Goal: Task Accomplishment & Management: Manage account settings

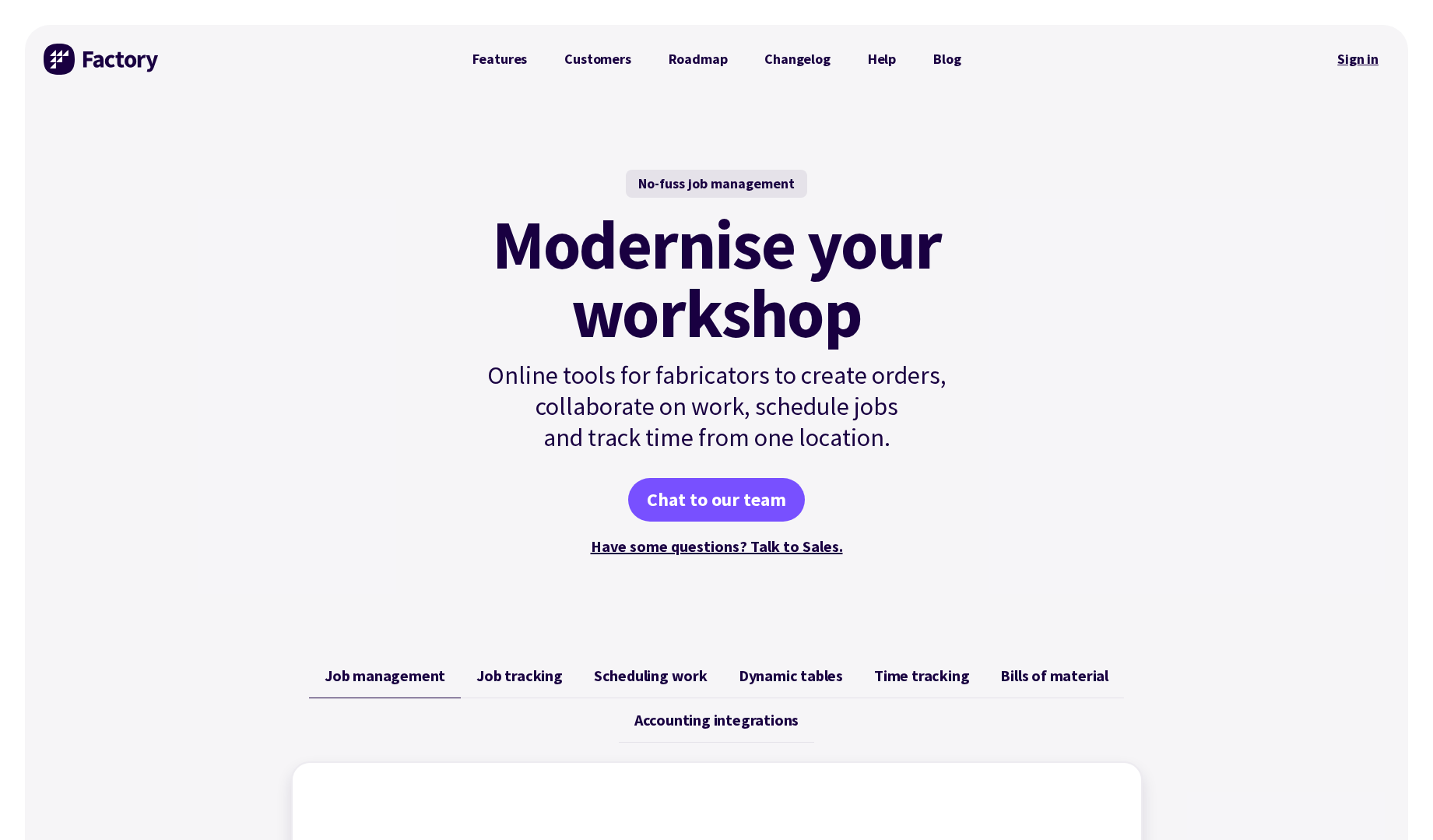
click at [1375, 50] on link "Sign in" at bounding box center [1359, 59] width 63 height 36
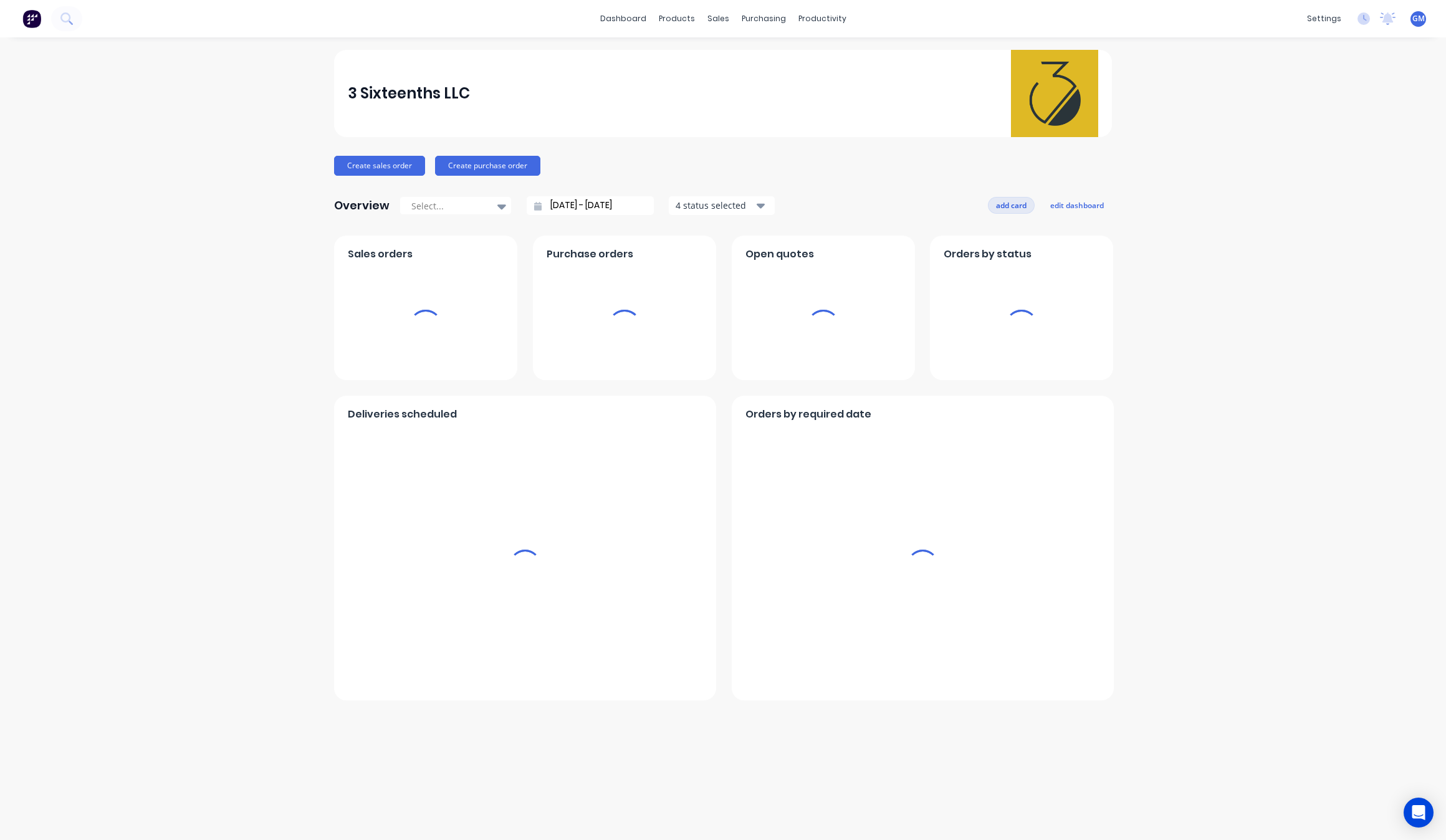
drag, startPoint x: 1282, startPoint y: 430, endPoint x: 1016, endPoint y: 212, distance: 343.9
click at [1279, 430] on div "3 Sixteenths LLC Create sales order Create purchase order Overview Select... 03…" at bounding box center [723, 439] width 1446 height 778
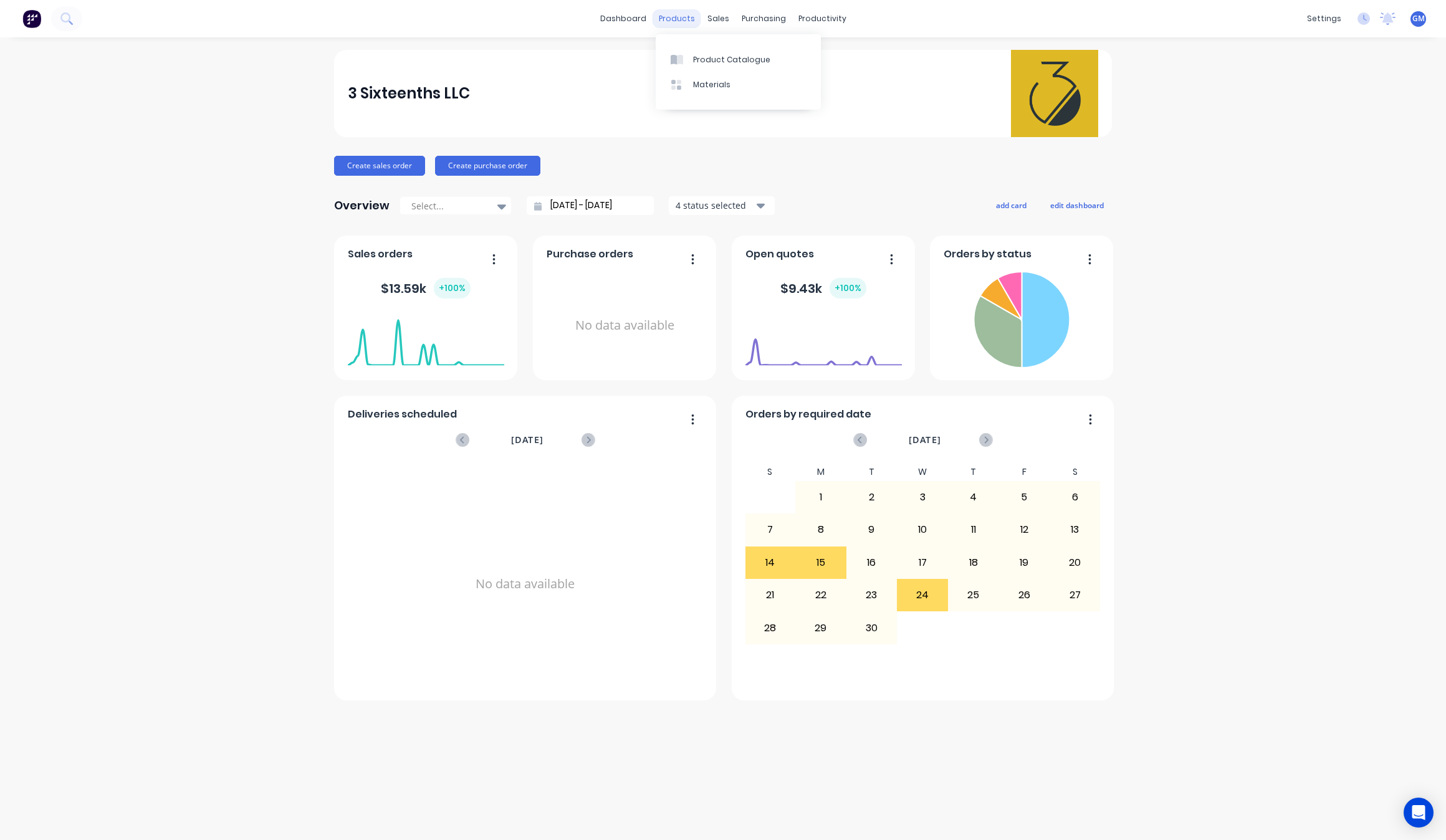
click at [681, 20] on div "products" at bounding box center [677, 18] width 49 height 18
click at [721, 9] on div "sales" at bounding box center [718, 18] width 34 height 18
click at [1221, 126] on div "3 Sixteenths LLC Create sales order Create purchase order Overview Select... 03…" at bounding box center [723, 439] width 1446 height 778
click at [712, 18] on div "sales" at bounding box center [718, 18] width 34 height 18
click at [776, 63] on div "Sales Orders" at bounding box center [764, 60] width 51 height 11
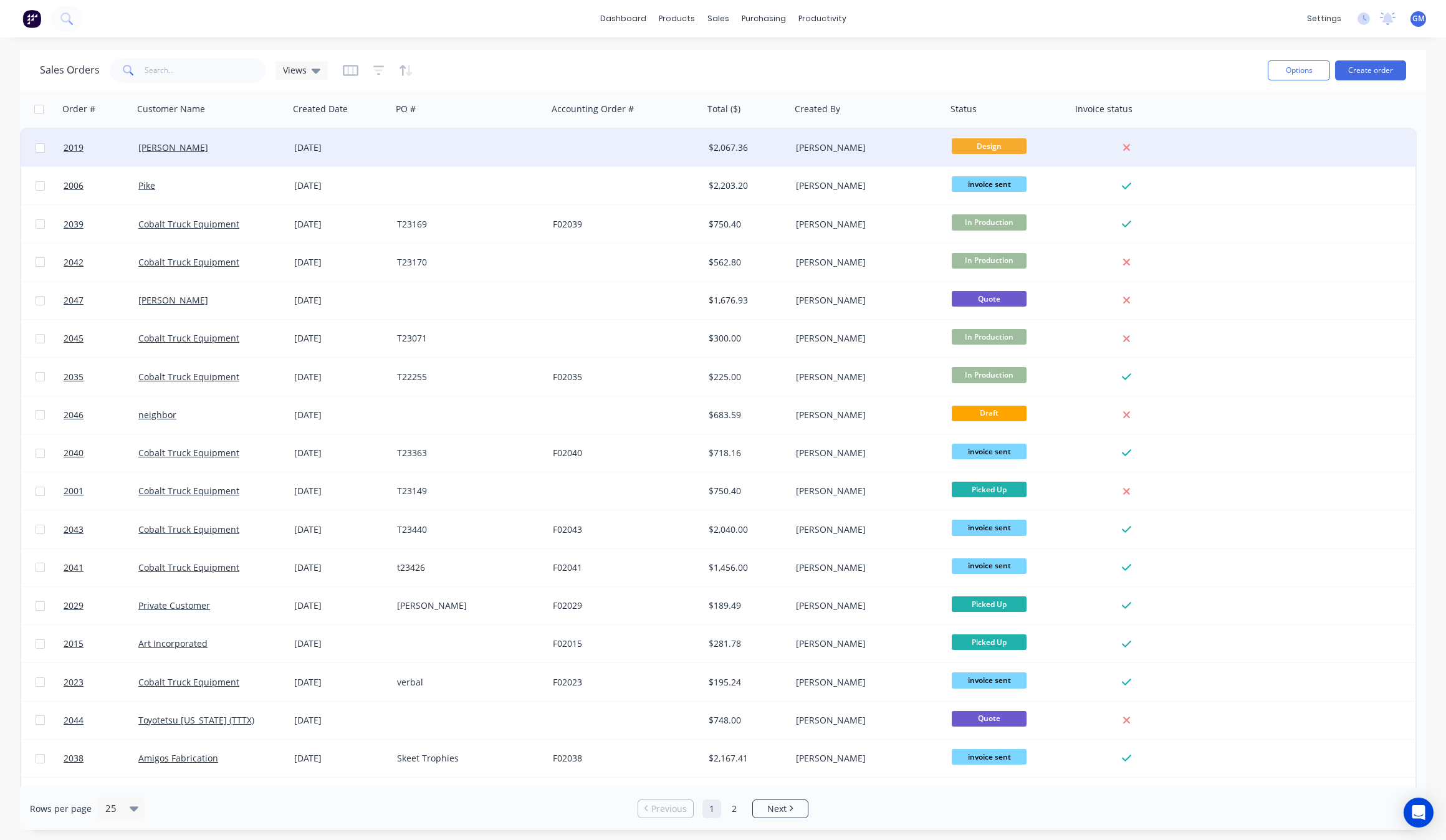
click at [406, 154] on div at bounding box center [470, 148] width 156 height 37
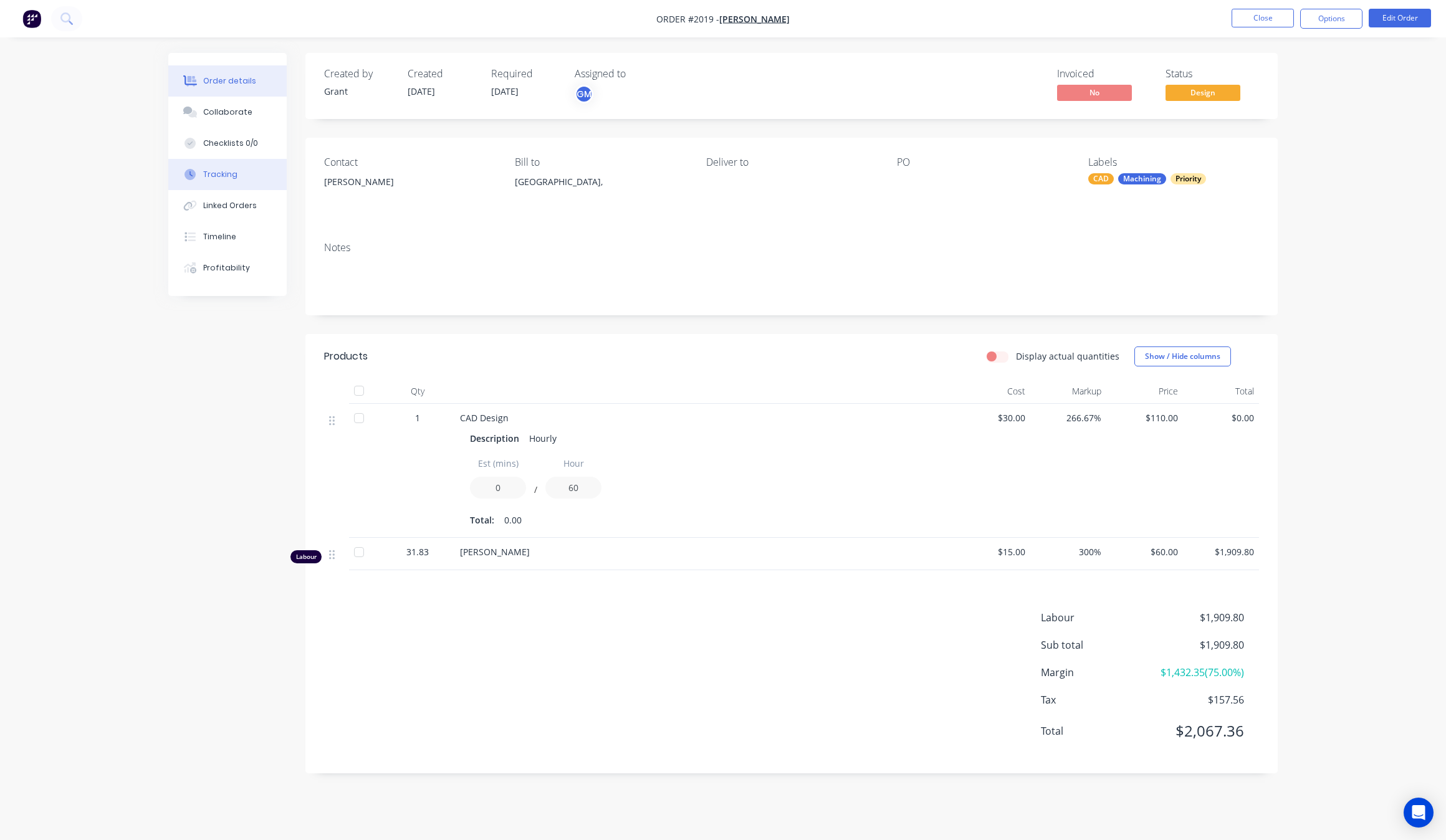
click at [240, 177] on button "Tracking" at bounding box center [227, 174] width 118 height 31
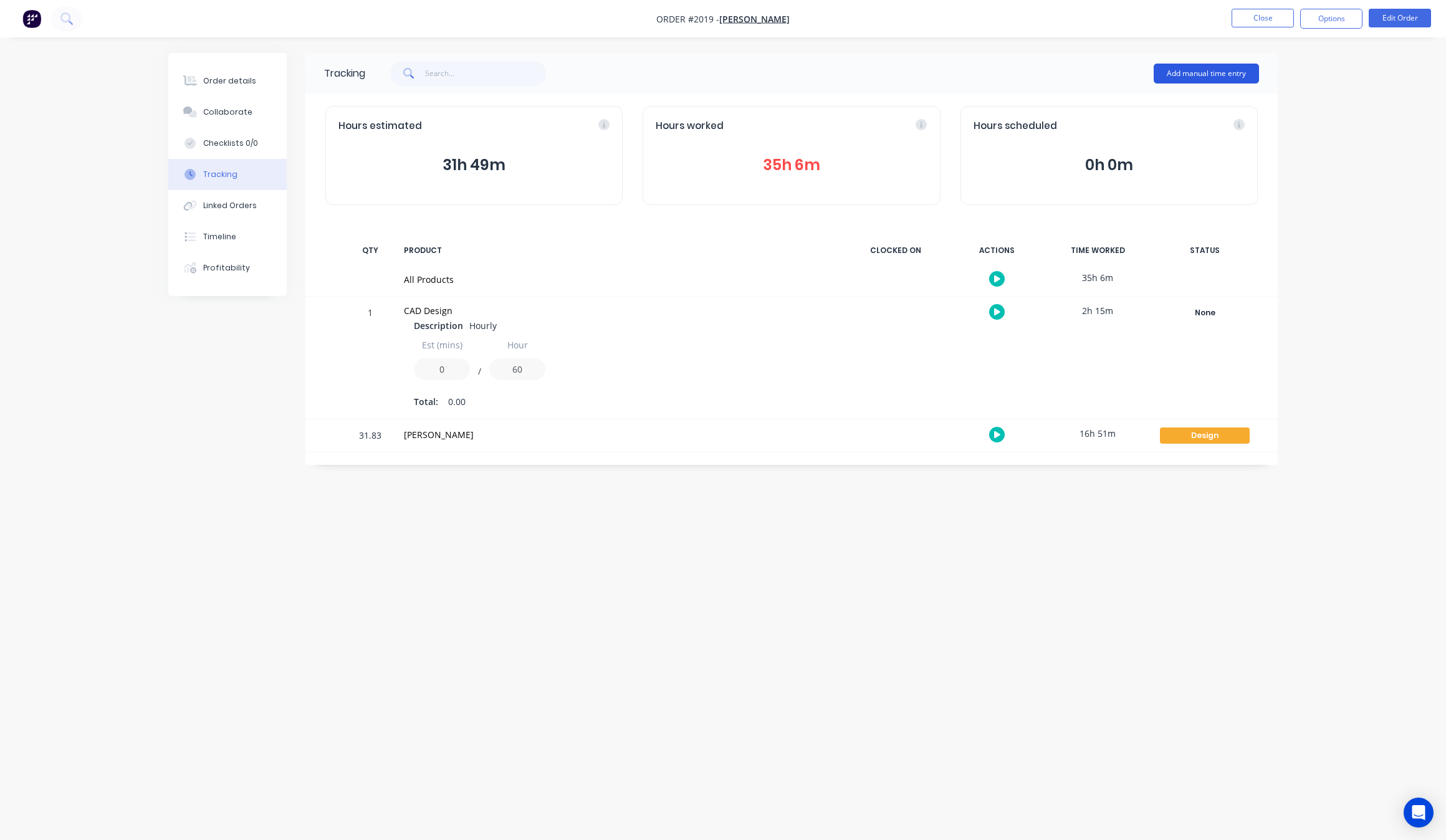
click at [1198, 81] on button "Add manual time entry" at bounding box center [1206, 73] width 105 height 20
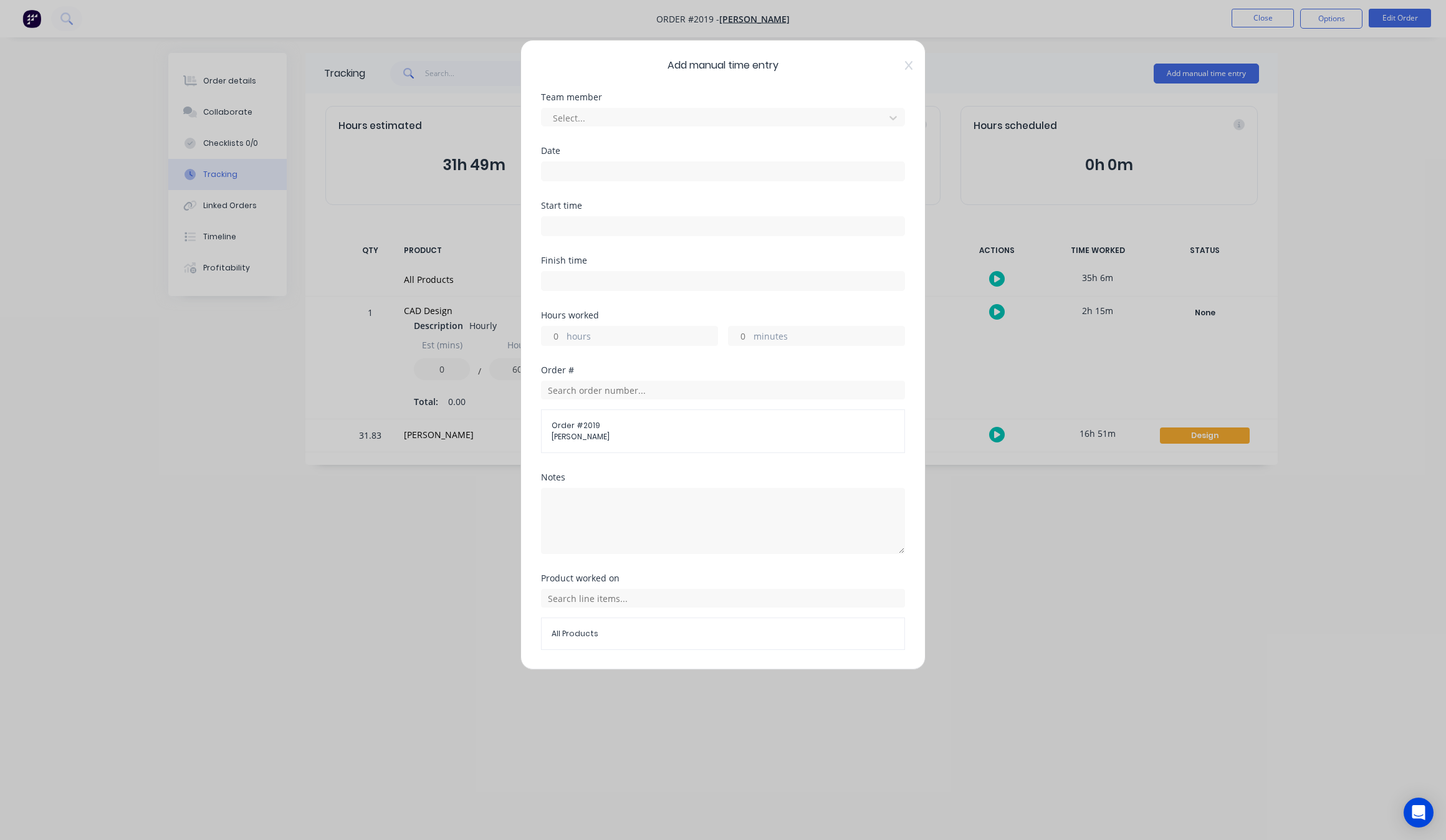
click at [906, 63] on div "Add manual time entry Team member Select... Date Start time Finish time Hours w…" at bounding box center [723, 355] width 405 height 630
click at [901, 63] on div "Add manual time entry Team member Select... Date Start time Finish time Hours w…" at bounding box center [723, 355] width 405 height 630
click at [900, 58] on div "Add manual time entry Team member Select... Date Start time Finish time Hours w…" at bounding box center [723, 355] width 405 height 630
click at [905, 70] on icon at bounding box center [909, 65] width 8 height 10
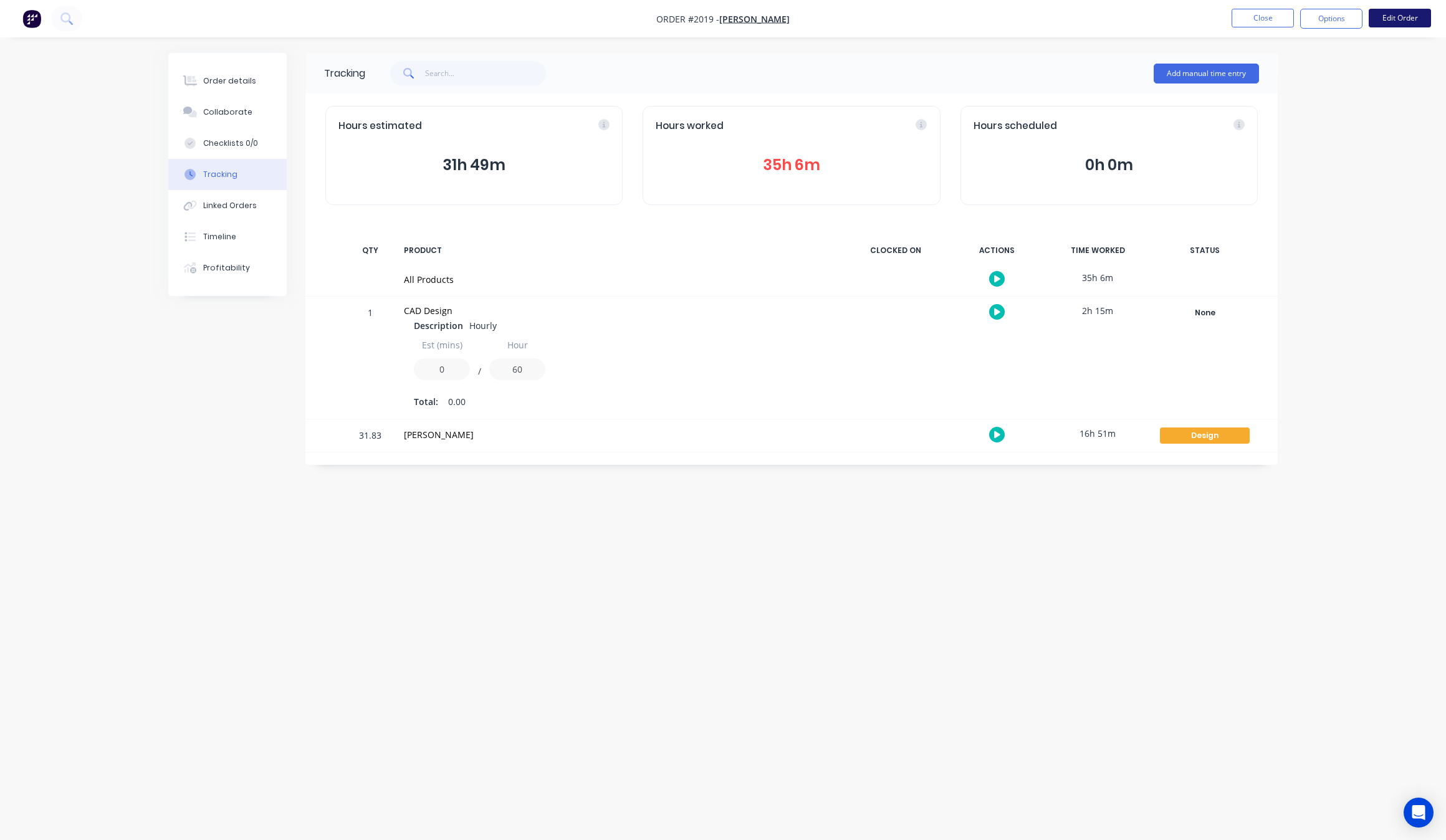
click at [1393, 16] on button "Edit Order" at bounding box center [1400, 18] width 63 height 18
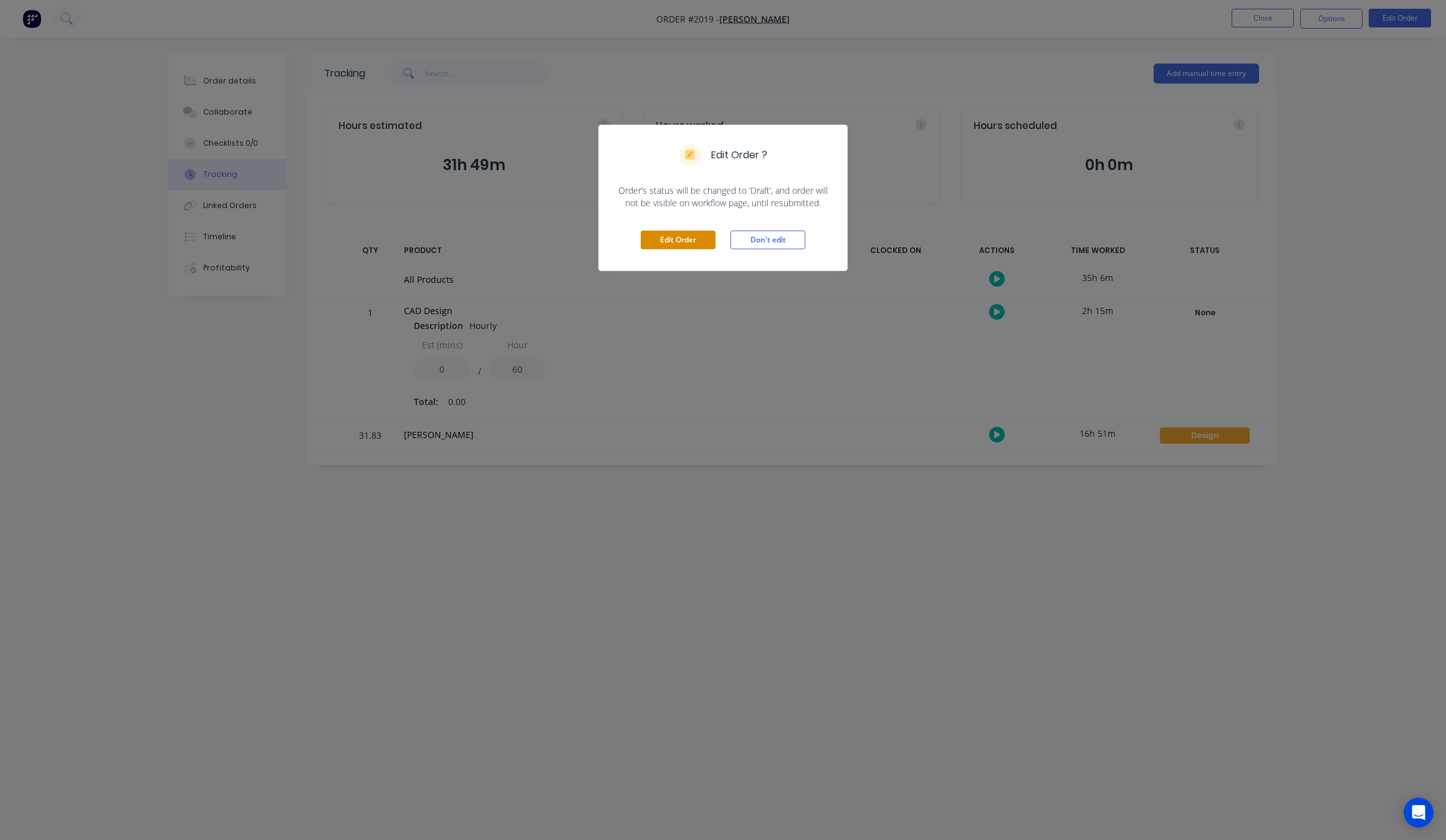
click at [664, 238] on button "Edit Order" at bounding box center [678, 240] width 75 height 18
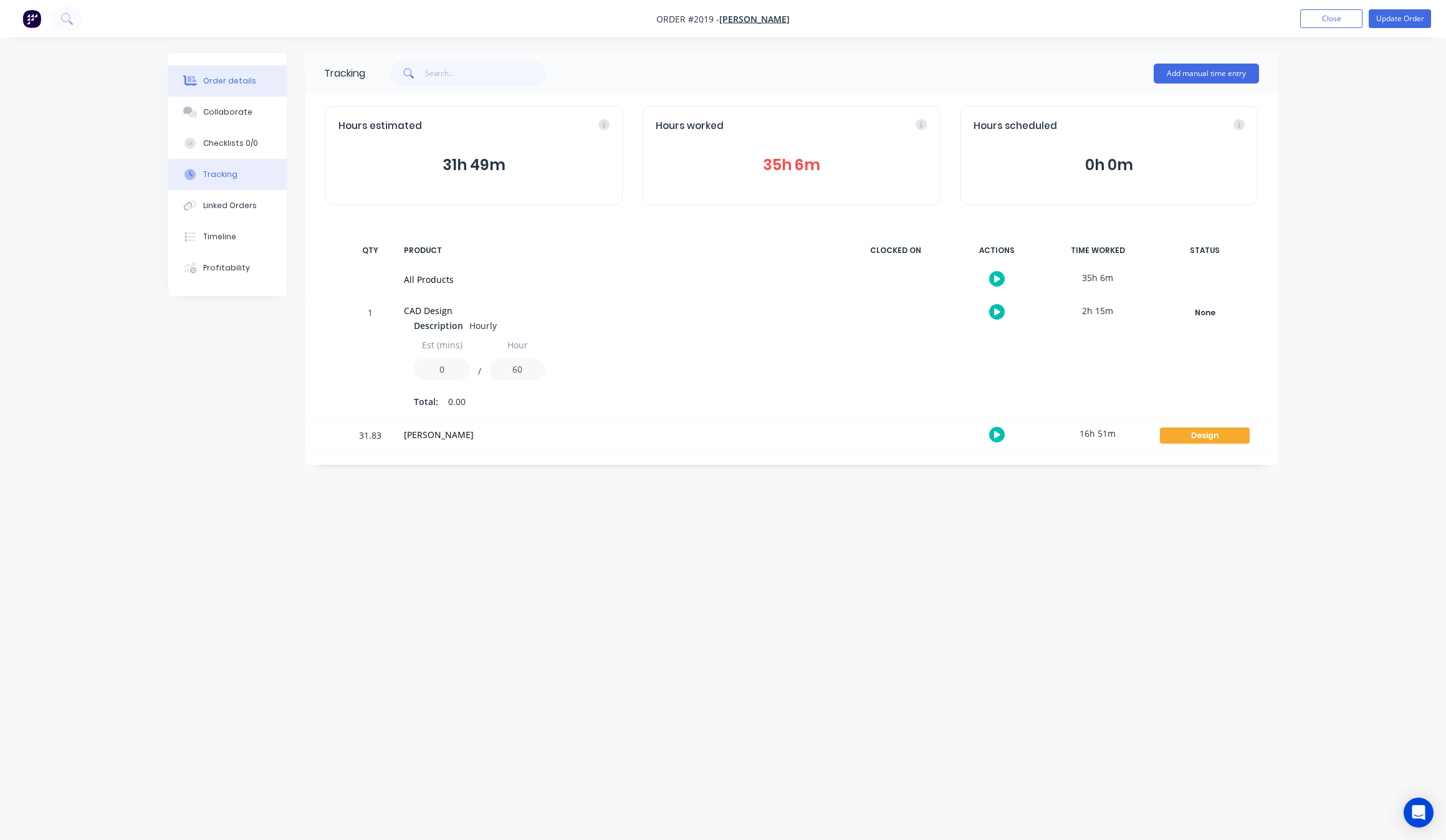
click at [222, 86] on div "Order details" at bounding box center [229, 81] width 53 height 11
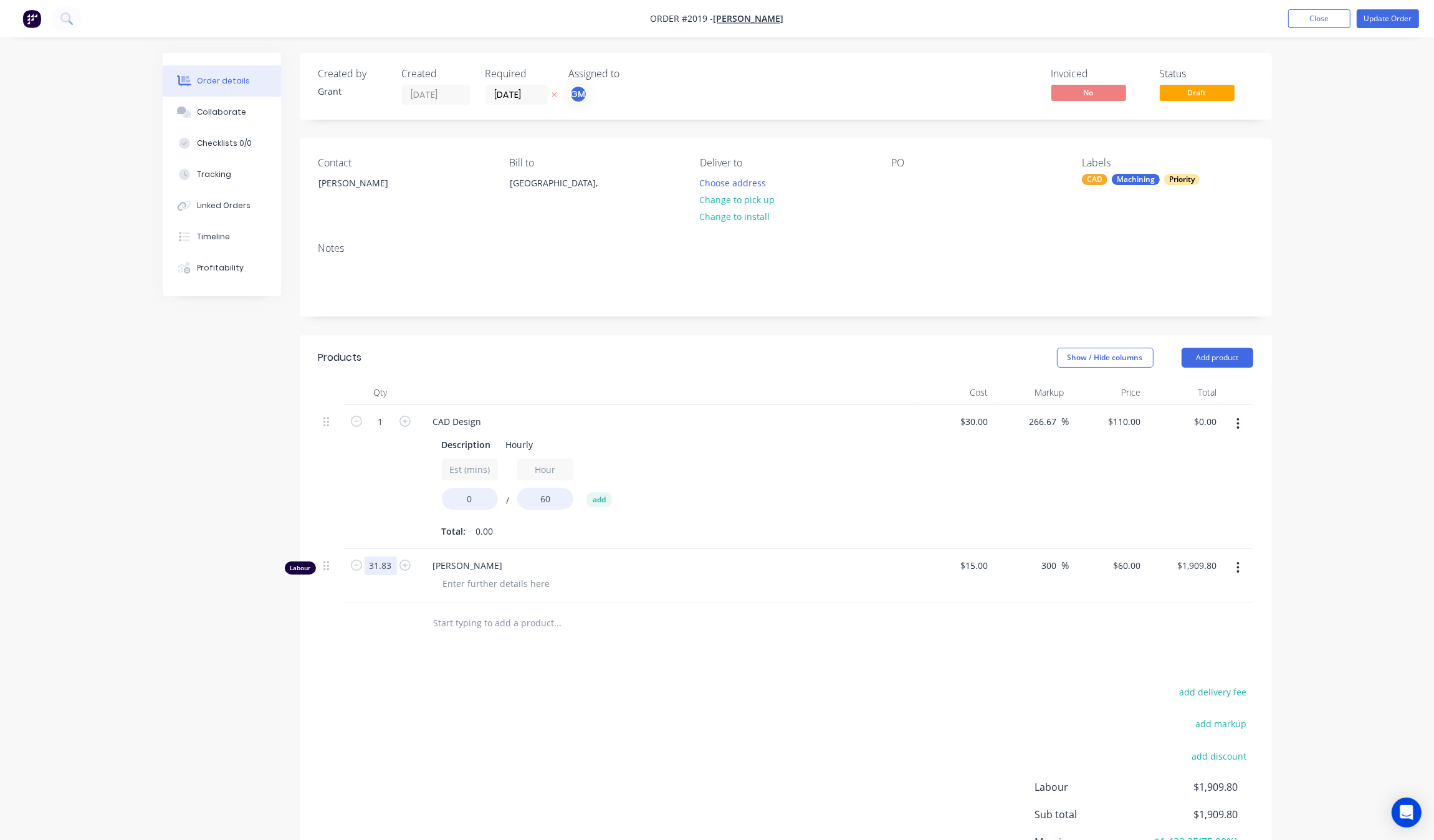
click at [391, 431] on input "31.83" at bounding box center [381, 422] width 32 height 18
type input "0"
type input "$0.00"
click at [421, 664] on div "Products Show / Hide columns Add product Qty Cost Markup Price Total 1 CAD Desi…" at bounding box center [786, 639] width 972 height 608
click at [1121, 572] on div "60 $60.00" at bounding box center [1108, 576] width 76 height 54
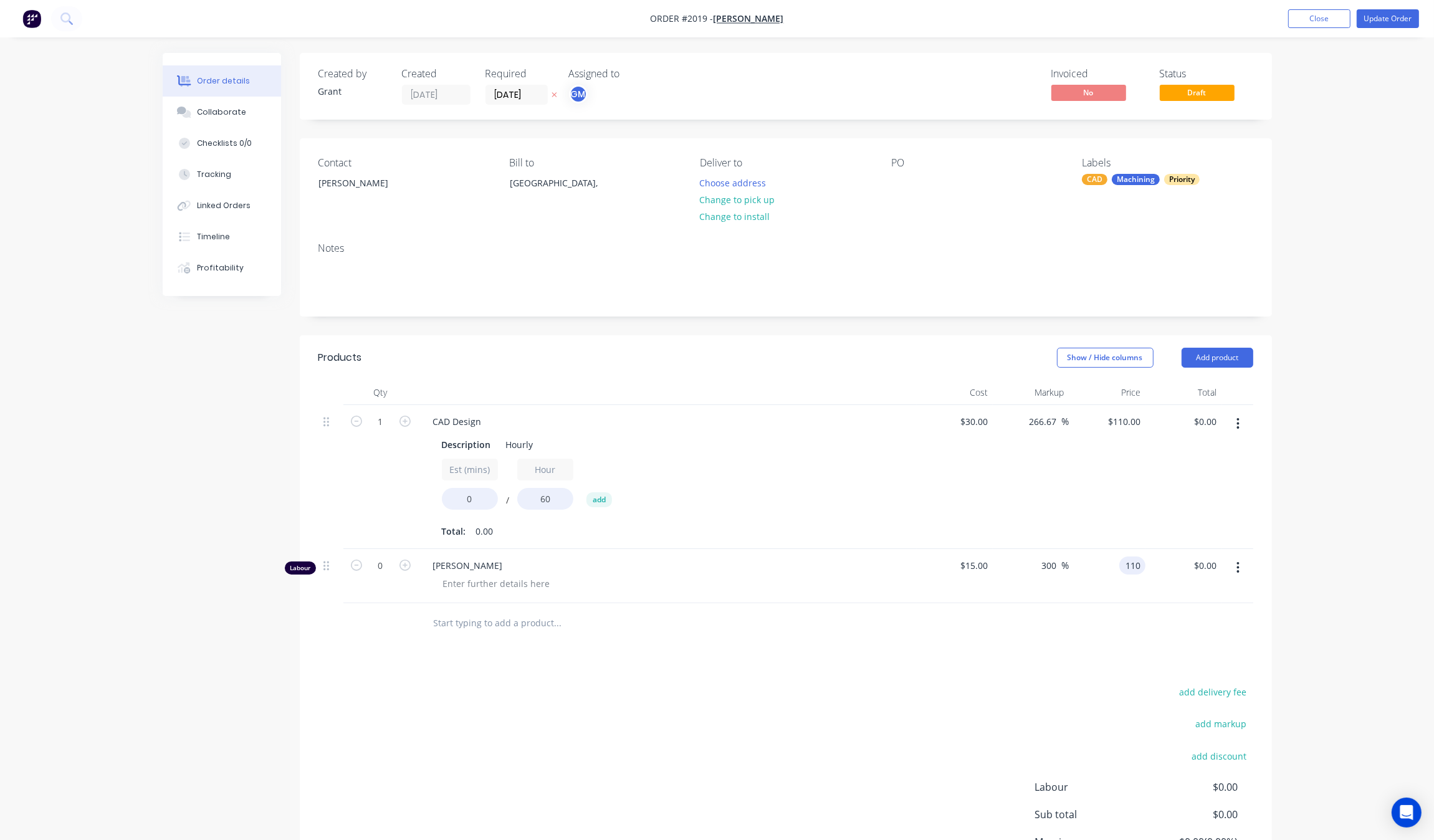
type input "110"
type input "633.33"
type input "$110.00"
click at [959, 734] on div "add delivery fee add markup add discount Labour $0.00 Sub total $0.00 Margin $0…" at bounding box center [786, 804] width 935 height 241
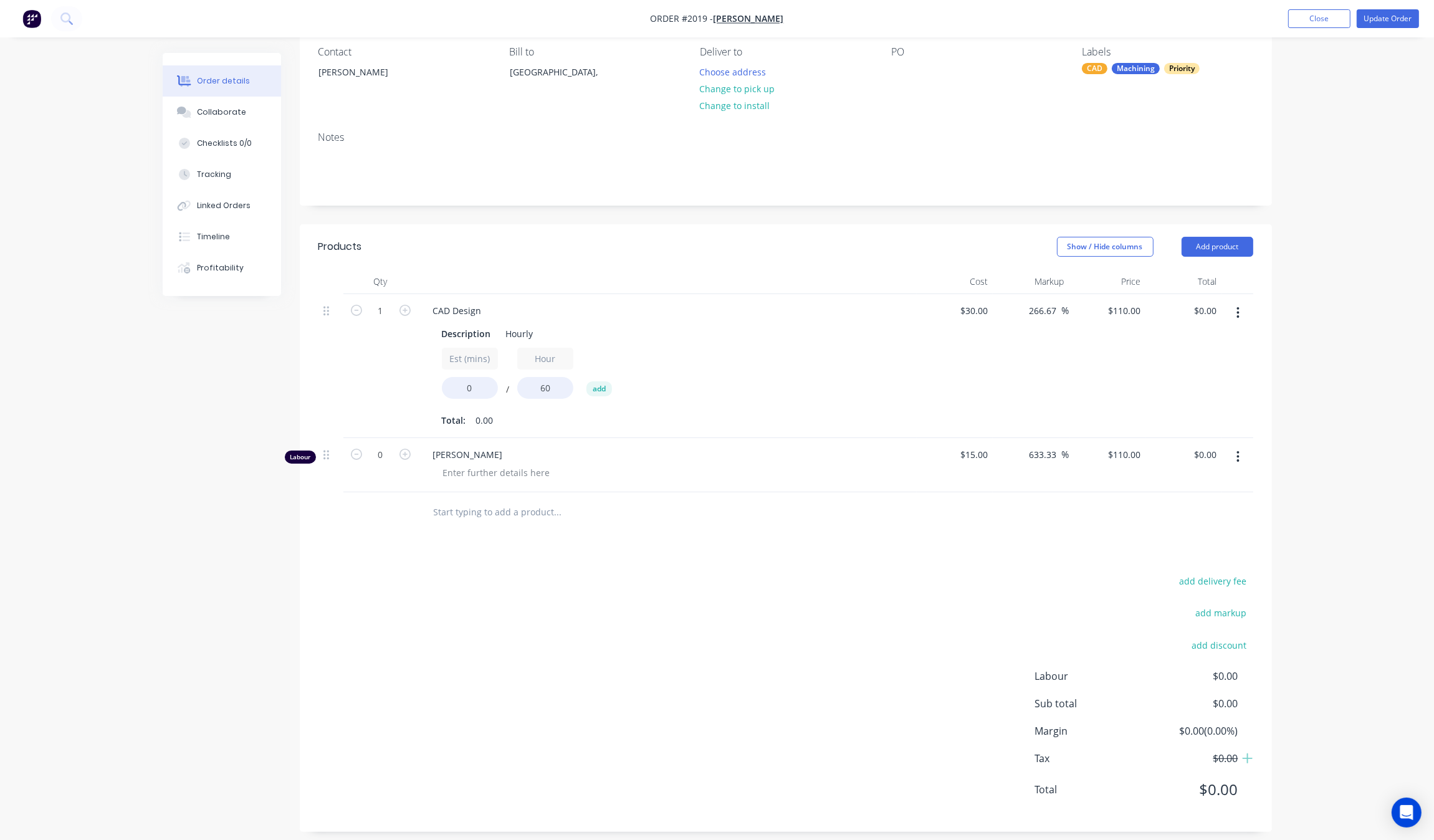
scroll to position [122, 0]
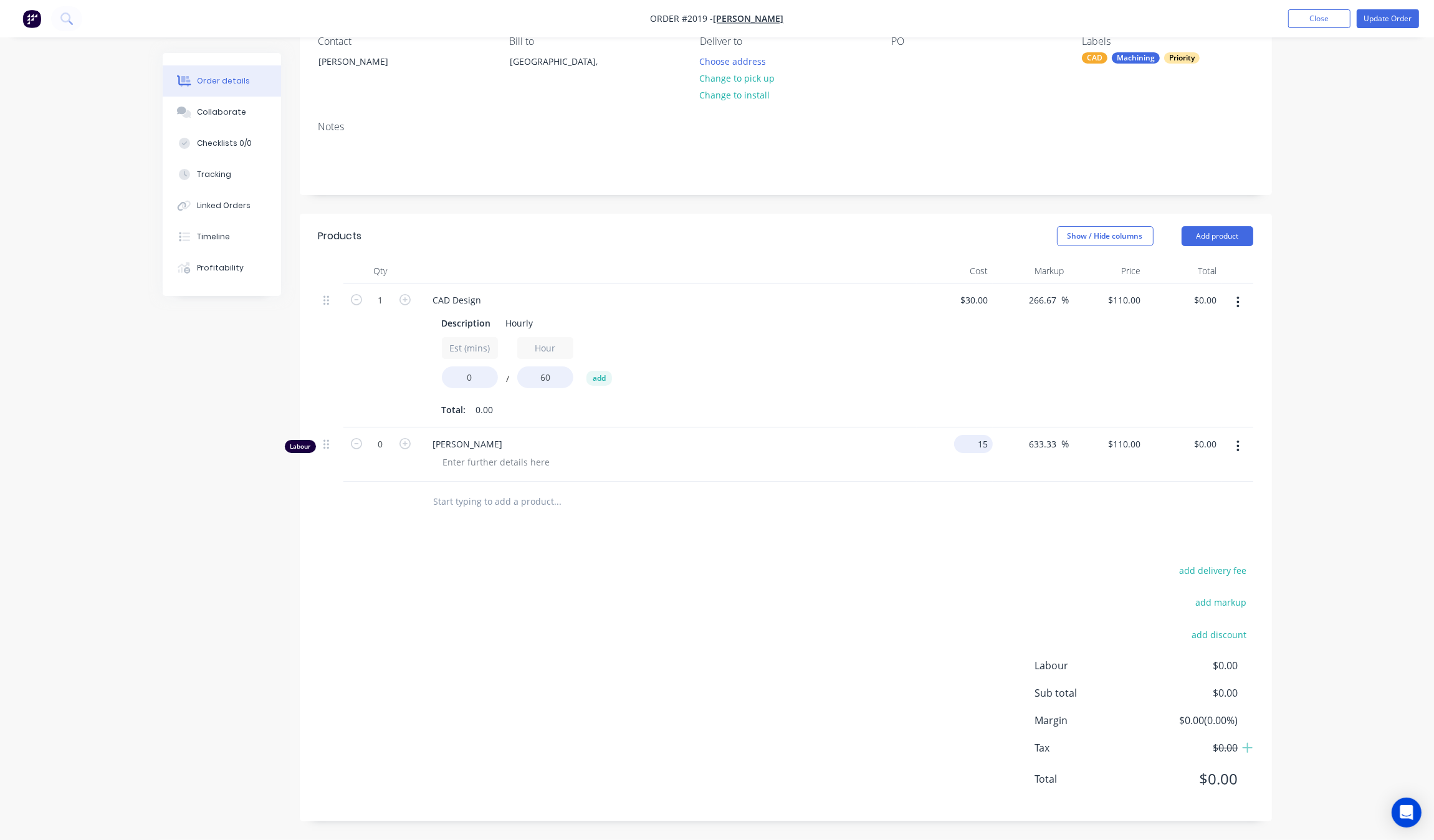
click at [965, 441] on div "15 $15.00" at bounding box center [955, 454] width 76 height 54
type input "$15.00"
click at [988, 561] on div "Products Show / Hide columns Add product Qty Cost Markup Price Total 1 CAD Desi…" at bounding box center [786, 517] width 972 height 608
click at [1381, 18] on button "Update Order" at bounding box center [1388, 18] width 63 height 18
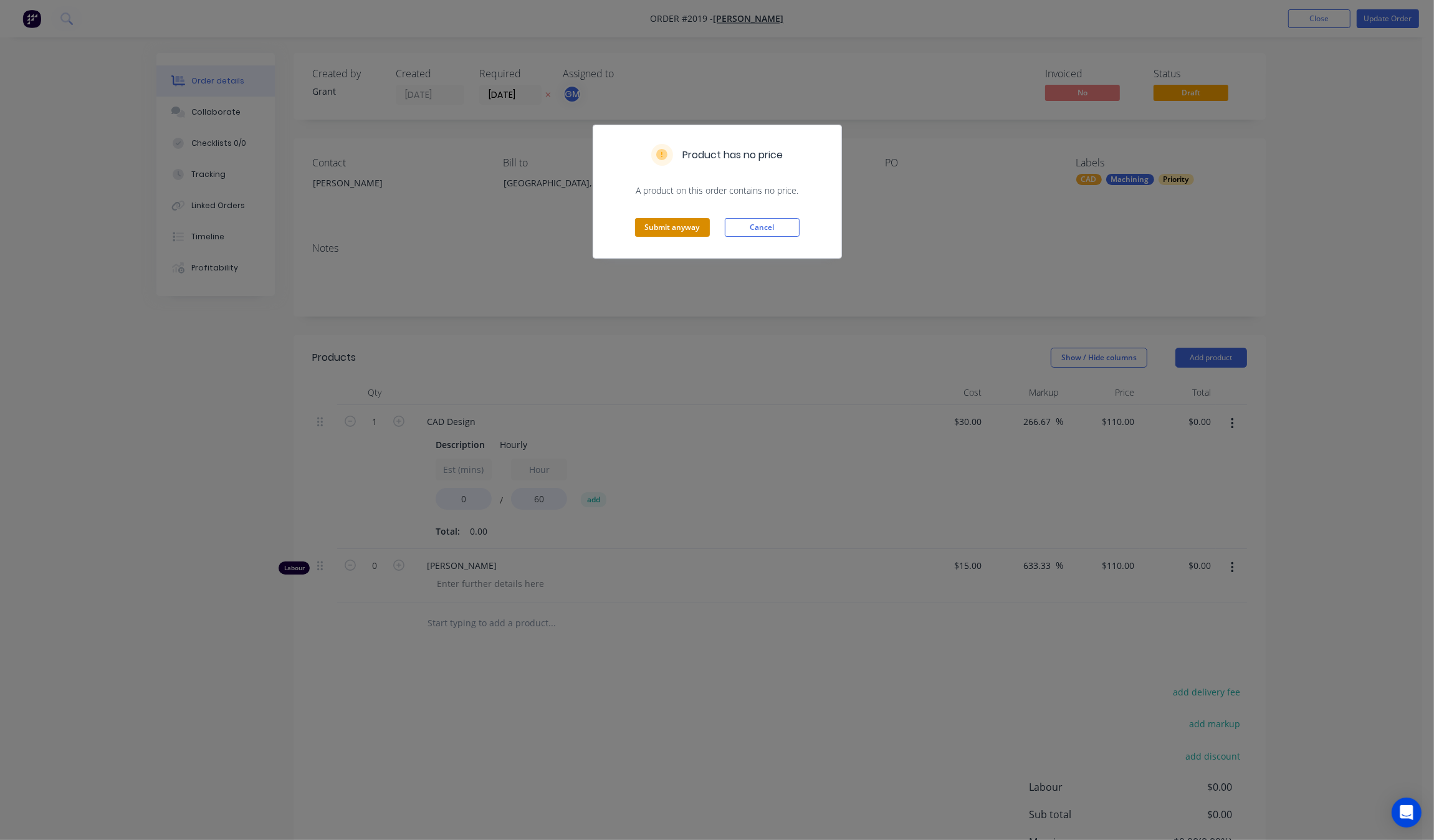
click at [672, 222] on button "Submit anyway" at bounding box center [673, 227] width 75 height 18
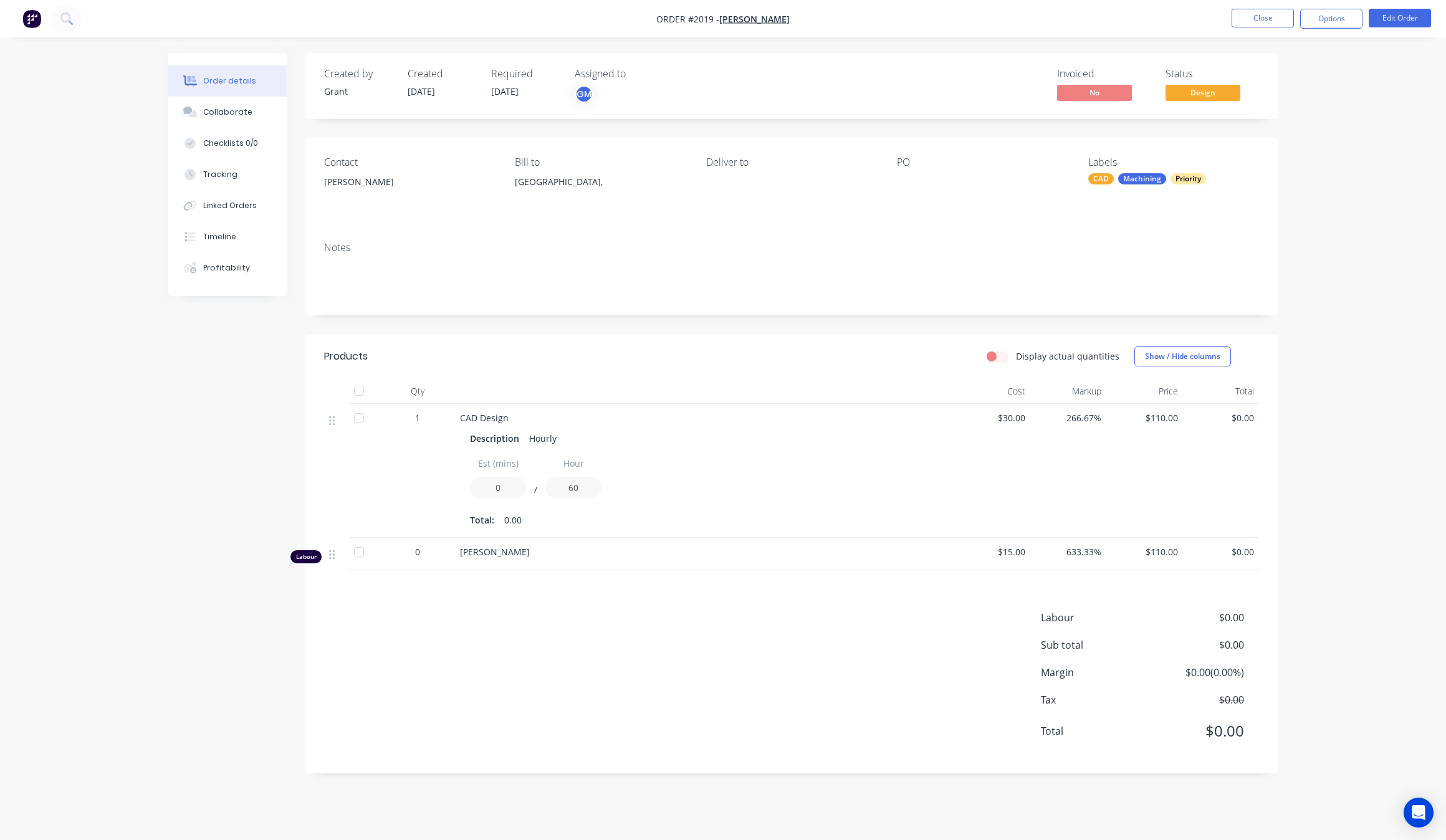
click at [622, 650] on div "Labour $0.00 Sub total $0.00 Margin $0.00 ( 0.00 %) Tax $0.00 Total $0.00" at bounding box center [791, 682] width 935 height 144
click at [1260, 14] on button "Close" at bounding box center [1263, 18] width 63 height 18
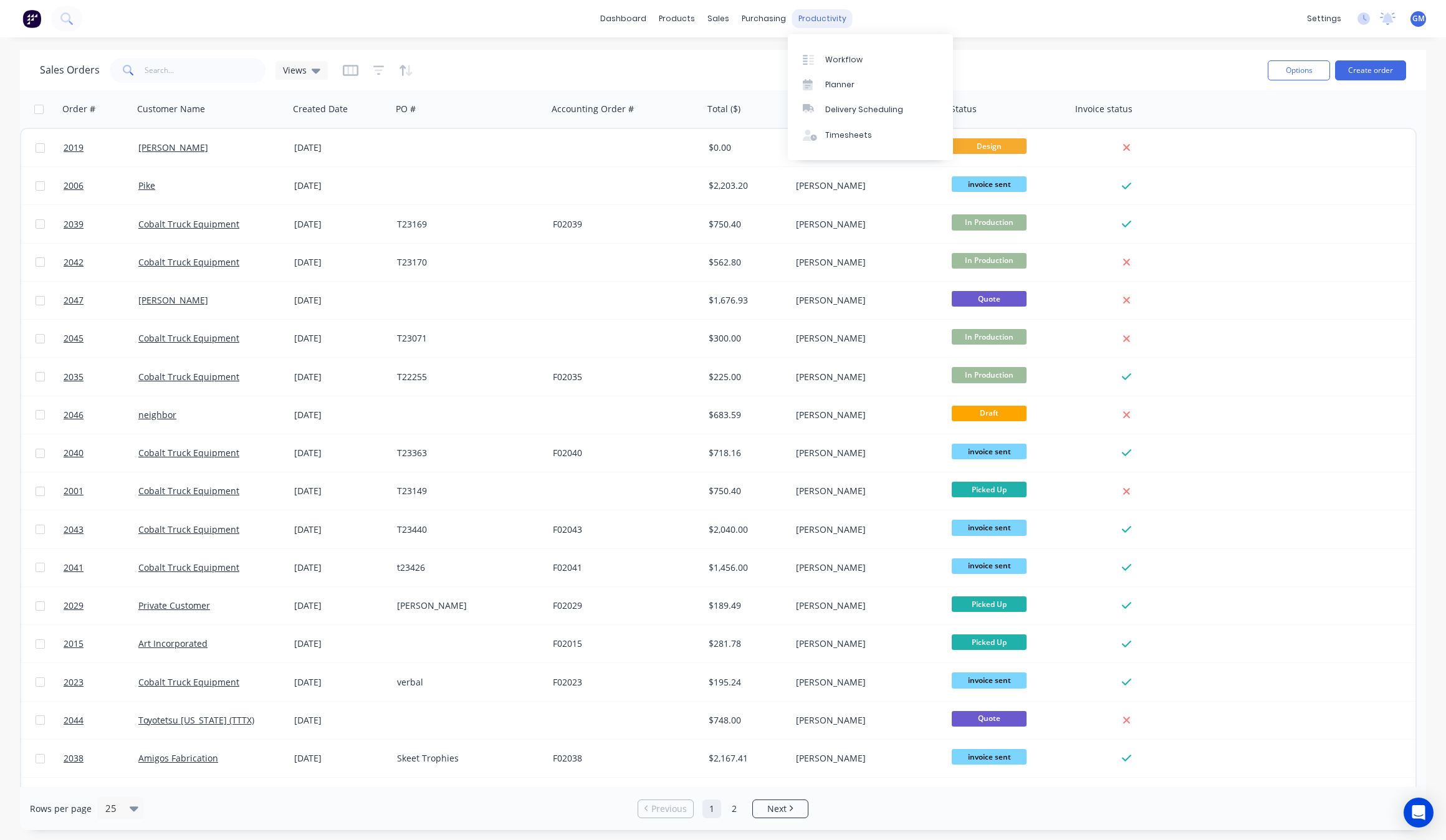
click at [799, 18] on div "productivity" at bounding box center [822, 18] width 60 height 18
click at [848, 54] on div "Workflow" at bounding box center [844, 60] width 37 height 11
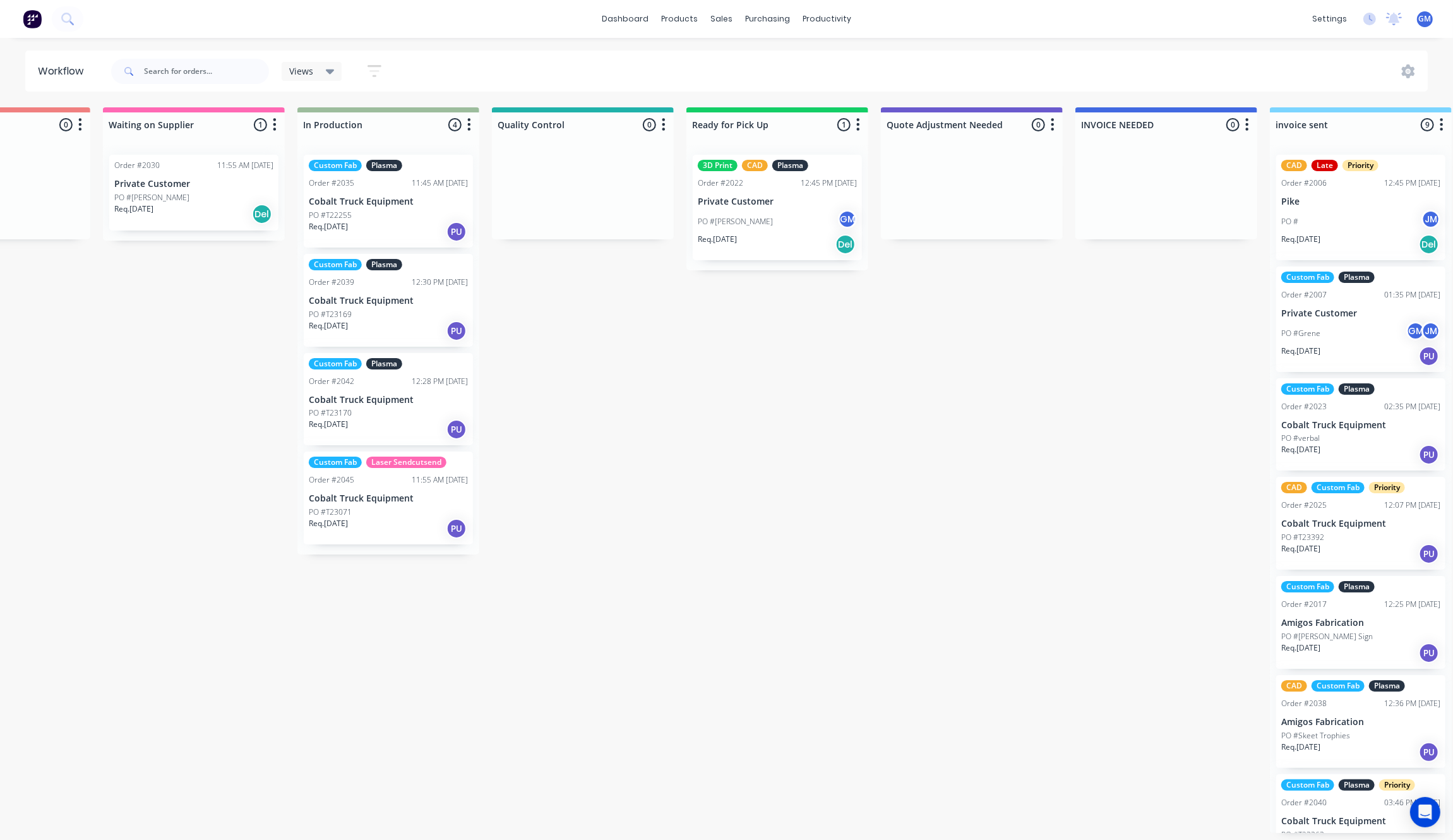
scroll to position [0, 699]
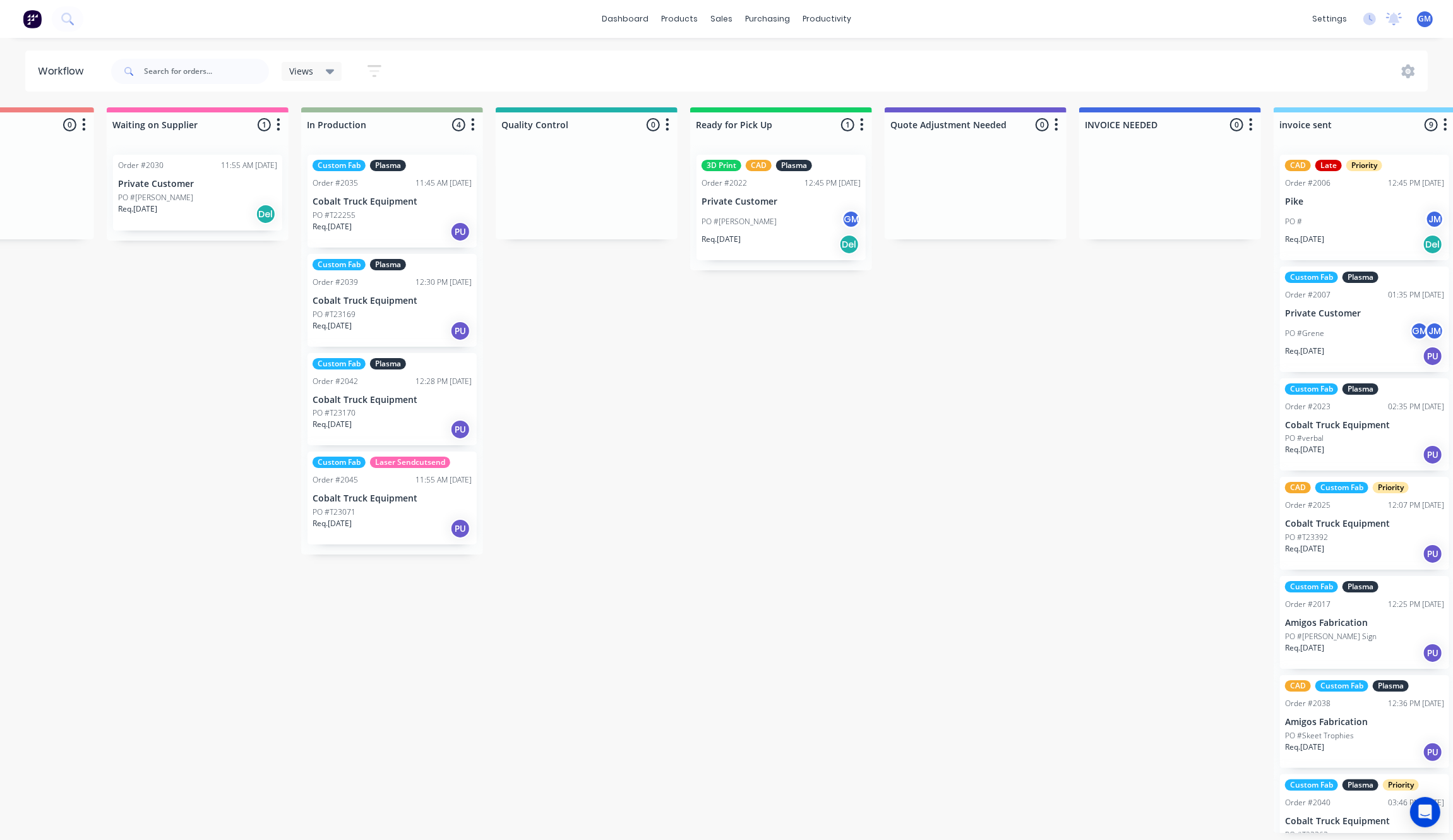
click at [724, 626] on div "Waiting on Customer 0 Status colour #FF4949 hex #FF4949 Save Cancel Notificatio…" at bounding box center [528, 470] width 2473 height 725
drag, startPoint x: 428, startPoint y: 643, endPoint x: 399, endPoint y: 530, distance: 116.7
click at [428, 643] on div "Waiting on Customer 0 Status colour #FF4949 hex #FF4949 Save Cancel Notificatio…" at bounding box center [528, 470] width 2473 height 725
click at [361, 390] on div "Custom Fab Plasma Order #2042 12:28 PM 18/08/25 Cobalt Truck Equipment PO #T231…" at bounding box center [392, 399] width 170 height 93
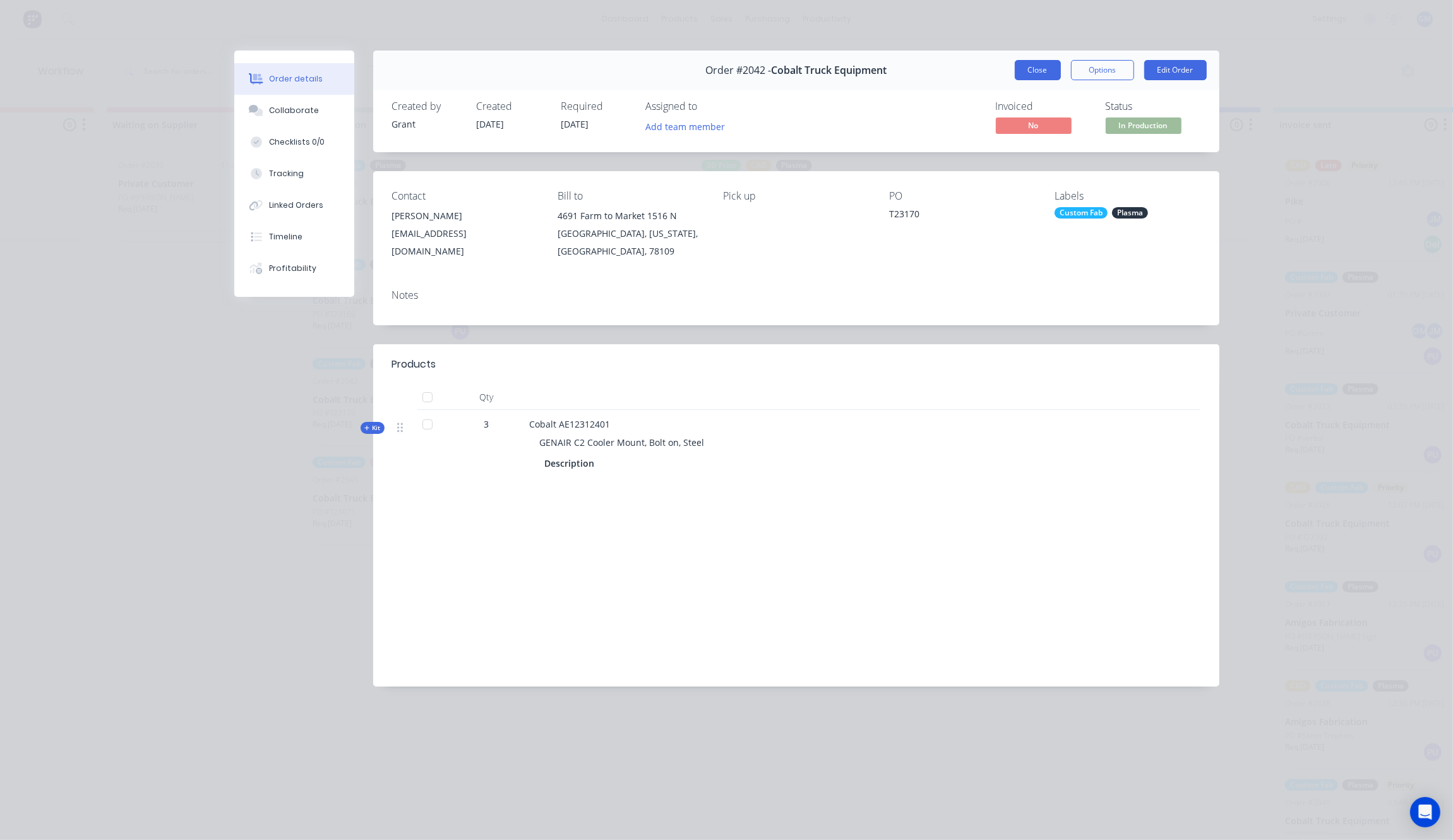
click at [1034, 64] on button "Close" at bounding box center [1039, 70] width 46 height 20
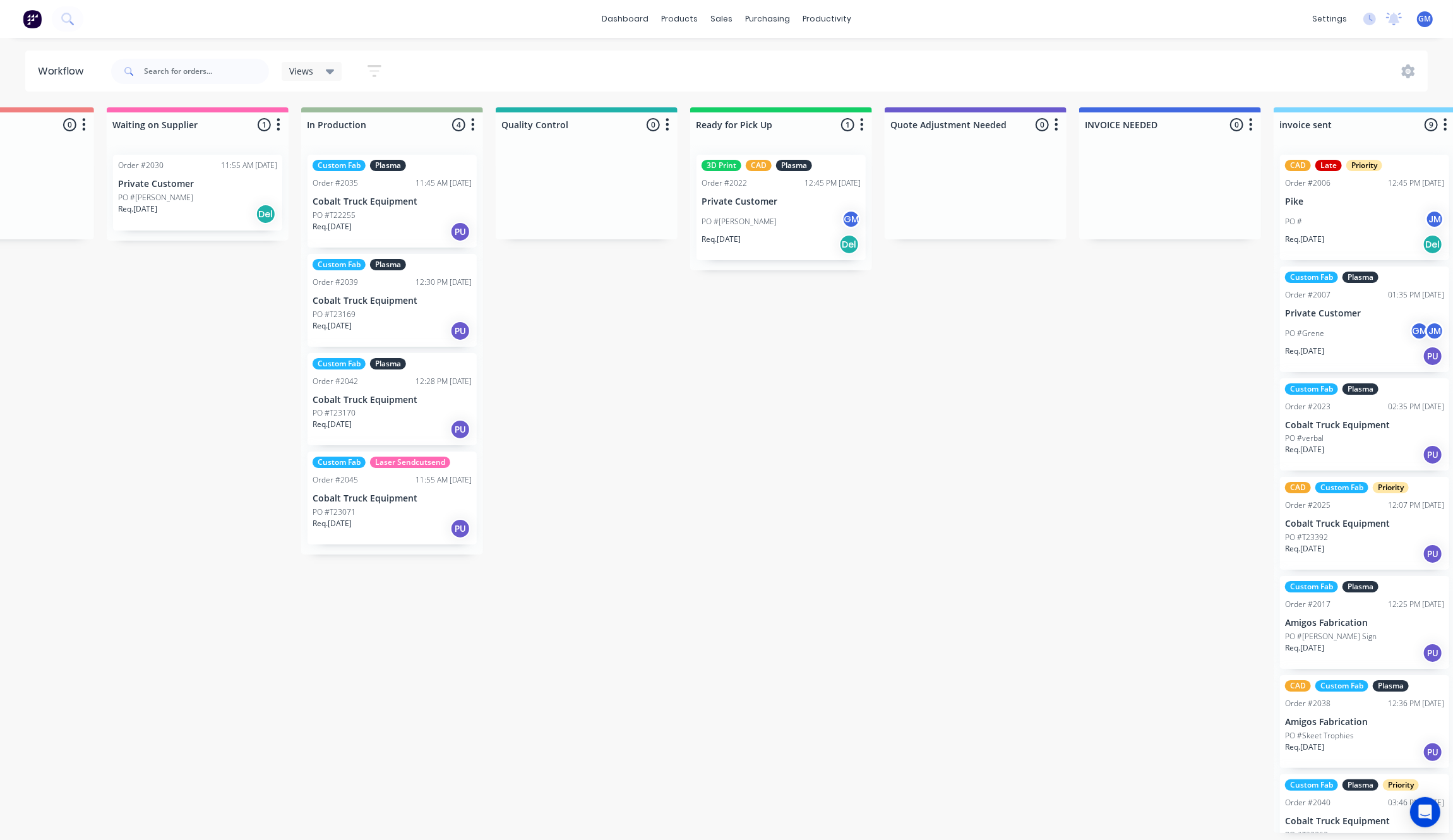
click at [737, 458] on div "Waiting on Customer 0 Status colour #FF4949 hex #FF4949 Save Cancel Notificatio…" at bounding box center [528, 470] width 2473 height 725
click at [384, 307] on div "Custom Fab Plasma Order #2039 12:30 PM 13/08/25 Cobalt Truck Equipment PO #T231…" at bounding box center [392, 300] width 170 height 93
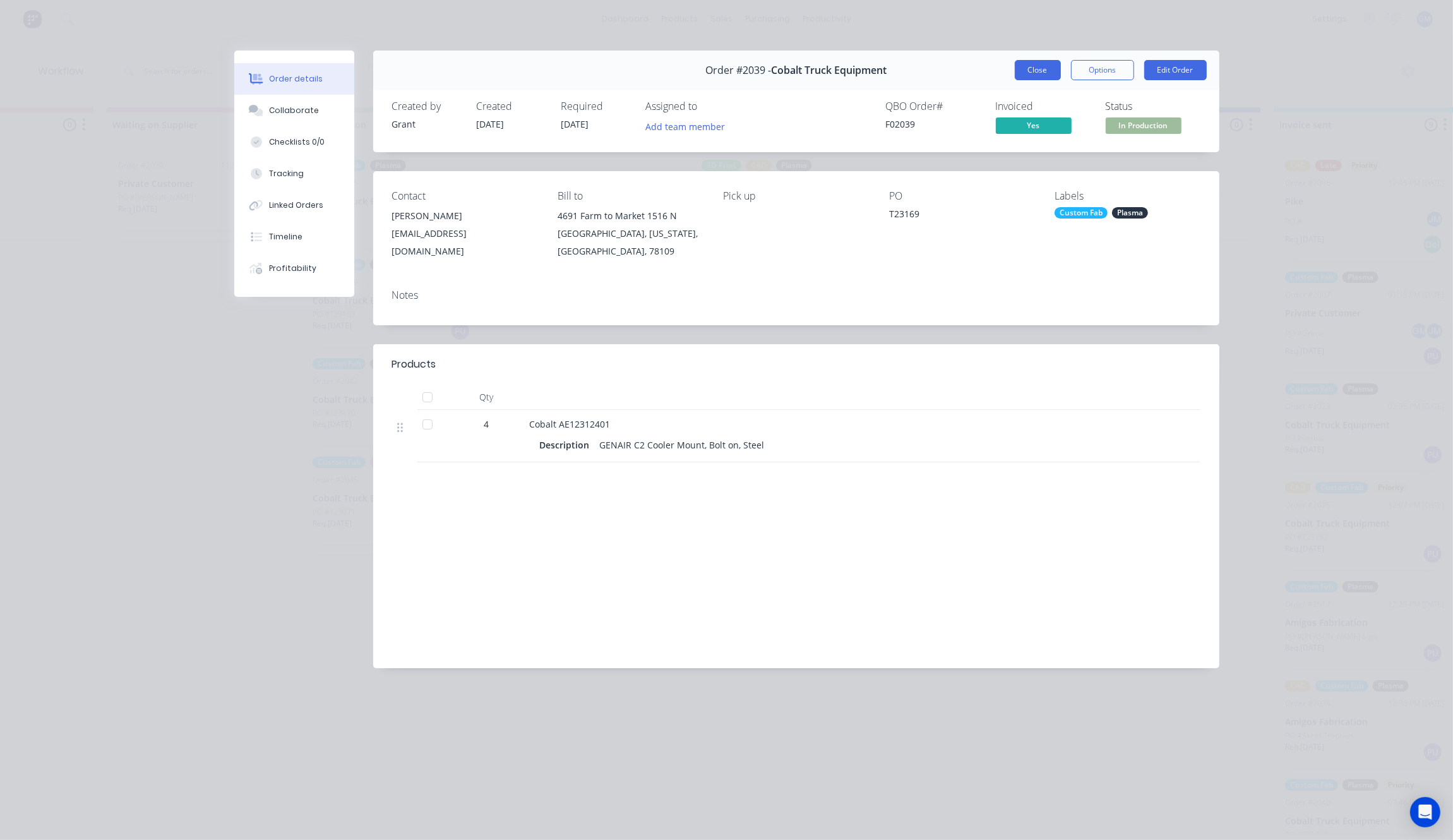
click at [1023, 63] on button "Close" at bounding box center [1039, 70] width 46 height 20
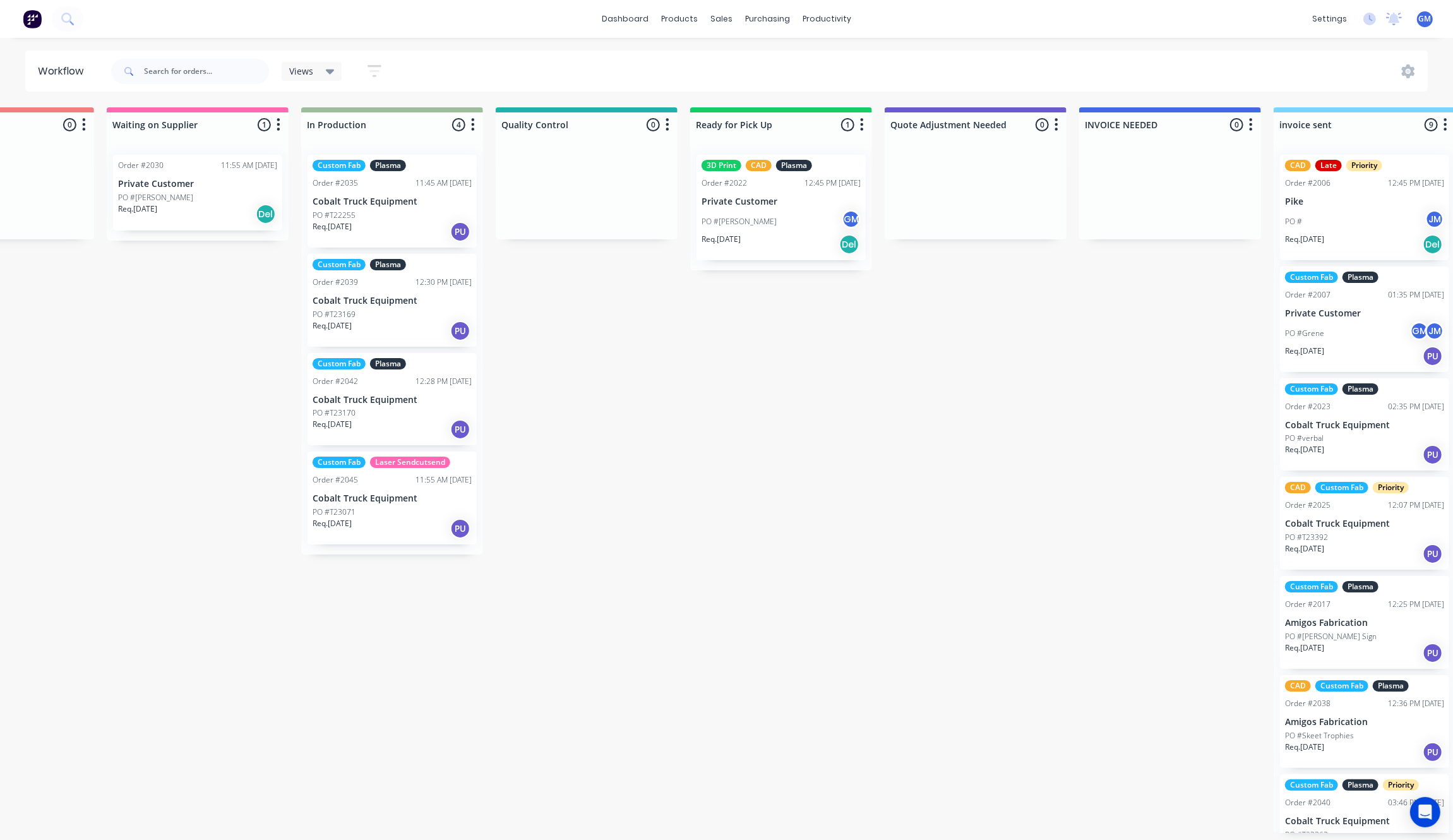
click at [409, 221] on div "Req. 13/09/25 PU" at bounding box center [393, 231] width 160 height 22
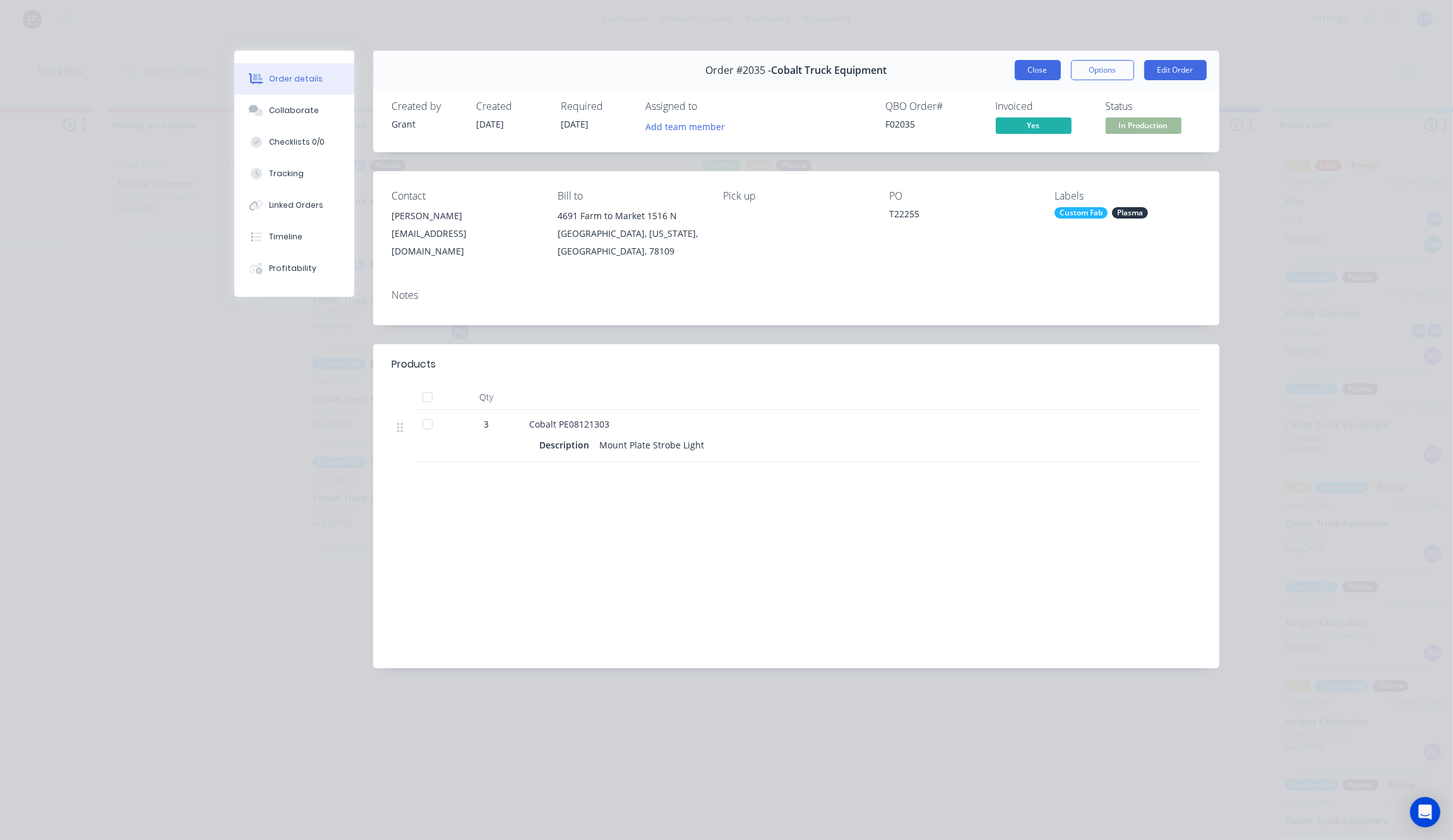
click at [1020, 80] on button "Close" at bounding box center [1039, 70] width 46 height 20
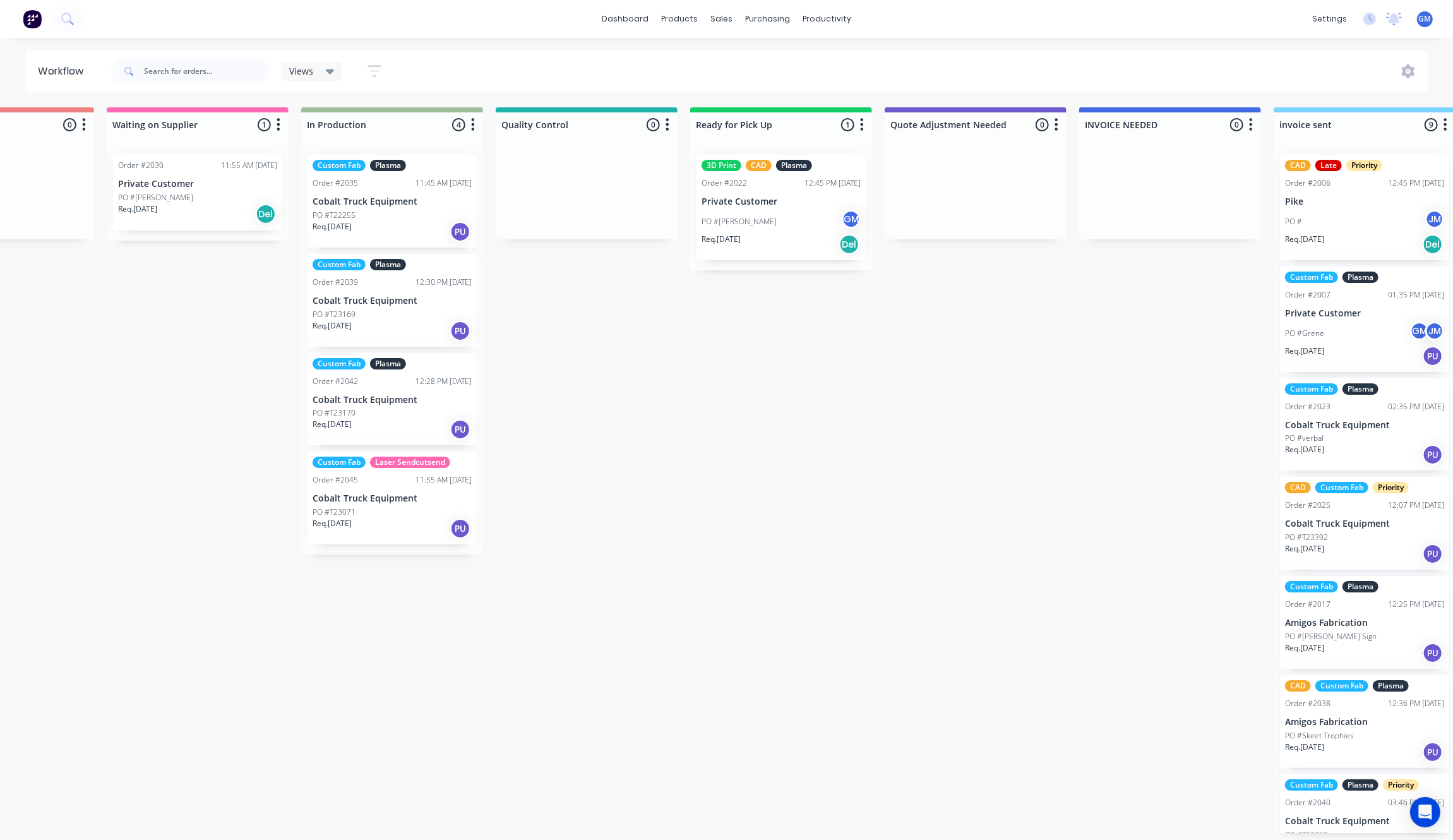
click at [683, 488] on div "Waiting on Customer 0 Status colour #FF4949 hex #FF4949 Save Cancel Notificatio…" at bounding box center [528, 470] width 2473 height 725
click at [393, 401] on p "Cobalt Truck Equipment" at bounding box center [393, 400] width 160 height 11
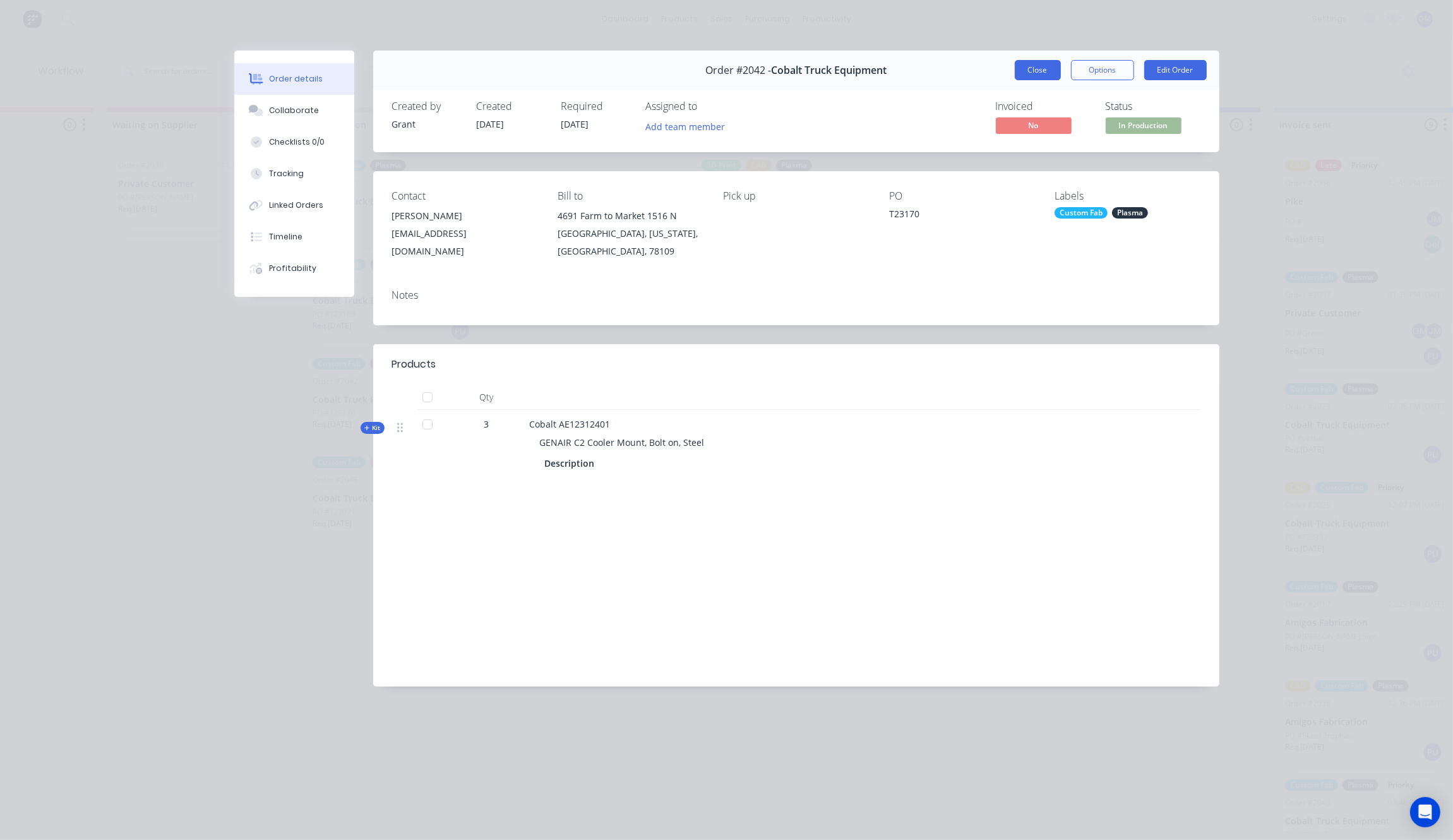
click at [1049, 71] on button "Close" at bounding box center [1039, 70] width 46 height 20
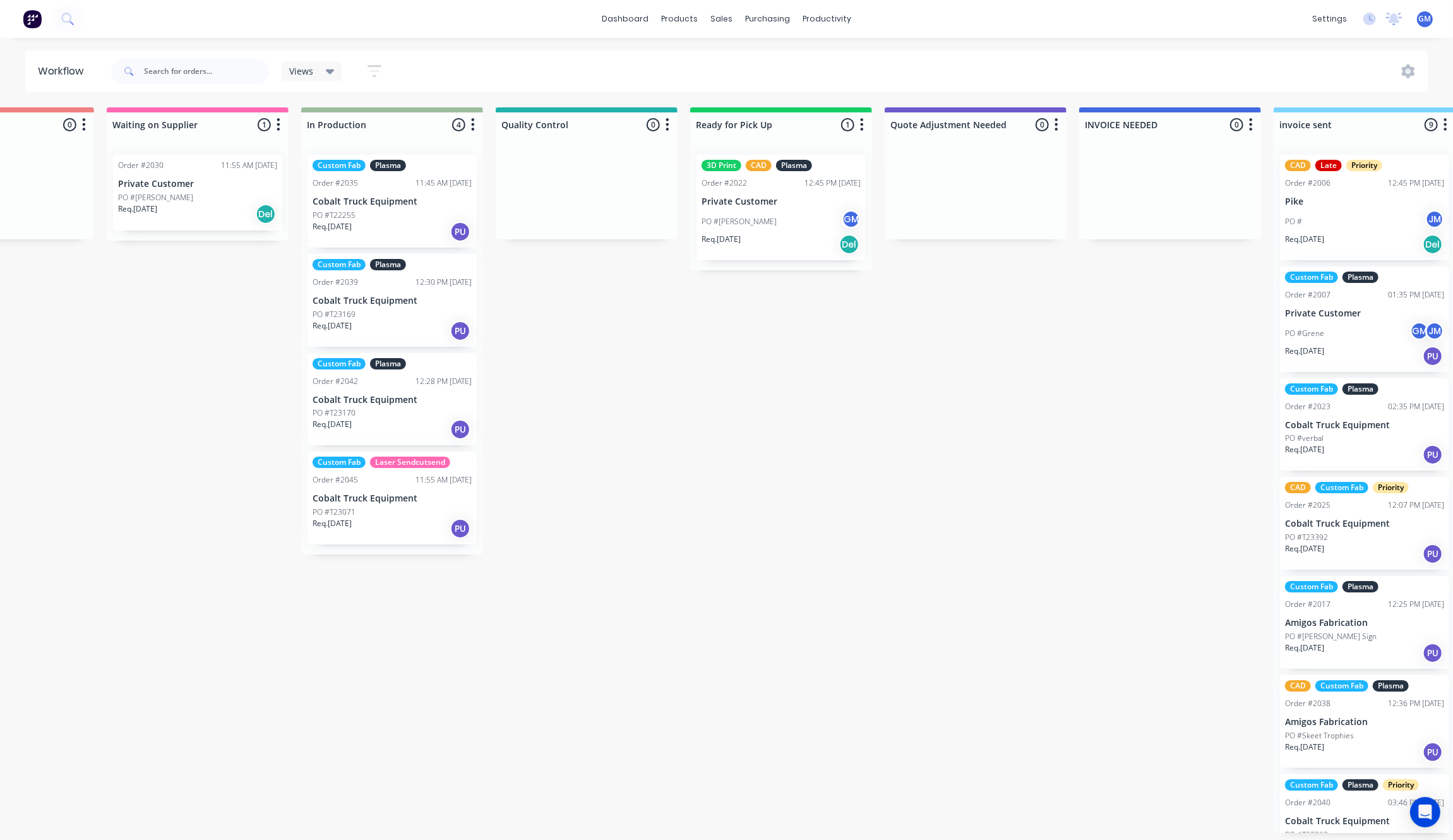
click at [738, 494] on div "Waiting on Customer 0 Status colour #FF4949 hex #FF4949 Save Cancel Notificatio…" at bounding box center [528, 470] width 2473 height 725
click at [440, 493] on p "Cobalt Truck Equipment" at bounding box center [393, 499] width 160 height 11
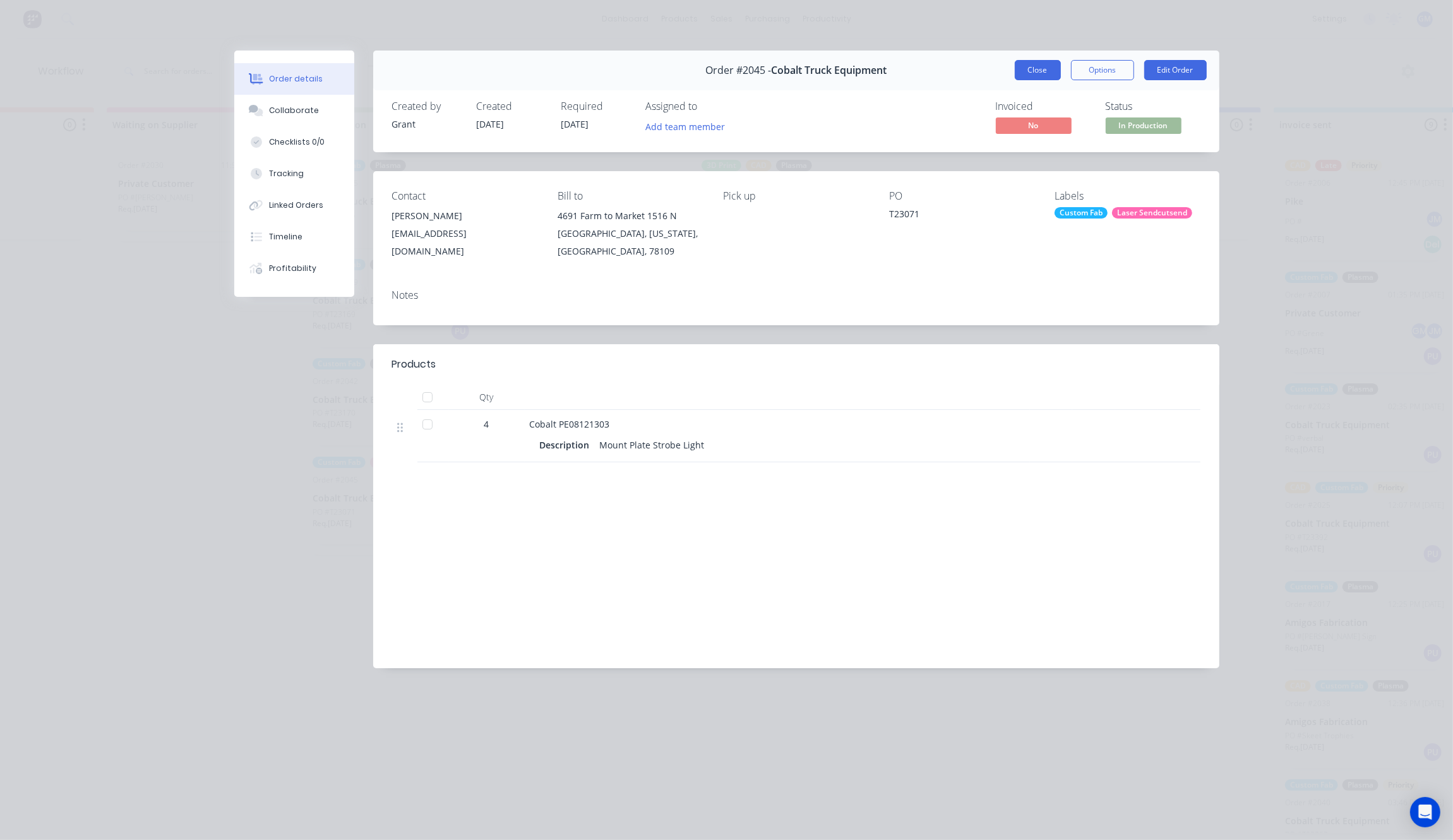
click at [1044, 74] on button "Close" at bounding box center [1039, 70] width 46 height 20
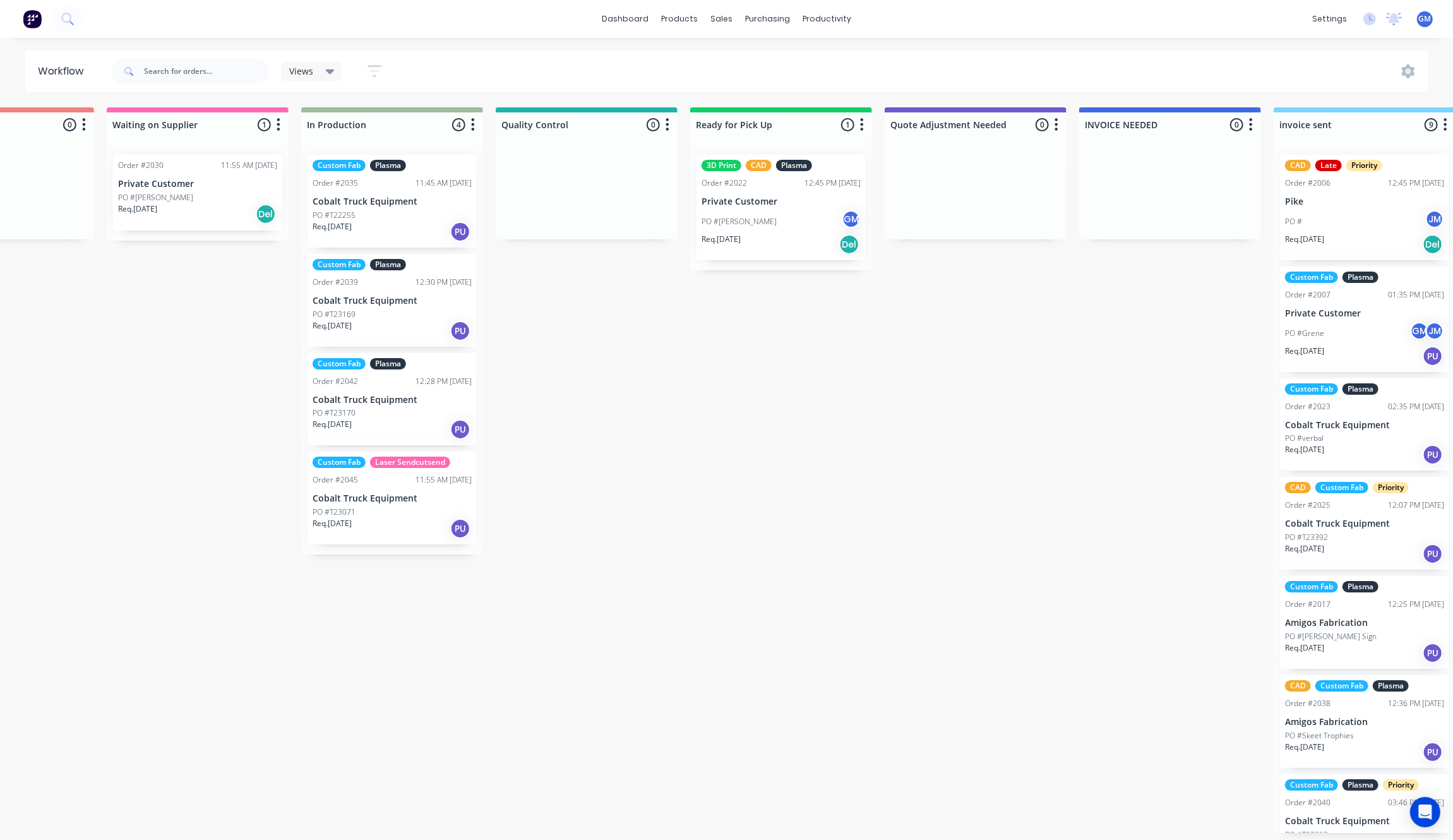
click at [771, 534] on div "Waiting on Customer 0 Status colour #FF4949 hex #FF4949 Save Cancel Notificatio…" at bounding box center [528, 470] width 2473 height 725
click at [376, 320] on div "Req. 31/08/25 PU" at bounding box center [393, 331] width 160 height 22
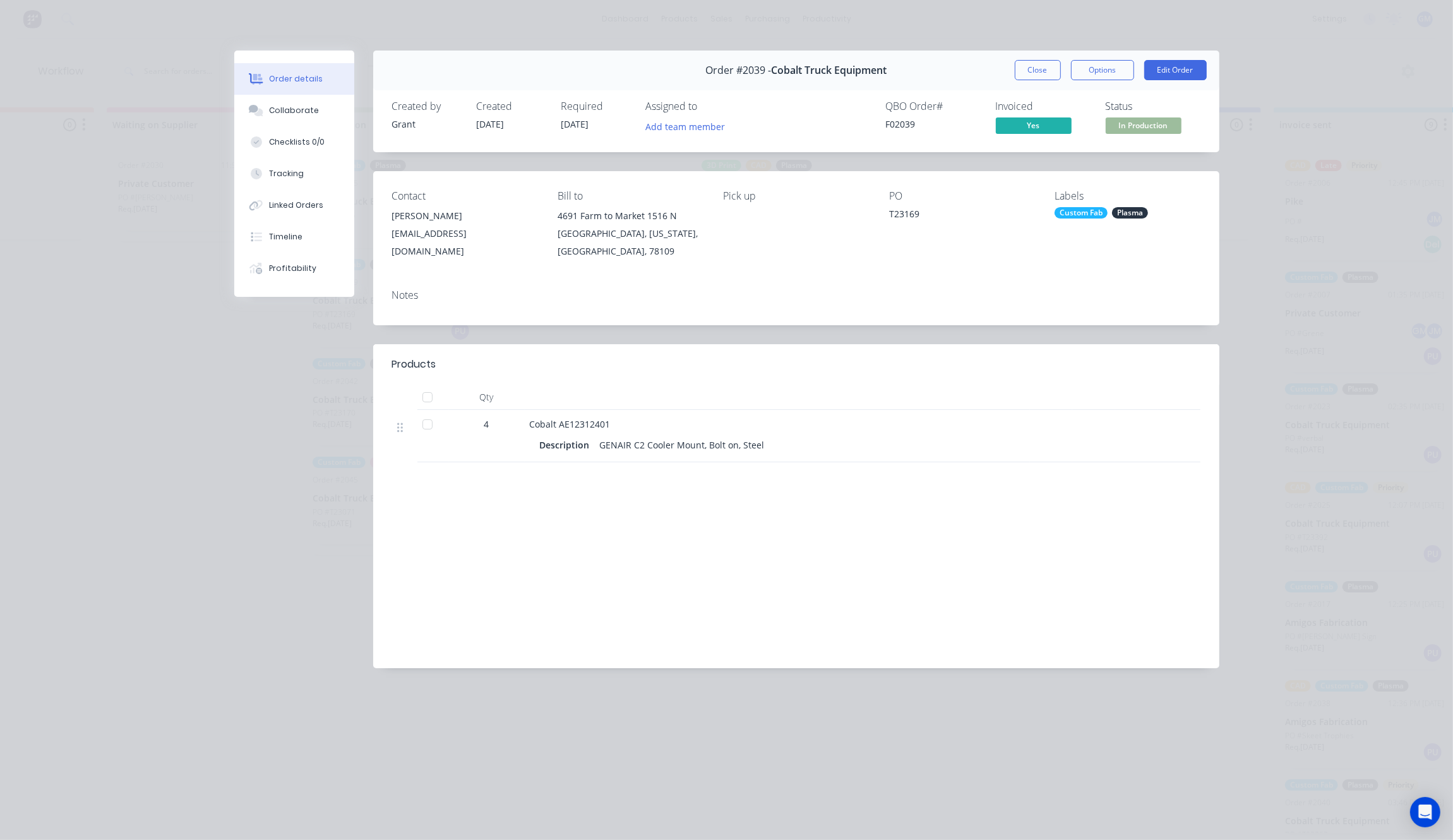
click at [911, 207] on div "T23169" at bounding box center [962, 215] width 146 height 18
copy div "T23169"
click at [1082, 70] on button "Options" at bounding box center [1103, 70] width 64 height 20
click at [1046, 62] on button "Close" at bounding box center [1039, 70] width 46 height 20
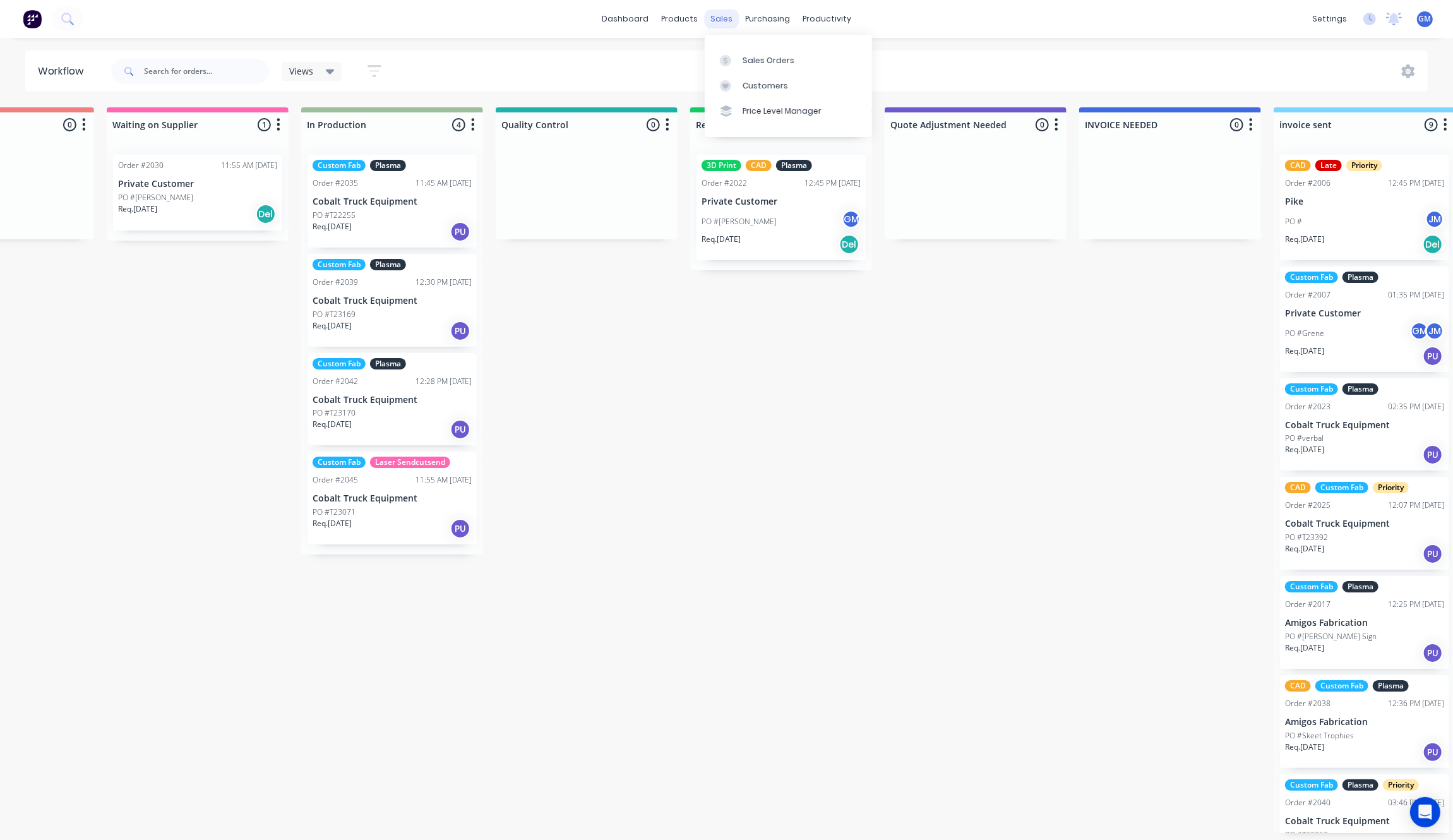
click at [707, 19] on div "sales" at bounding box center [721, 19] width 35 height 19
click at [762, 51] on link "Sales Orders" at bounding box center [788, 60] width 167 height 26
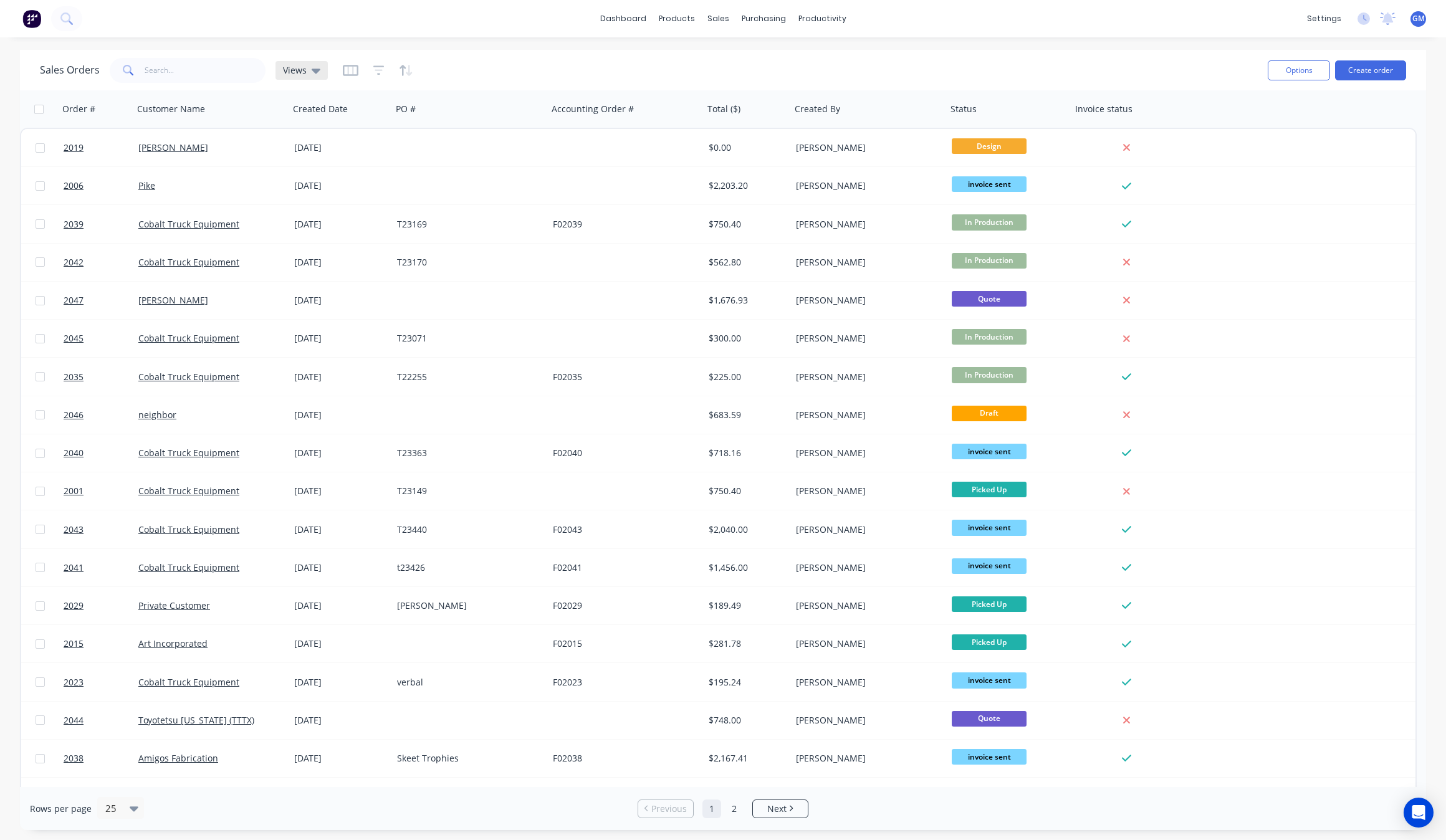
click at [307, 70] on div "Views" at bounding box center [301, 70] width 37 height 11
click at [335, 203] on button "cobalt" at bounding box center [351, 201] width 142 height 15
click at [371, 69] on div at bounding box center [380, 70] width 70 height 20
click at [375, 69] on icon "button" at bounding box center [381, 70] width 11 height 12
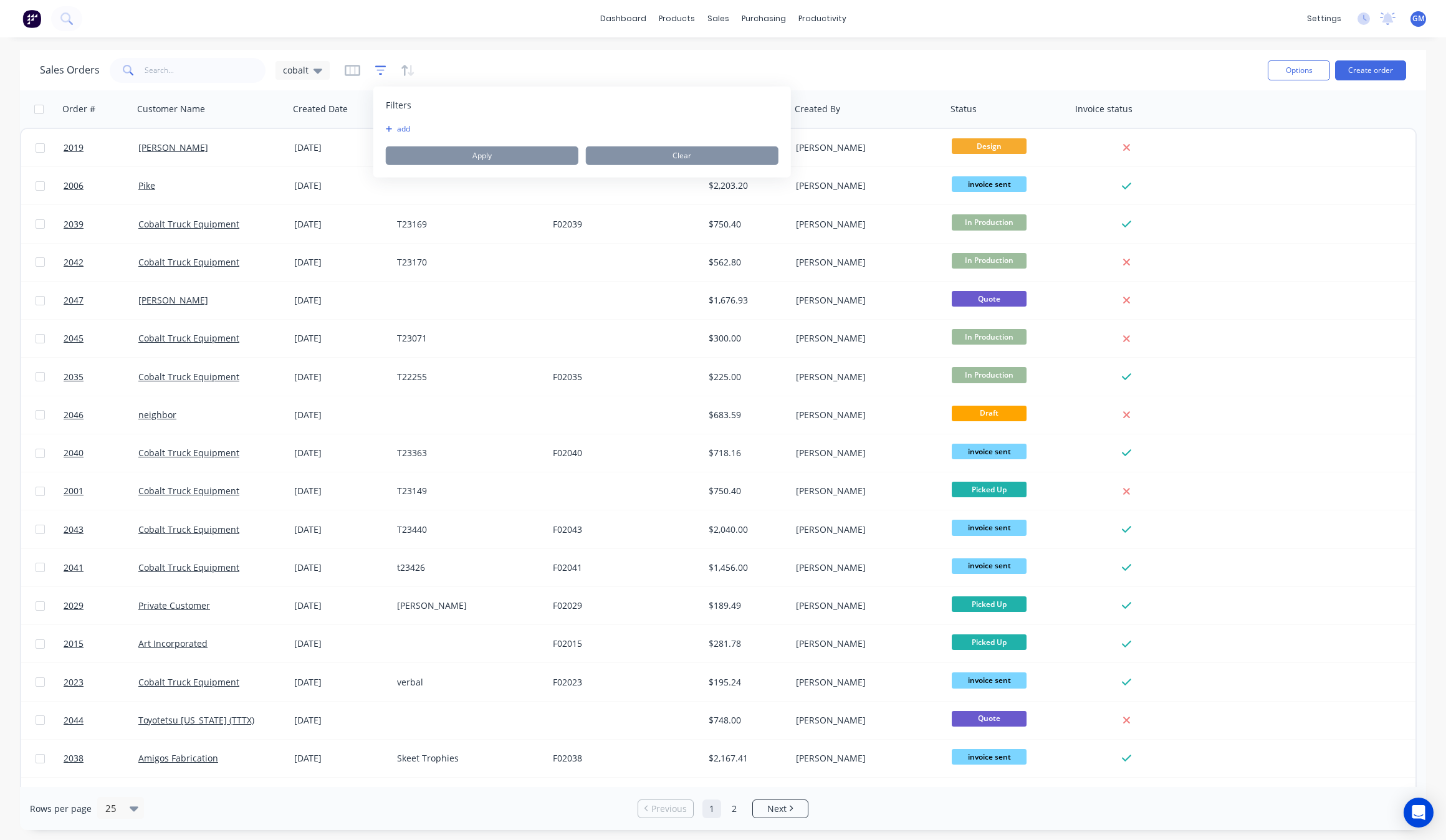
click at [375, 69] on icon "button" at bounding box center [381, 70] width 11 height 12
click at [400, 125] on button "add" at bounding box center [401, 128] width 31 height 10
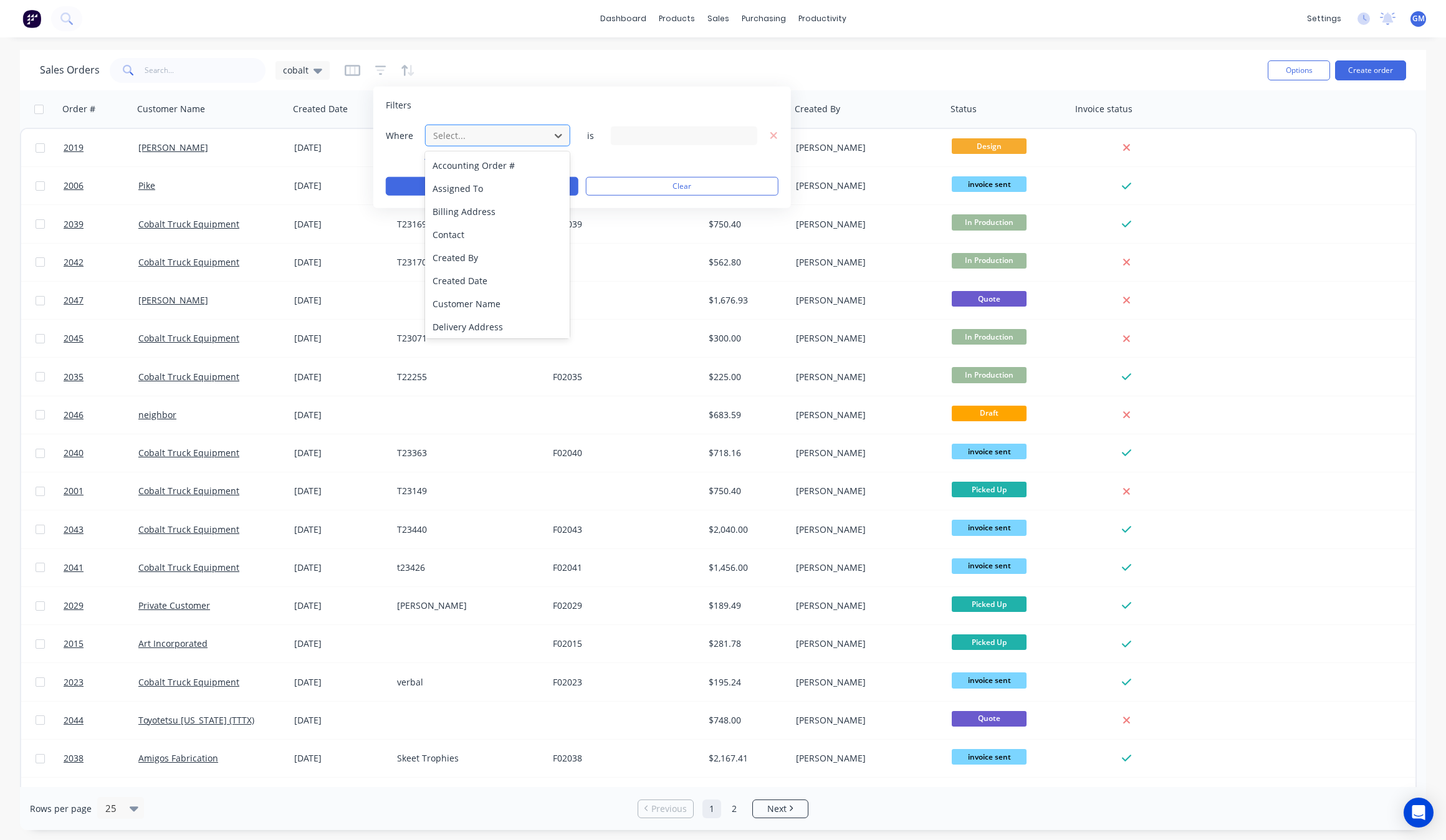
click at [488, 138] on div at bounding box center [488, 135] width 112 height 15
click at [494, 306] on div "Required Date" at bounding box center [498, 303] width 145 height 23
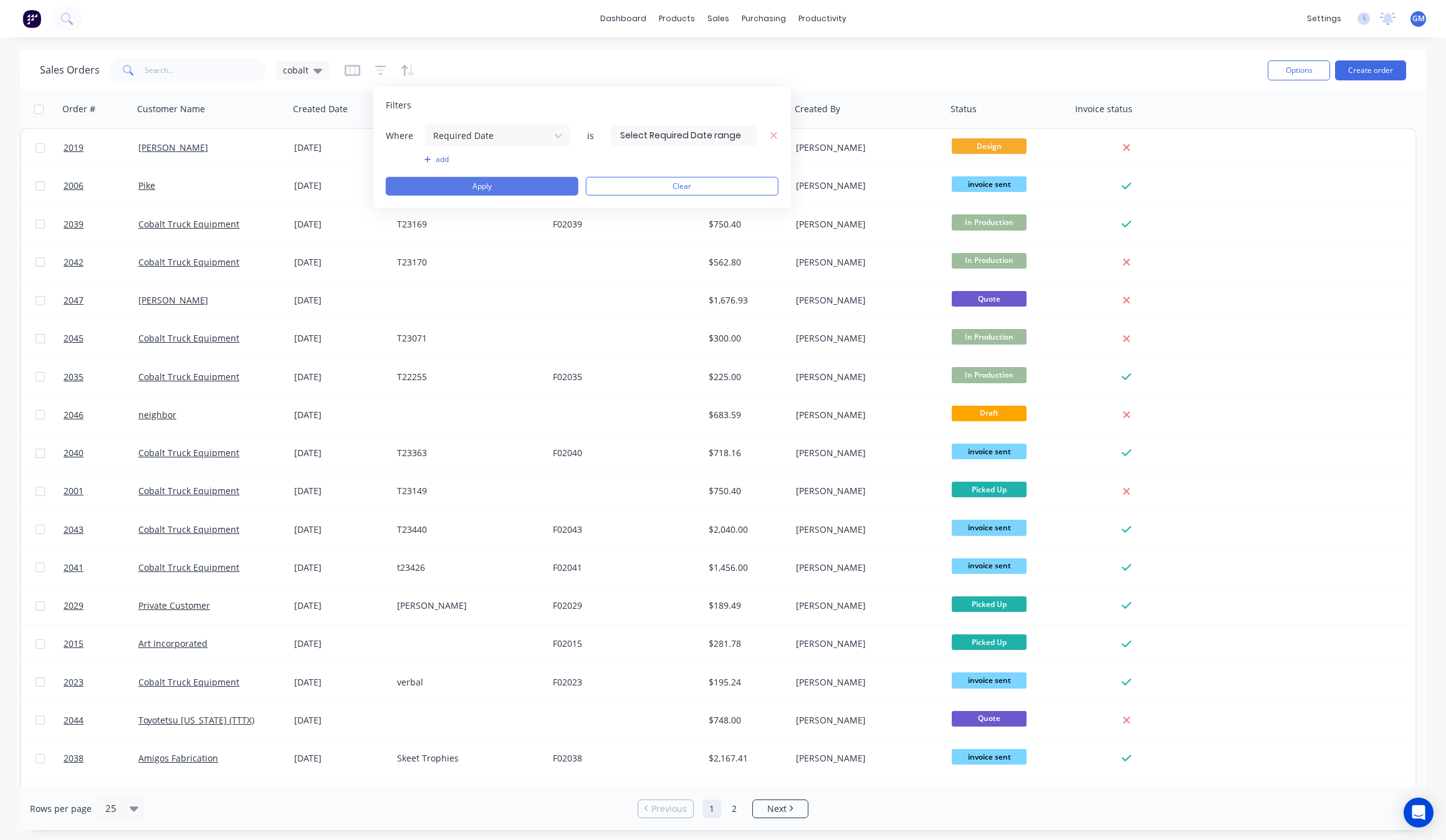
click at [513, 184] on button "Apply" at bounding box center [482, 186] width 193 height 18
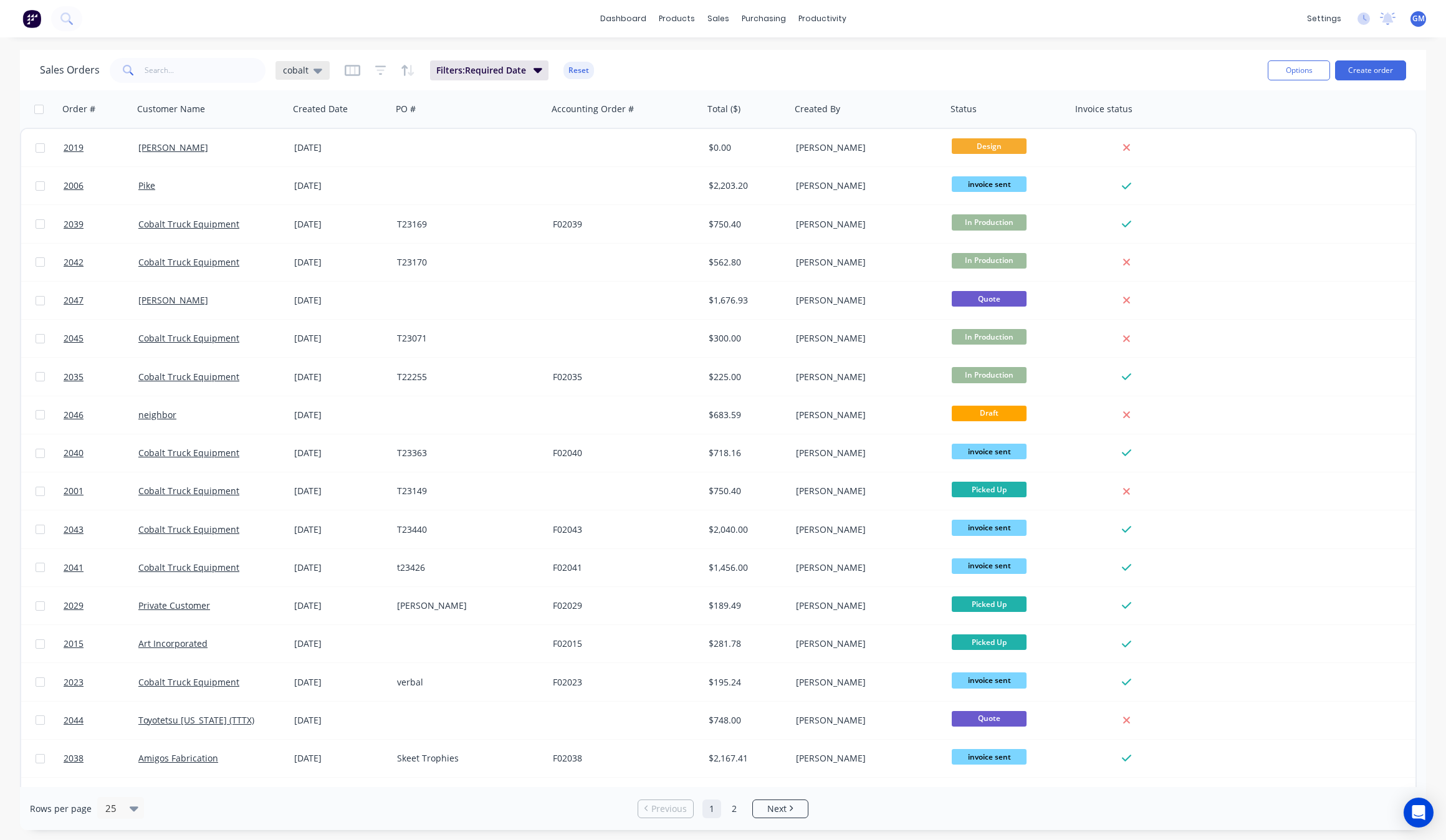
click at [300, 76] on div "cobalt" at bounding box center [302, 70] width 54 height 18
click at [295, 76] on span "cobalt" at bounding box center [295, 70] width 25 height 13
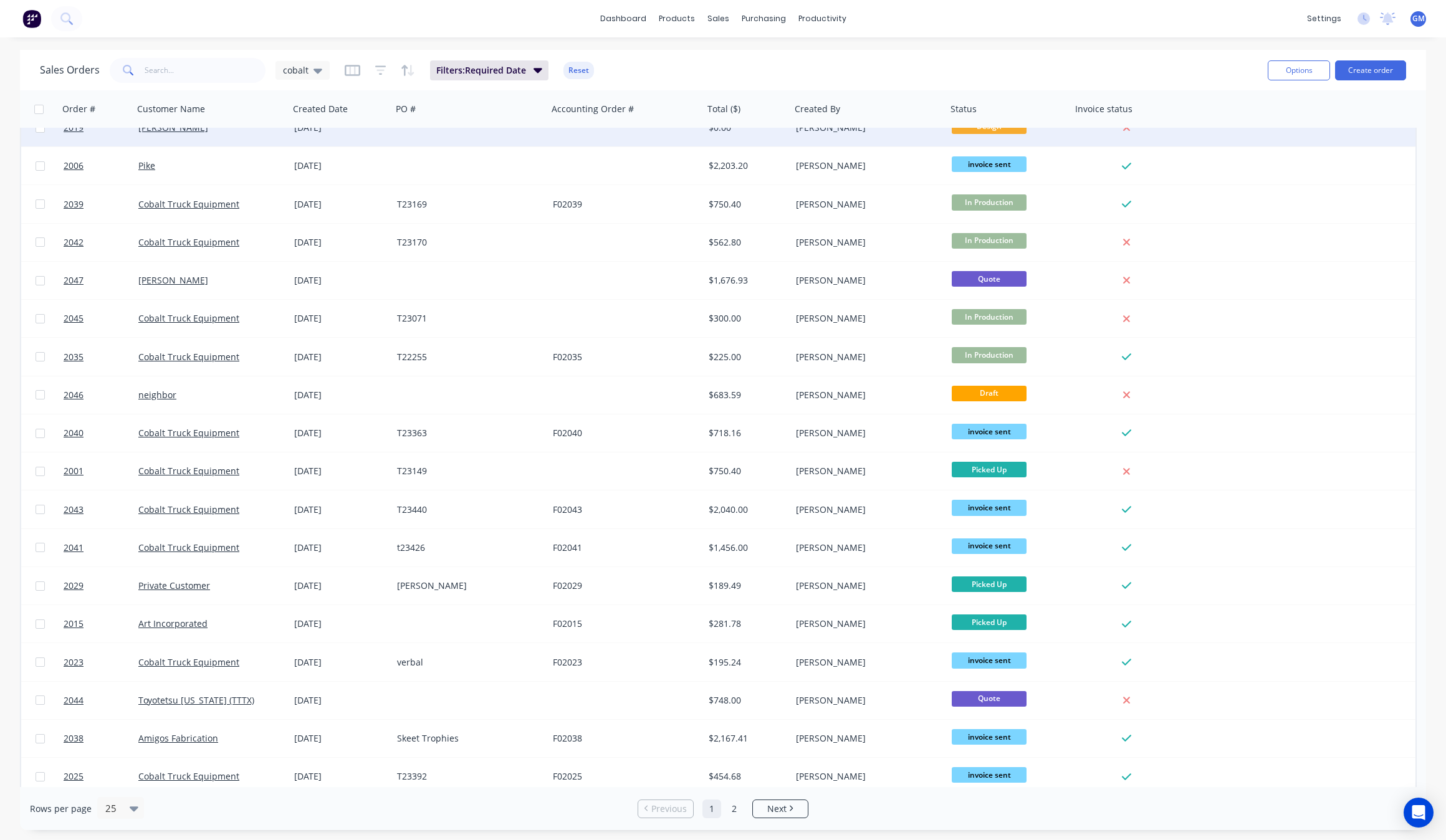
scroll to position [0, 0]
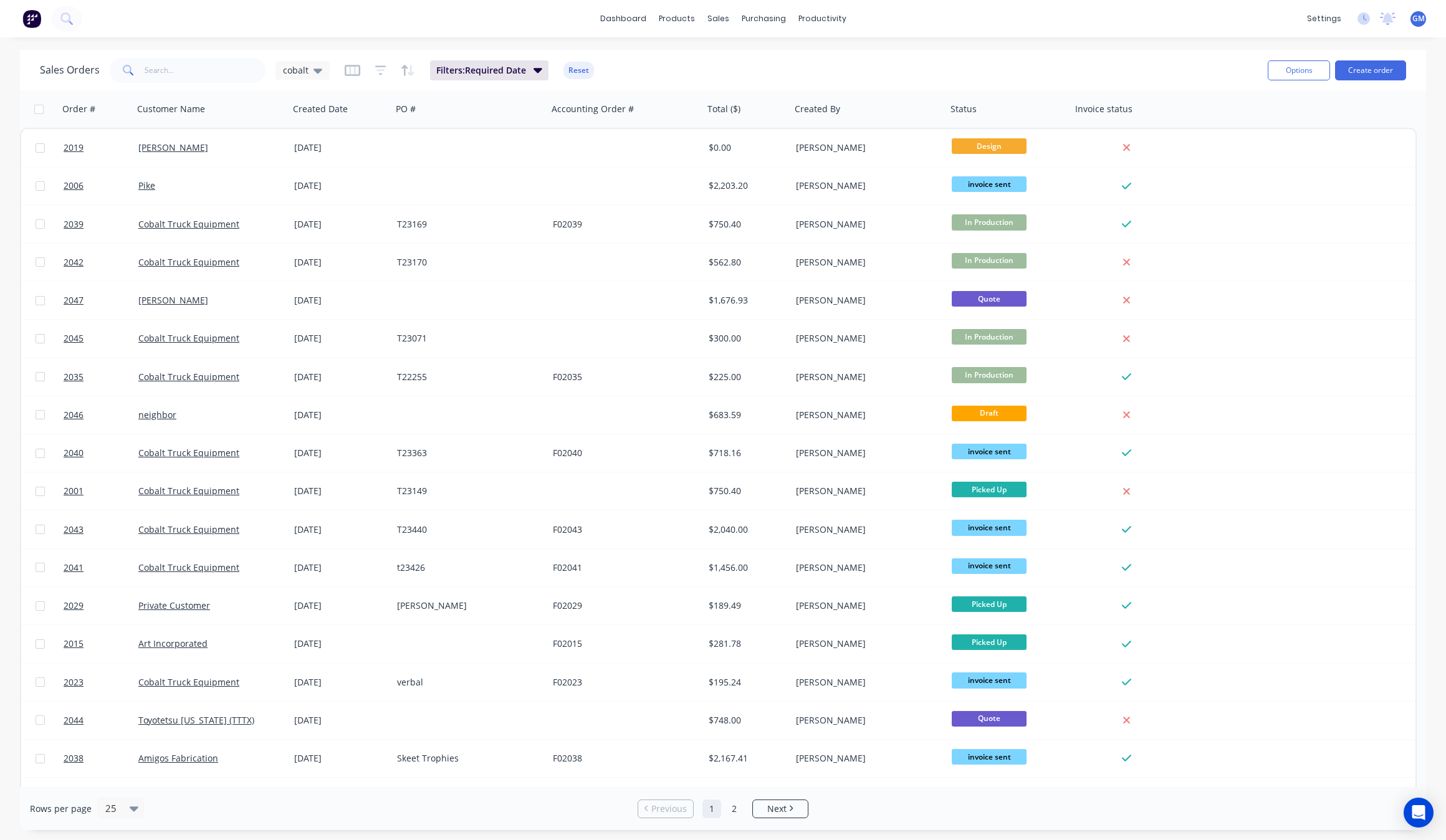
click at [501, 81] on div "Sales Orders cobalt Filters: Required Date Reset" at bounding box center [648, 70] width 1217 height 31
click at [518, 79] on button "Filters: Required Date" at bounding box center [489, 70] width 118 height 20
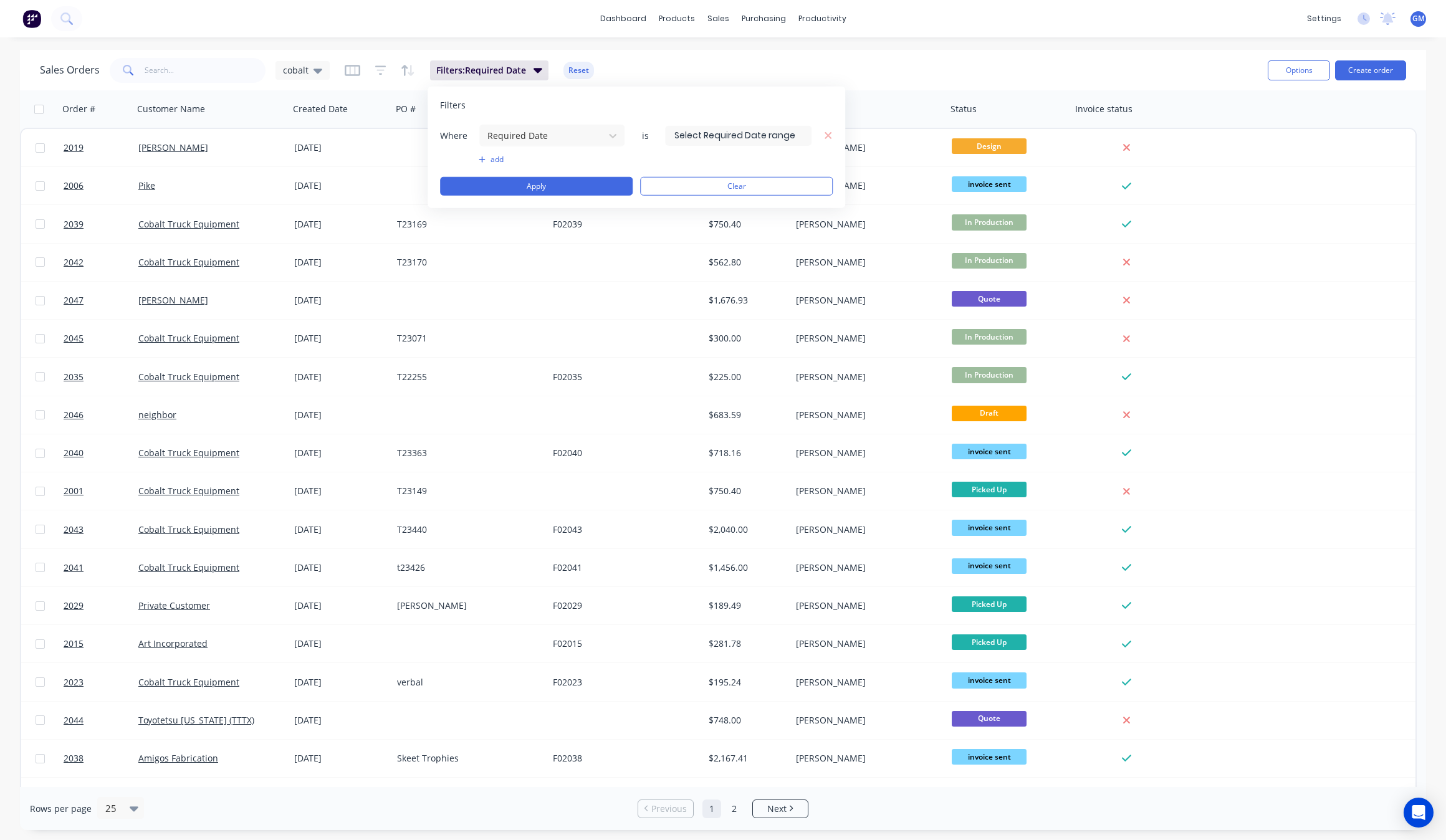
click at [751, 141] on input at bounding box center [738, 135] width 145 height 18
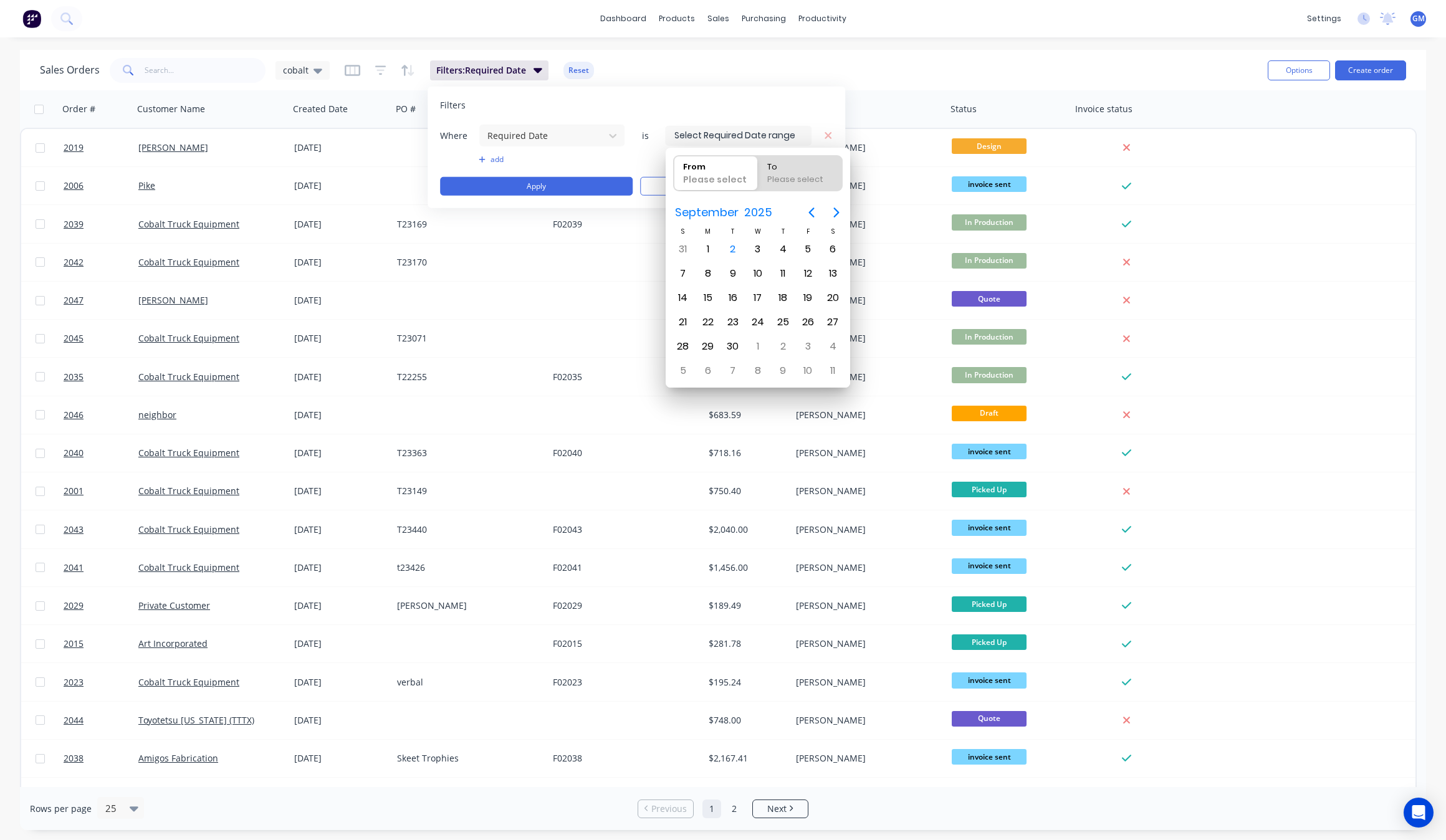
click at [756, 132] on input at bounding box center [738, 135] width 145 height 18
click at [698, 120] on div "Filters Where Required Date is add Apply Clear" at bounding box center [636, 147] width 417 height 122
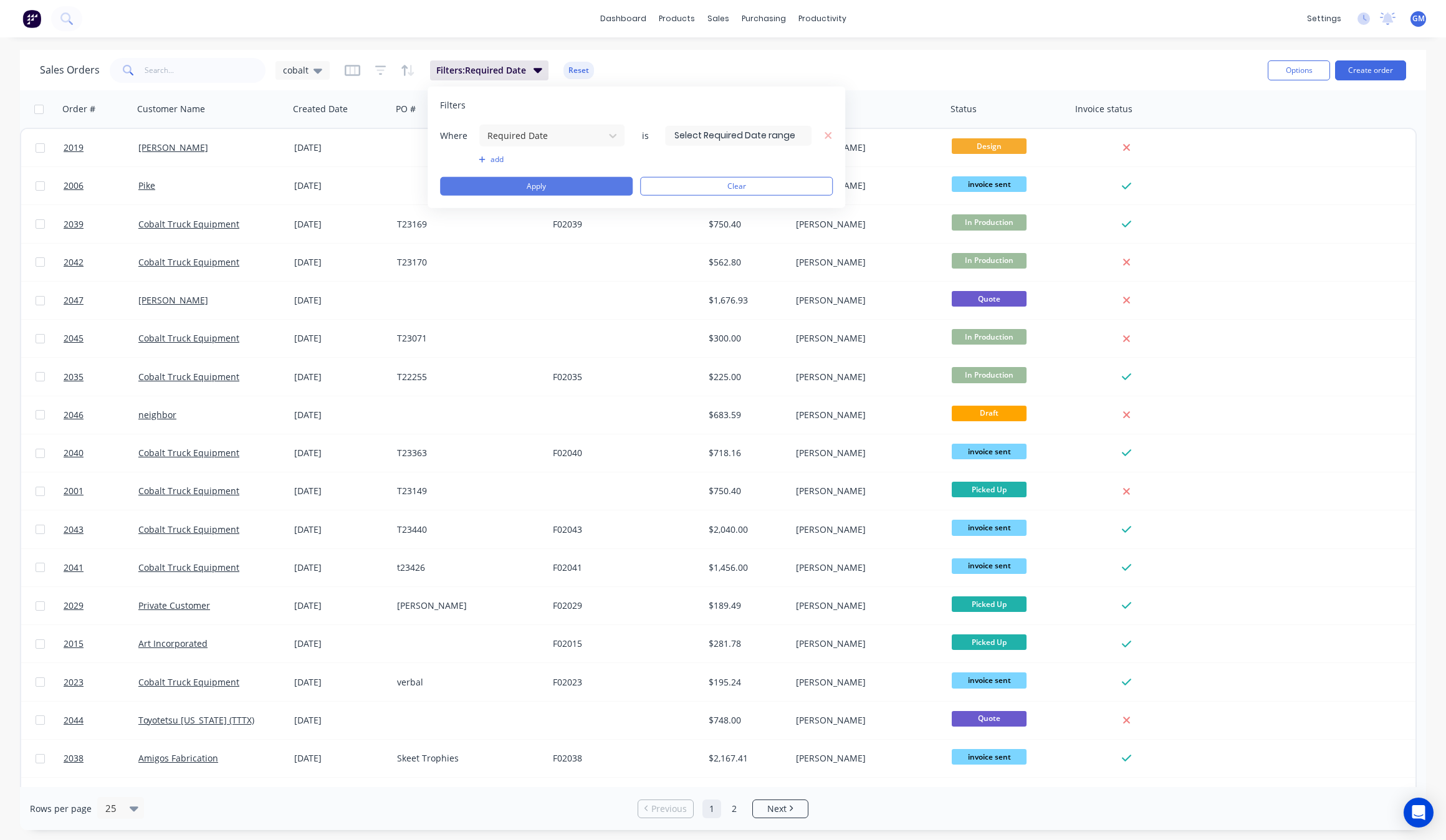
click at [574, 191] on button "Apply" at bounding box center [537, 186] width 193 height 18
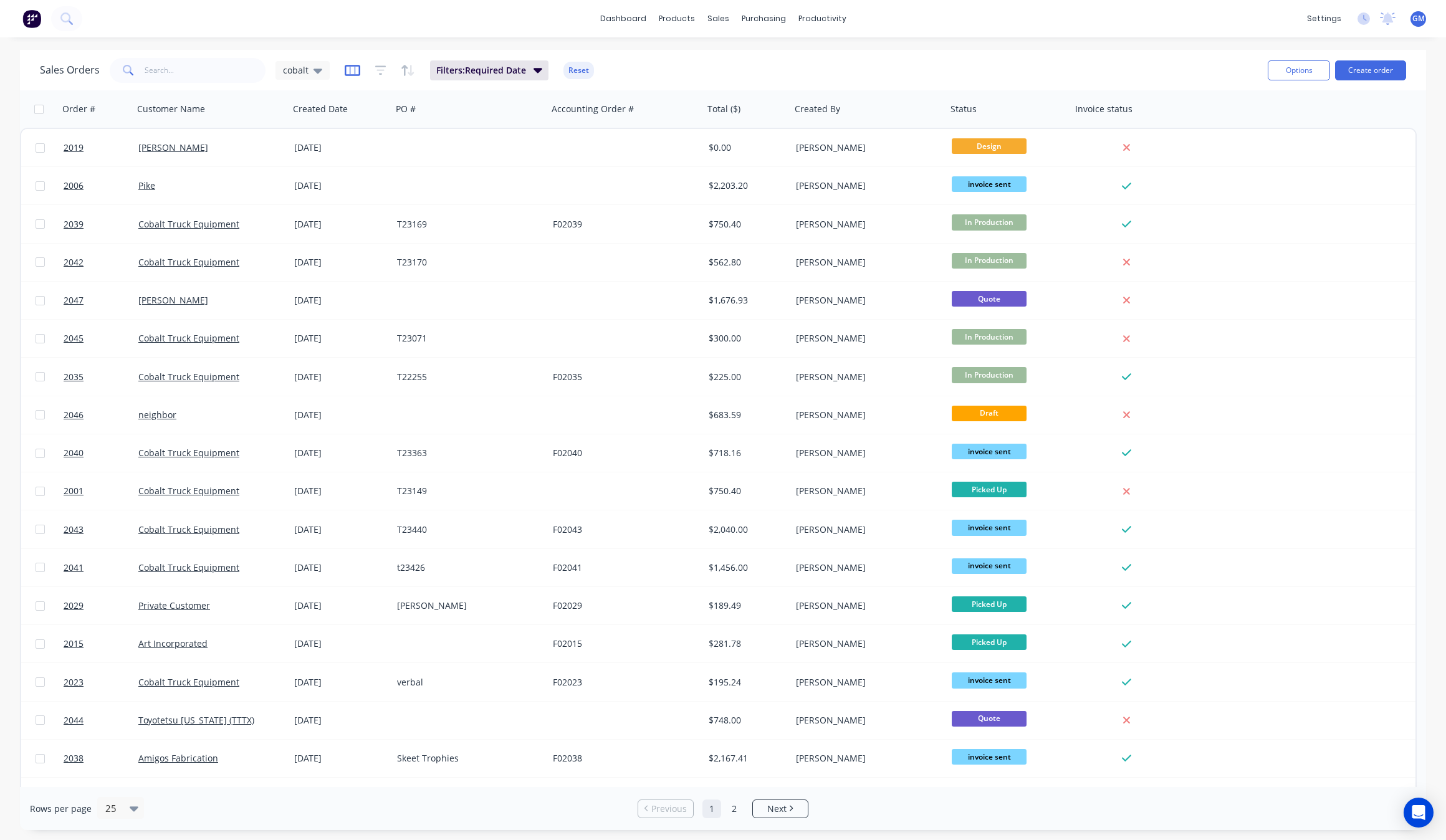
click at [346, 73] on icon "button" at bounding box center [352, 70] width 15 height 12
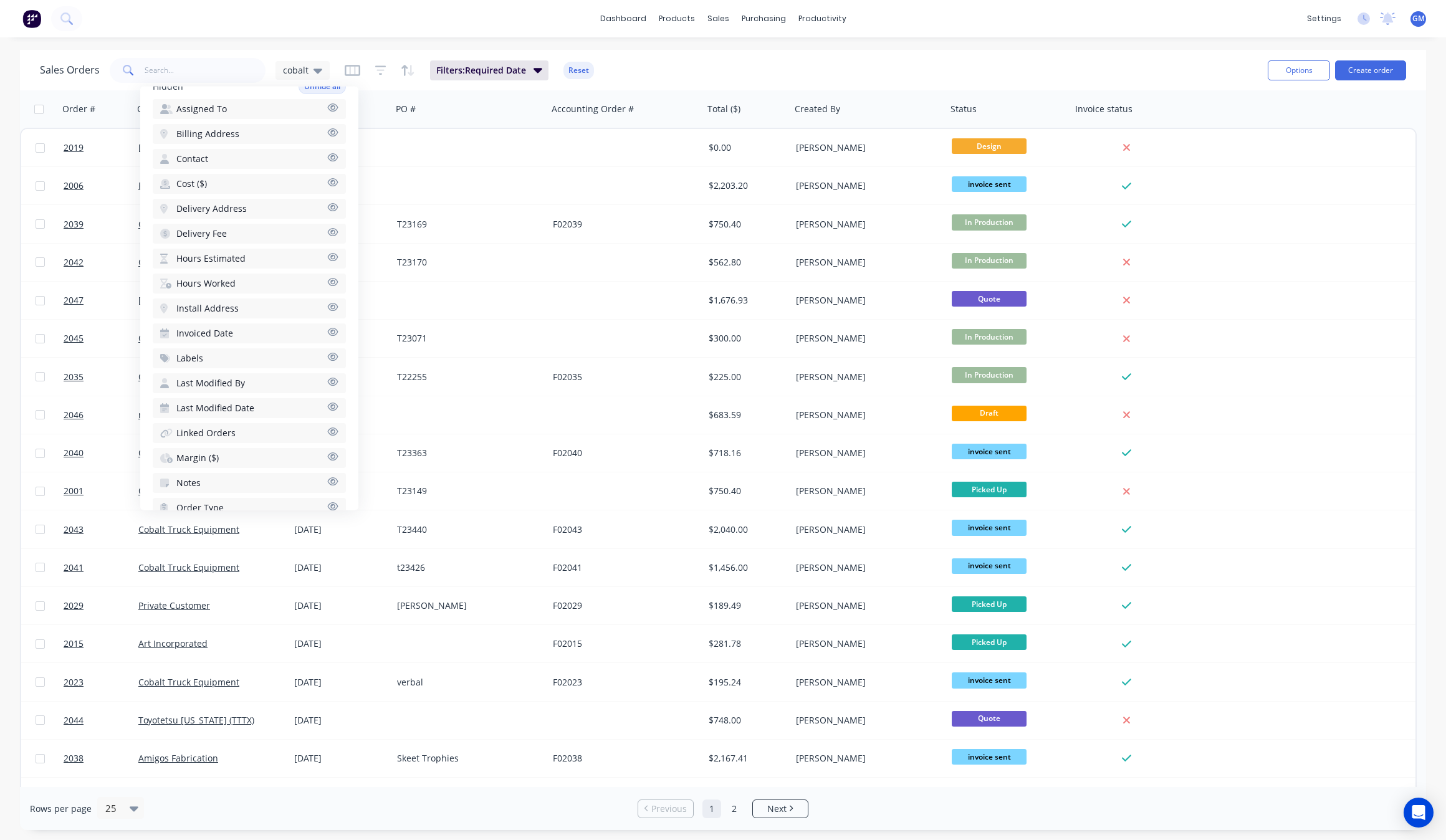
scroll to position [414, 0]
click at [306, 475] on button "Required Date" at bounding box center [249, 485] width 193 height 20
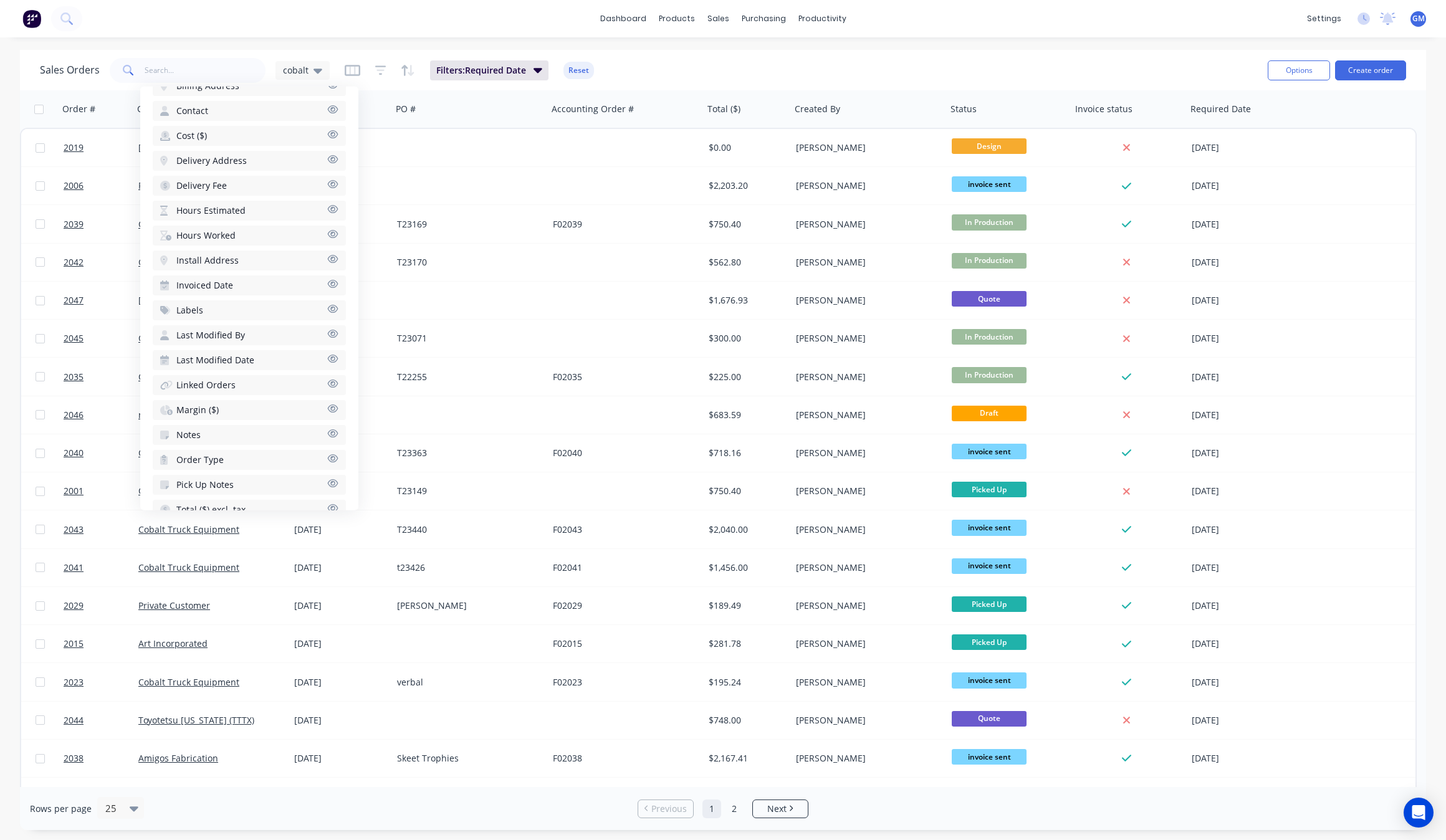
click at [306, 475] on button "Pick Up Notes" at bounding box center [249, 485] width 193 height 20
click at [306, 475] on button "Order Type" at bounding box center [249, 485] width 193 height 20
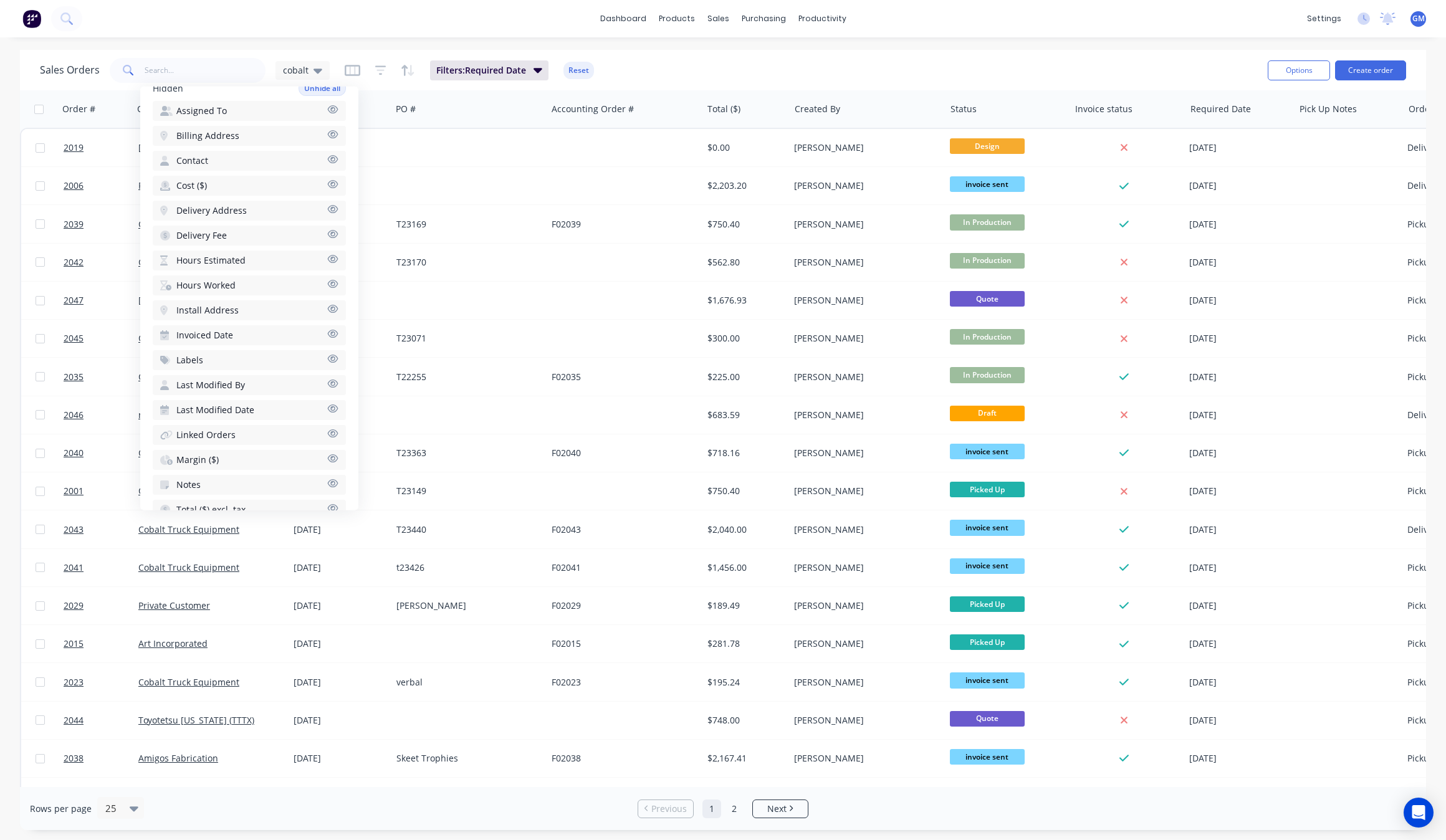
click at [306, 475] on button "Notes" at bounding box center [249, 485] width 193 height 20
click at [1211, 106] on div at bounding box center [1237, 109] width 94 height 25
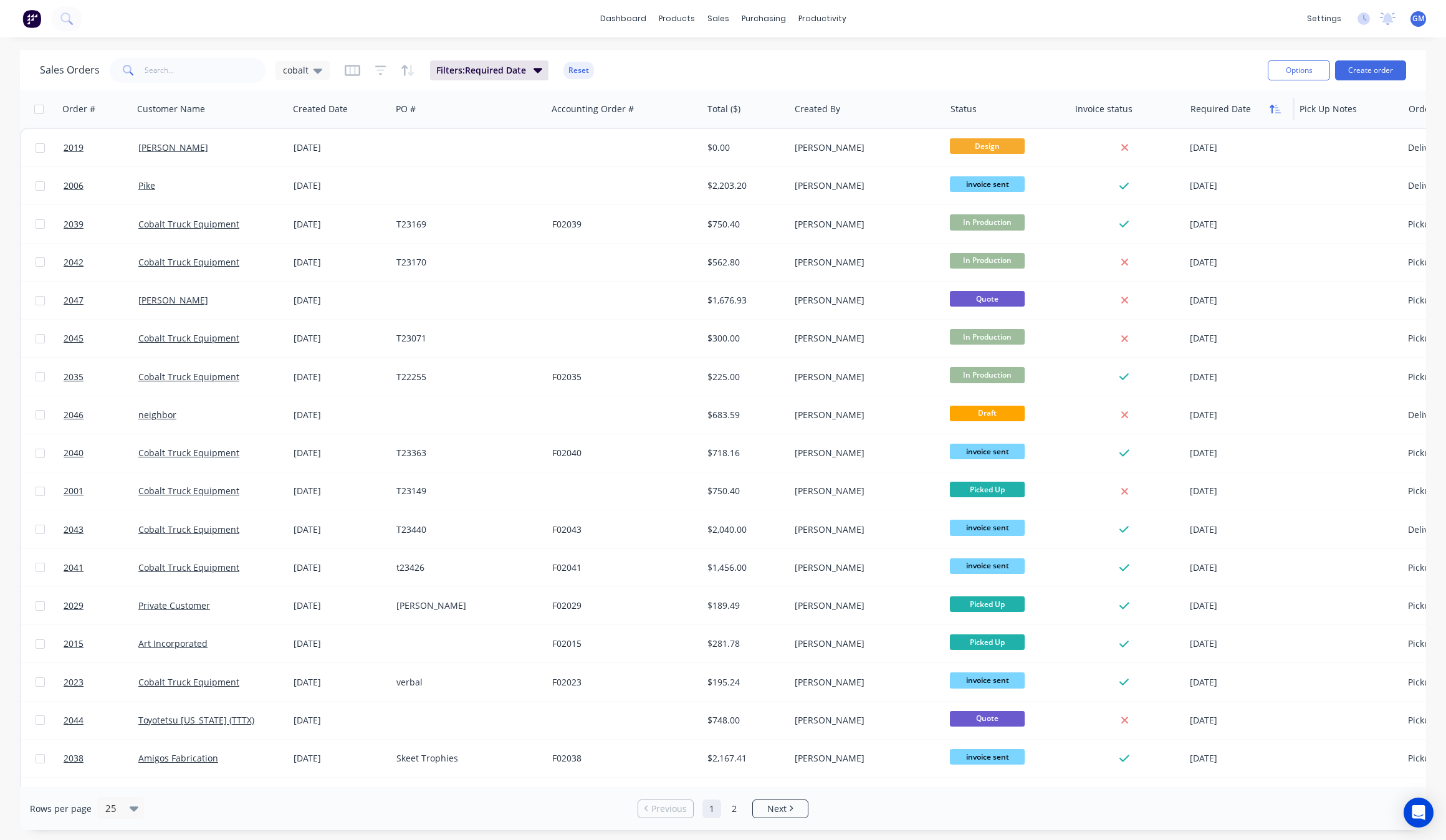
click at [1279, 112] on icon "button" at bounding box center [1278, 109] width 5 height 8
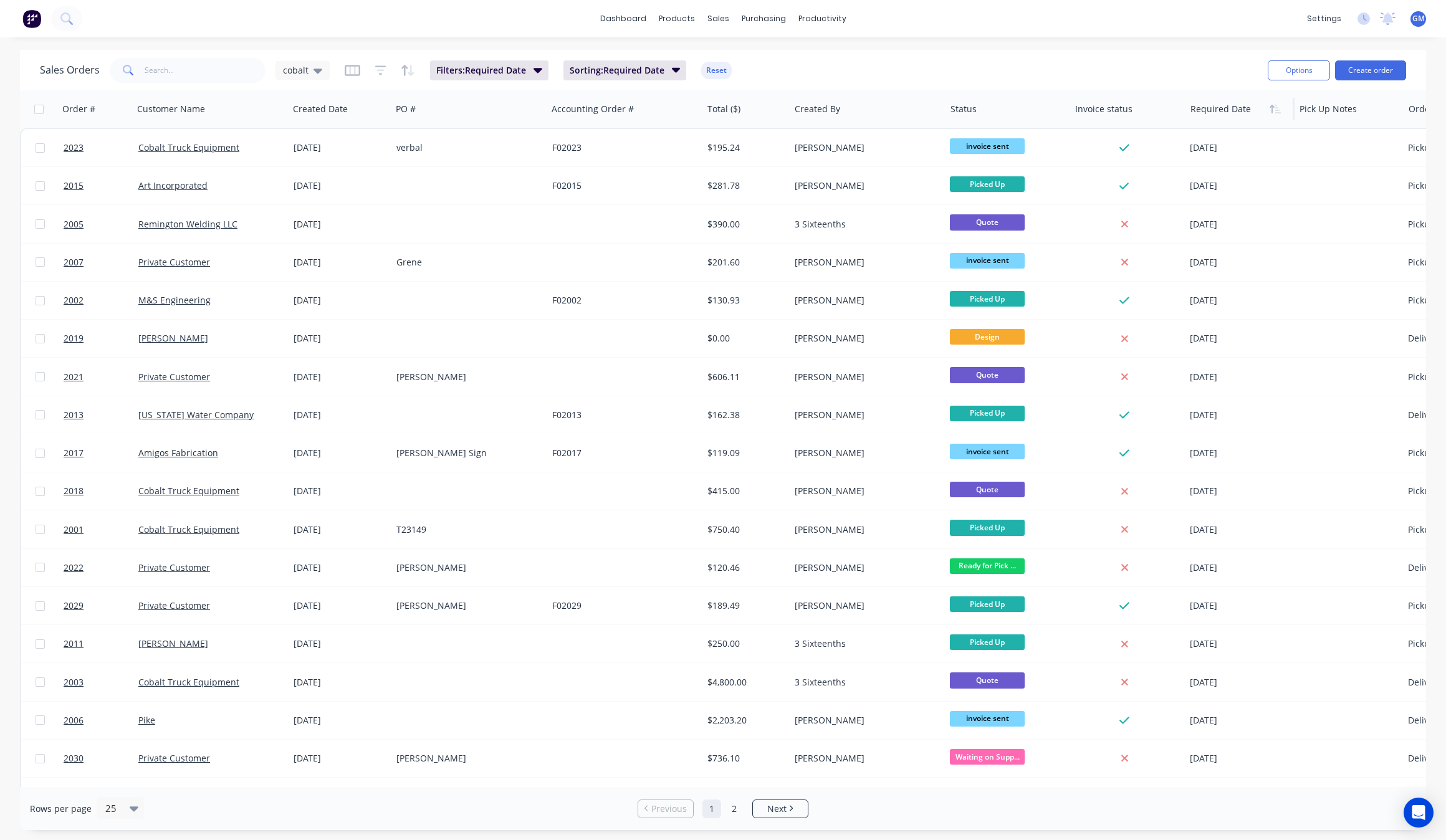
click at [1279, 112] on icon "button" at bounding box center [1278, 109] width 5 height 8
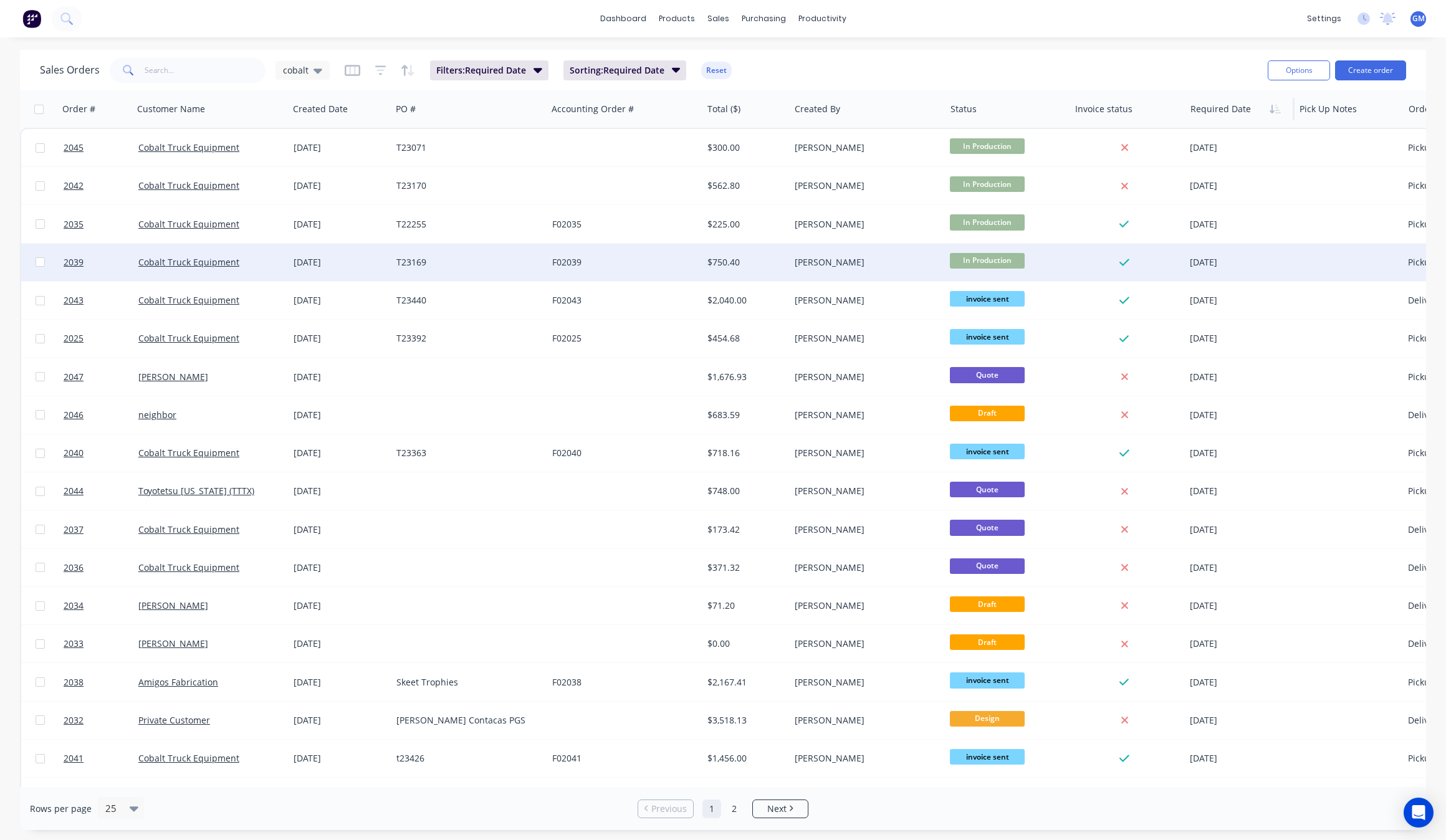
click at [1266, 261] on div "31 Aug 2025" at bounding box center [1240, 262] width 99 height 12
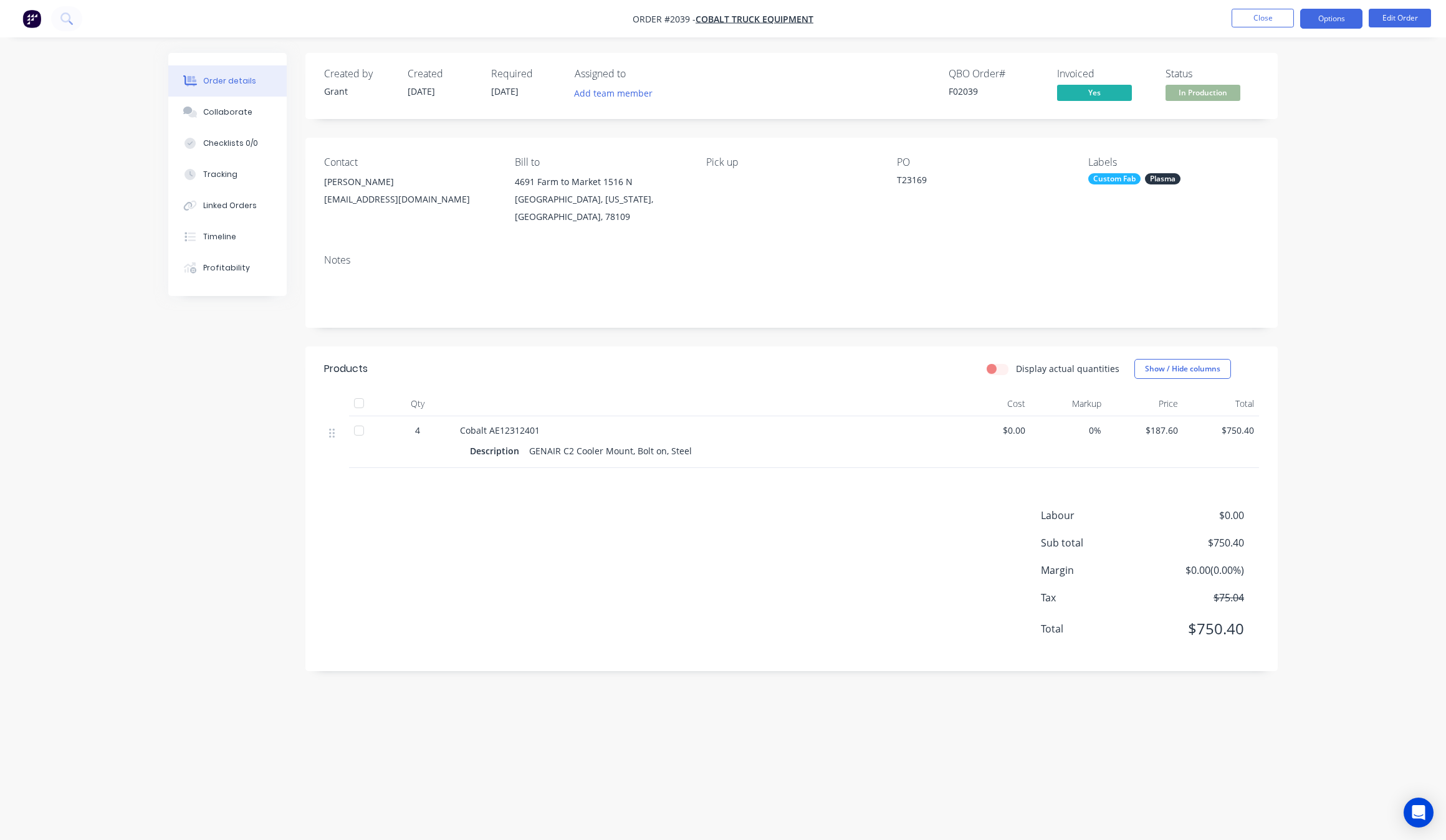
click at [1329, 18] on button "Options" at bounding box center [1331, 18] width 63 height 20
click at [1296, 72] on div "Invoice" at bounding box center [1294, 76] width 115 height 18
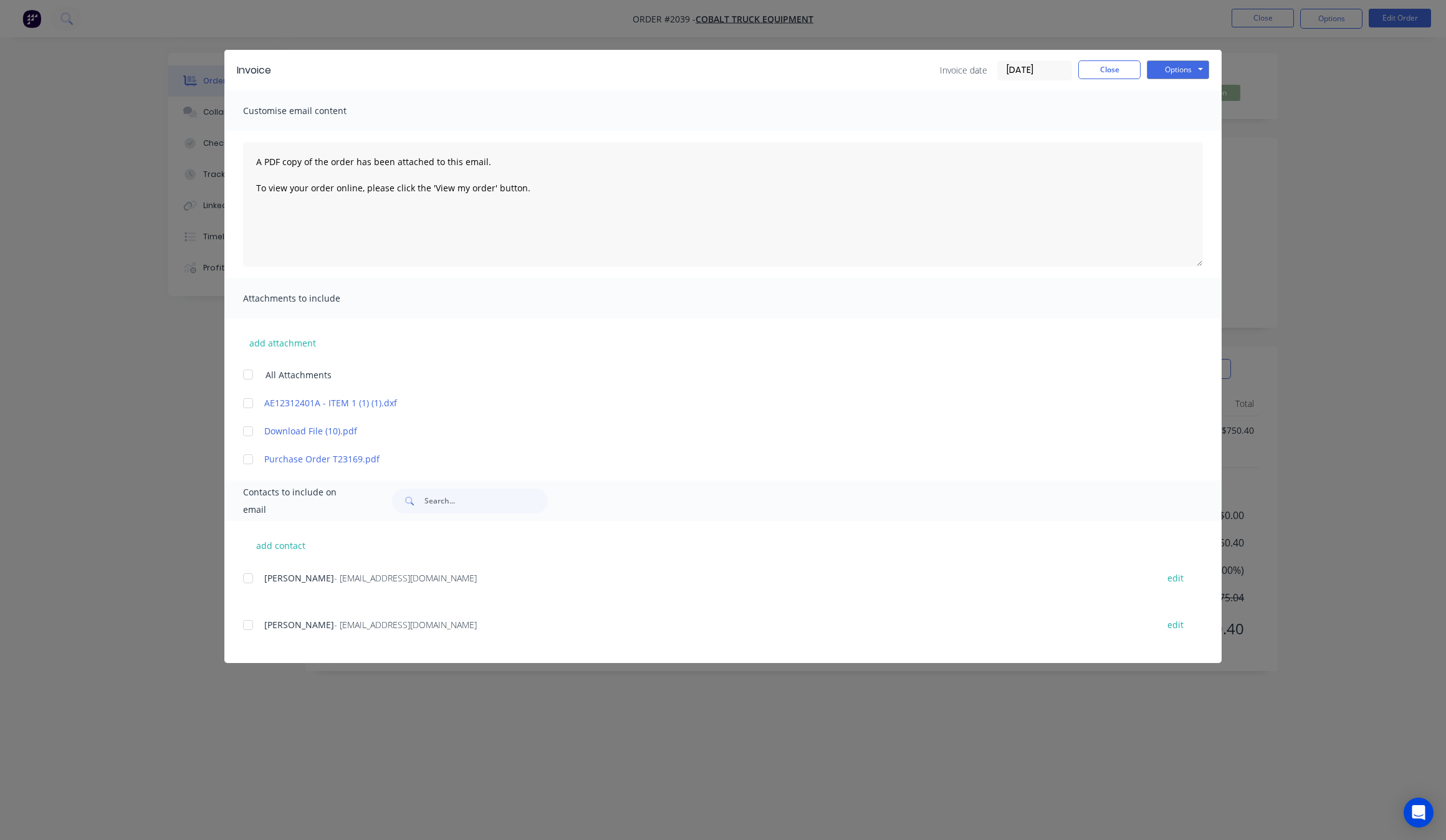
click at [251, 576] on div at bounding box center [248, 578] width 25 height 25
click at [1194, 66] on button "Options" at bounding box center [1179, 70] width 63 height 18
click at [1188, 92] on button "Preview" at bounding box center [1187, 92] width 79 height 21
click at [1164, 76] on button "Options" at bounding box center [1179, 70] width 63 height 18
drag, startPoint x: 1203, startPoint y: 113, endPoint x: 1203, endPoint y: 129, distance: 16.0
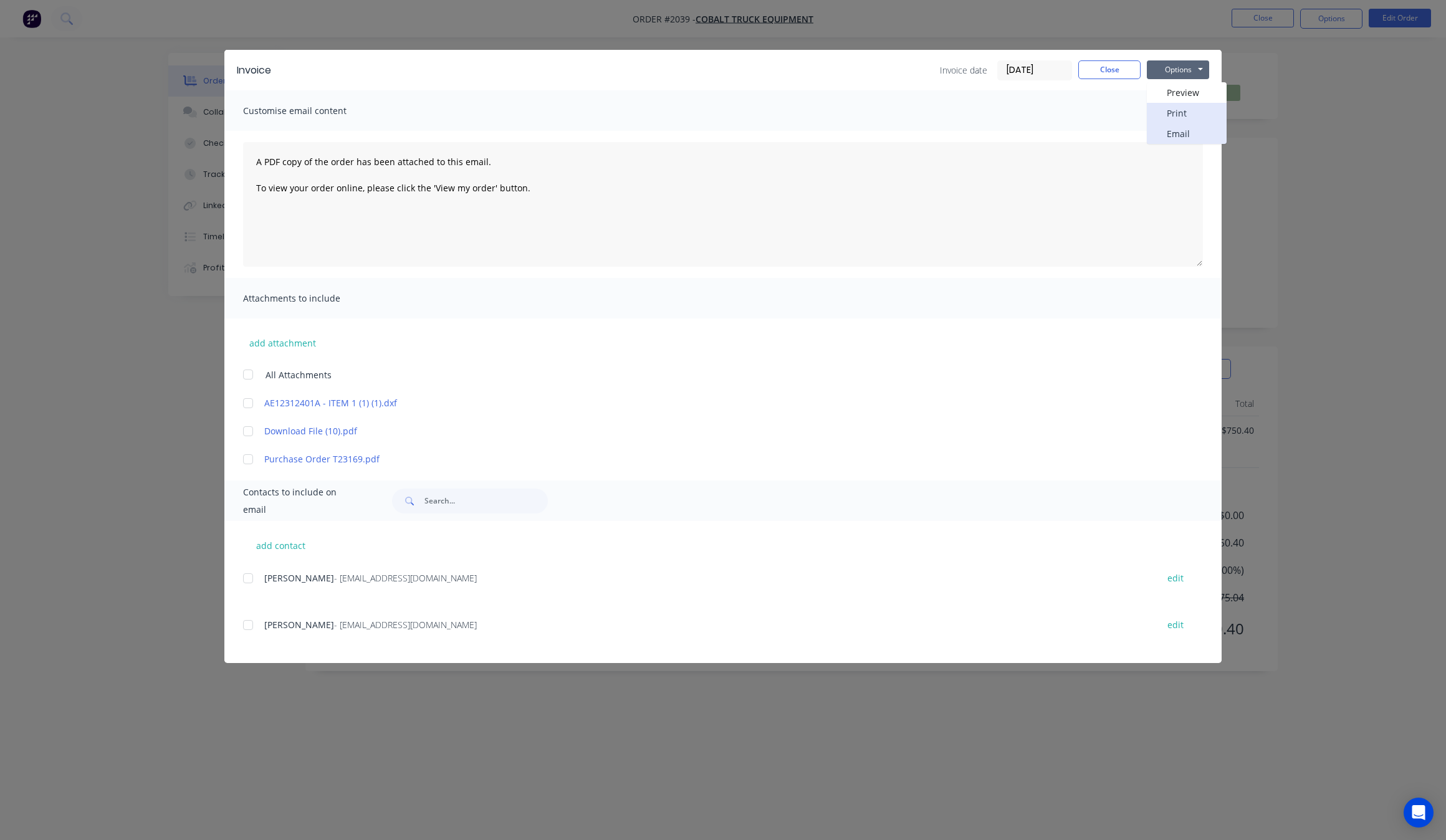
click at [1203, 129] on div "Preview Print Email" at bounding box center [1187, 113] width 79 height 62
click at [1203, 129] on button "Email" at bounding box center [1187, 133] width 79 height 21
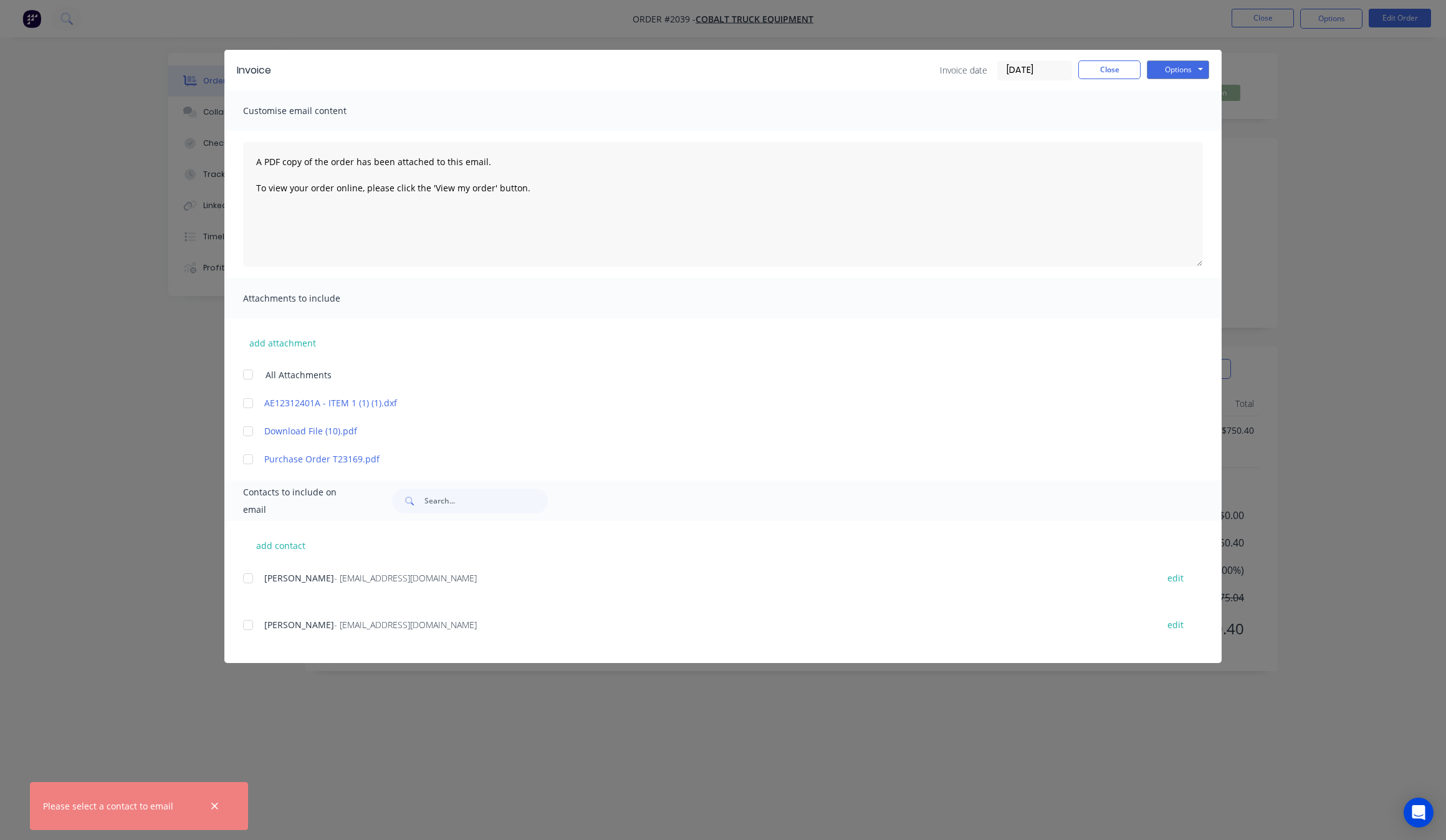
click at [248, 569] on div at bounding box center [248, 578] width 25 height 25
click at [1191, 76] on button "Options" at bounding box center [1179, 70] width 63 height 18
click at [1195, 135] on button "Email" at bounding box center [1187, 133] width 79 height 21
click at [147, 469] on div "Invoice Invoice date 20/08/25 Close Options Preview Print Email Customise email…" at bounding box center [723, 420] width 1446 height 840
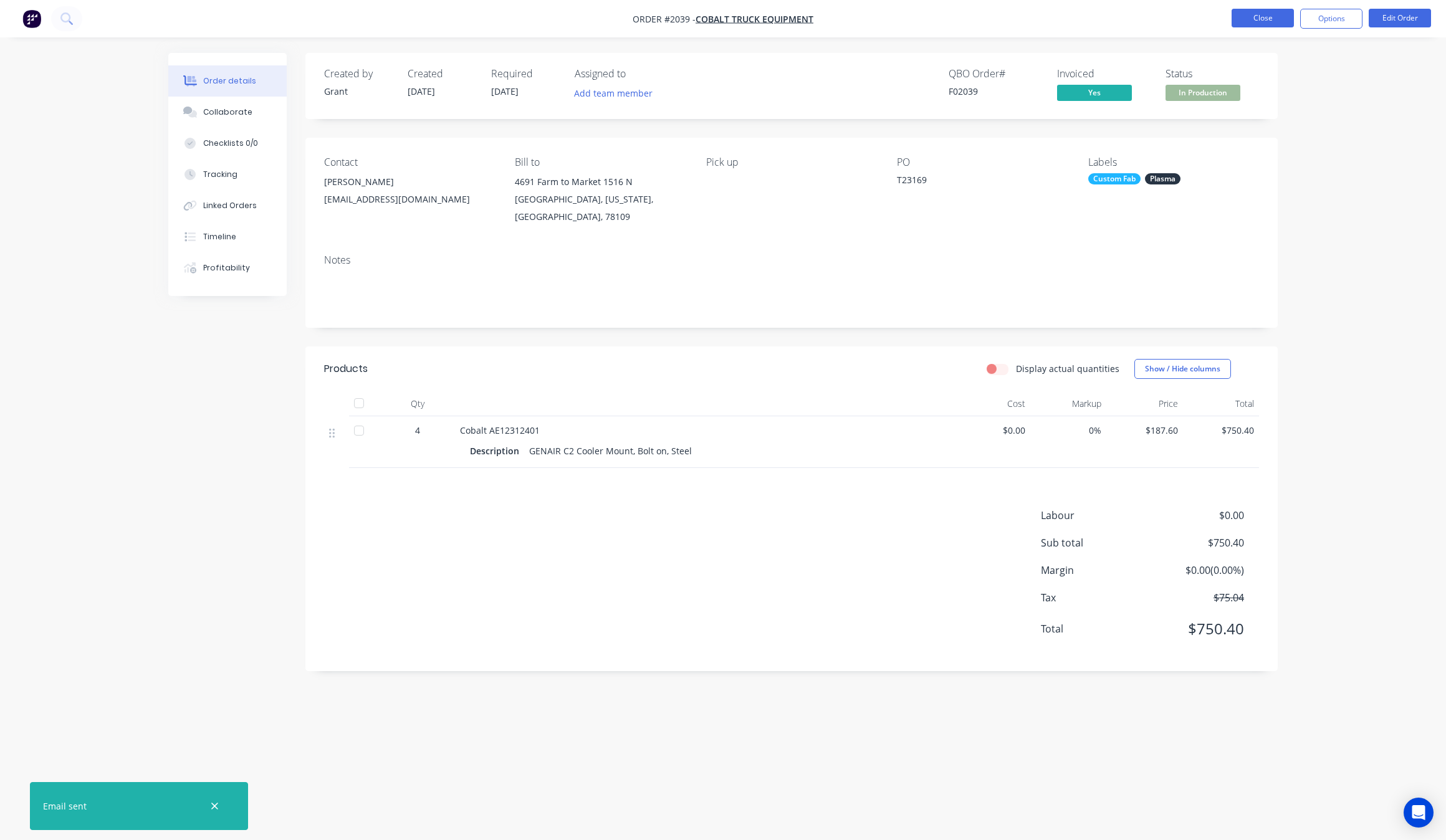
click at [1273, 23] on button "Close" at bounding box center [1263, 18] width 63 height 18
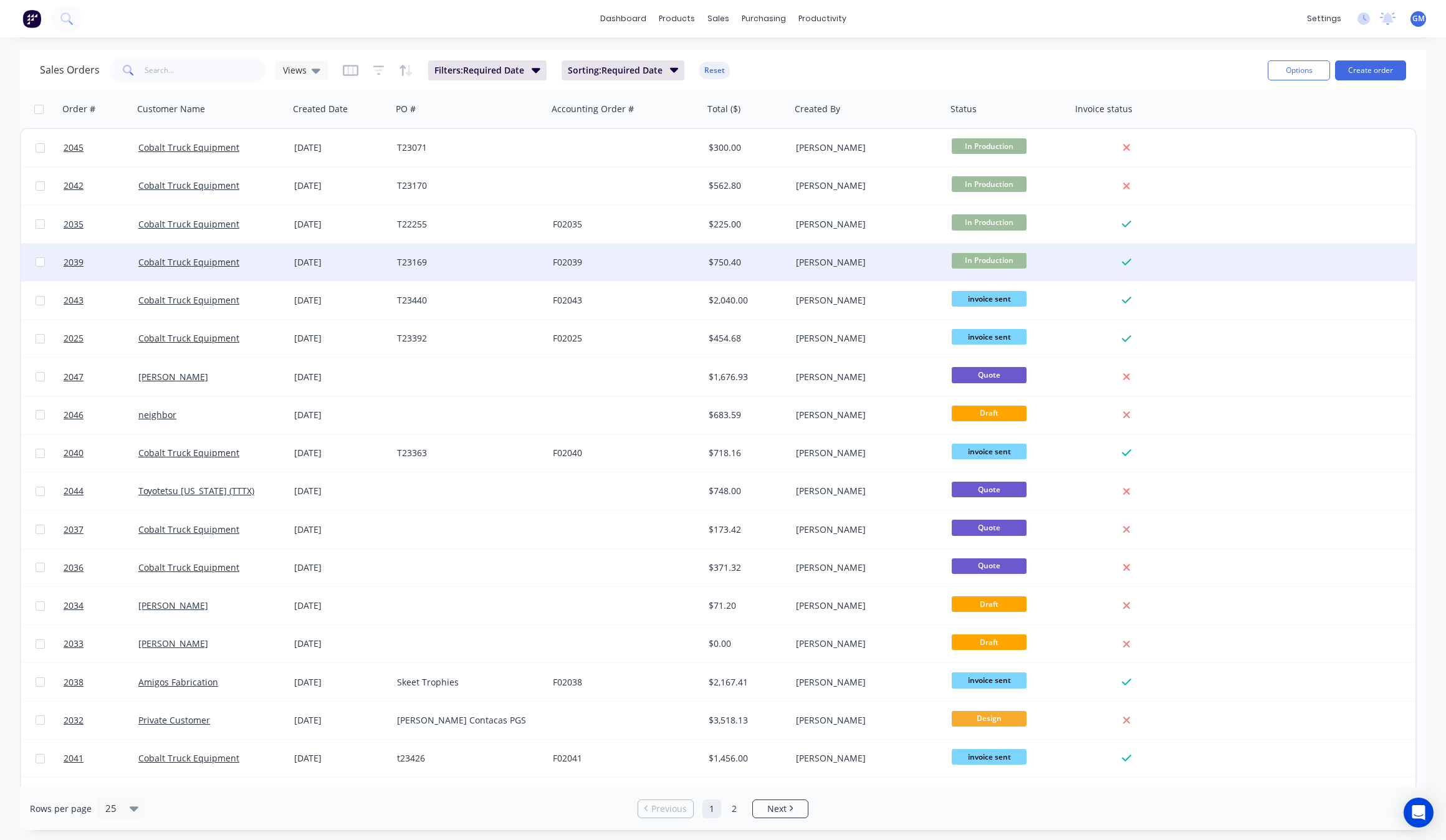
click at [883, 267] on div "[PERSON_NAME]" at bounding box center [864, 262] width 138 height 12
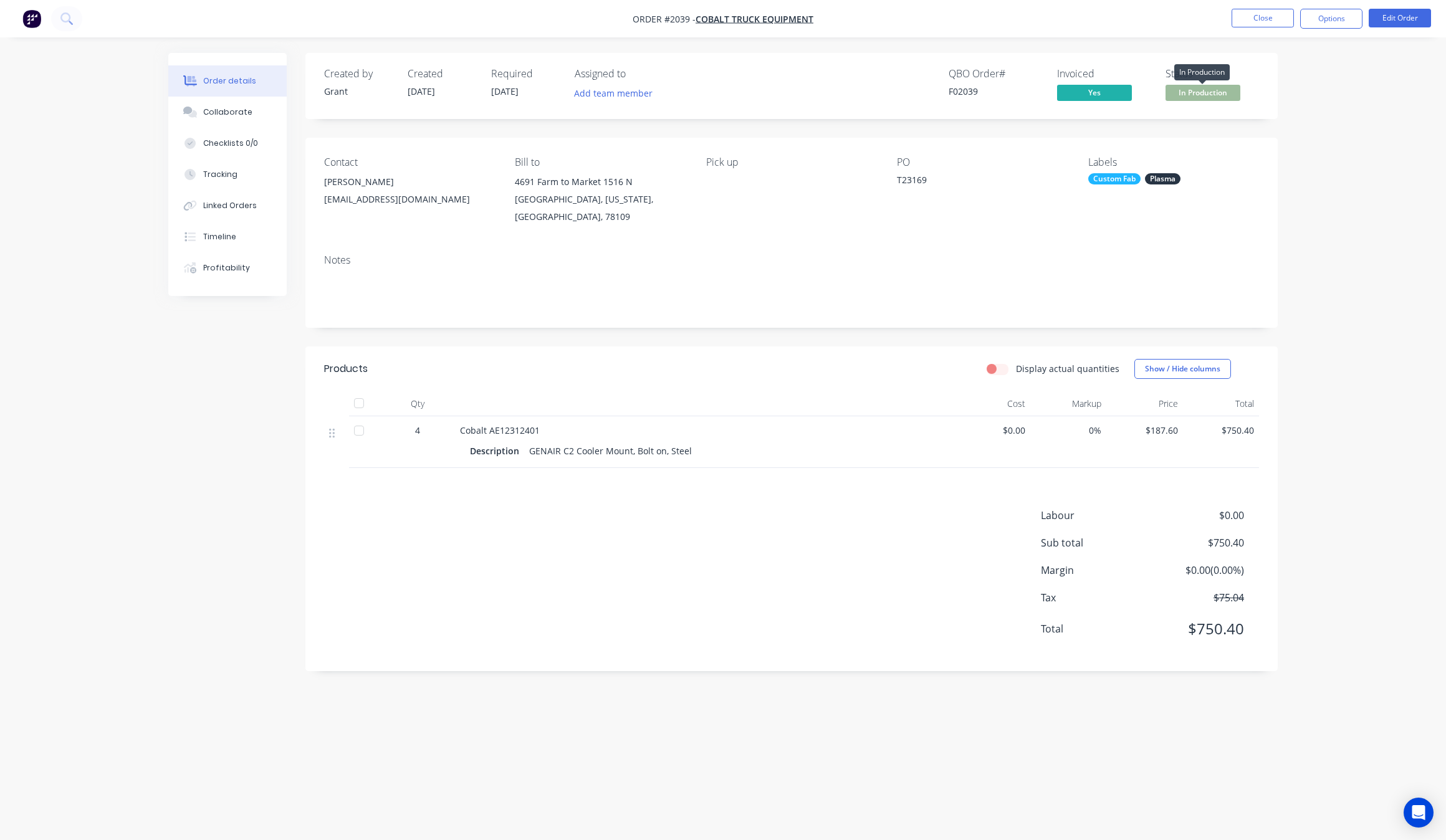
click at [1216, 98] on span "In Production" at bounding box center [1203, 92] width 75 height 15
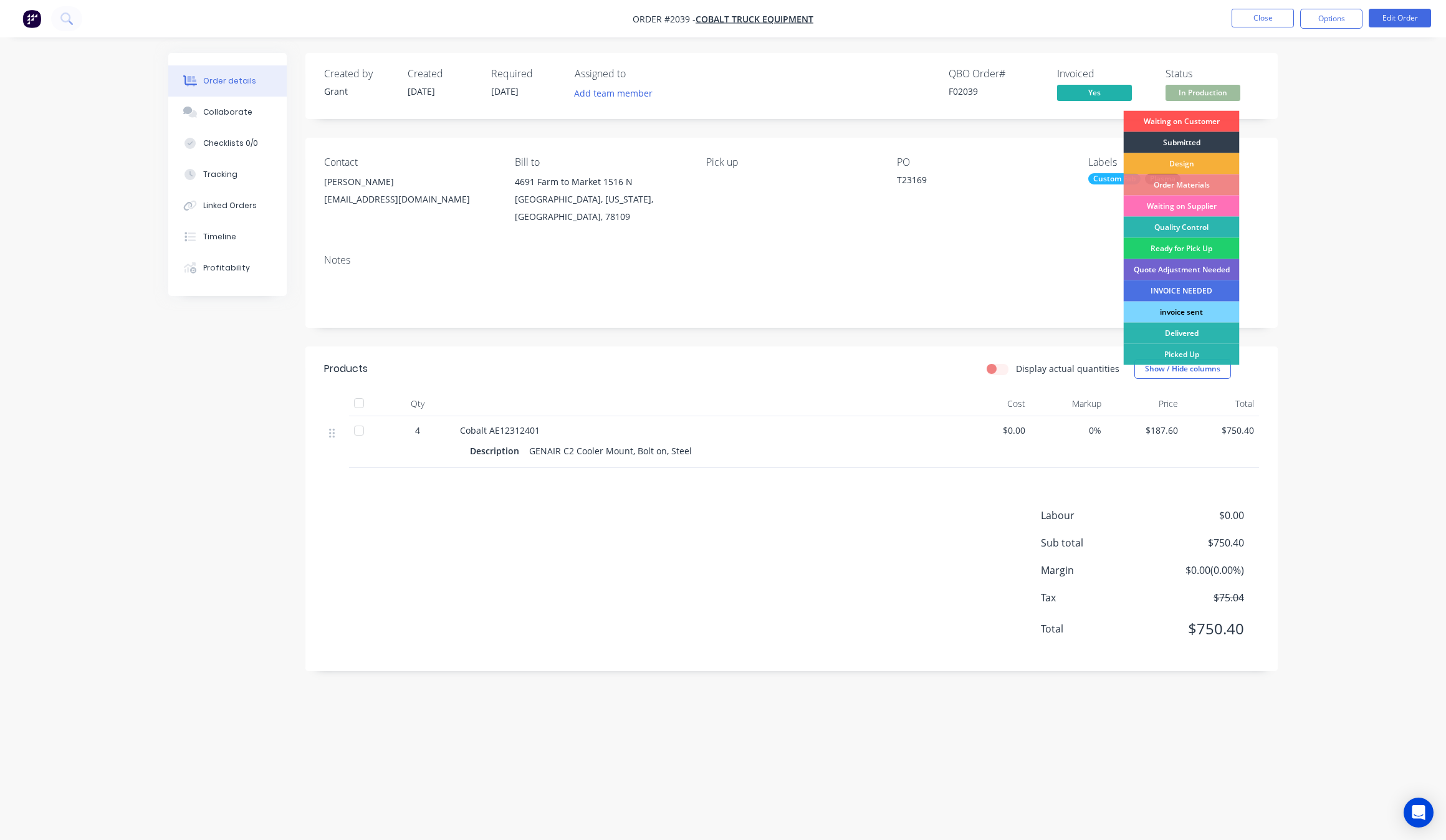
click at [1198, 312] on div "invoice sent" at bounding box center [1182, 313] width 116 height 21
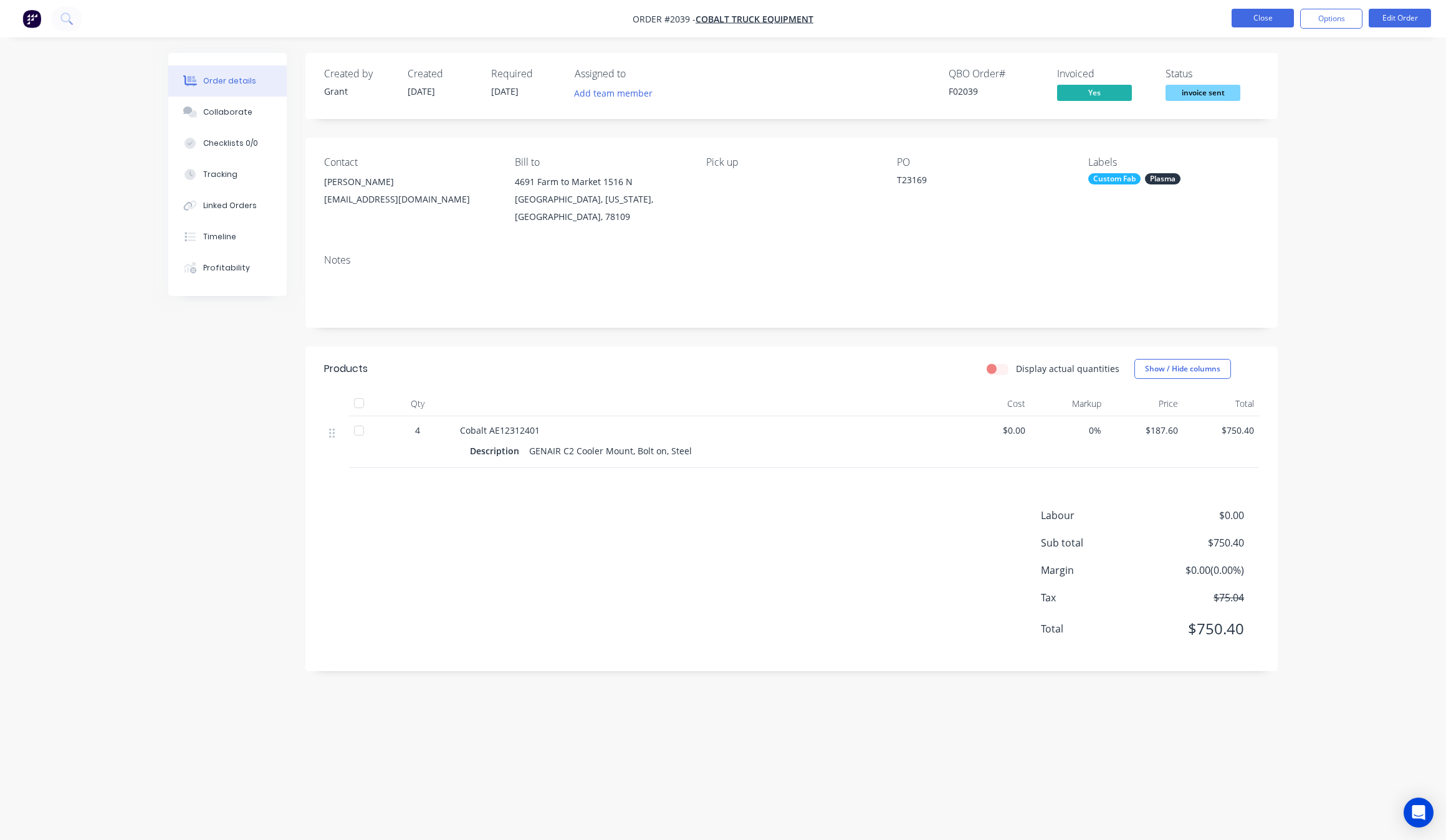
click at [1270, 22] on button "Close" at bounding box center [1263, 18] width 63 height 18
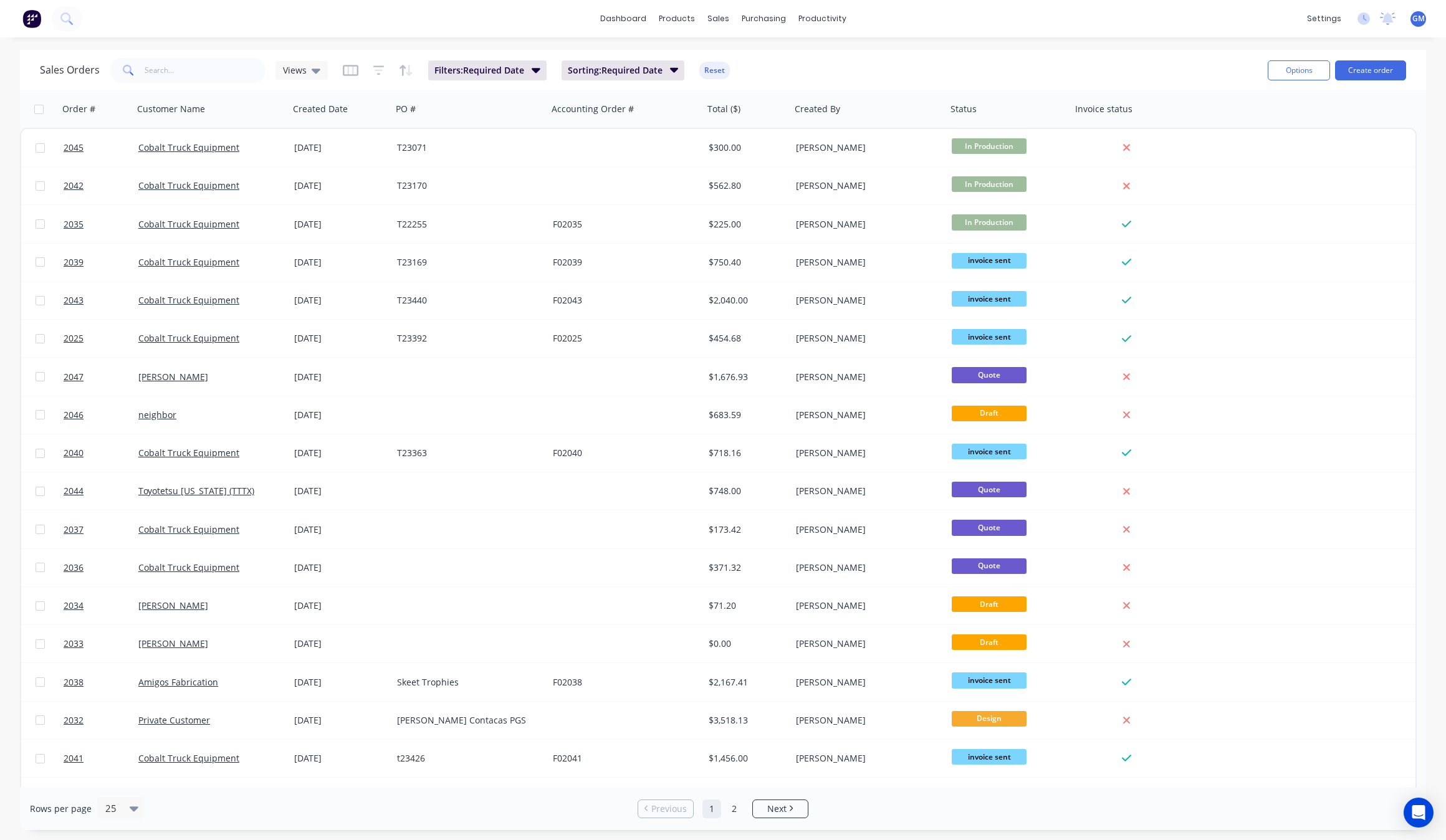
click at [731, 66] on div "Sales Orders Views Filters: Required Date Sorting: Required Date Reset" at bounding box center [648, 70] width 1217 height 31
click at [712, 70] on button "Reset" at bounding box center [715, 70] width 31 height 18
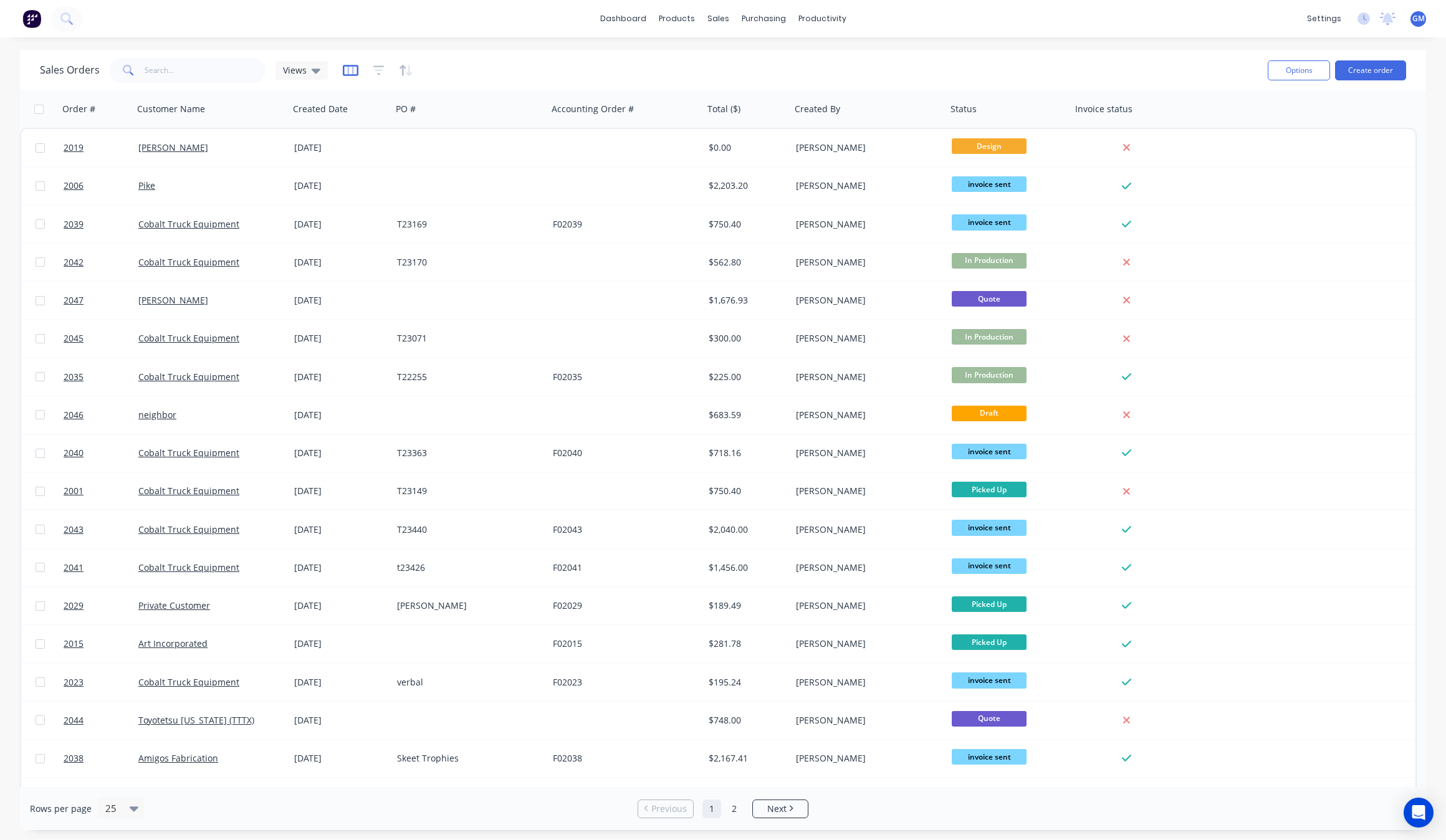
click at [344, 70] on icon "button" at bounding box center [351, 70] width 15 height 12
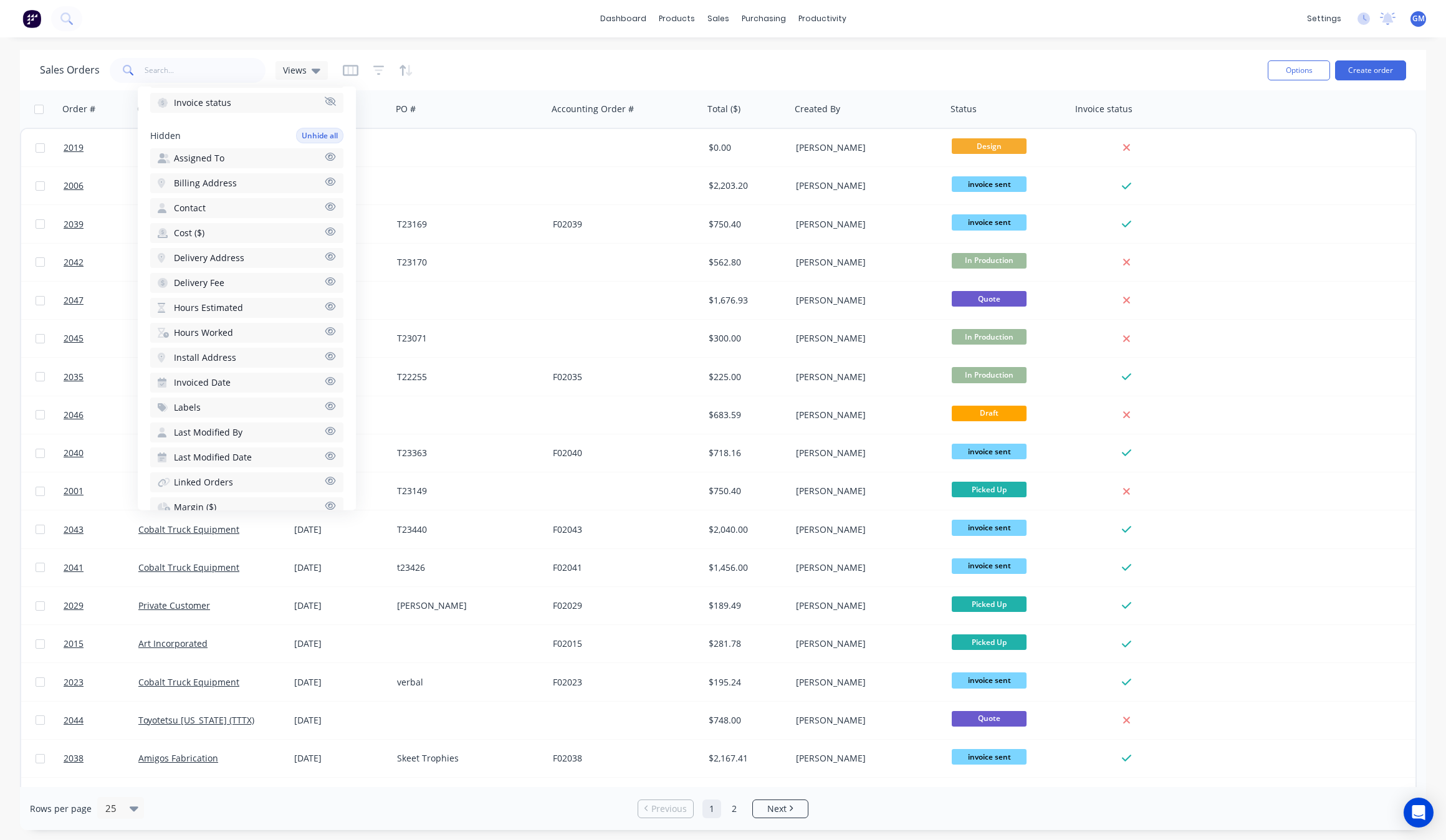
scroll to position [414, 0]
click at [325, 478] on icon "button" at bounding box center [330, 483] width 11 height 9
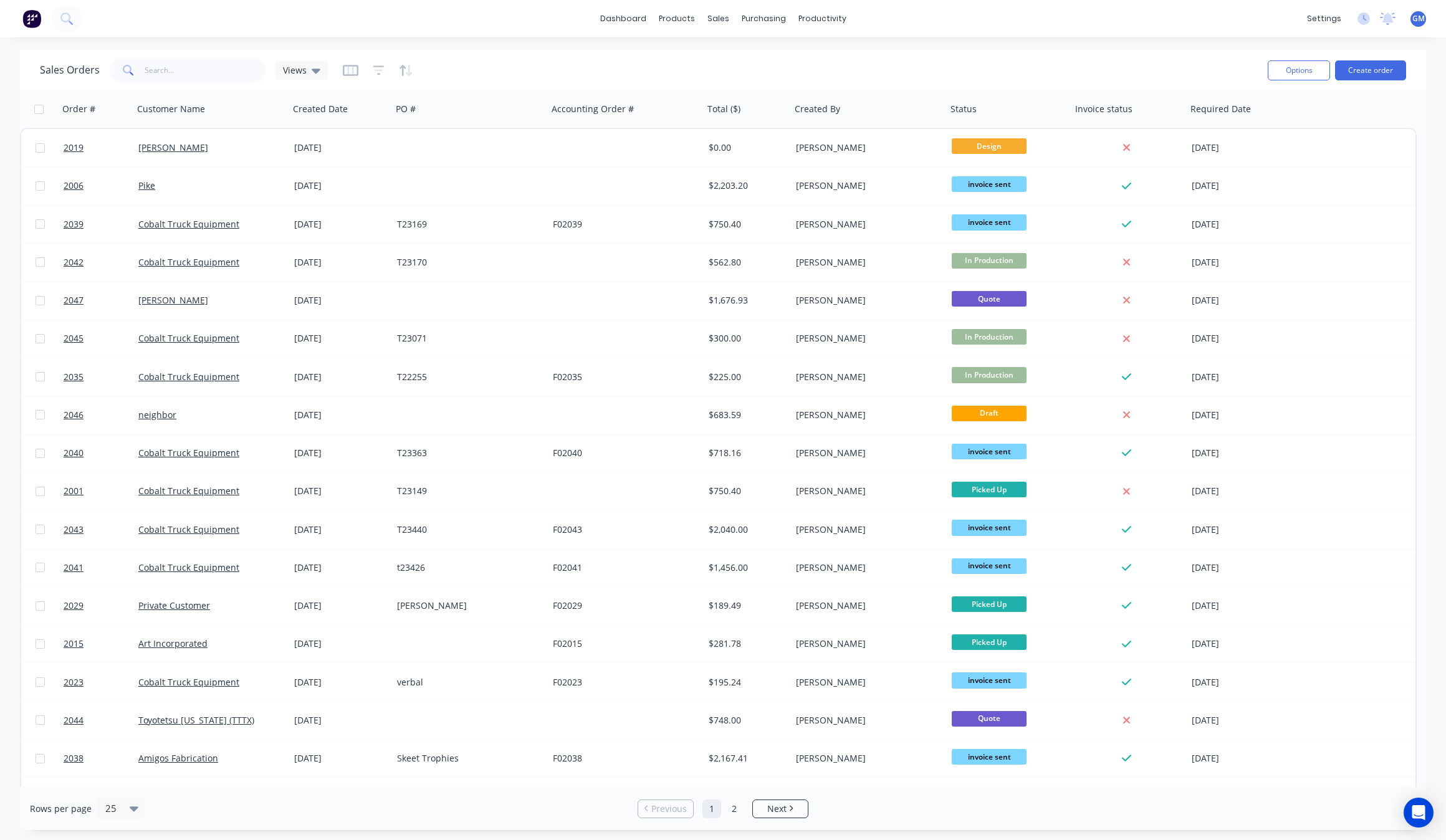
click at [1194, 58] on div "Sales Orders Views" at bounding box center [648, 70] width 1217 height 31
click at [1276, 112] on icon "button" at bounding box center [1275, 109] width 11 height 10
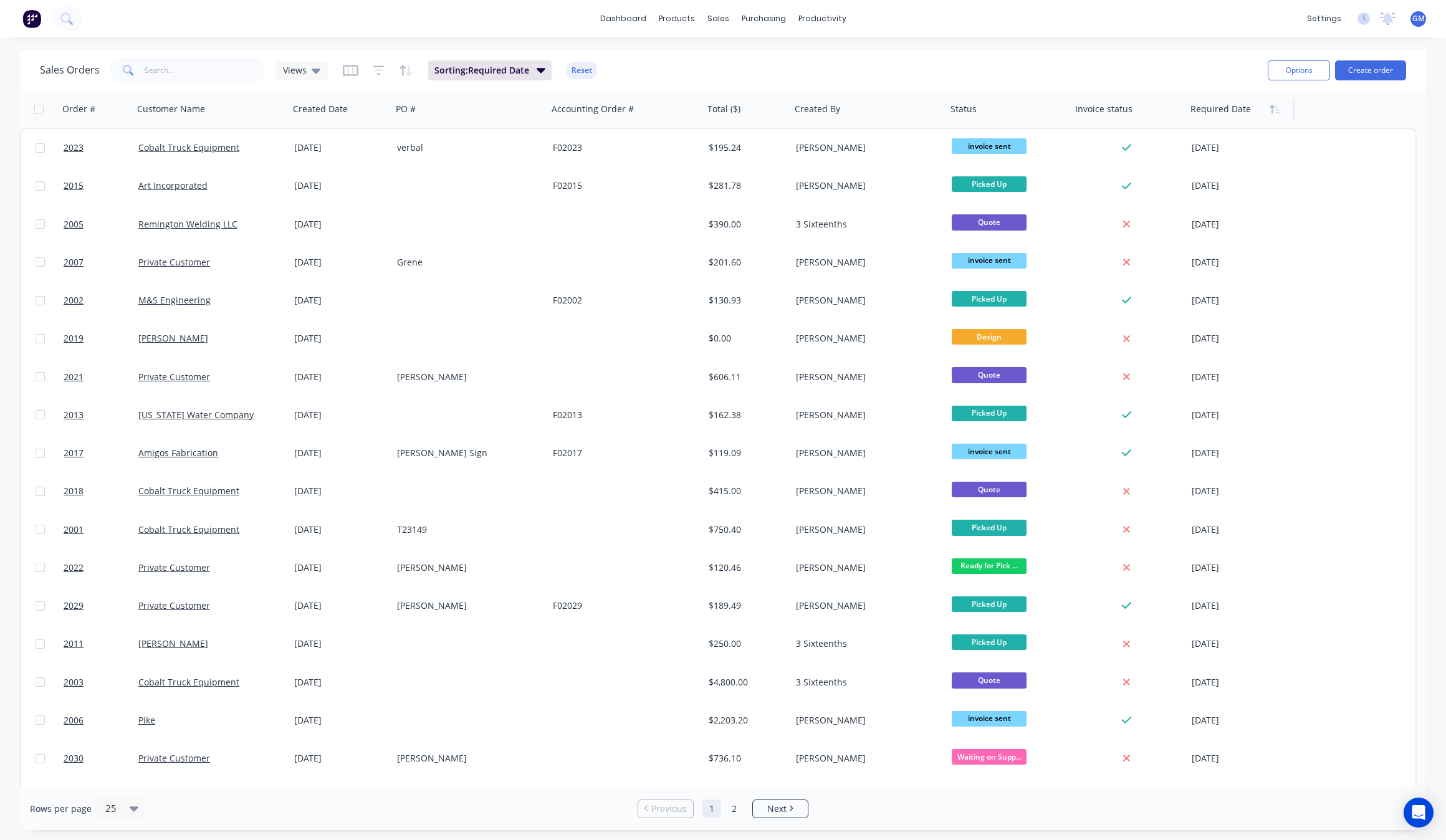
click at [1276, 112] on icon "button" at bounding box center [1278, 109] width 5 height 8
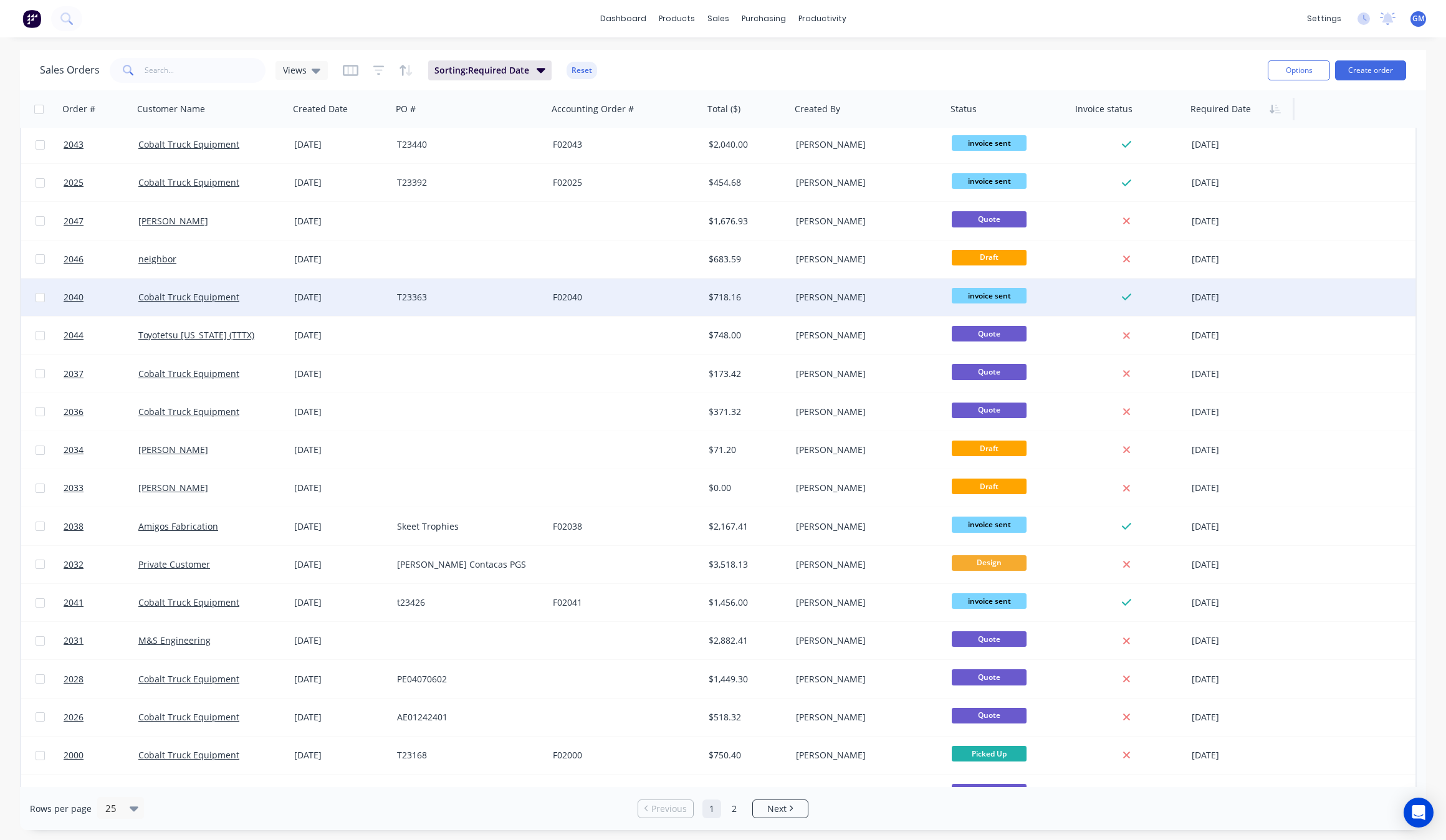
scroll to position [234, 0]
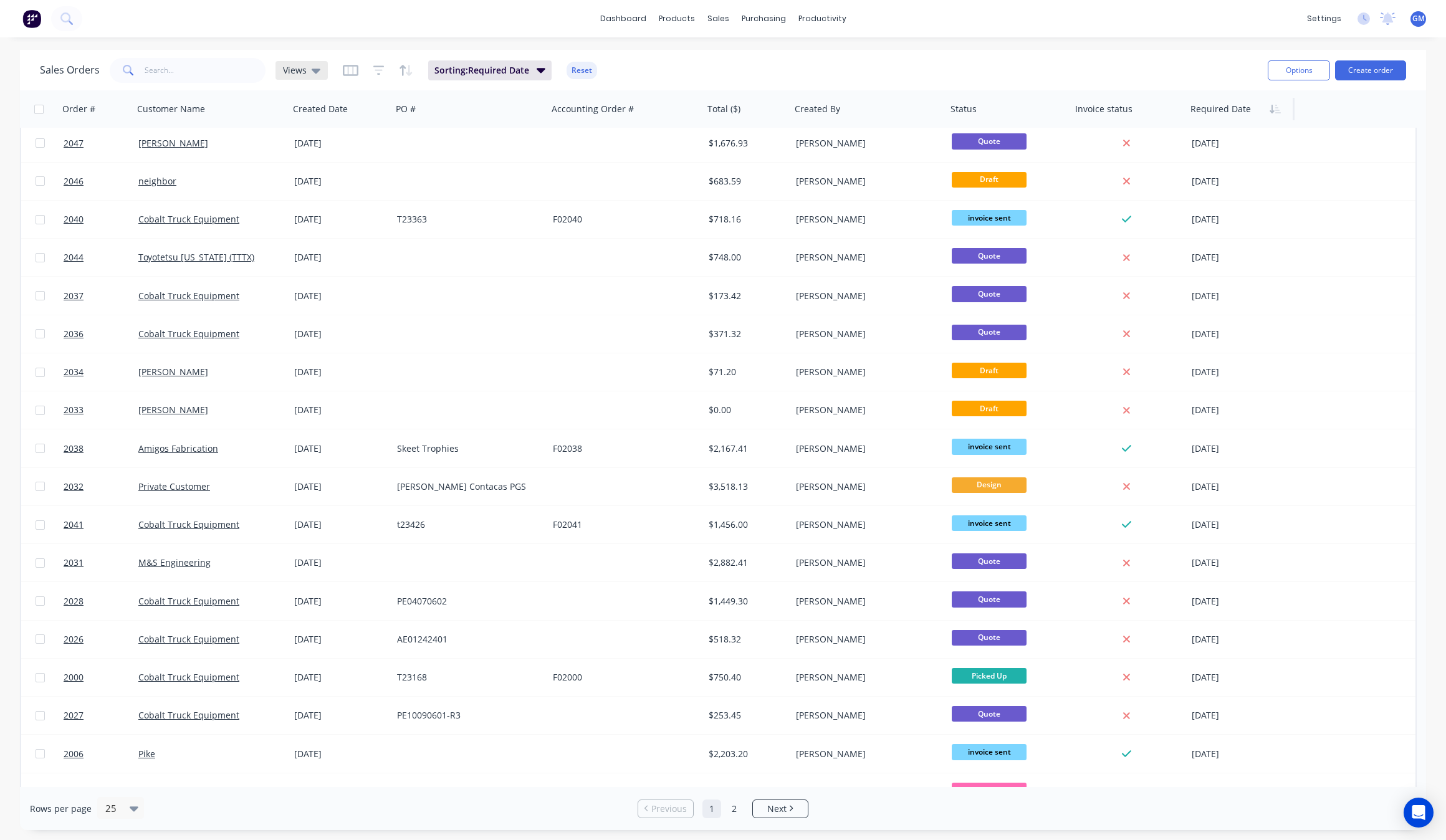
click at [303, 75] on span "Views" at bounding box center [294, 70] width 24 height 13
click at [991, 119] on div at bounding box center [1005, 109] width 109 height 25
click at [1047, 107] on icon "button" at bounding box center [1047, 109] width 5 height 8
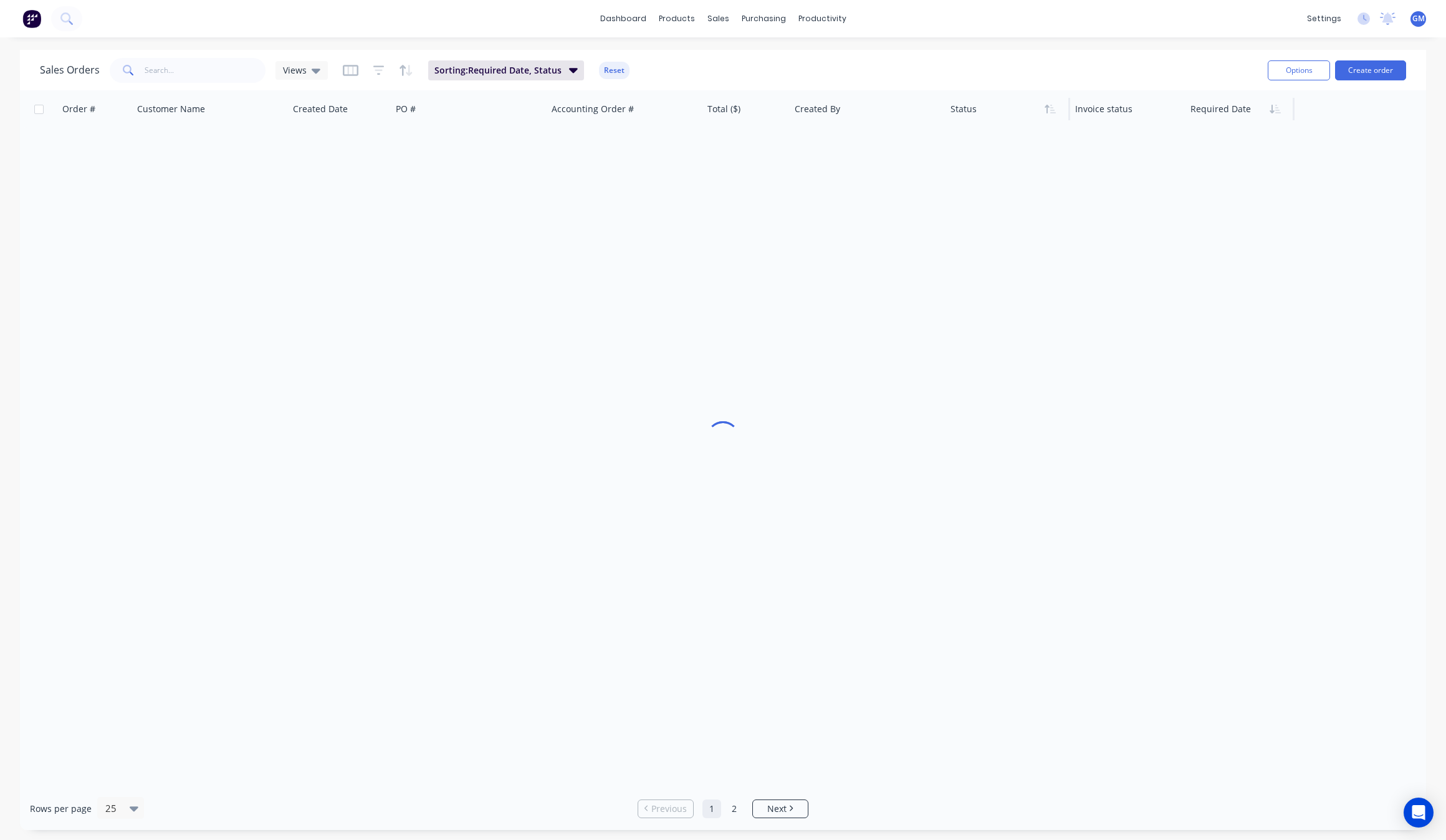
scroll to position [0, 0]
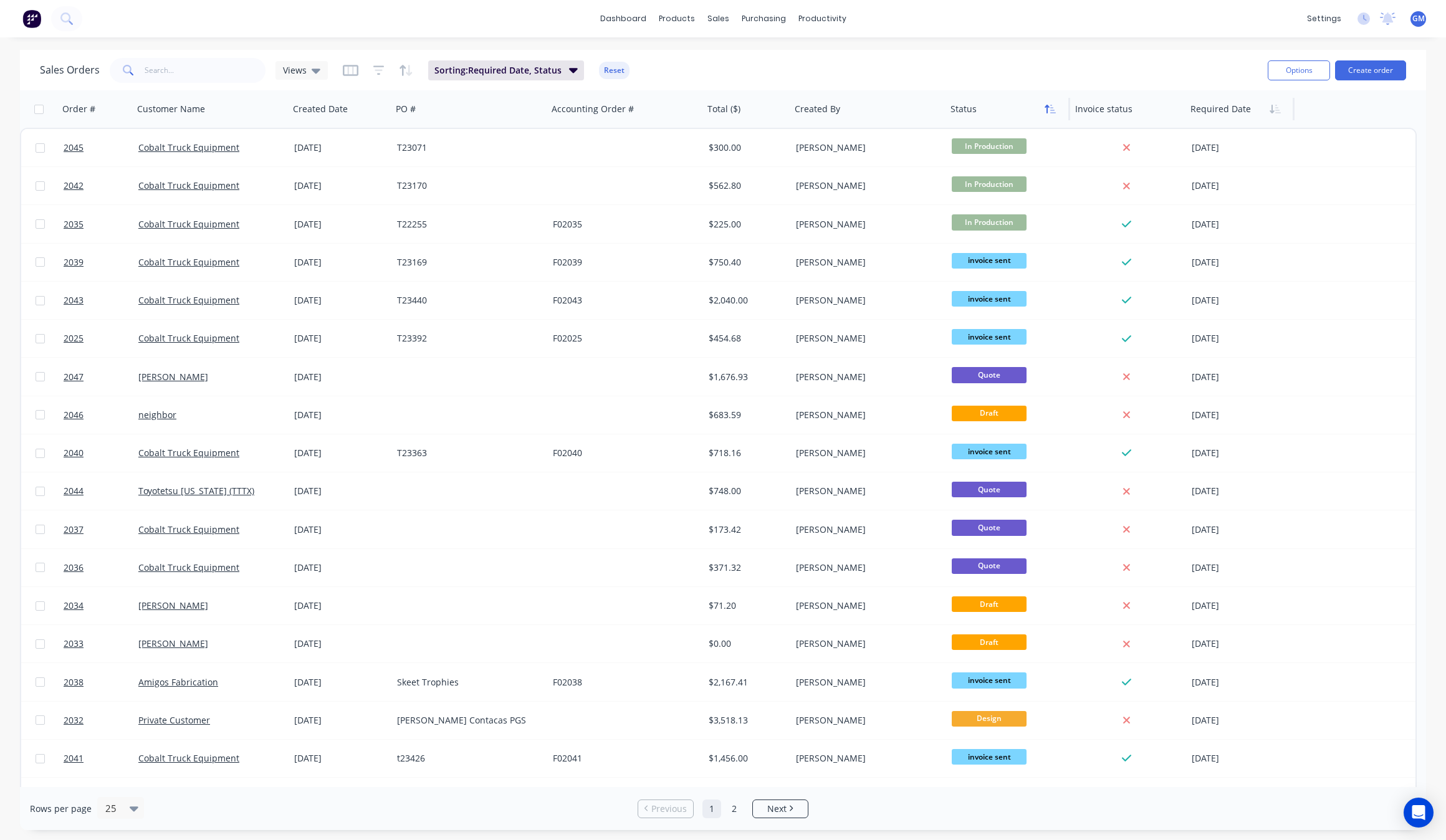
click at [1046, 105] on icon "button" at bounding box center [1047, 109] width 5 height 8
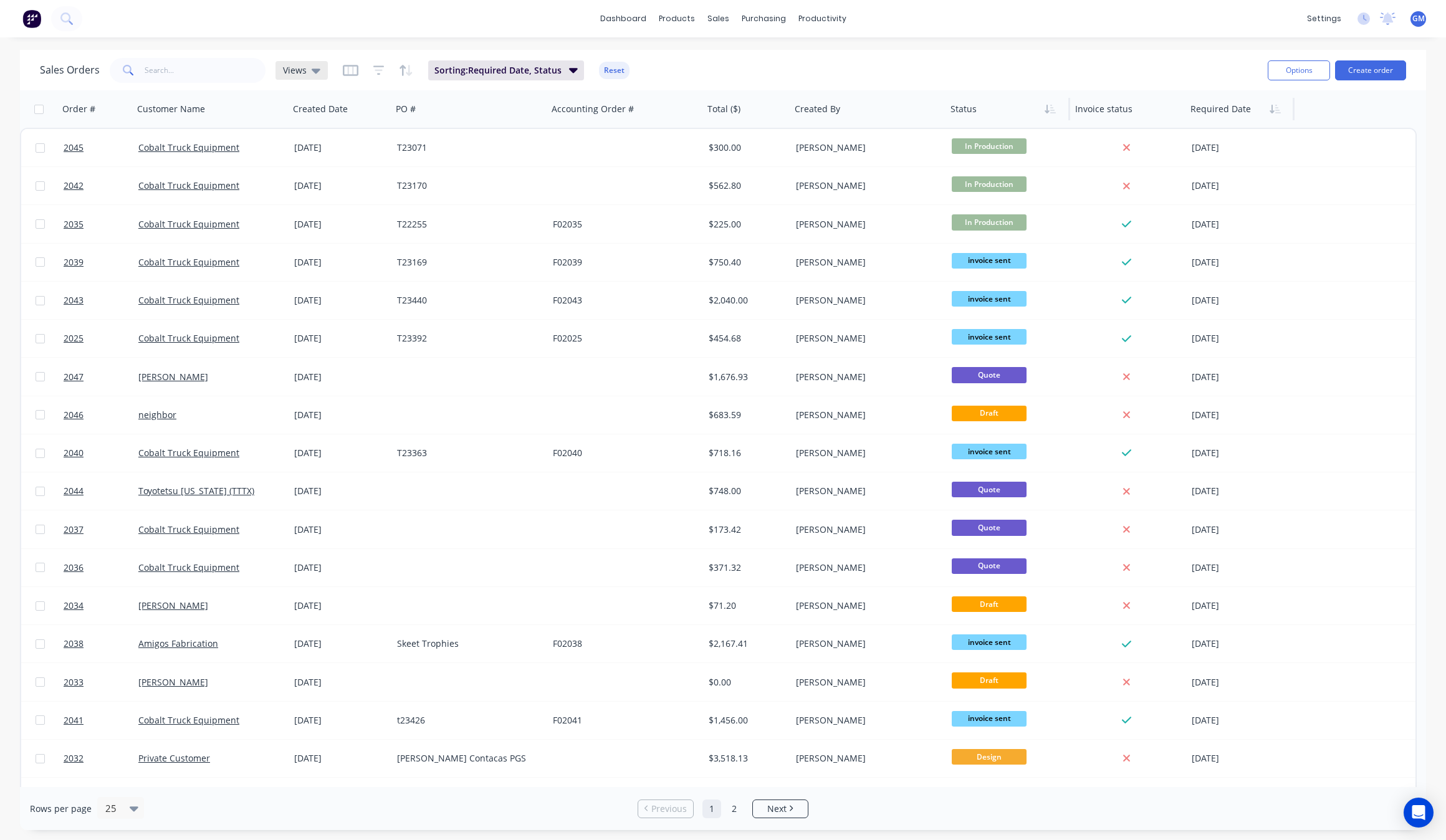
click at [319, 72] on div "Views" at bounding box center [301, 70] width 53 height 18
click at [1222, 67] on div "Sales Orders Views Sorting: Required Date, Status Reset" at bounding box center [648, 70] width 1217 height 31
click at [618, 16] on link "dashboard" at bounding box center [623, 18] width 59 height 18
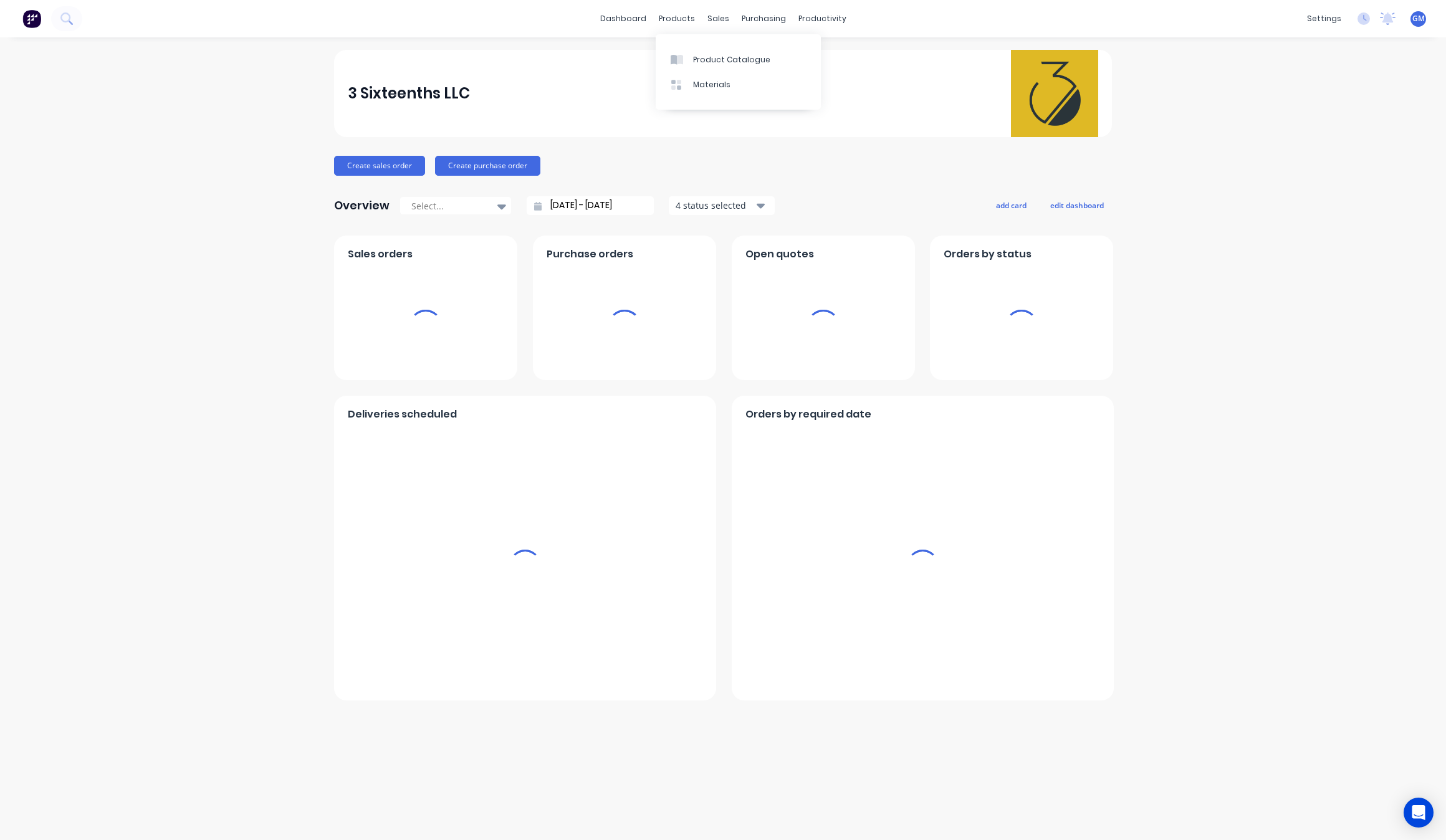
click at [1309, 287] on div "3 Sixteenths LLC Create sales order Create purchase order Overview Select... 03…" at bounding box center [723, 439] width 1446 height 778
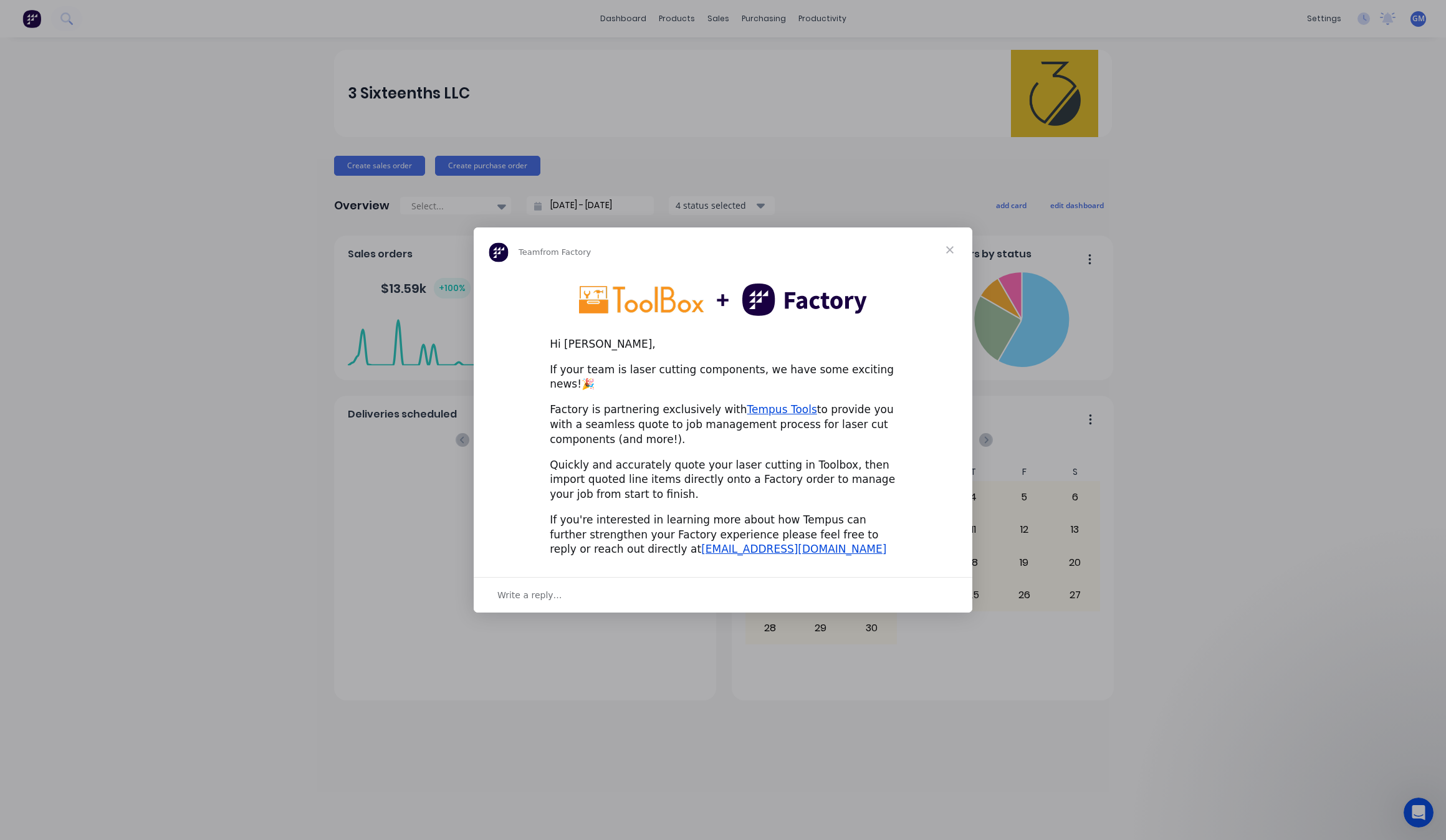
click at [955, 257] on span "Close" at bounding box center [949, 250] width 45 height 45
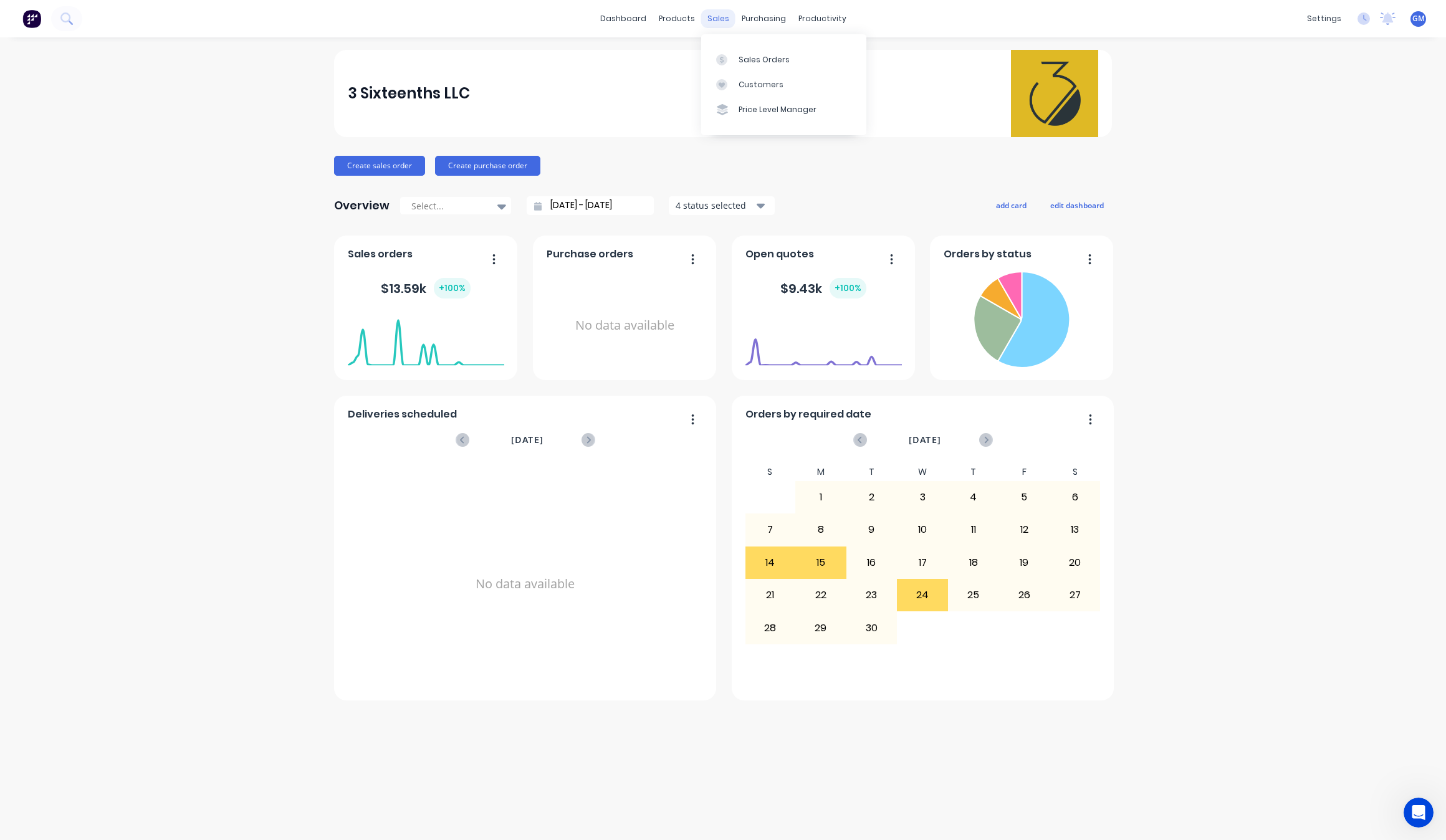
click at [712, 18] on div "sales" at bounding box center [718, 18] width 34 height 18
click at [759, 57] on div "Sales Orders" at bounding box center [764, 60] width 51 height 11
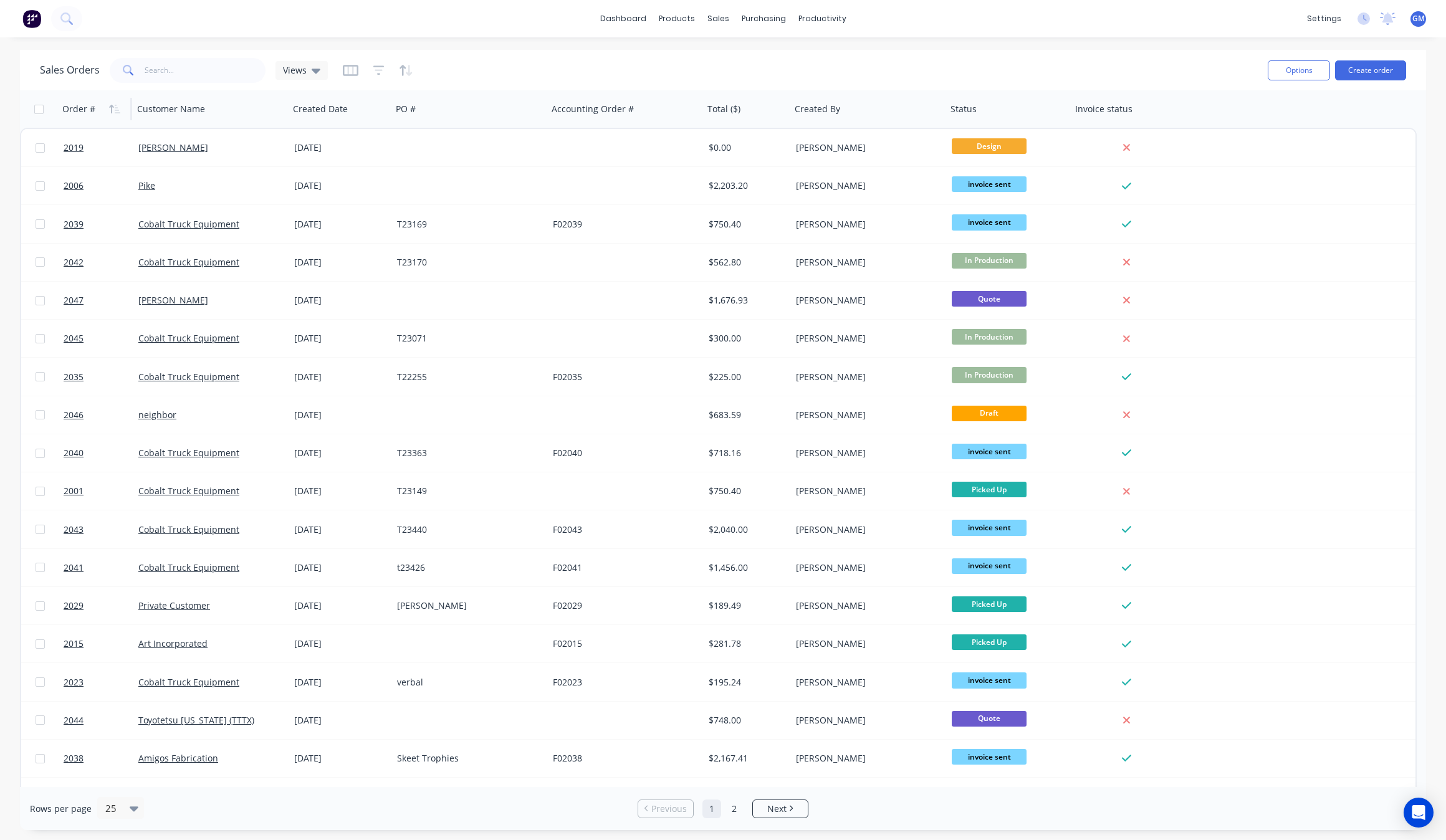
click at [76, 110] on div "Order #" at bounding box center [79, 109] width 33 height 12
click at [122, 112] on button "button" at bounding box center [115, 109] width 18 height 18
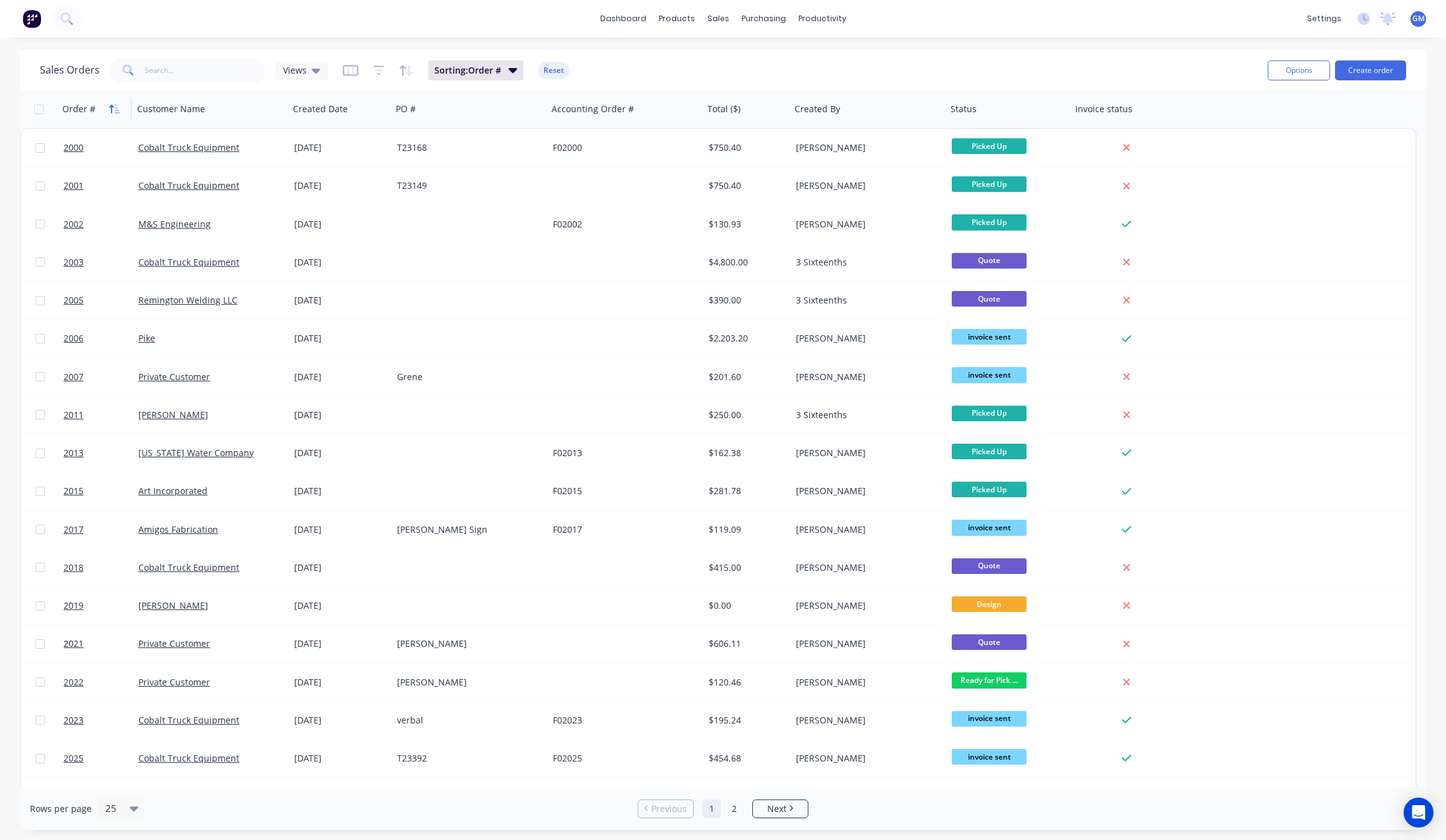
click at [106, 106] on button "button" at bounding box center [115, 109] width 18 height 18
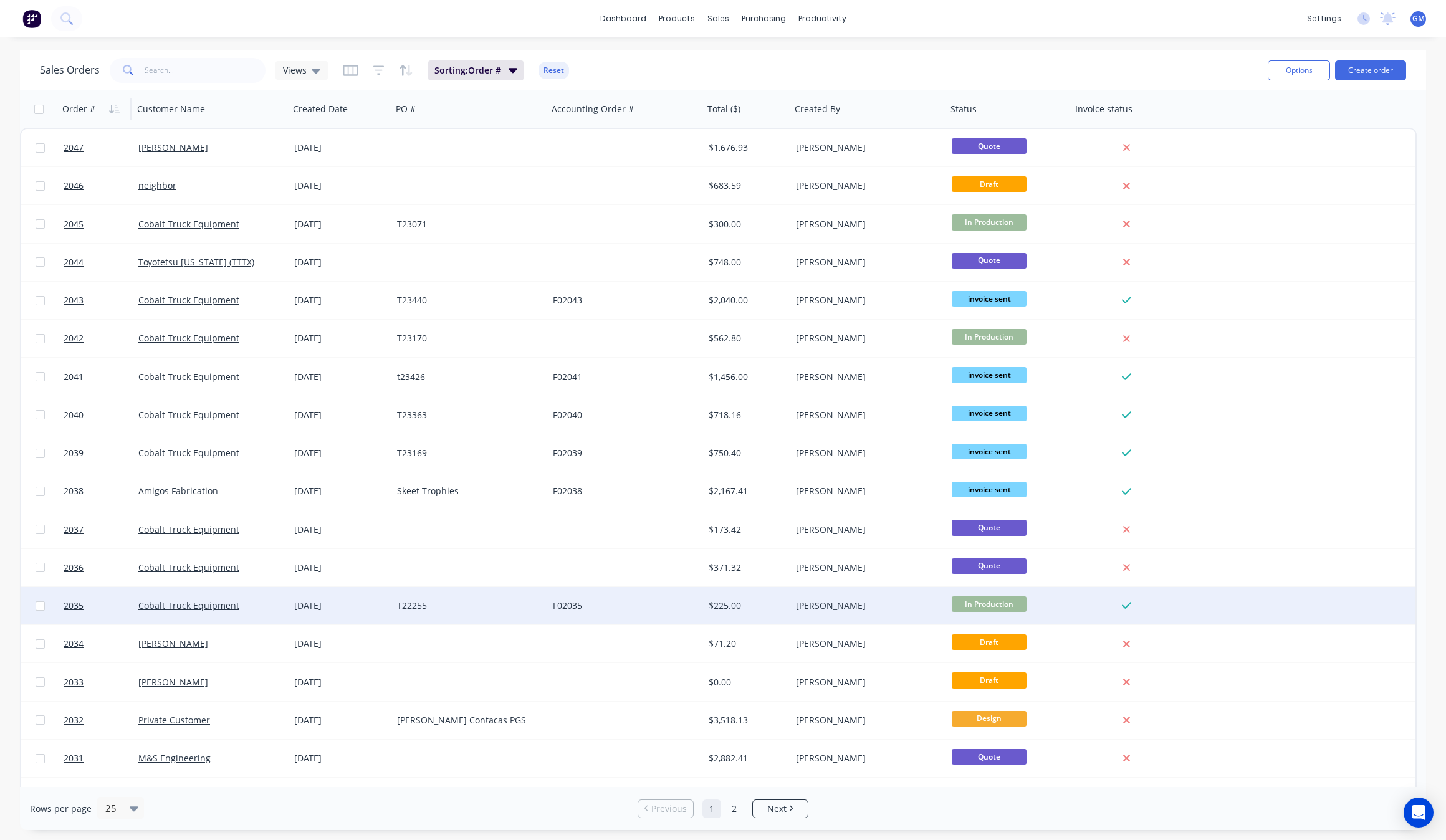
click at [1060, 611] on div "In Production" at bounding box center [1006, 605] width 109 height 18
click at [1062, 611] on div "In Production" at bounding box center [1013, 605] width 125 height 37
click at [275, 605] on div "Cobalt Truck Equipment" at bounding box center [207, 606] width 138 height 12
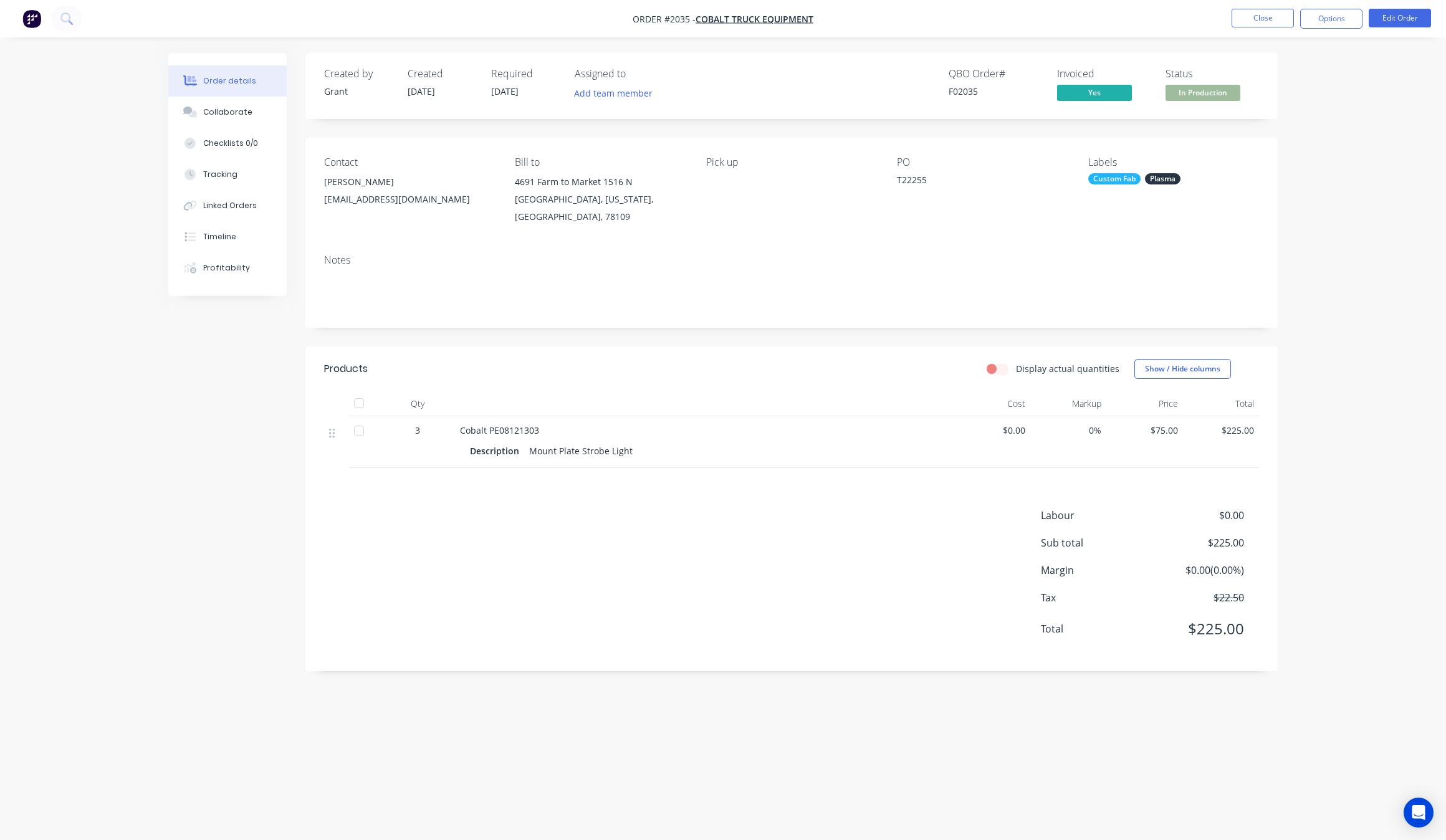
click at [191, 397] on div "Created by Grant Created [DATE] Required [DATE] Assigned to Add team member QBO…" at bounding box center [723, 396] width 1110 height 687
click at [573, 518] on div "Labour $0.00 Sub total $225.00 Margin $0.00 ( 0.00 %) Tax $22.50 Total $225.00" at bounding box center [791, 580] width 935 height 144
click at [1273, 15] on button "Close" at bounding box center [1263, 18] width 63 height 18
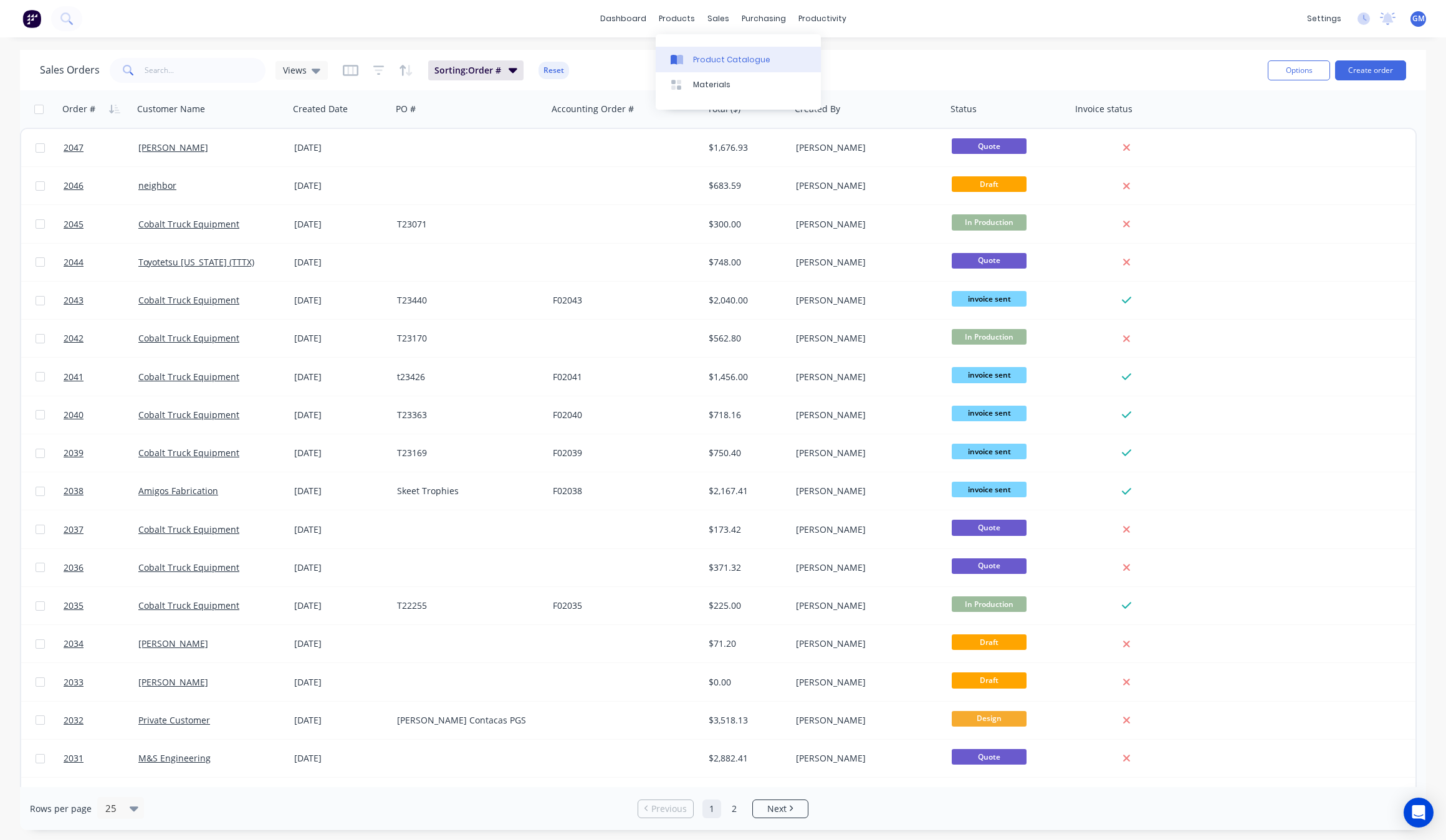
click at [699, 70] on link "Product Catalogue" at bounding box center [738, 59] width 165 height 25
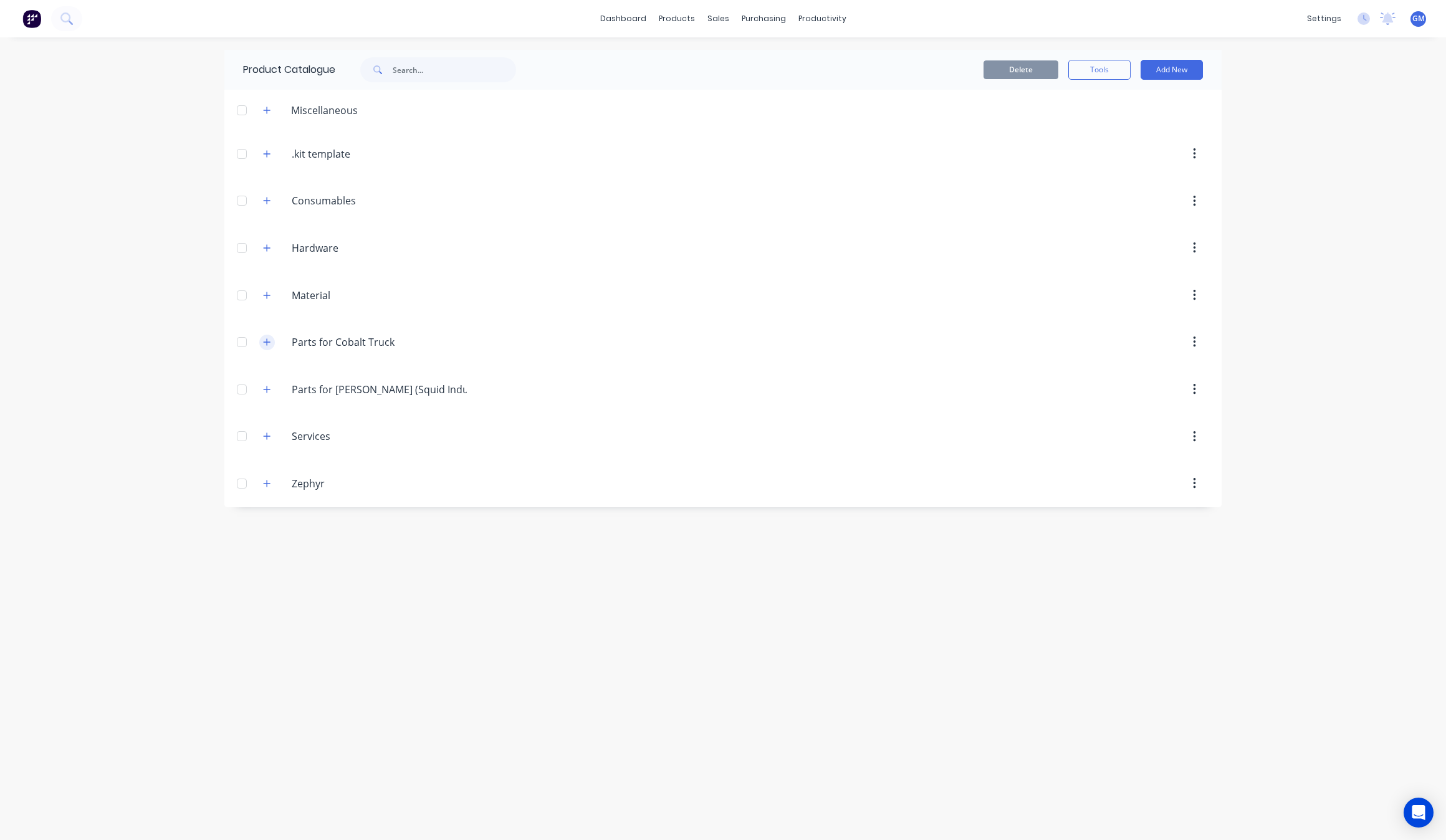
click at [265, 346] on icon "button" at bounding box center [267, 342] width 8 height 8
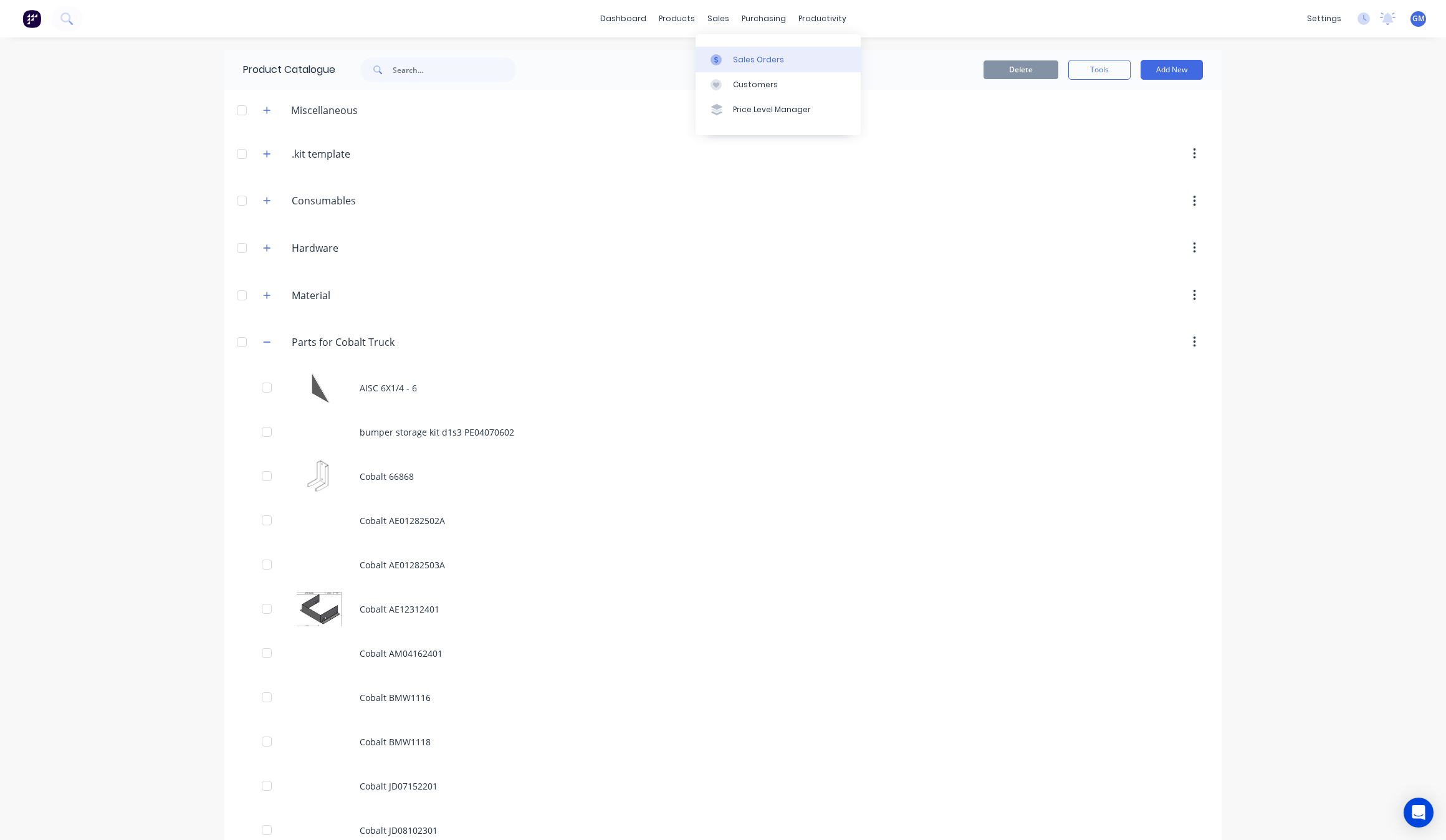
click at [734, 57] on div "Sales Orders" at bounding box center [758, 60] width 51 height 11
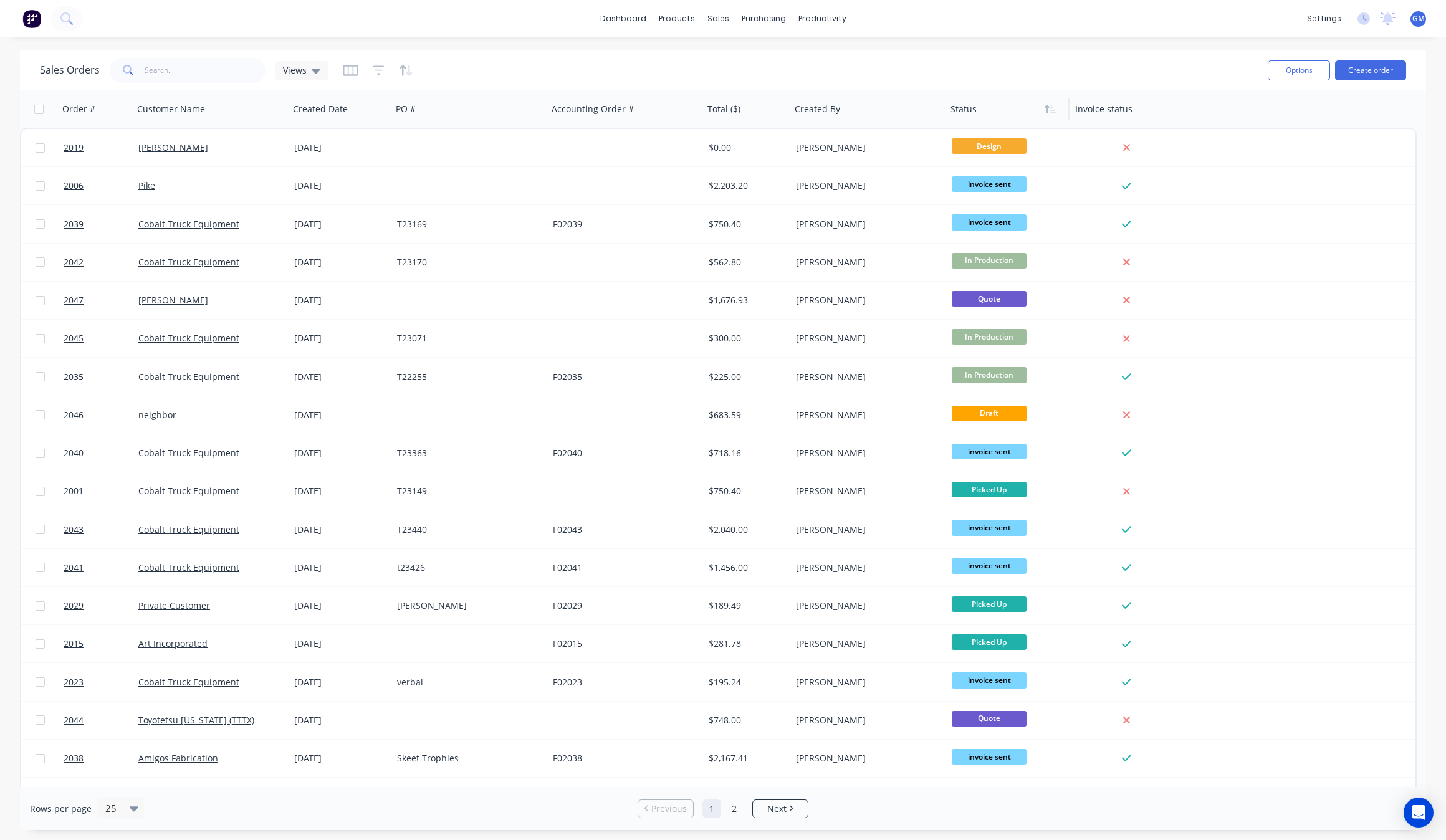
click at [970, 103] on div at bounding box center [1005, 109] width 109 height 25
click at [1039, 113] on div at bounding box center [1005, 109] width 109 height 25
click at [1052, 113] on icon "button" at bounding box center [1052, 109] width 5 height 8
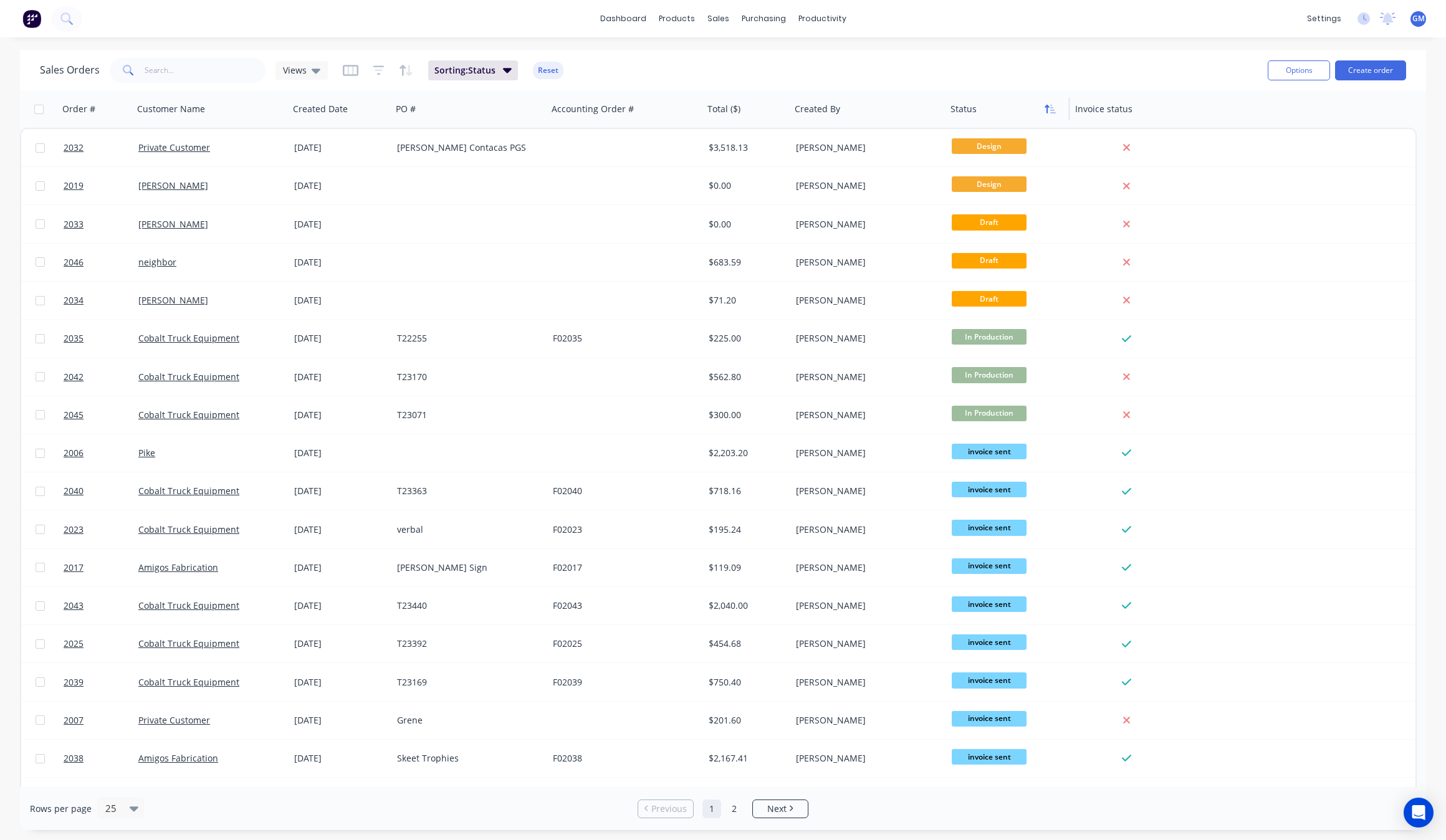
click at [1052, 110] on icon "button" at bounding box center [1052, 109] width 5 height 8
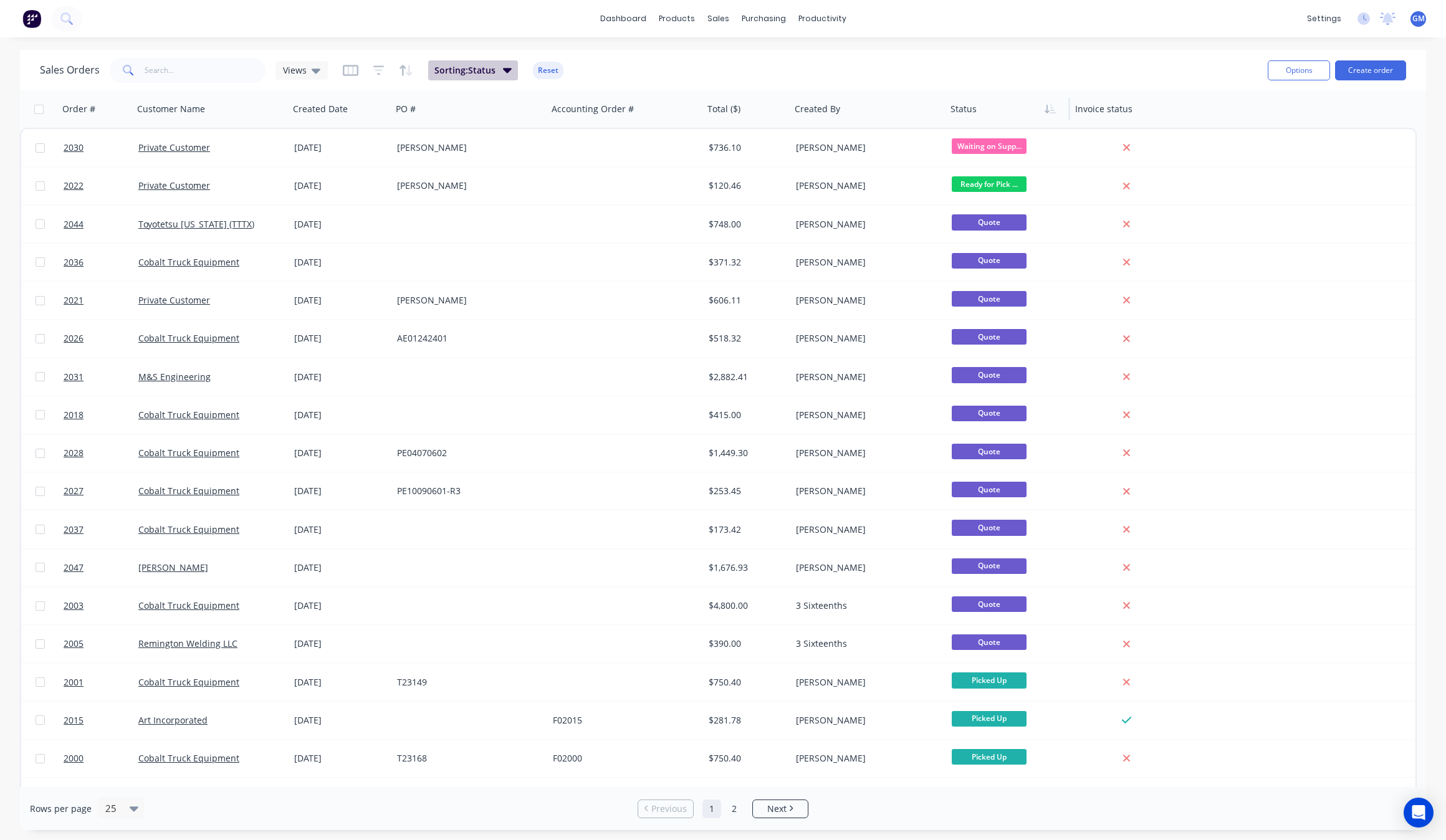
click at [469, 79] on button "Sorting: Status" at bounding box center [472, 70] width 89 height 20
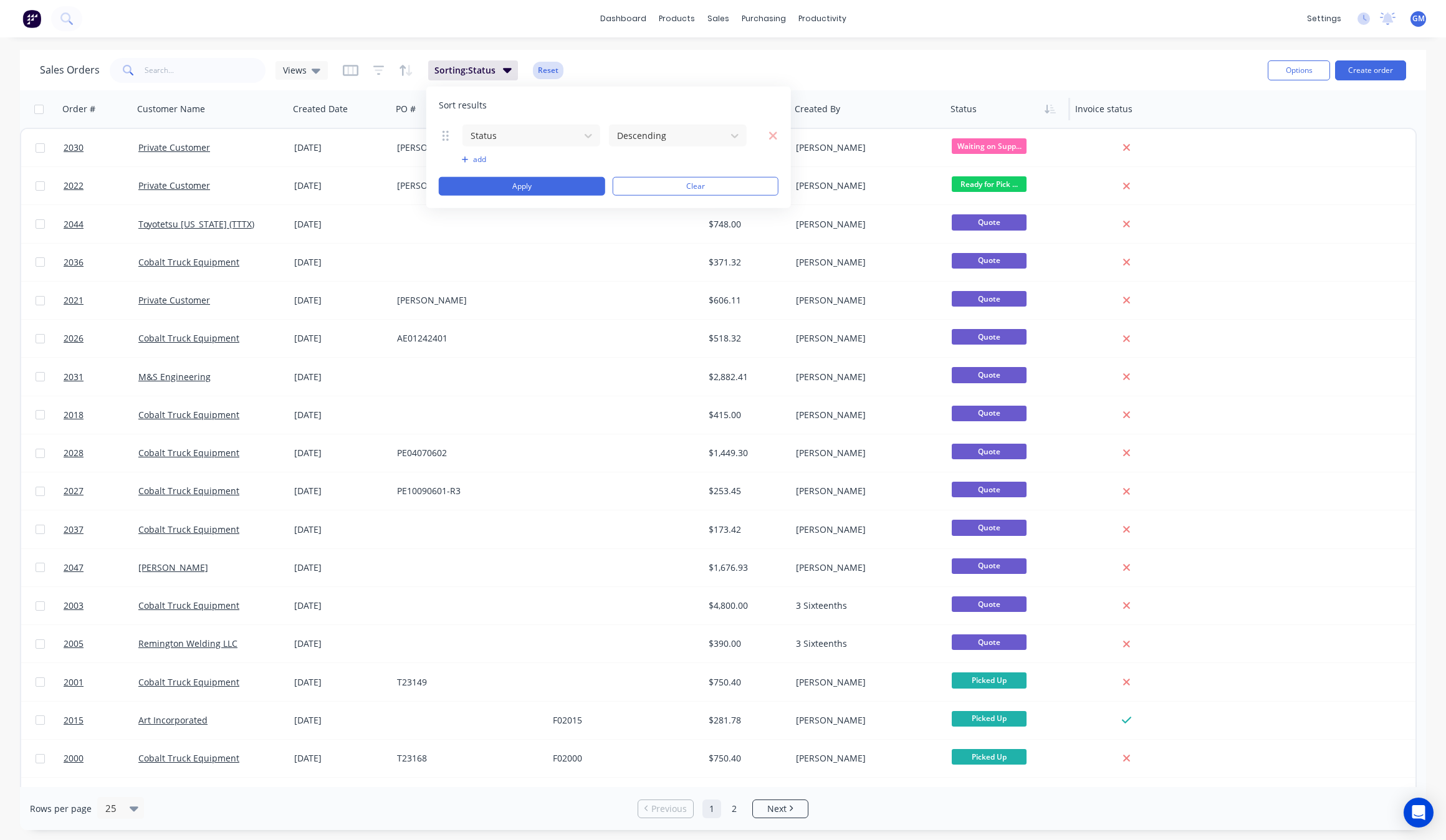
click at [546, 72] on button "Reset" at bounding box center [548, 70] width 31 height 18
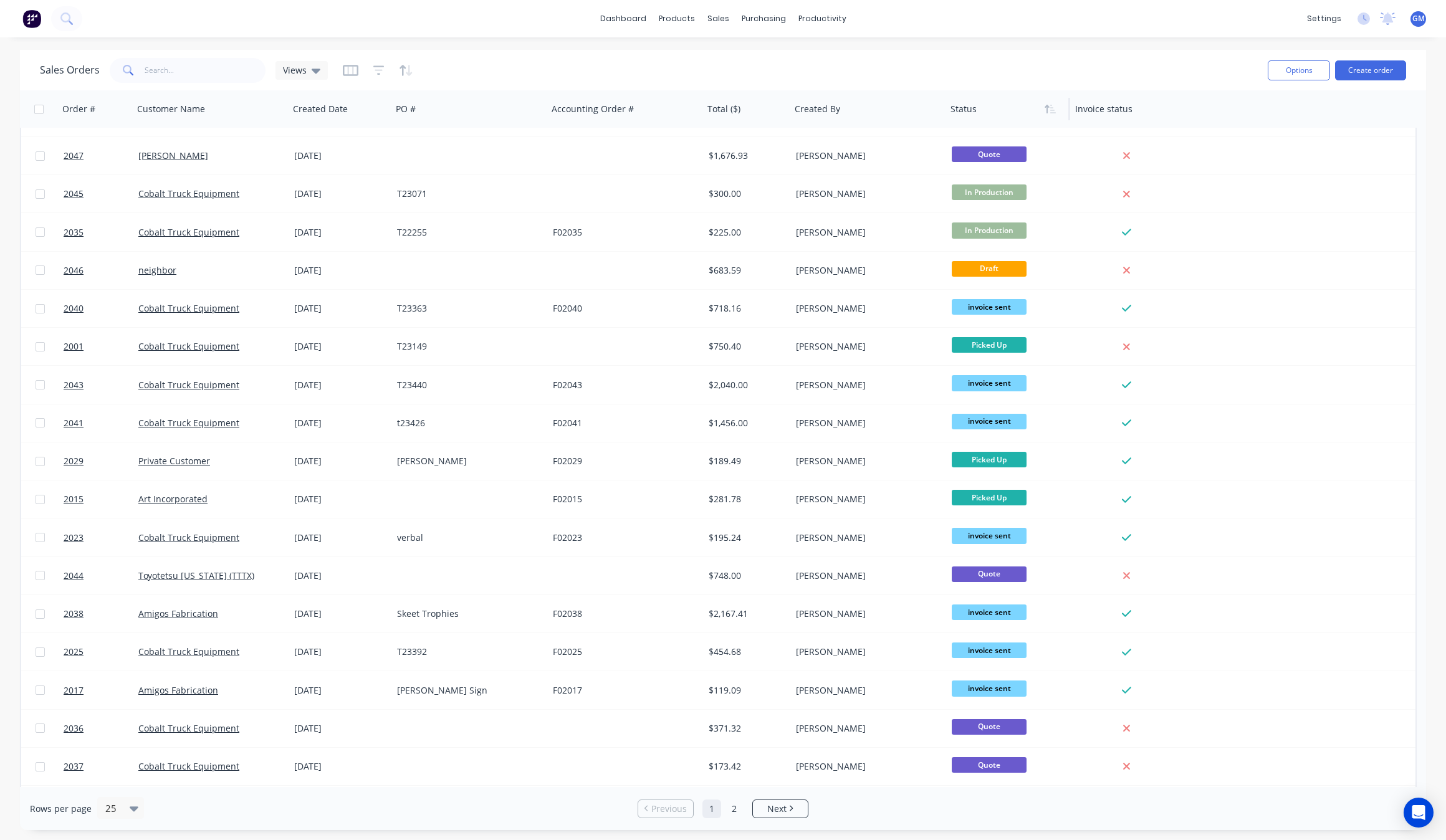
scroll to position [294, 0]
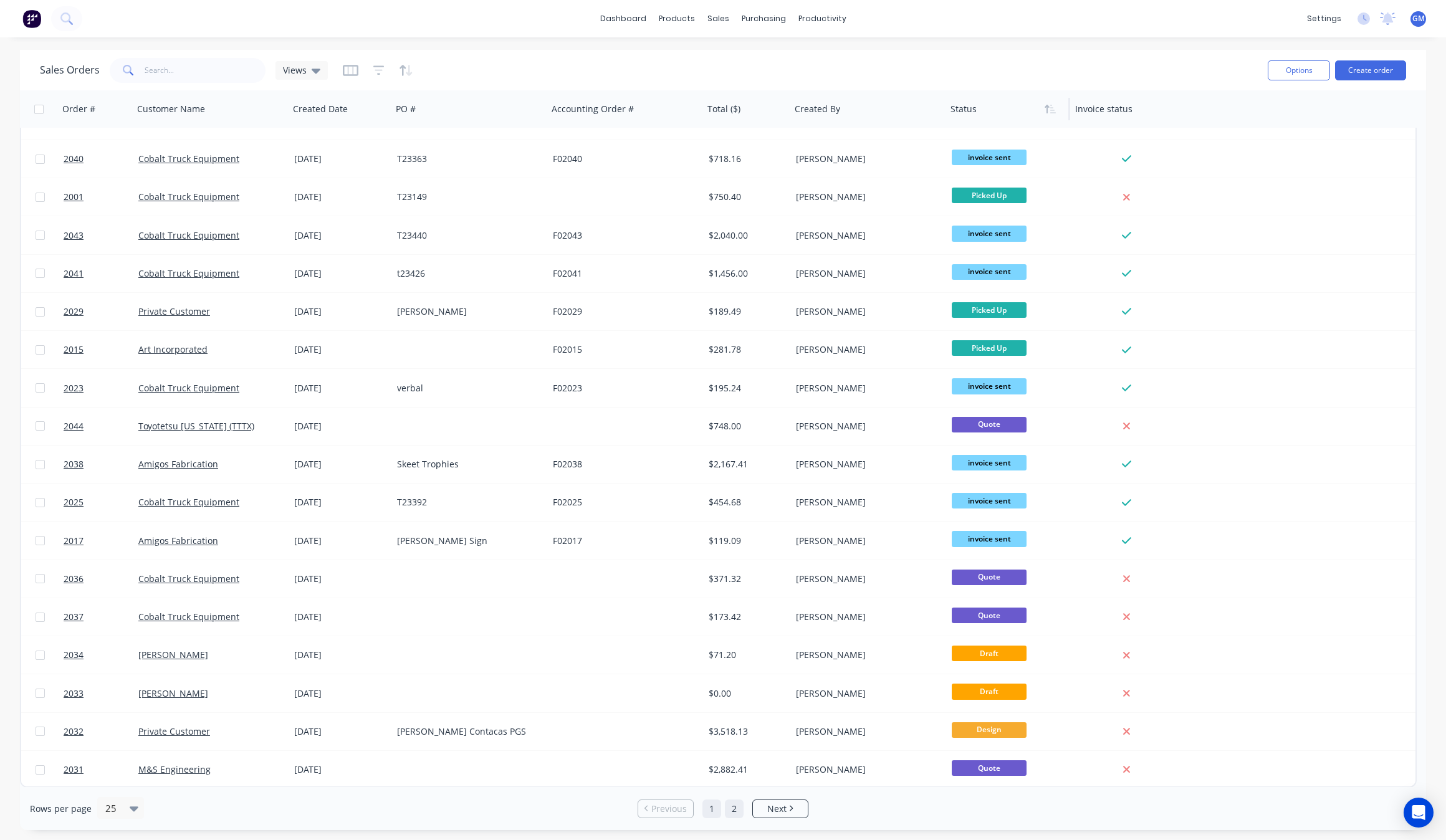
click at [737, 815] on link "2" at bounding box center [734, 809] width 18 height 18
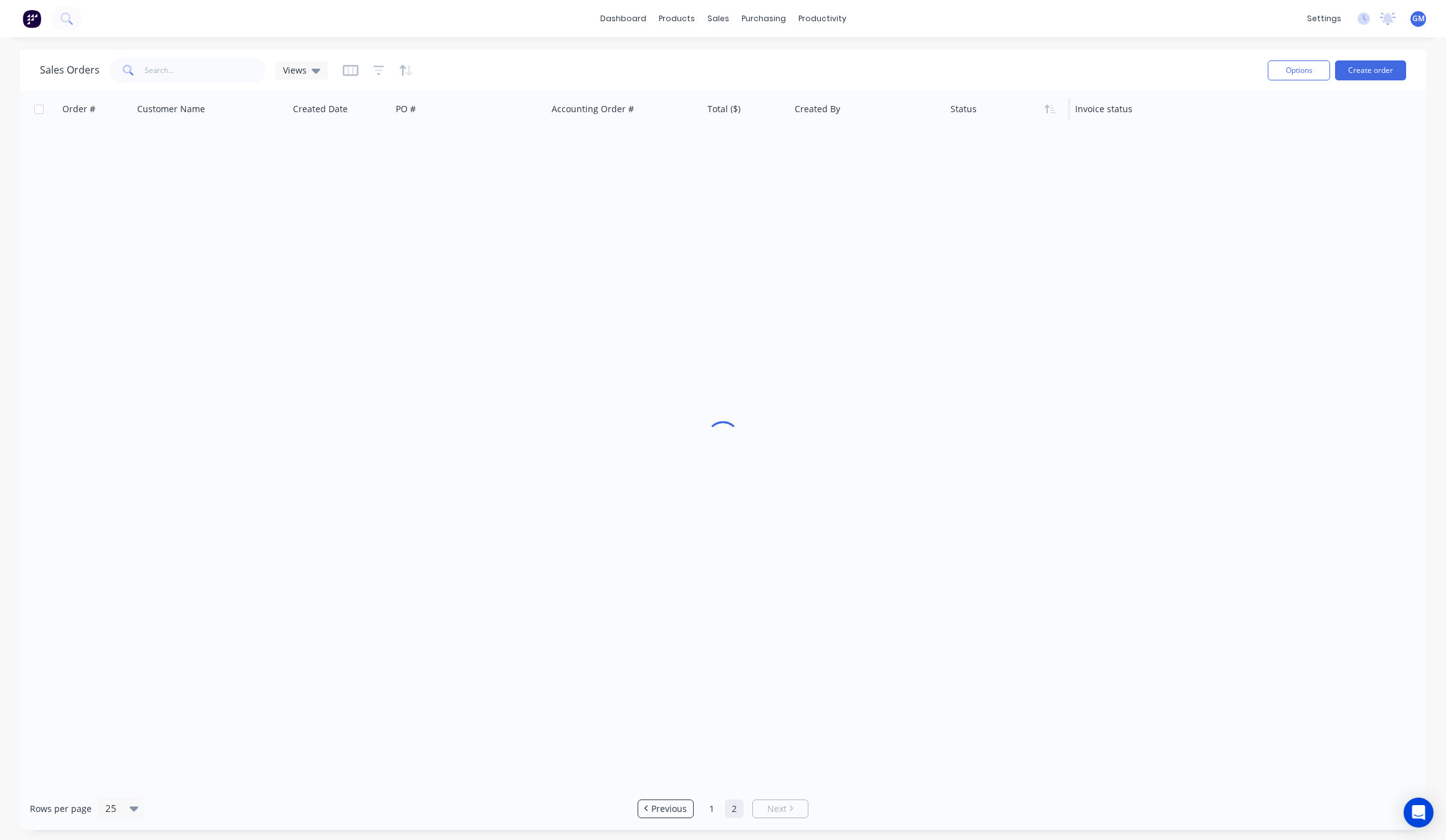
scroll to position [0, 0]
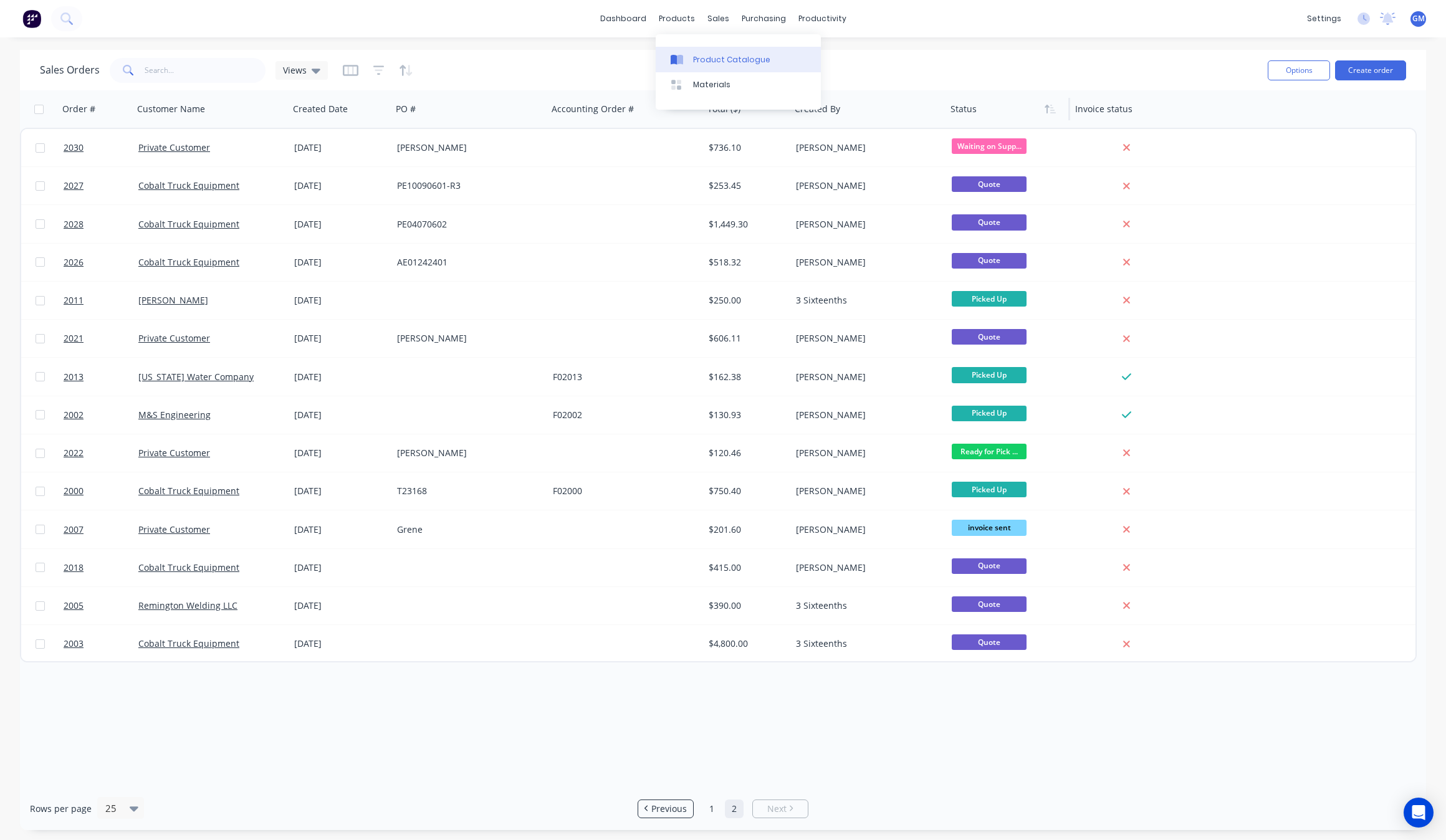
click at [705, 54] on div "Product Catalogue" at bounding box center [731, 60] width 77 height 11
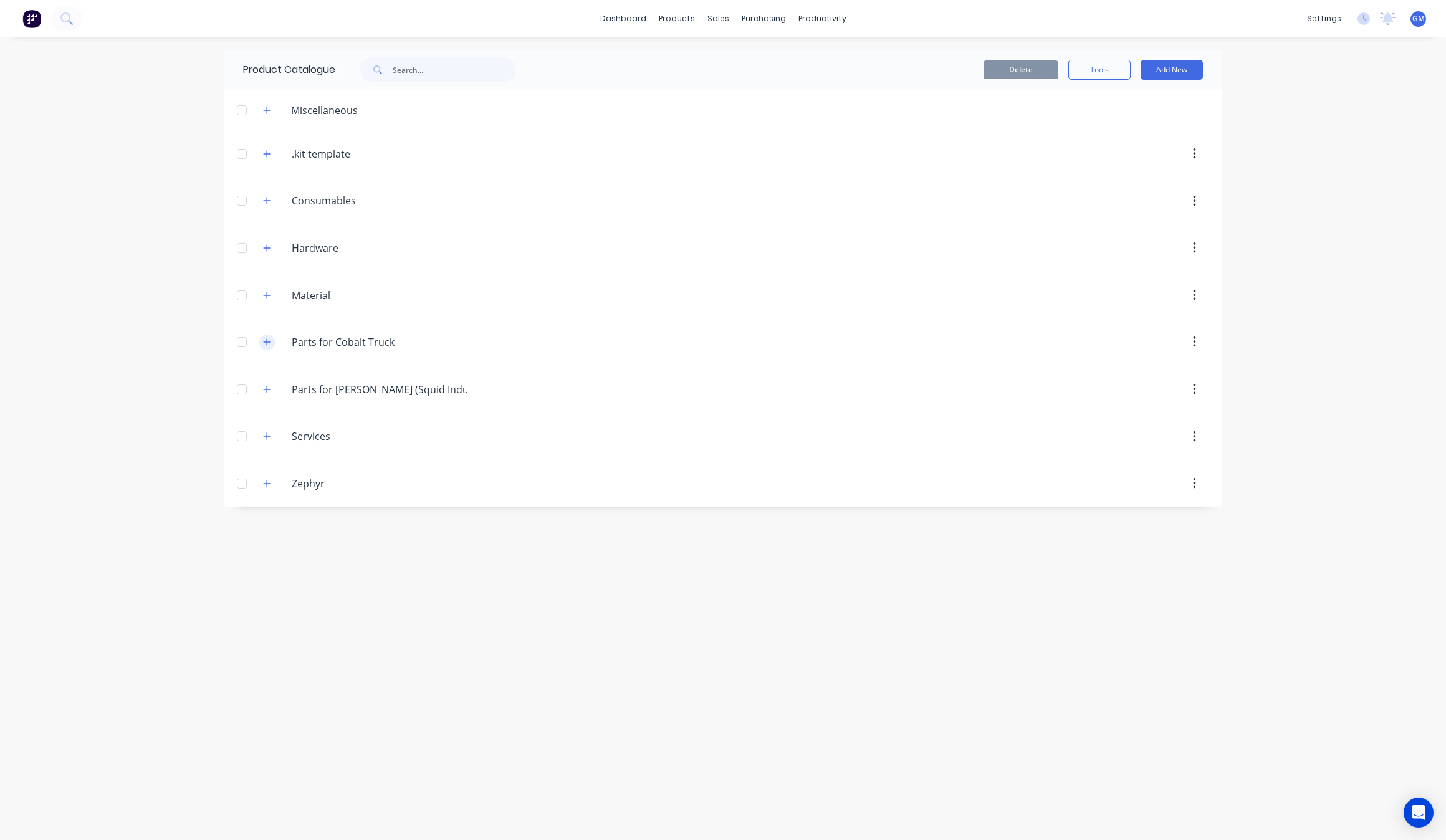
click at [263, 343] on icon "button" at bounding box center [267, 342] width 8 height 8
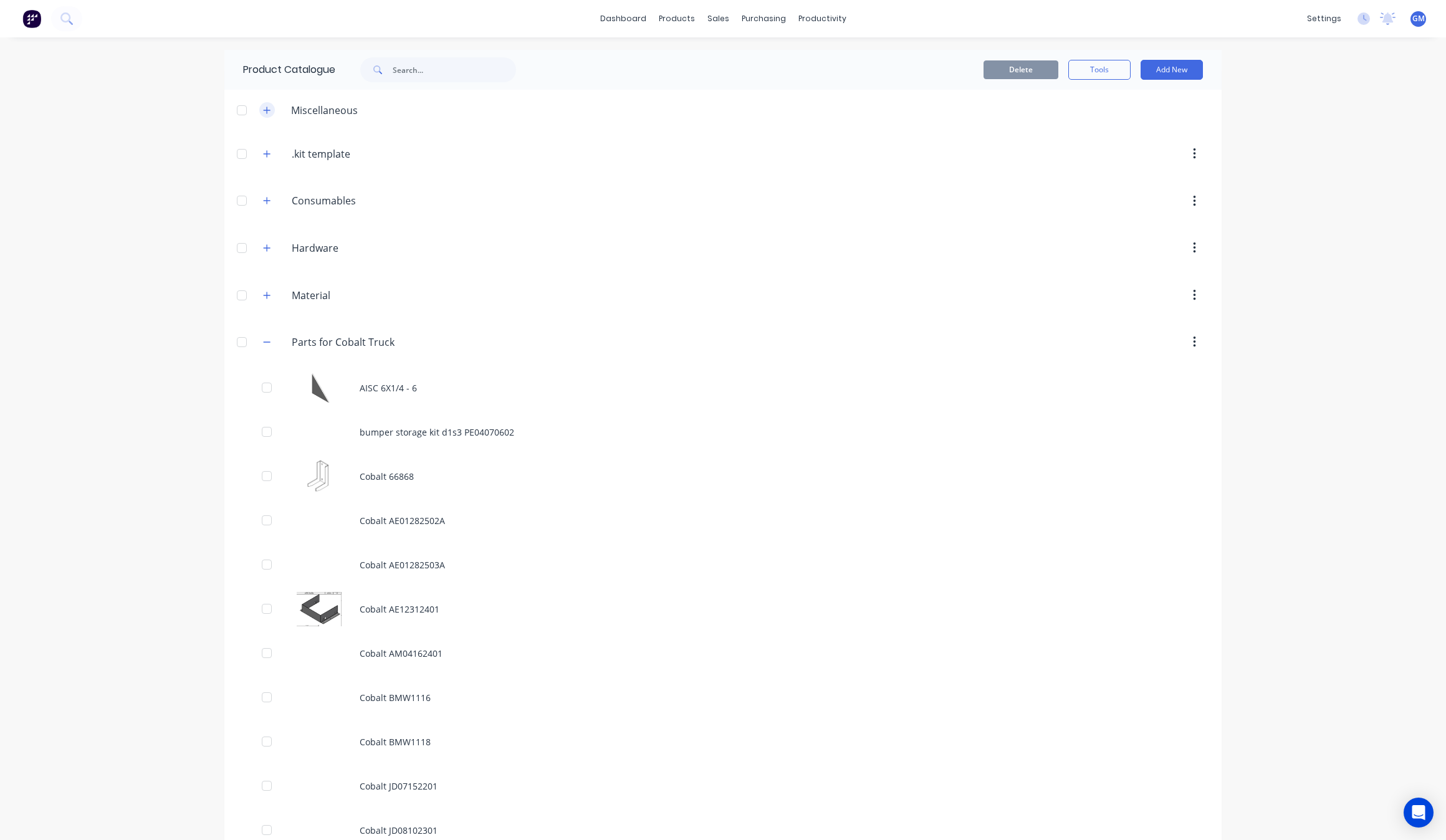
click at [263, 103] on button "button" at bounding box center [267, 110] width 15 height 15
click at [747, 63] on div "Sales Orders" at bounding box center [758, 60] width 51 height 11
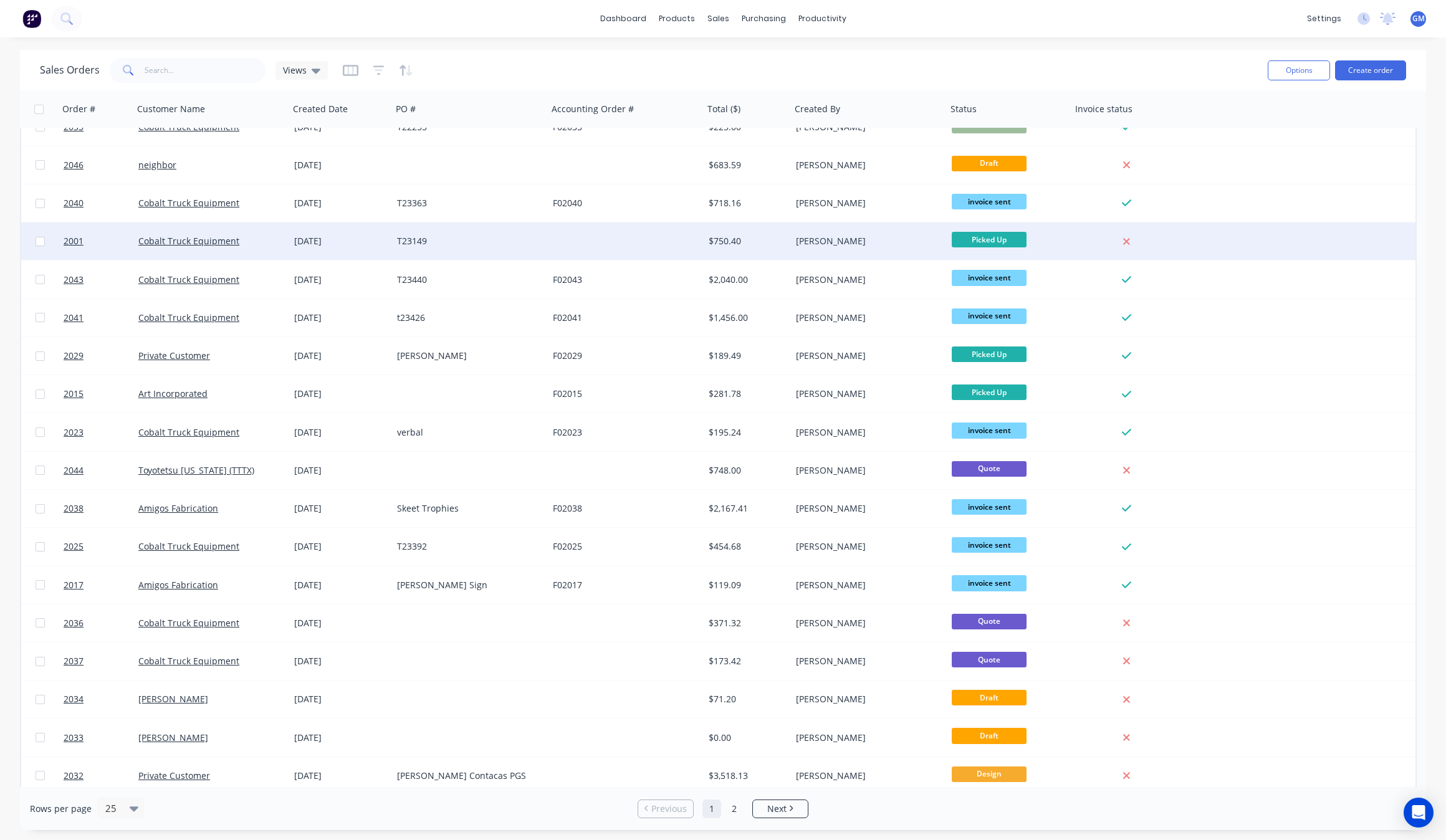
scroll to position [294, 0]
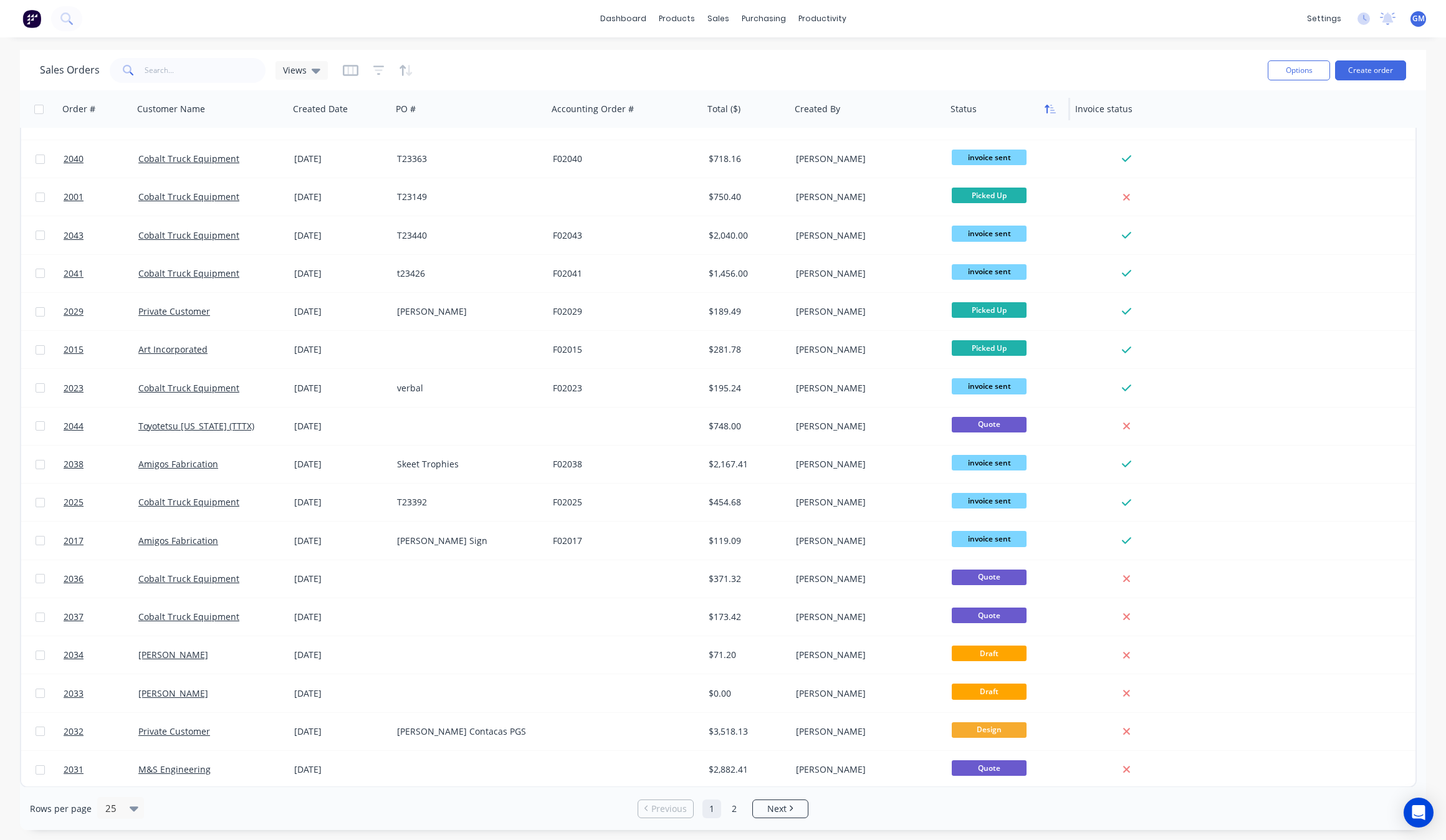
click at [1053, 116] on button "button" at bounding box center [1050, 109] width 18 height 18
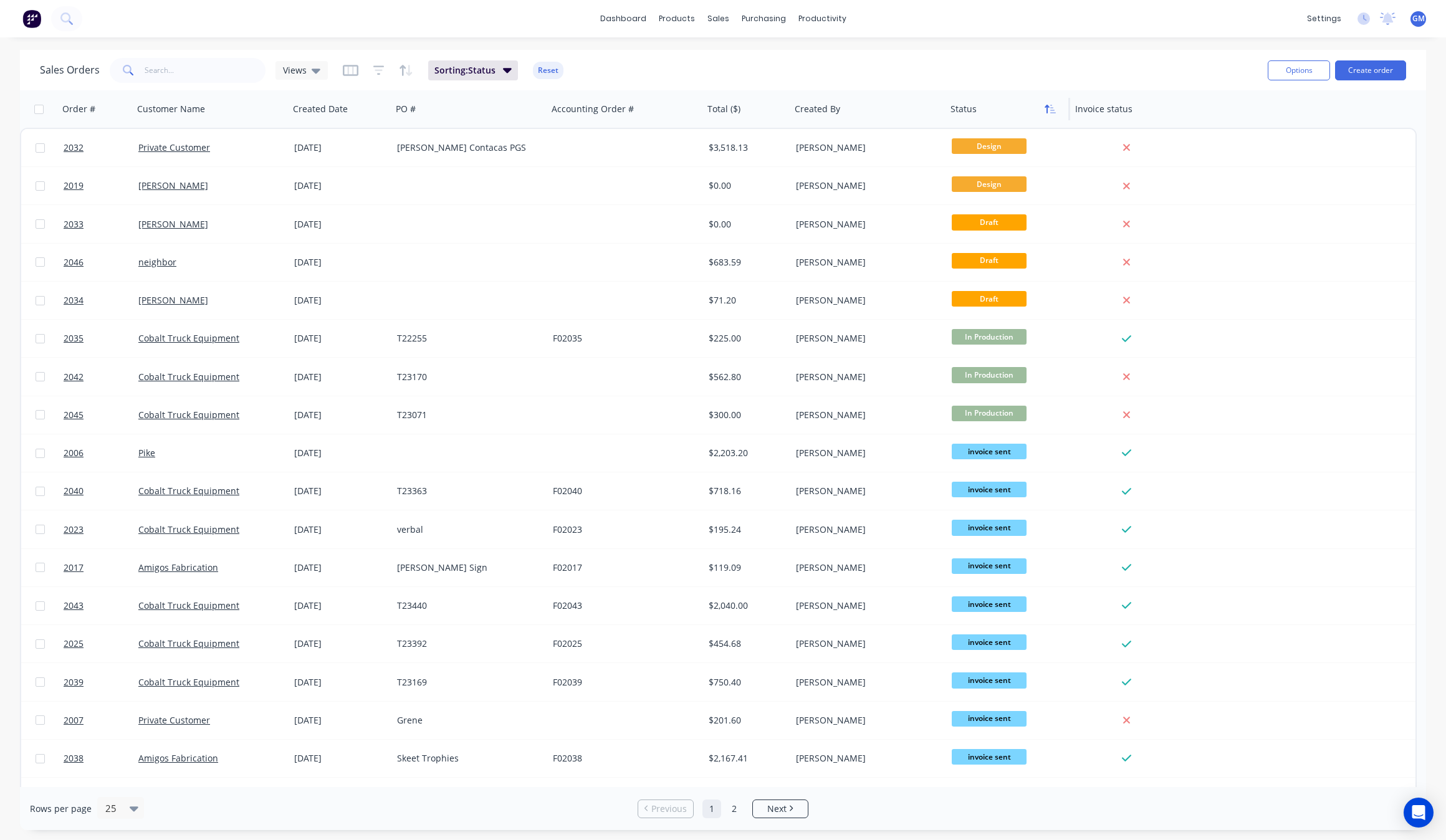
click at [1053, 114] on button "button" at bounding box center [1050, 109] width 18 height 18
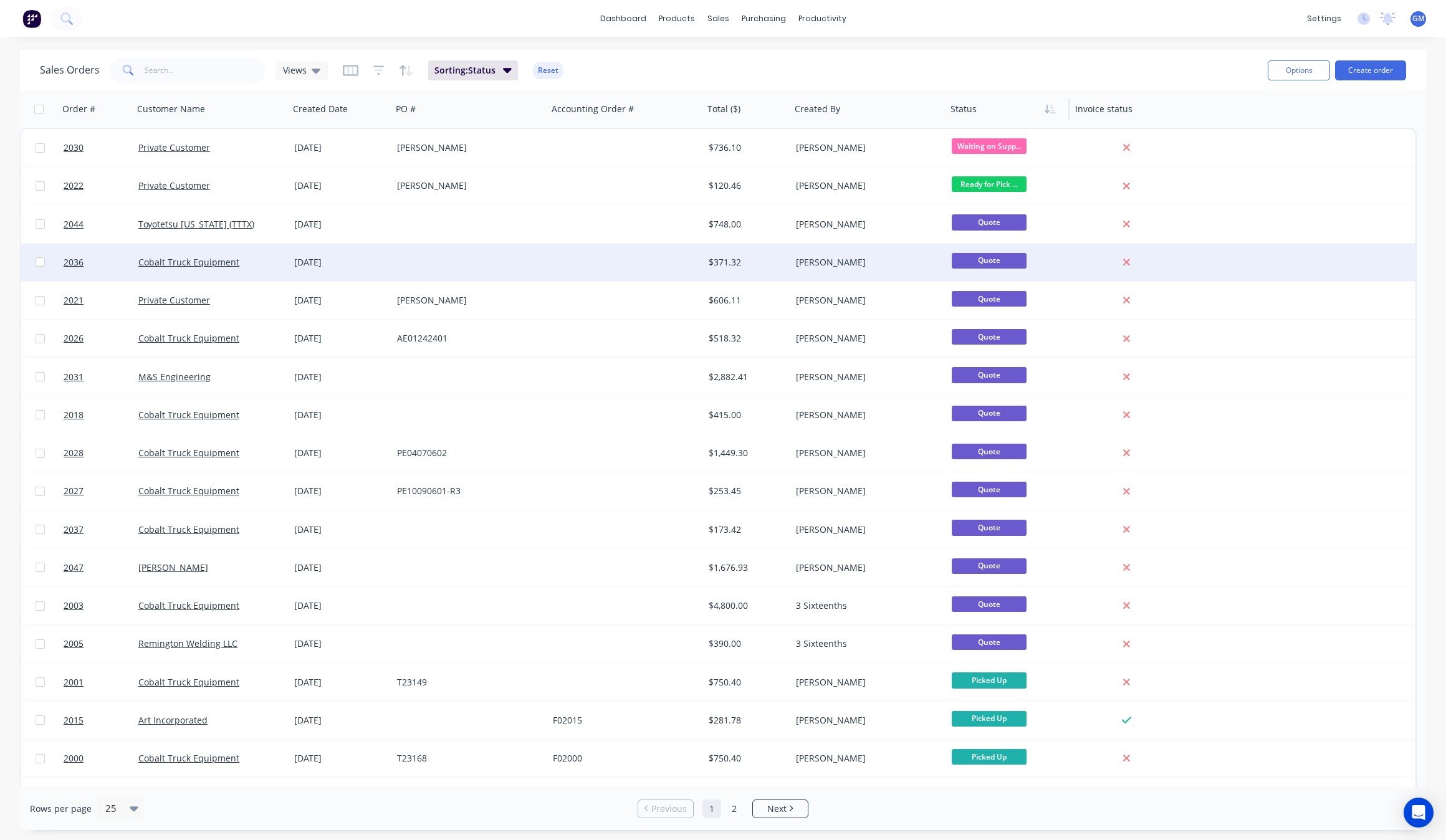
click at [527, 266] on div at bounding box center [470, 262] width 156 height 37
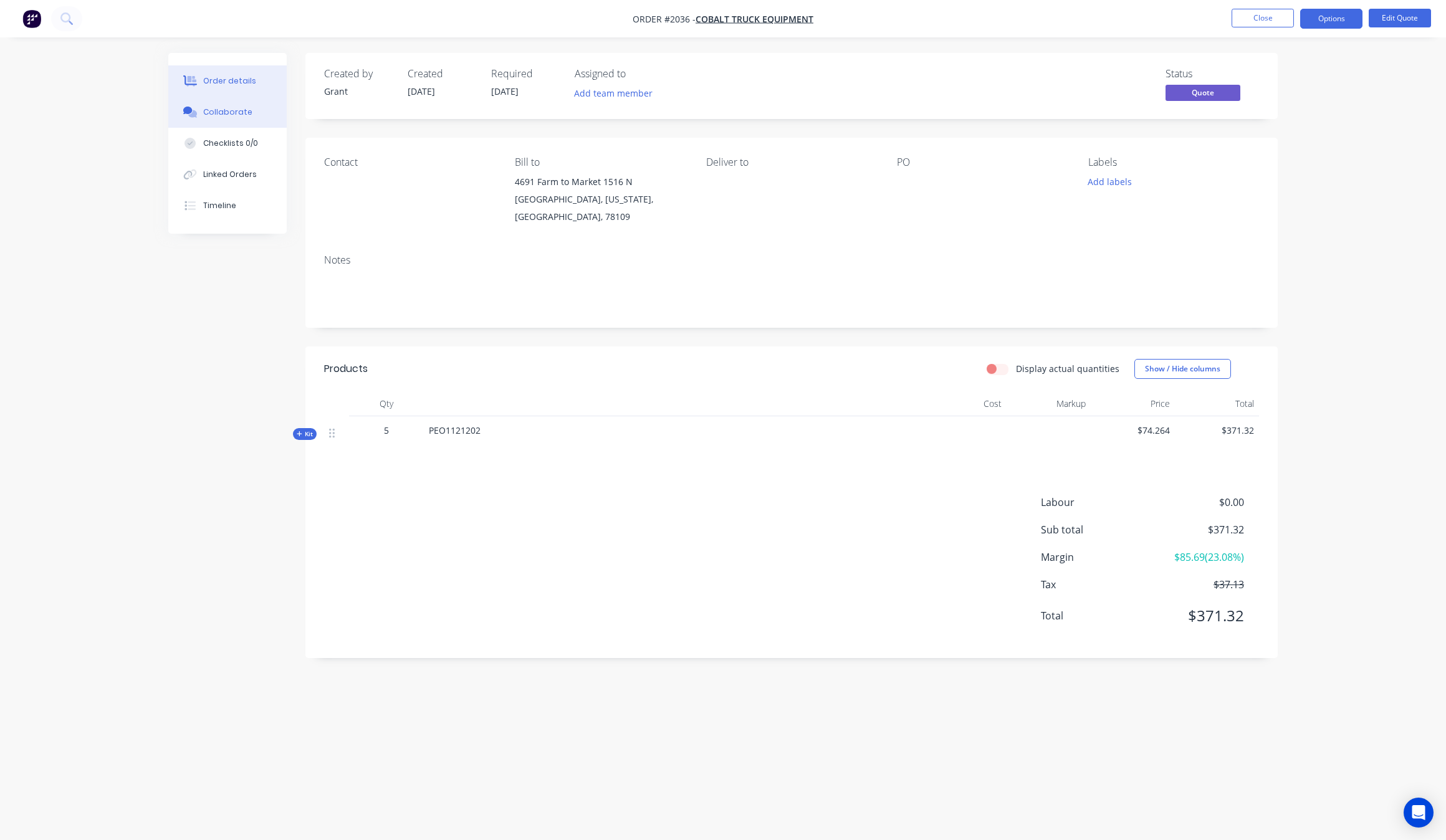
click at [248, 99] on button "Collaborate" at bounding box center [227, 112] width 118 height 31
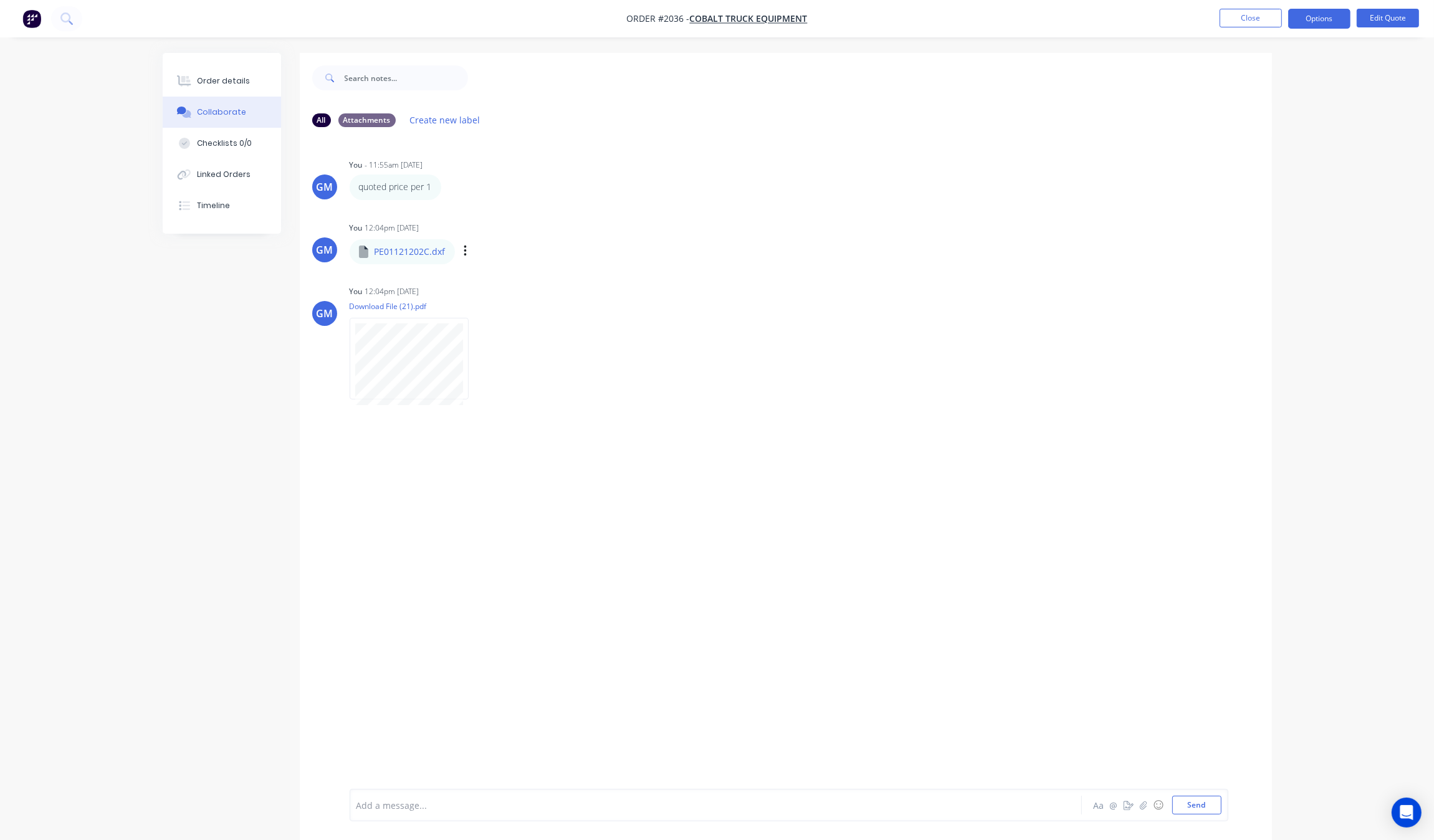
click at [410, 254] on p "PE01121202C.dxf" at bounding box center [410, 251] width 71 height 12
click at [417, 321] on div at bounding box center [409, 358] width 120 height 82
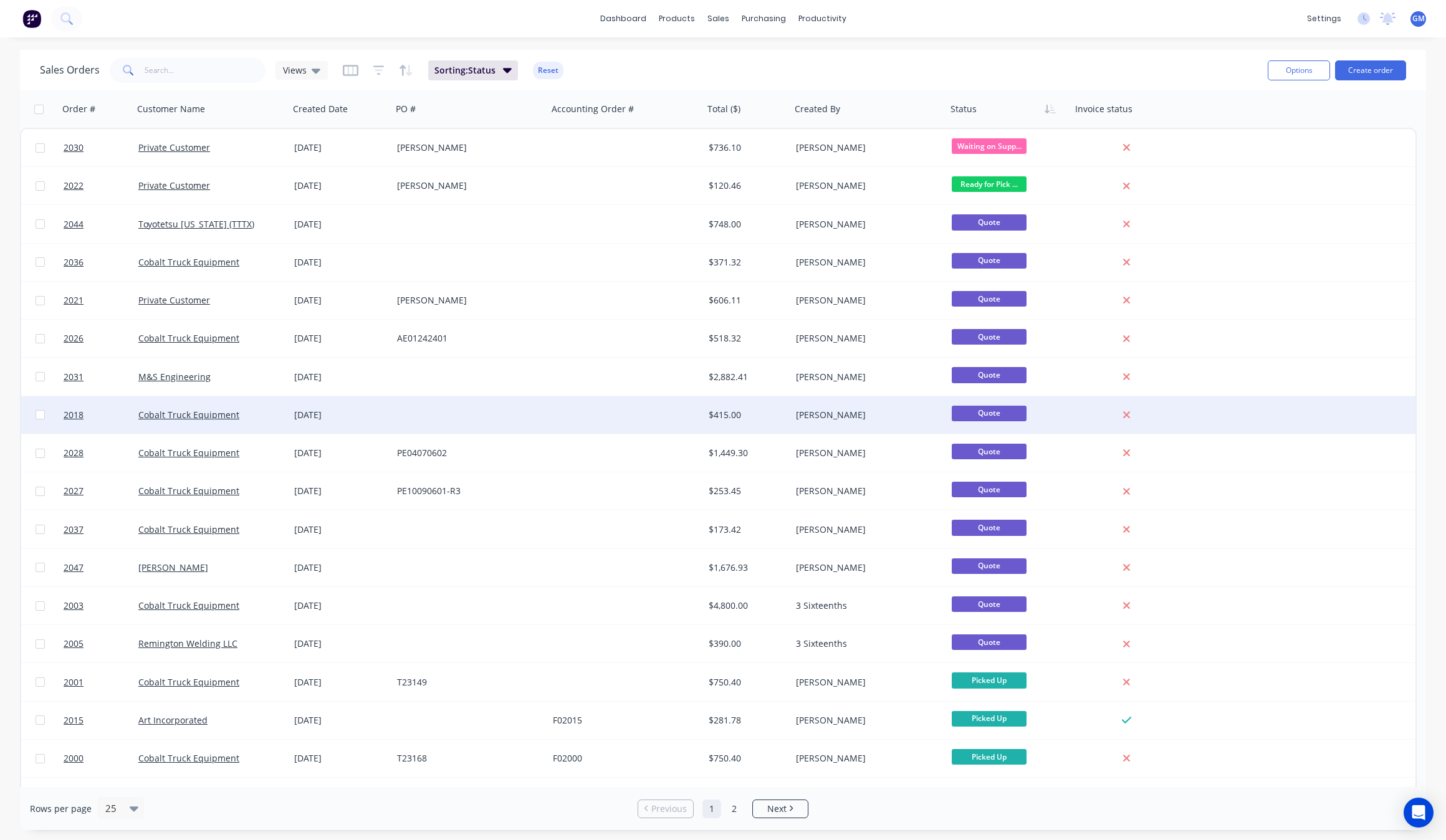
click at [569, 420] on div at bounding box center [626, 415] width 156 height 37
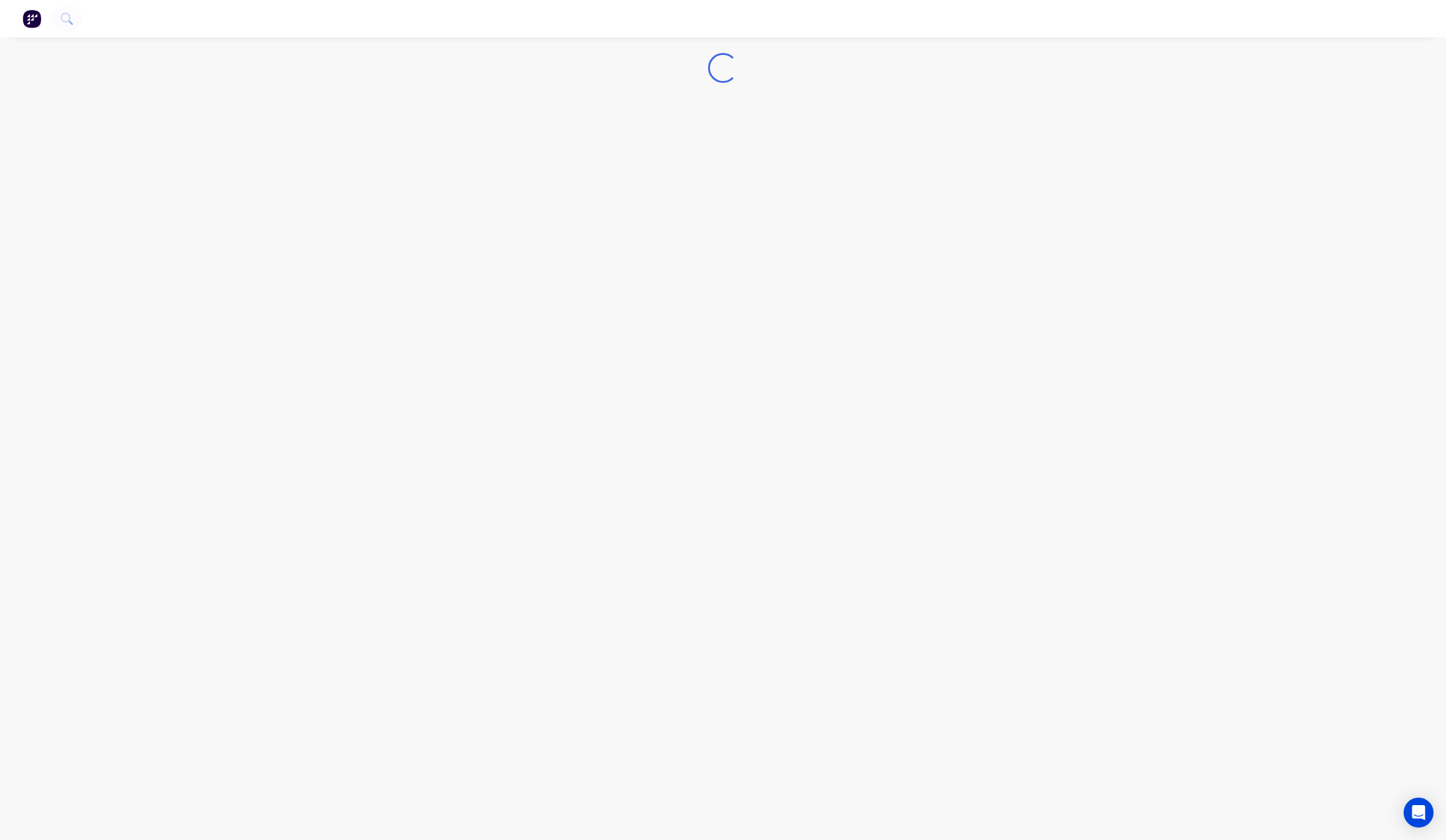
click at [569, 420] on div "Loading..." at bounding box center [723, 420] width 1446 height 840
drag, startPoint x: 475, startPoint y: 282, endPoint x: 170, endPoint y: 88, distance: 361.5
click at [463, 272] on div "Loading..." at bounding box center [723, 420] width 1446 height 840
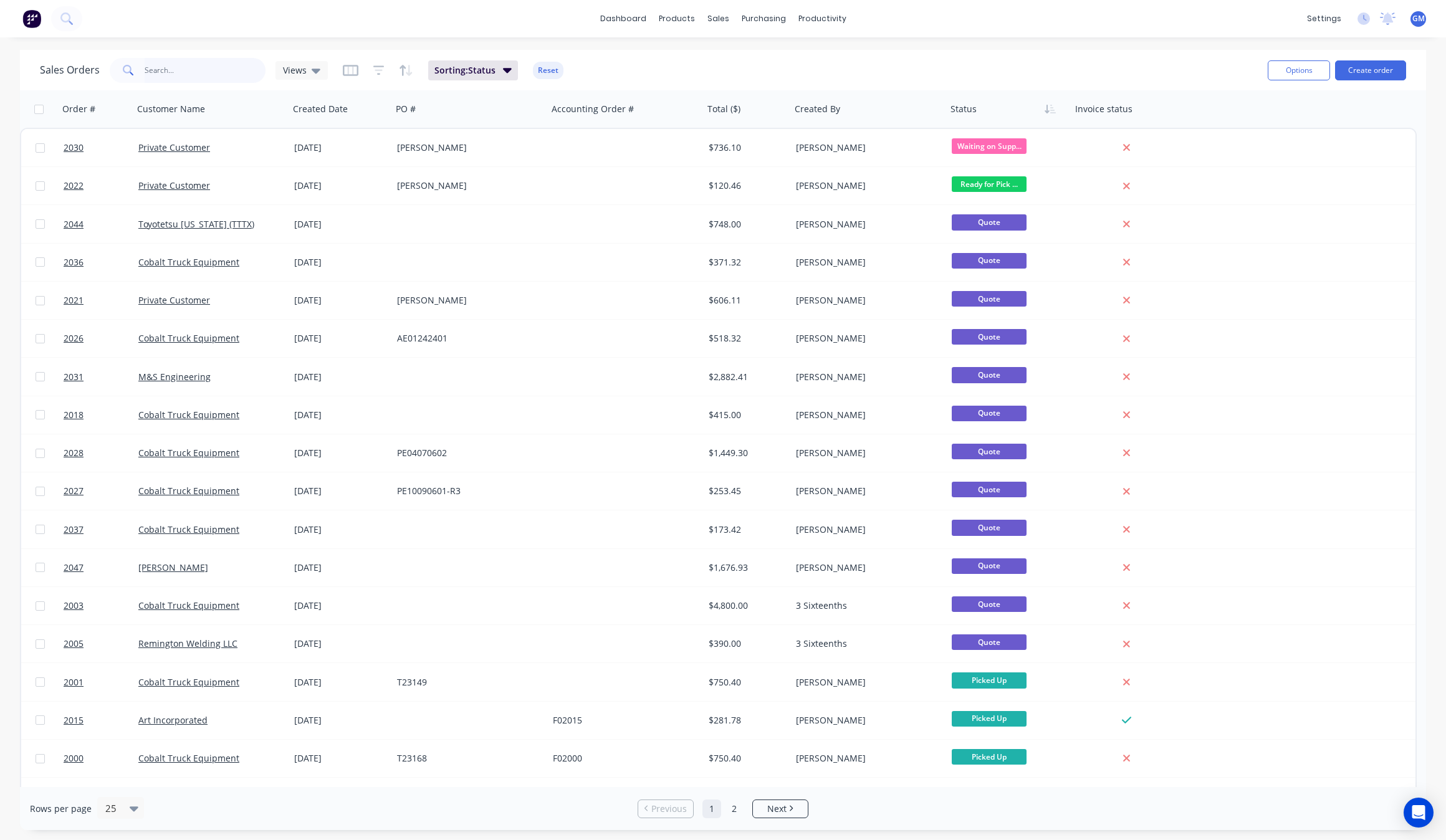
click at [192, 66] on input "text" at bounding box center [205, 70] width 122 height 25
type input "light bar"
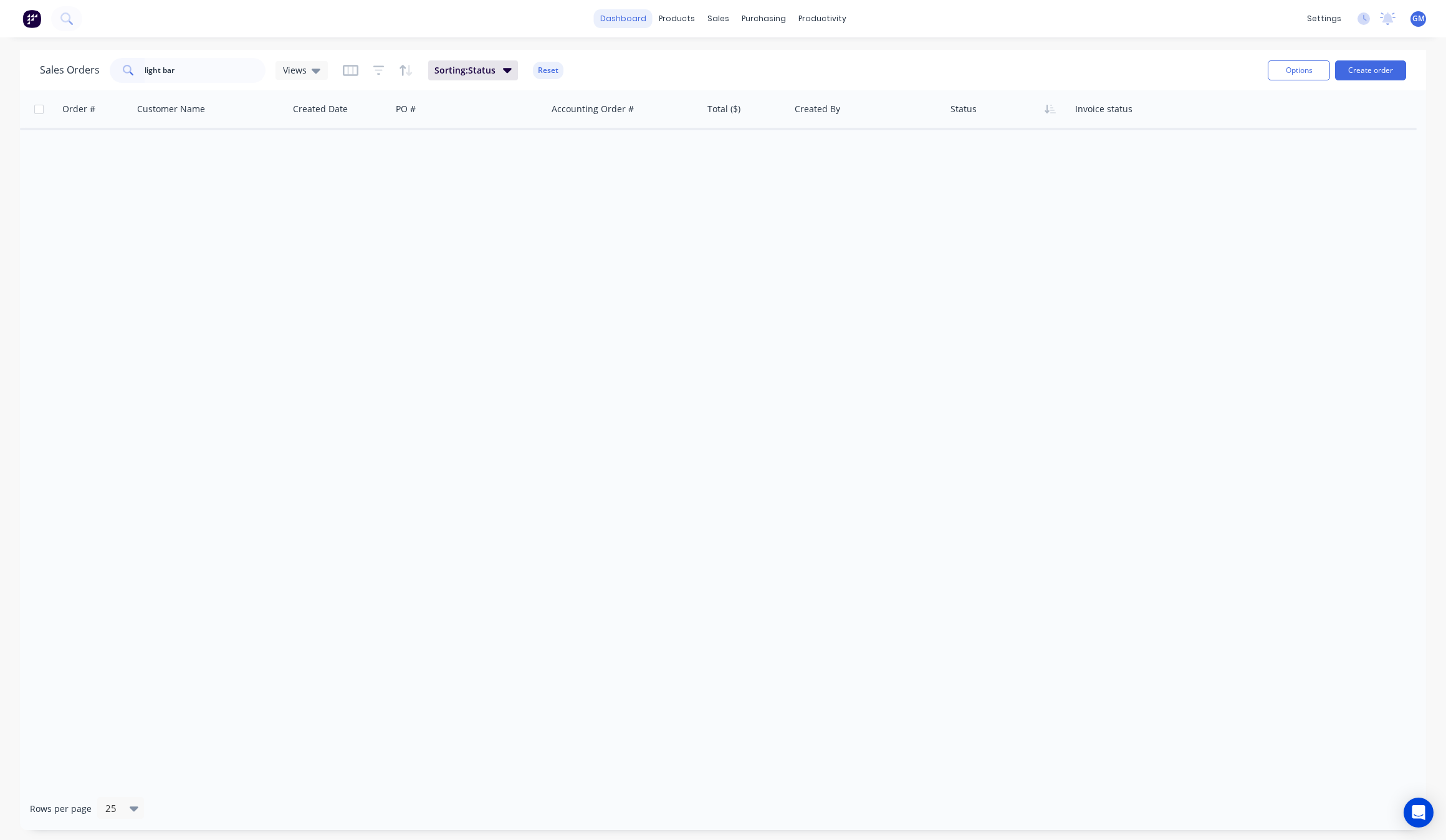
click at [637, 16] on link "dashboard" at bounding box center [623, 18] width 59 height 18
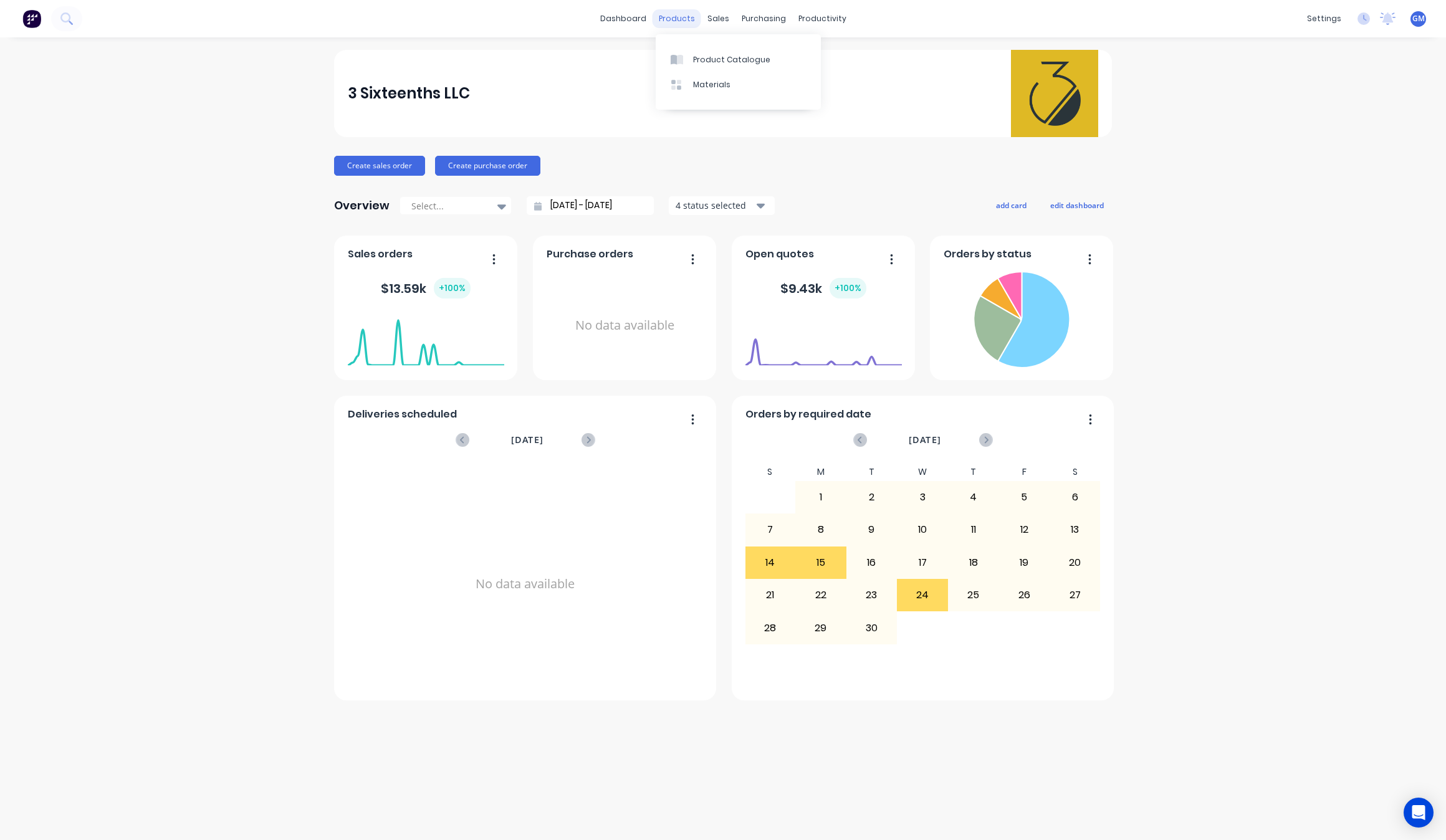
click at [691, 22] on div "products" at bounding box center [677, 18] width 49 height 18
click at [721, 18] on div "sales" at bounding box center [718, 18] width 34 height 18
click at [738, 50] on link "Sales Orders" at bounding box center [783, 59] width 165 height 25
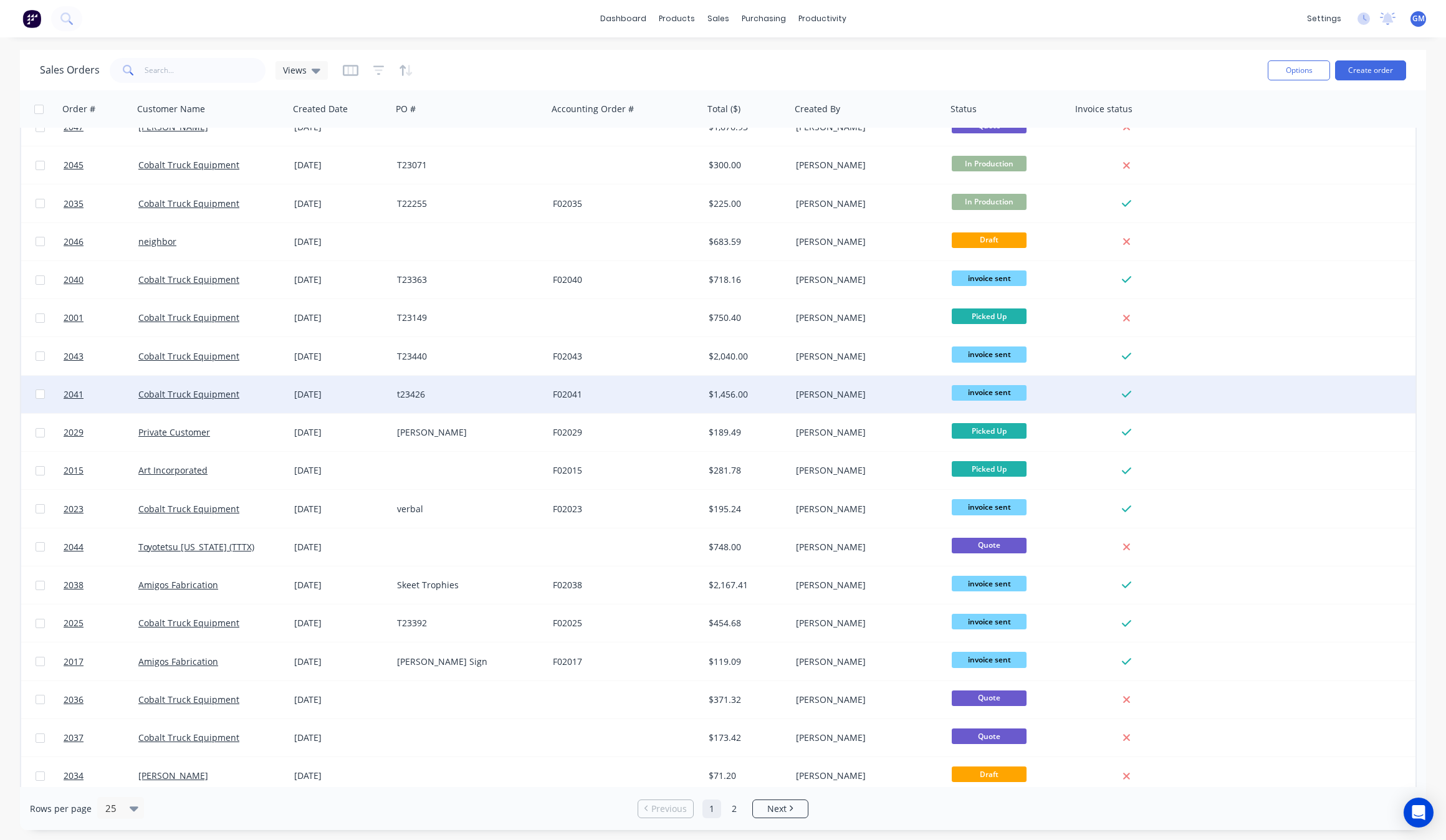
scroll to position [294, 0]
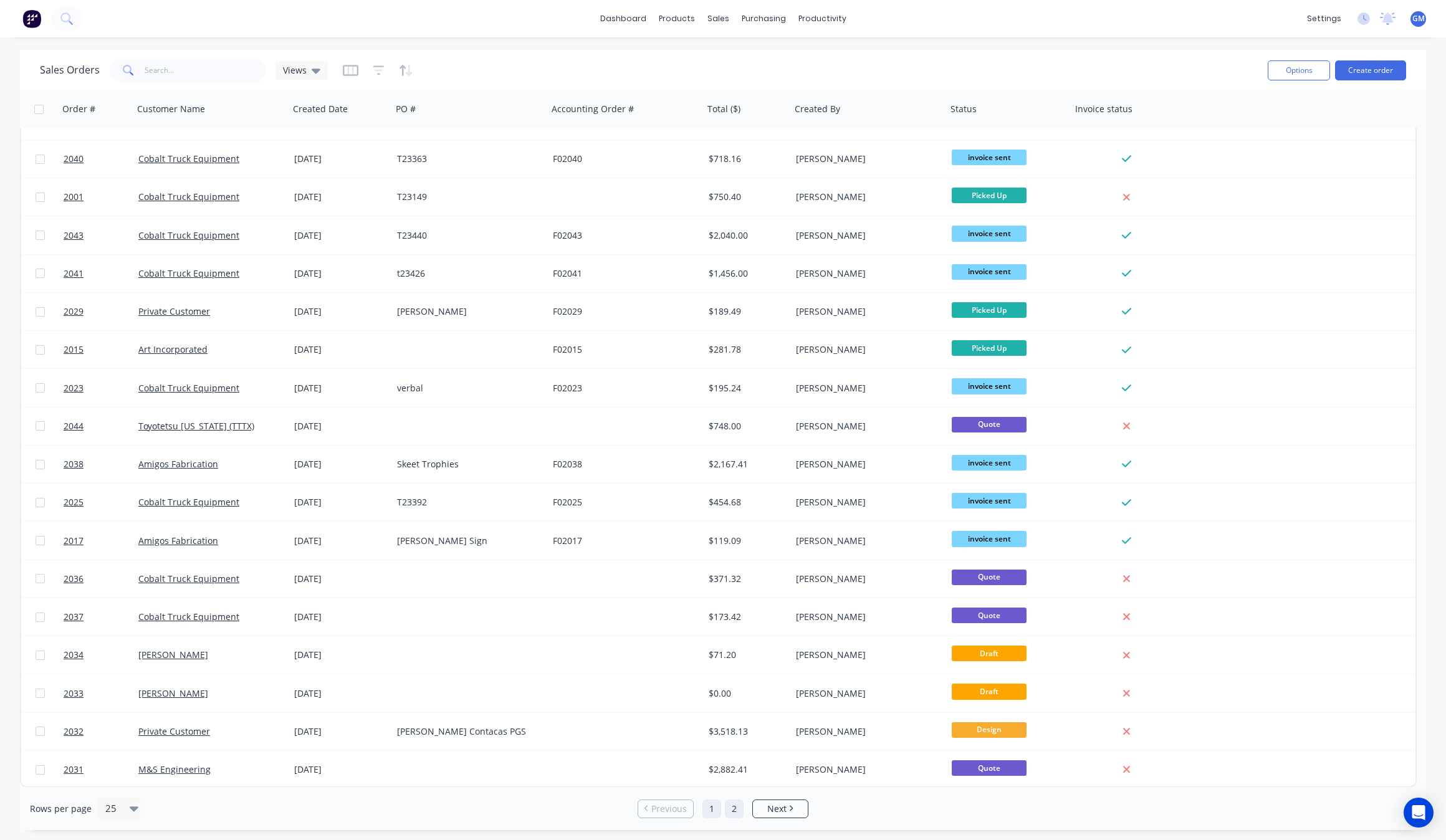
click at [733, 810] on link "2" at bounding box center [734, 809] width 18 height 18
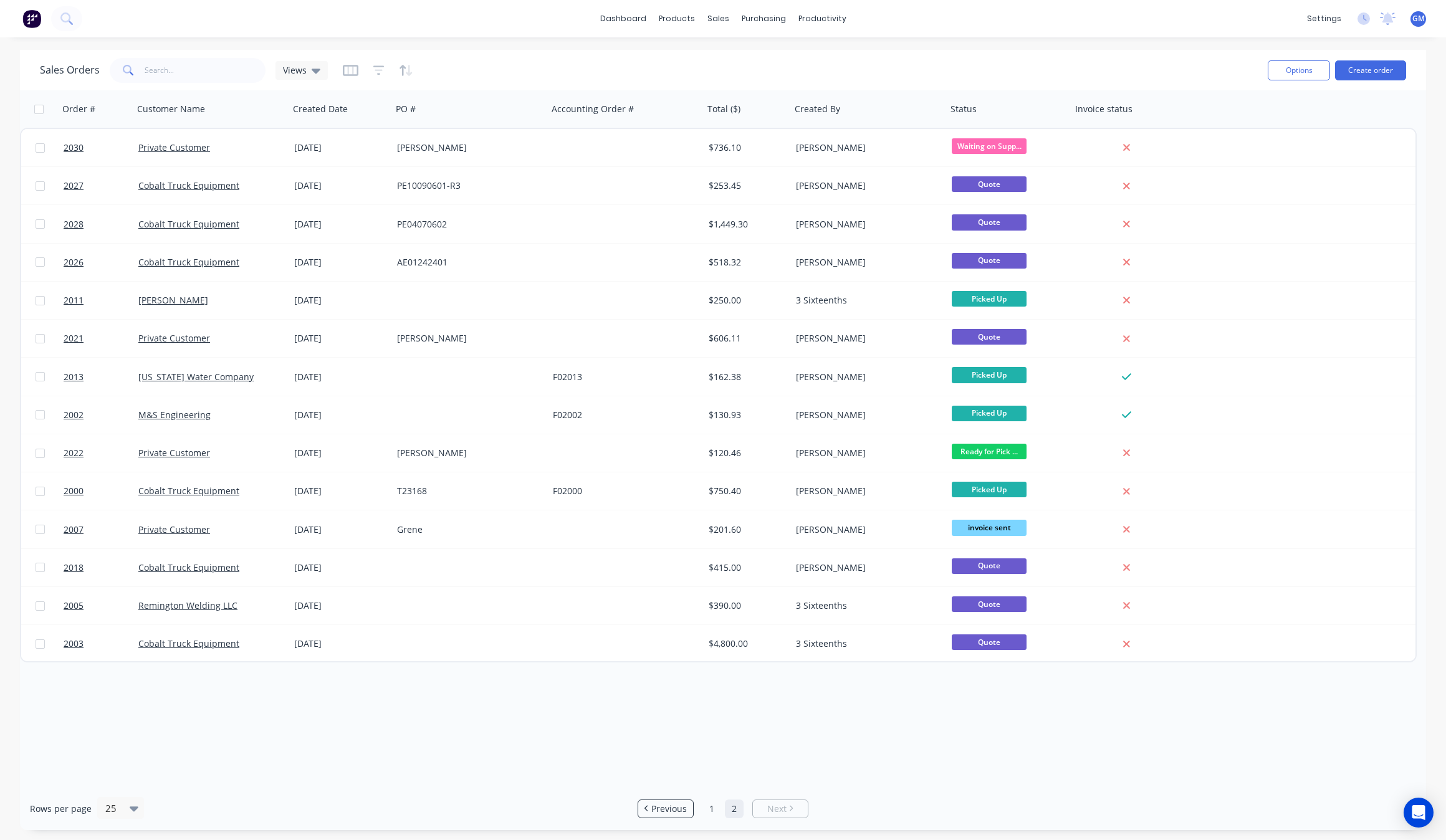
click at [677, 727] on div "Order # Customer Name Created Date PO # Accounting Order # Total ($) Created By…" at bounding box center [723, 439] width 1406 height 697
click at [273, 112] on button "button" at bounding box center [266, 109] width 18 height 18
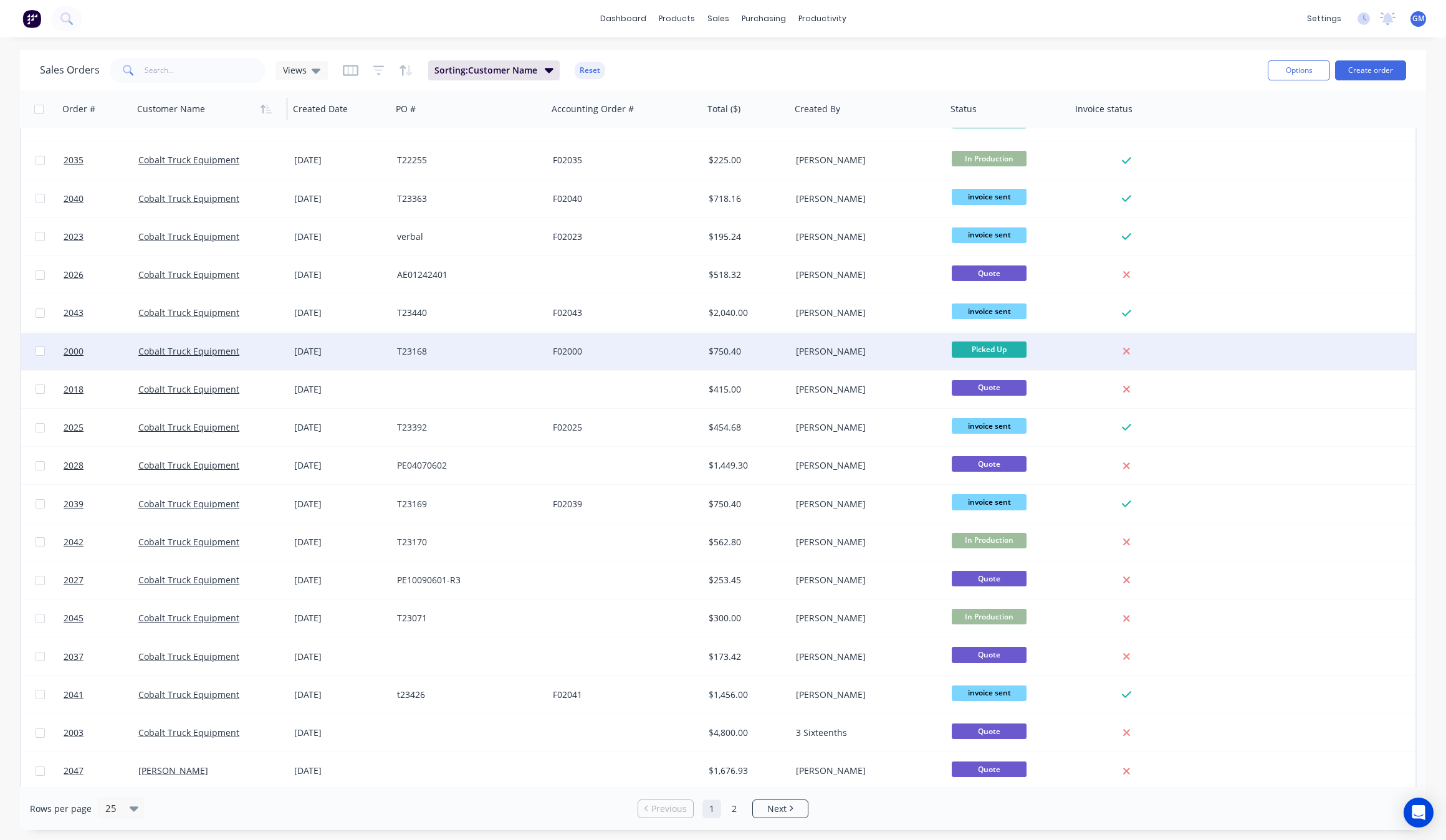
scroll to position [294, 0]
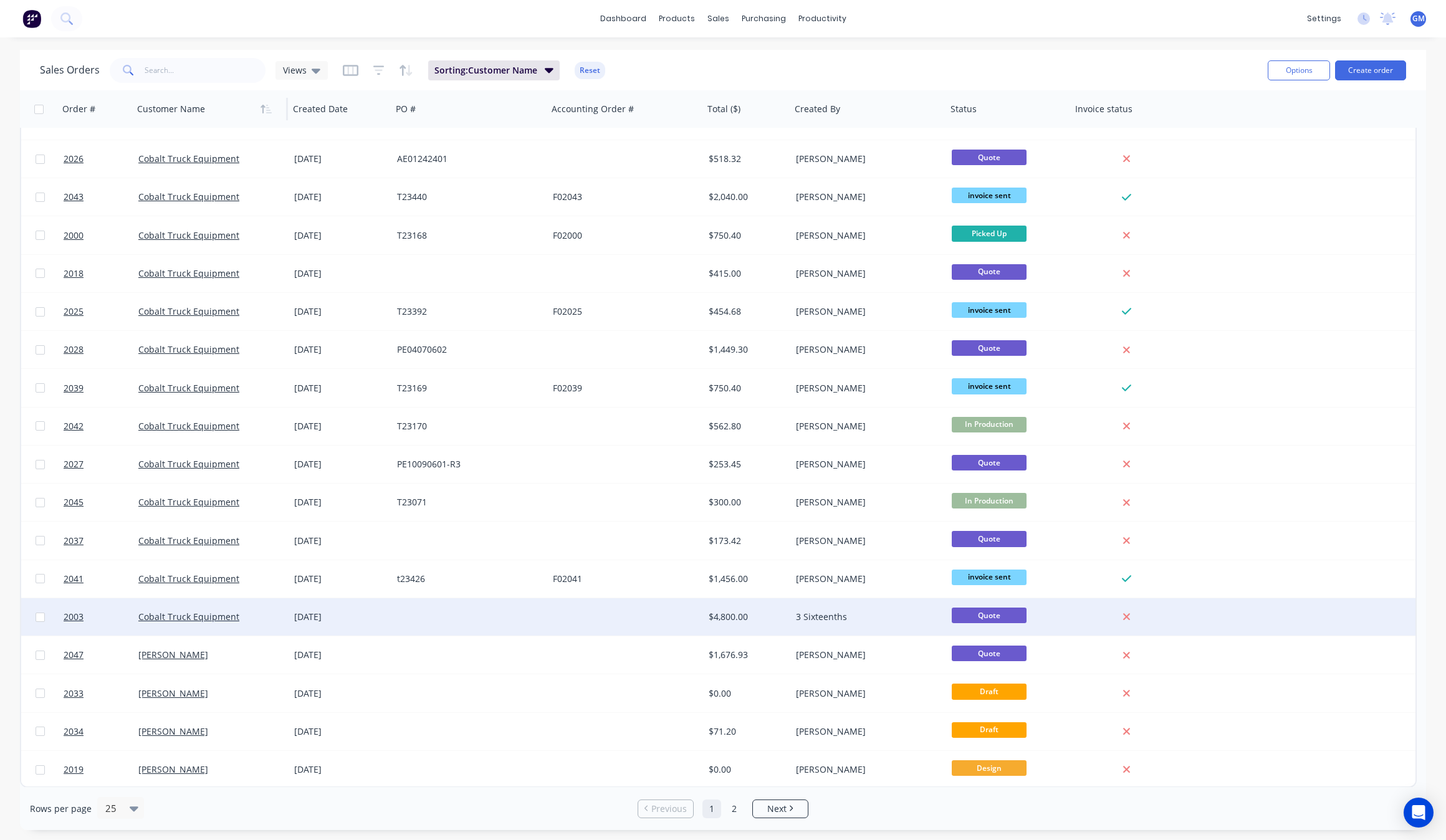
click at [478, 611] on div at bounding box center [470, 617] width 156 height 37
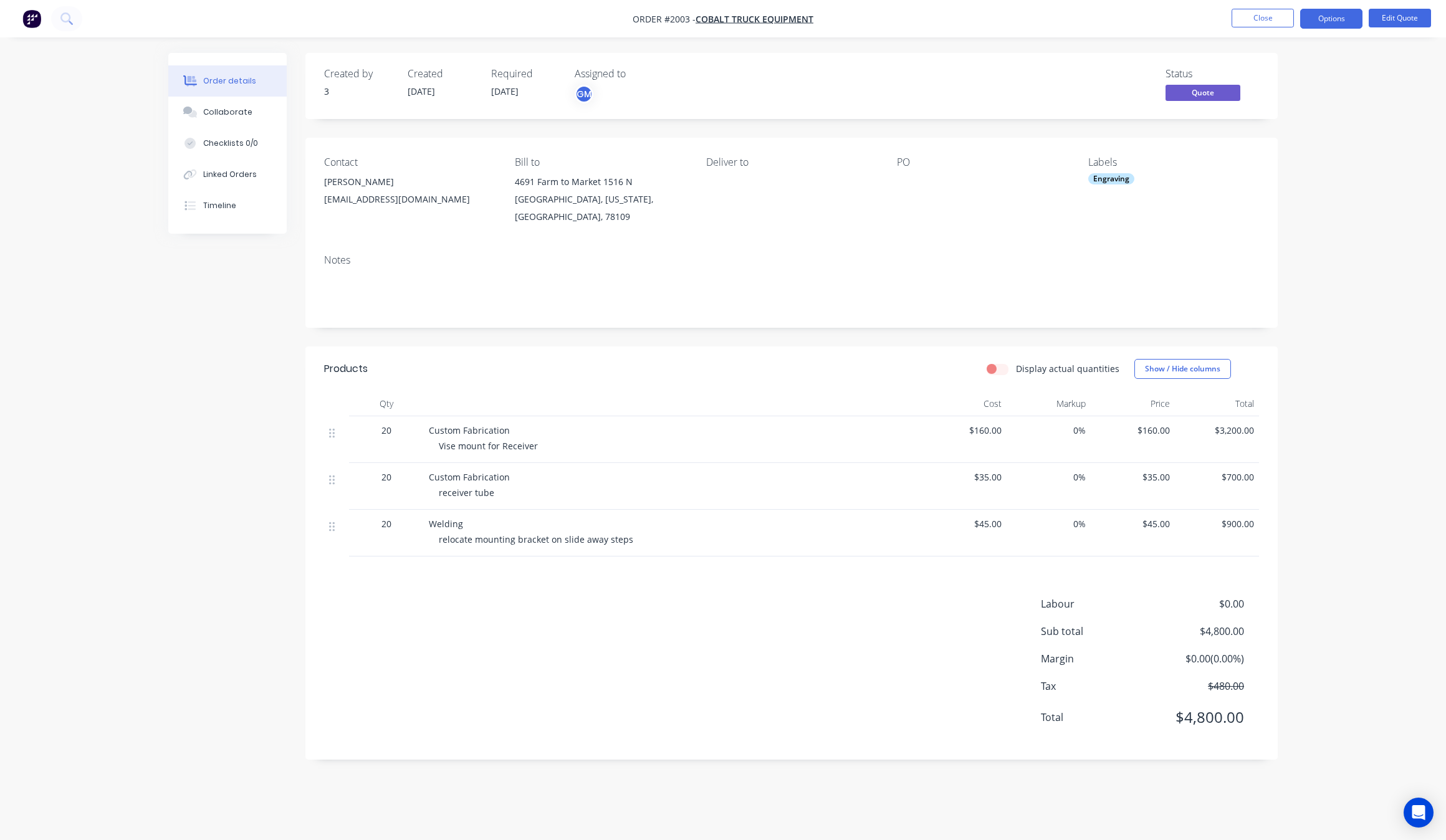
click at [255, 449] on div "Created by 3 Created 22/07/25 Required 30/07/25 Assigned to GM Status Quote Con…" at bounding box center [723, 415] width 1110 height 725
click at [504, 486] on div "receiver tube" at bounding box center [678, 492] width 478 height 13
click at [515, 547] on div "Products Display actual quantities Show / Hide columns Qty Cost Markup Price To…" at bounding box center [792, 553] width 972 height 414
click at [658, 534] on div "relocate mounting bracket on slide away steps" at bounding box center [678, 539] width 478 height 13
click at [640, 569] on div "Products Display actual quantities Show / Hide columns Qty Cost Markup Price To…" at bounding box center [792, 553] width 972 height 414
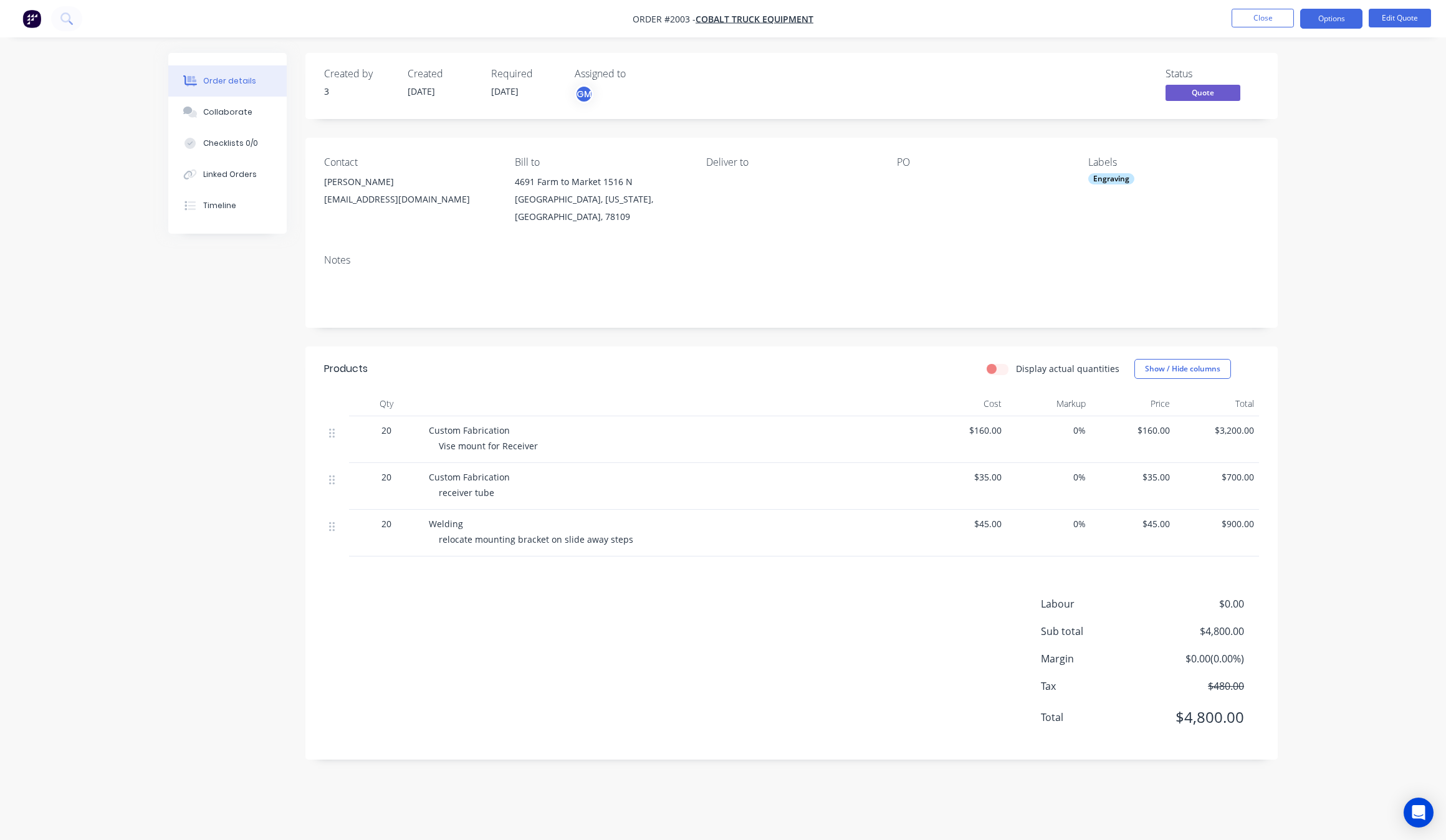
click at [481, 487] on span "receiver tube" at bounding box center [466, 492] width 56 height 11
click at [527, 486] on div "receiver tube" at bounding box center [678, 492] width 478 height 13
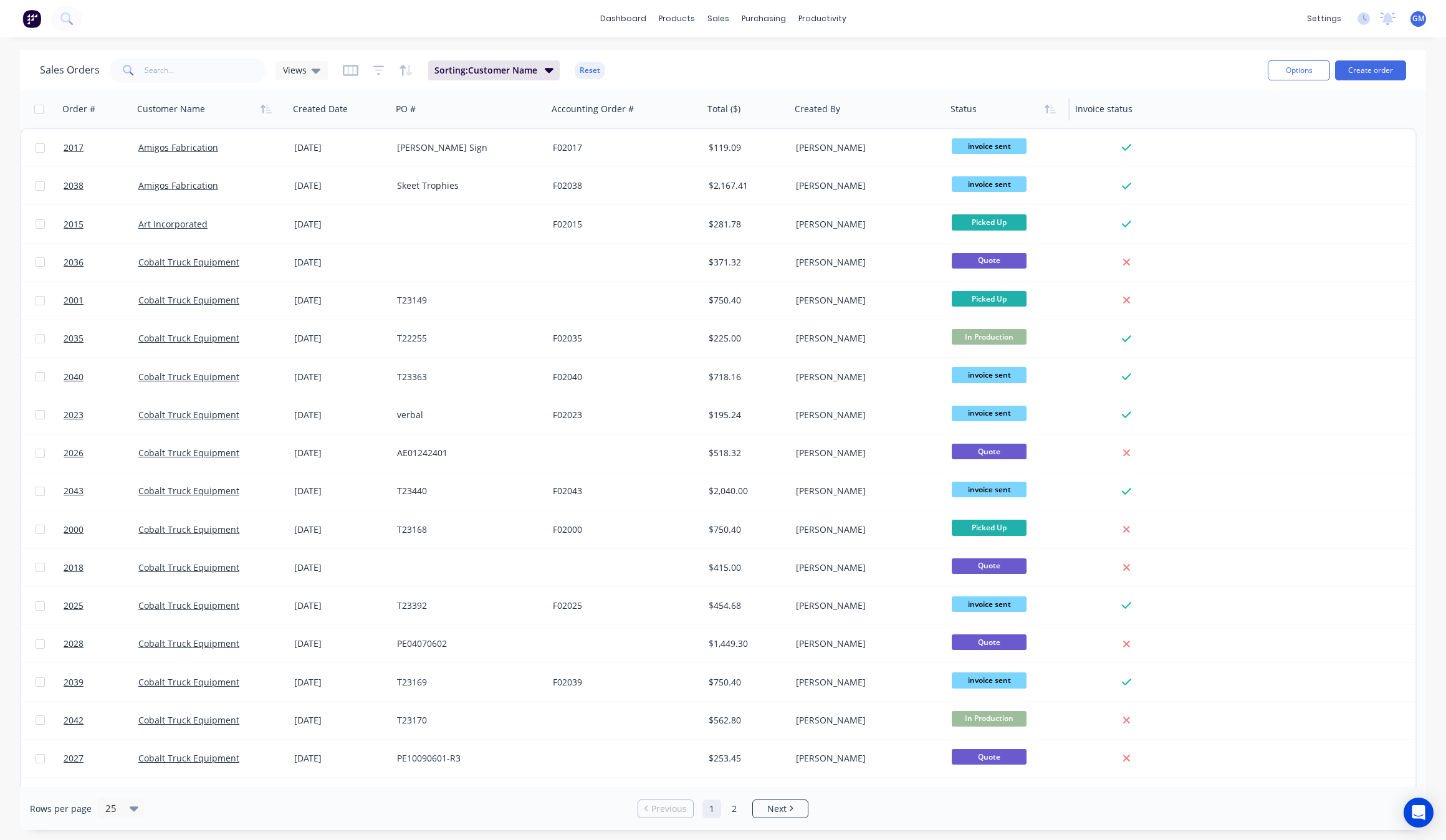
click at [1002, 97] on div at bounding box center [1005, 109] width 109 height 25
click at [1055, 106] on icon "button" at bounding box center [1050, 109] width 11 height 10
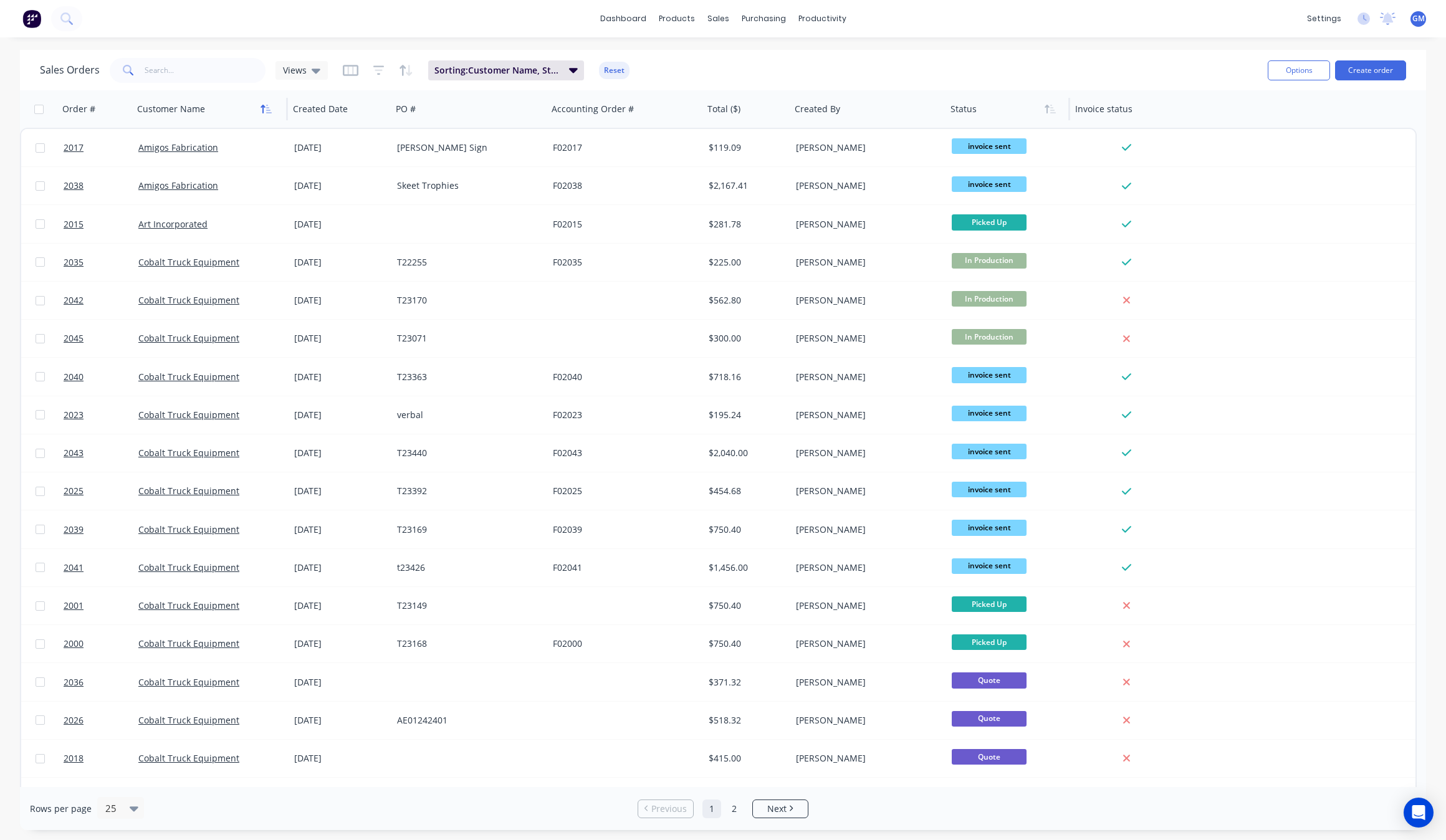
click at [274, 107] on button "button" at bounding box center [266, 109] width 18 height 18
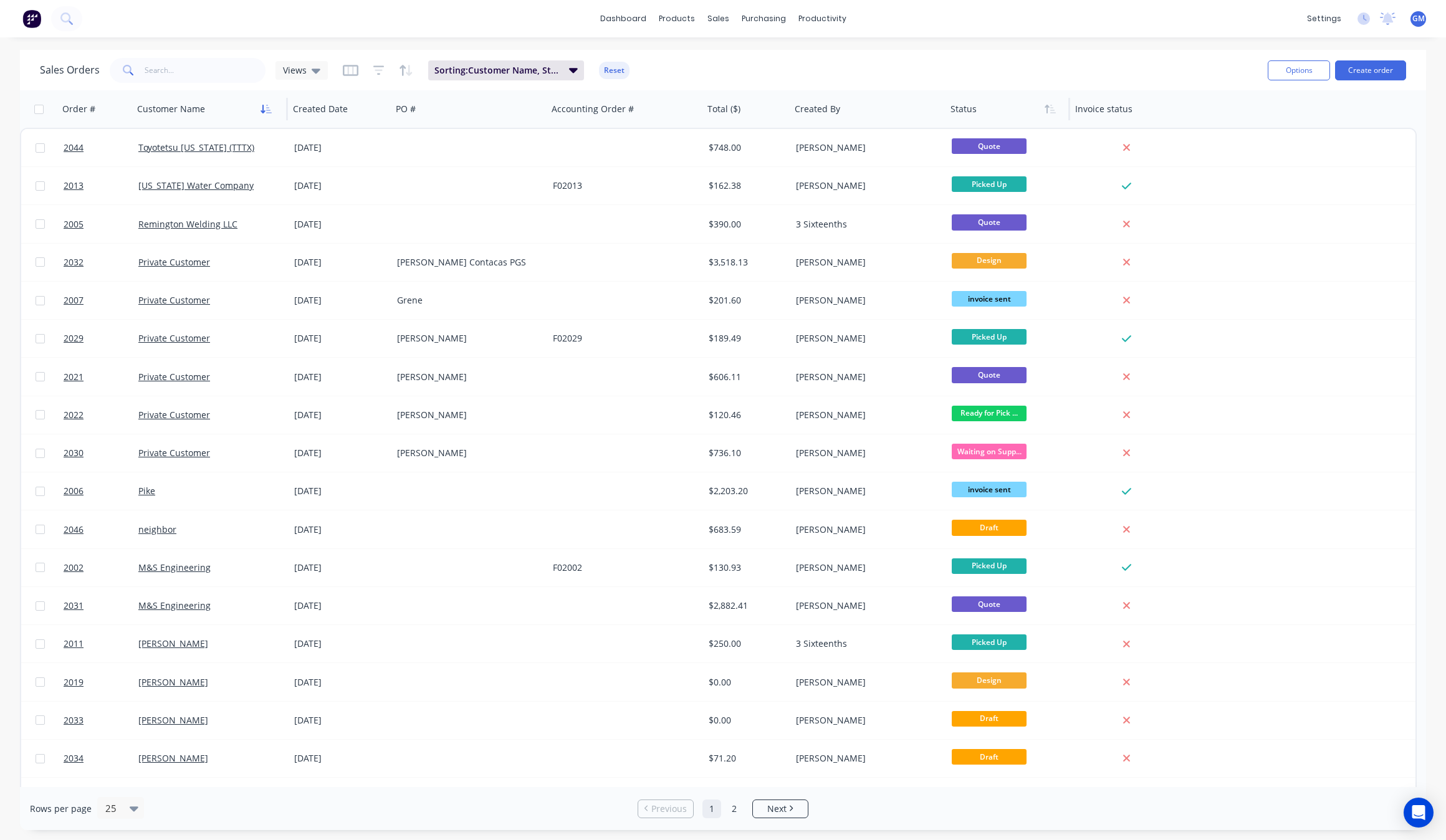
click at [262, 103] on button "button" at bounding box center [266, 109] width 18 height 18
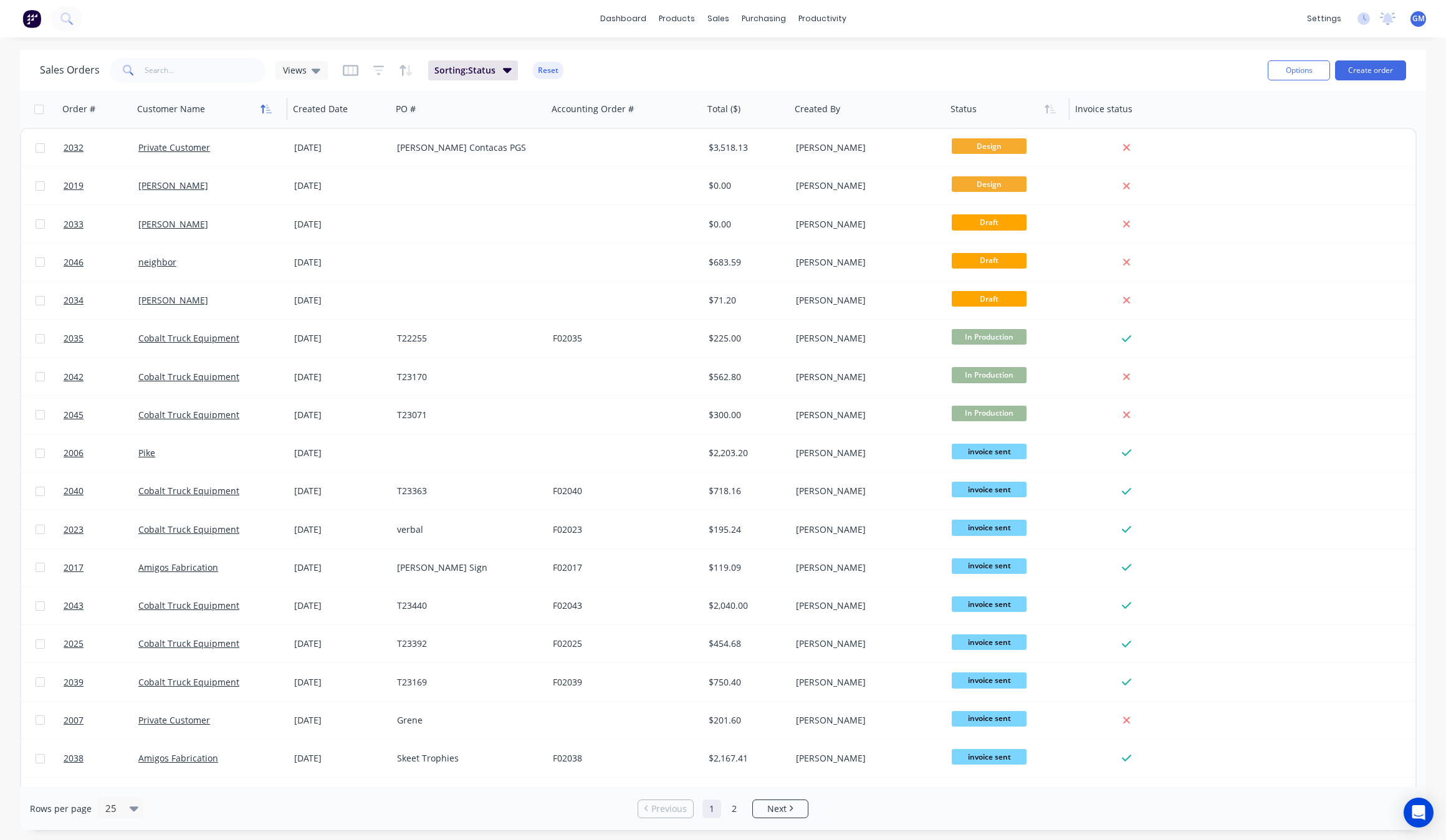
click at [275, 106] on button "button" at bounding box center [266, 109] width 18 height 18
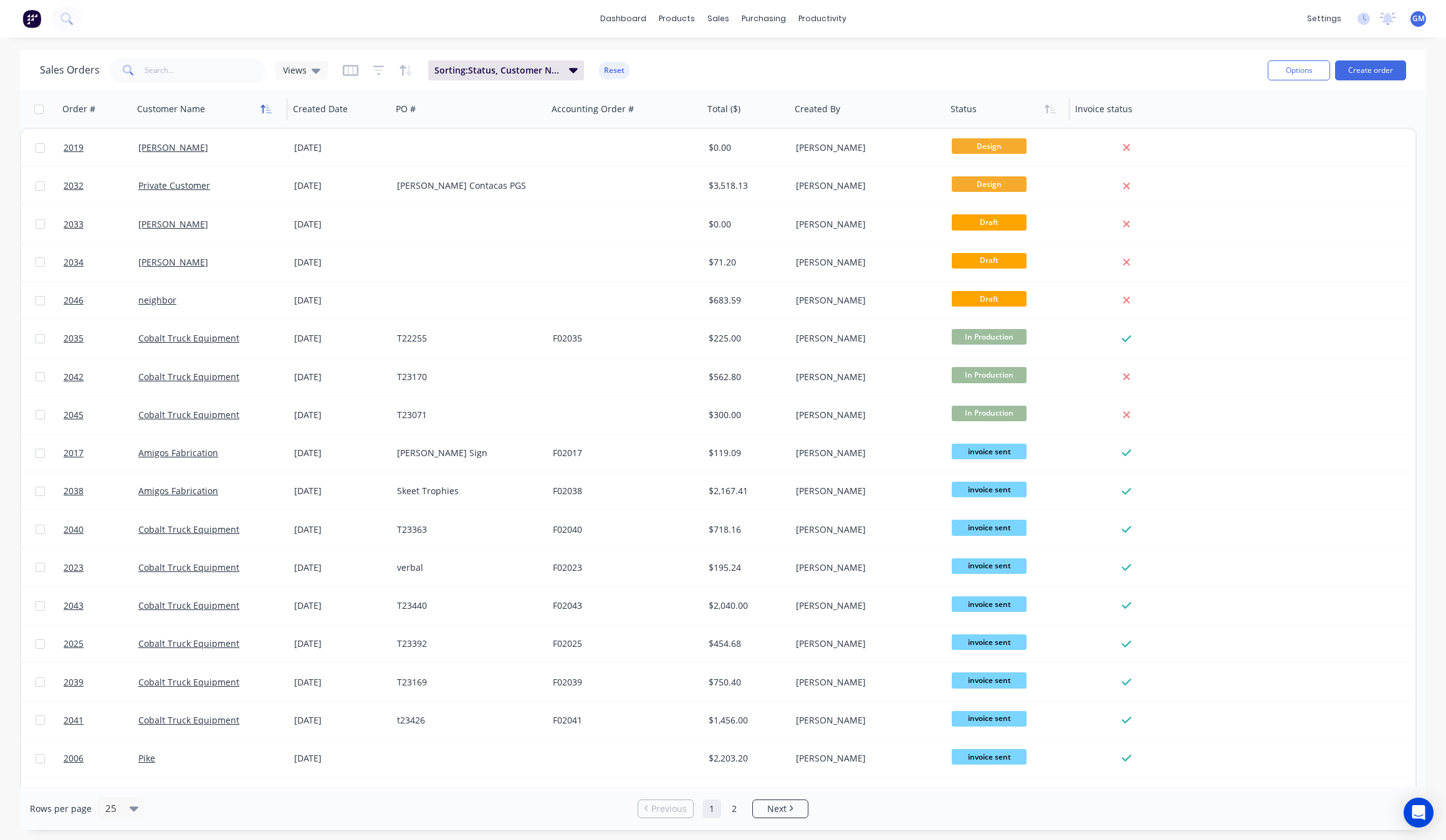
click at [275, 108] on button "button" at bounding box center [266, 109] width 18 height 18
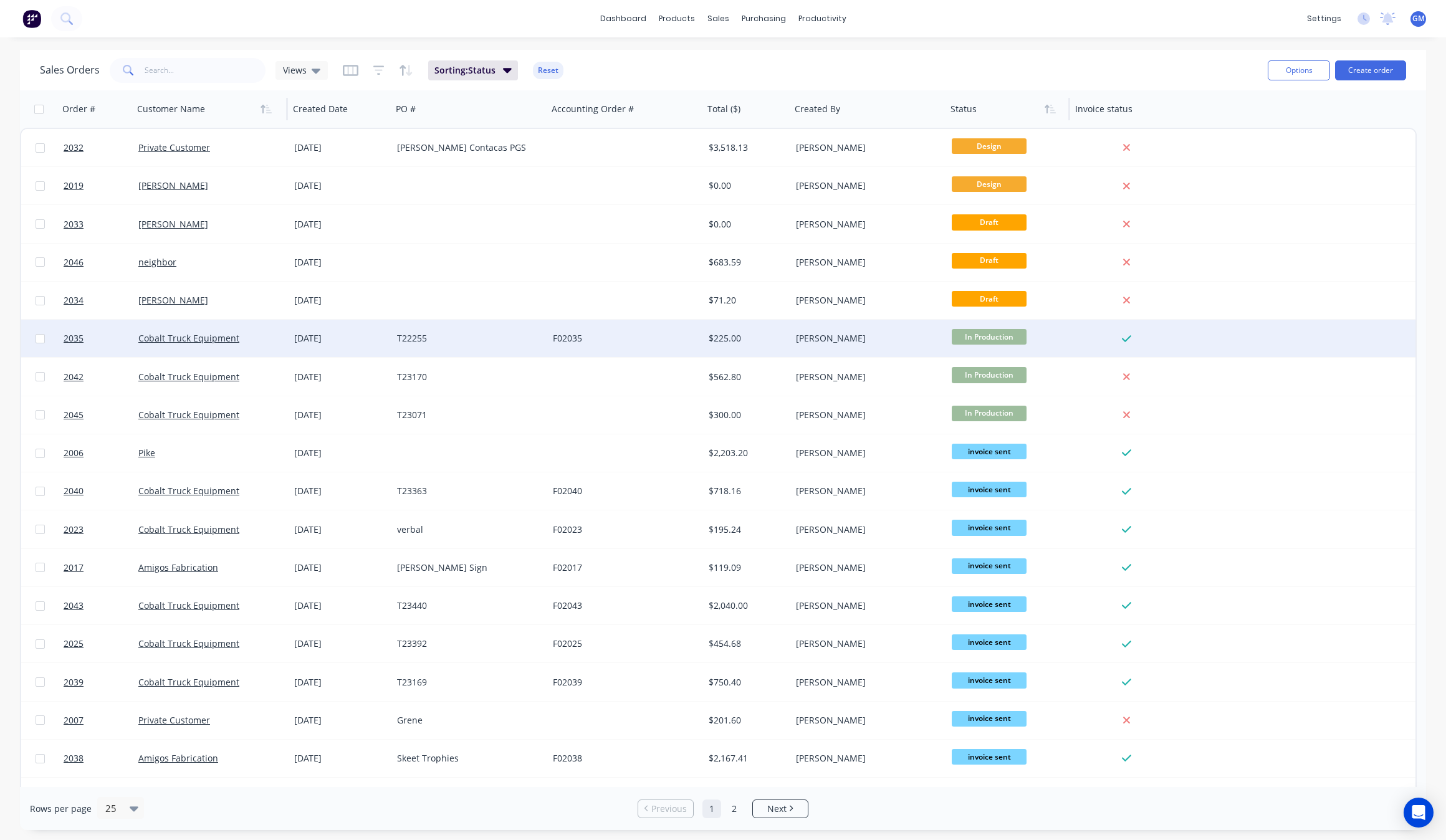
click at [602, 339] on div "F02035" at bounding box center [621, 339] width 138 height 12
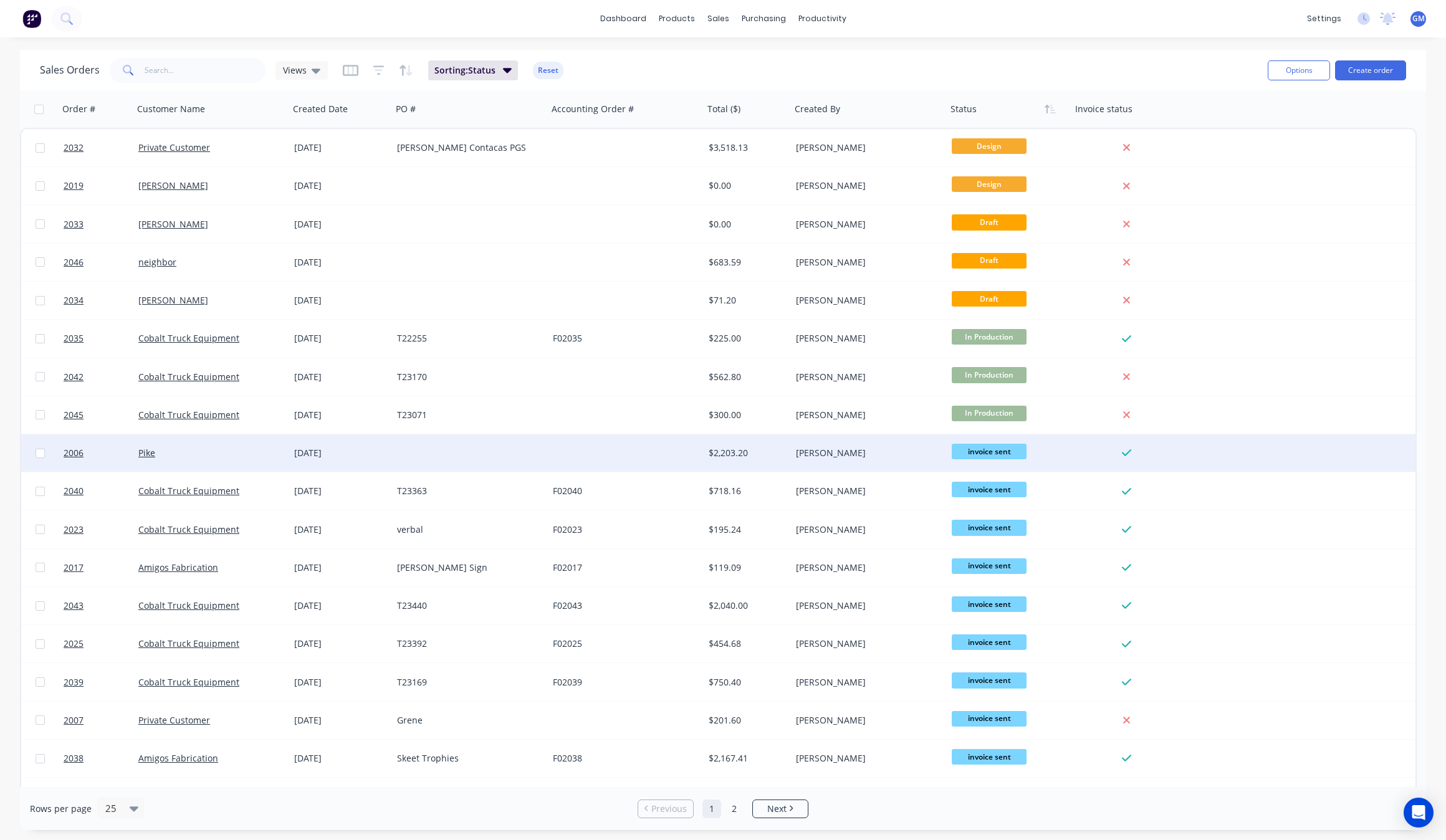
click at [602, 434] on div at bounding box center [626, 452] width 156 height 37
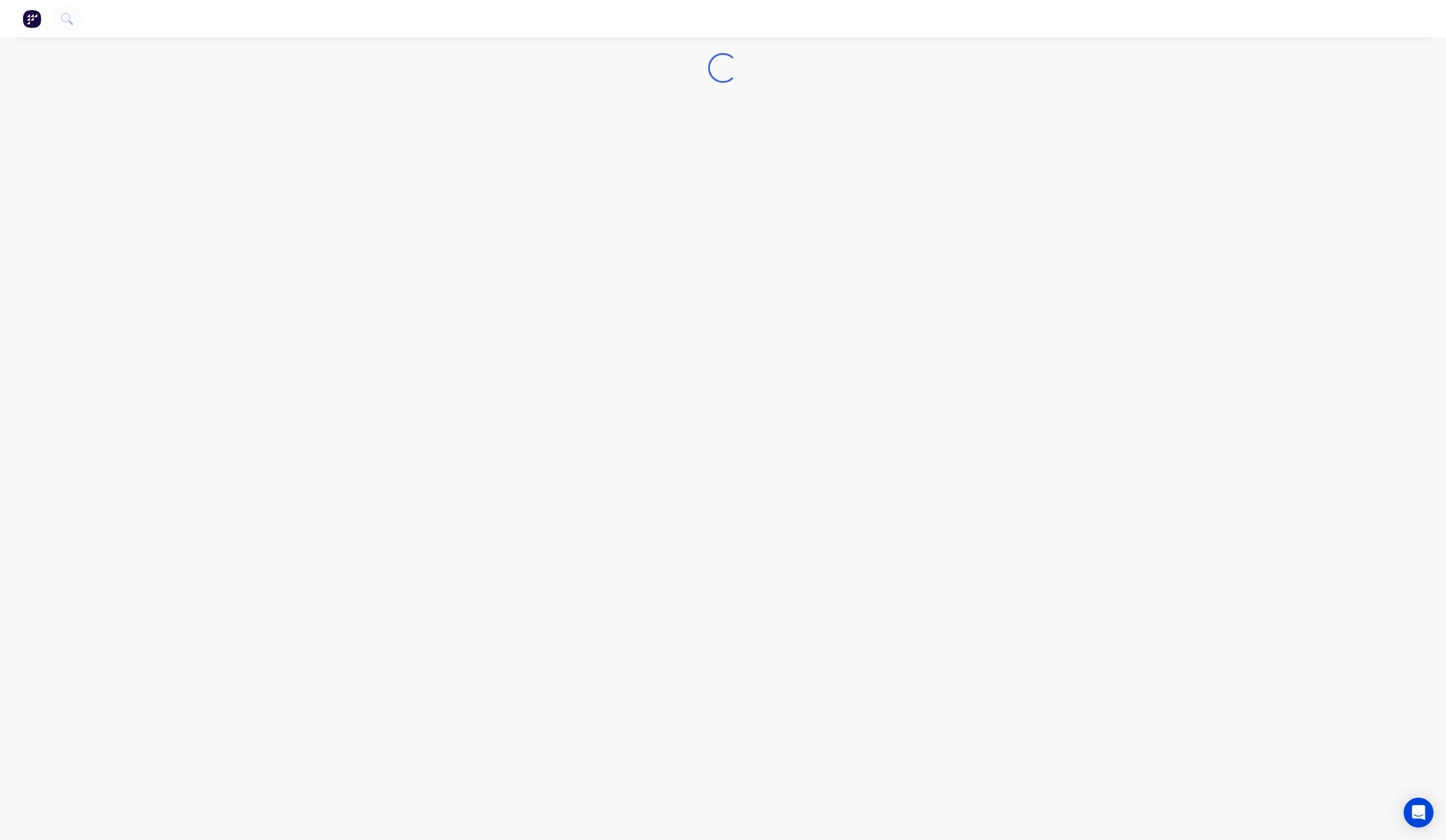
click at [602, 434] on div "Loading..." at bounding box center [723, 420] width 1446 height 840
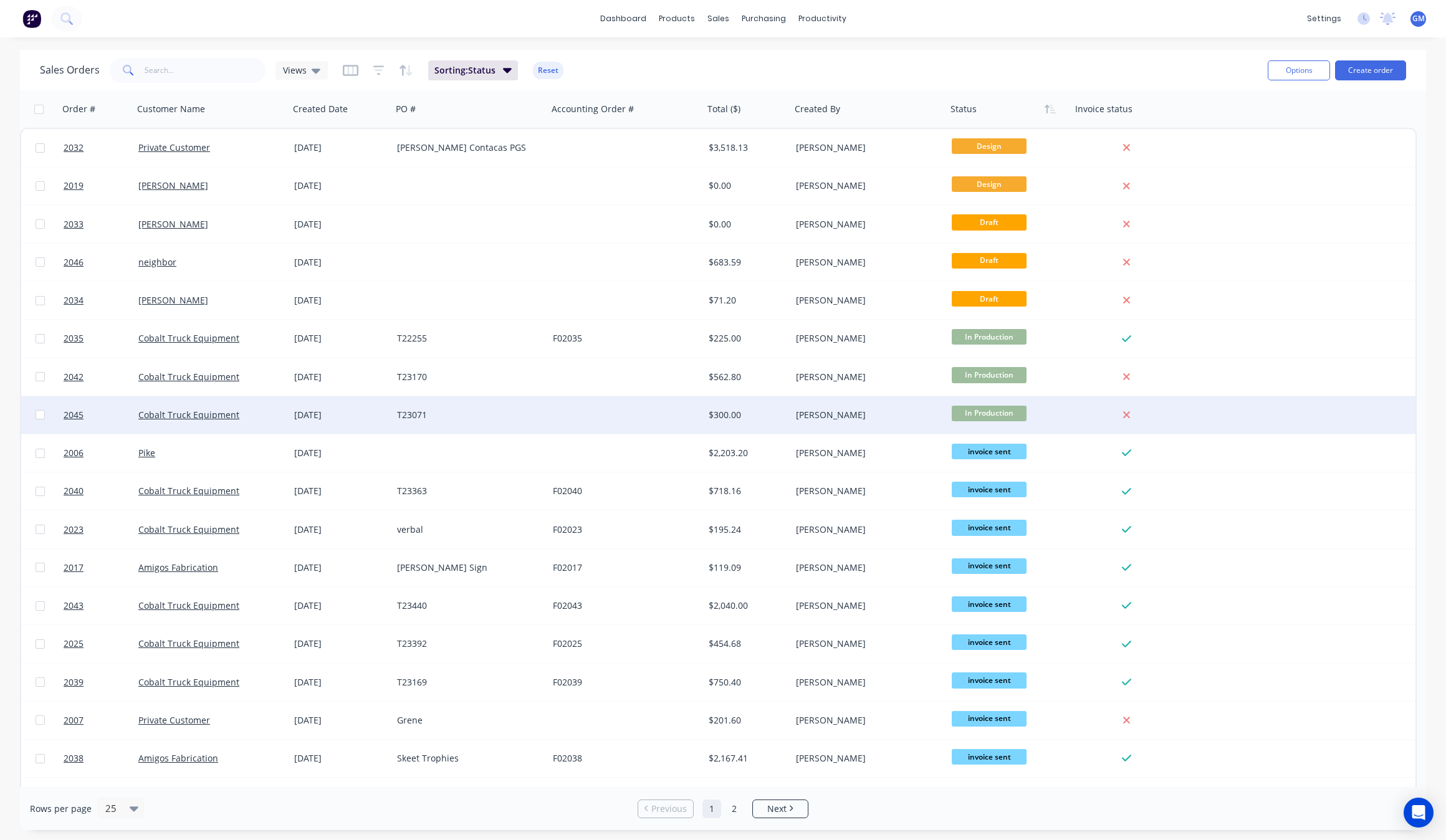
click at [621, 425] on div at bounding box center [626, 415] width 156 height 37
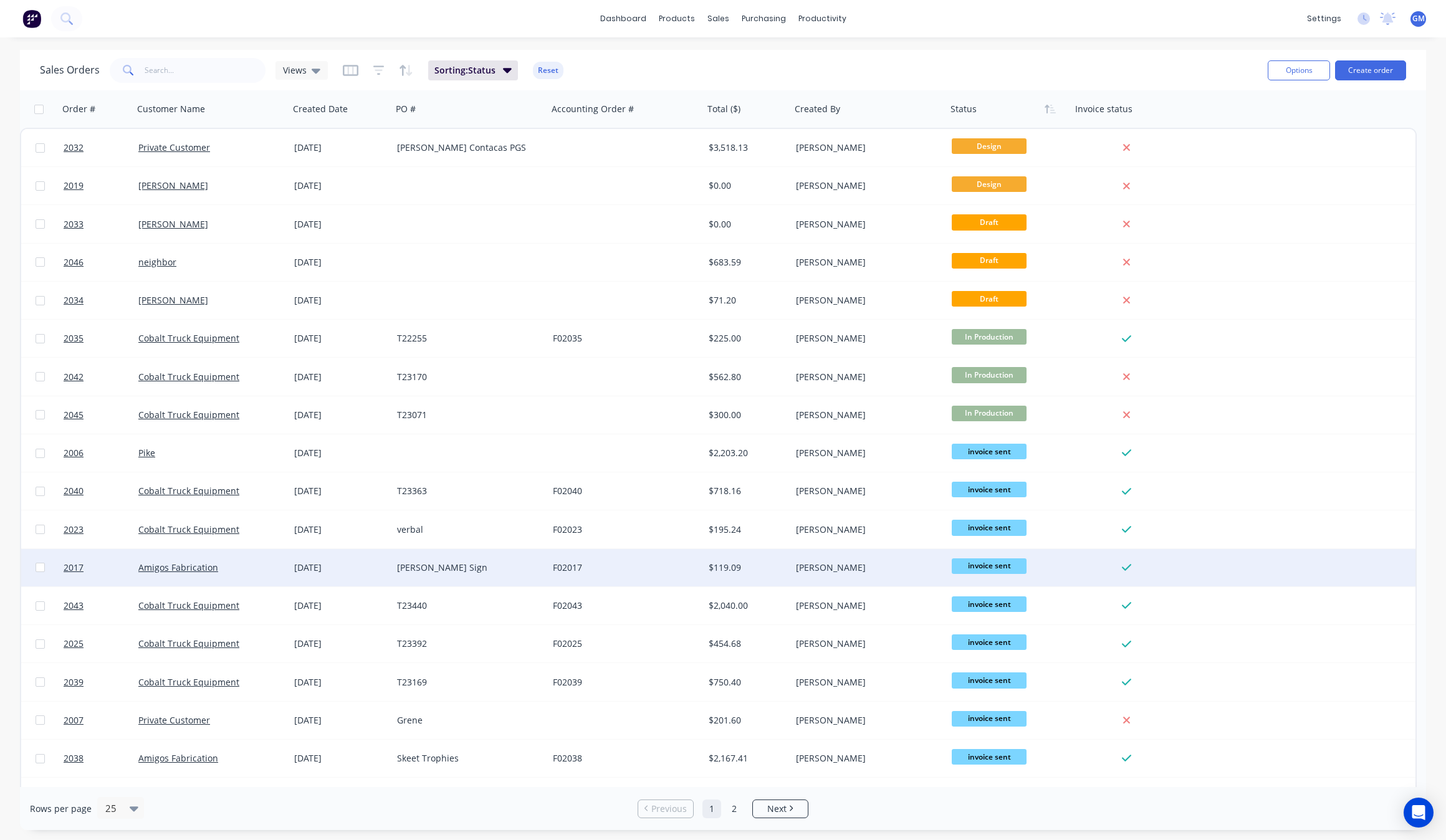
click at [645, 579] on div "F02017" at bounding box center [626, 567] width 156 height 37
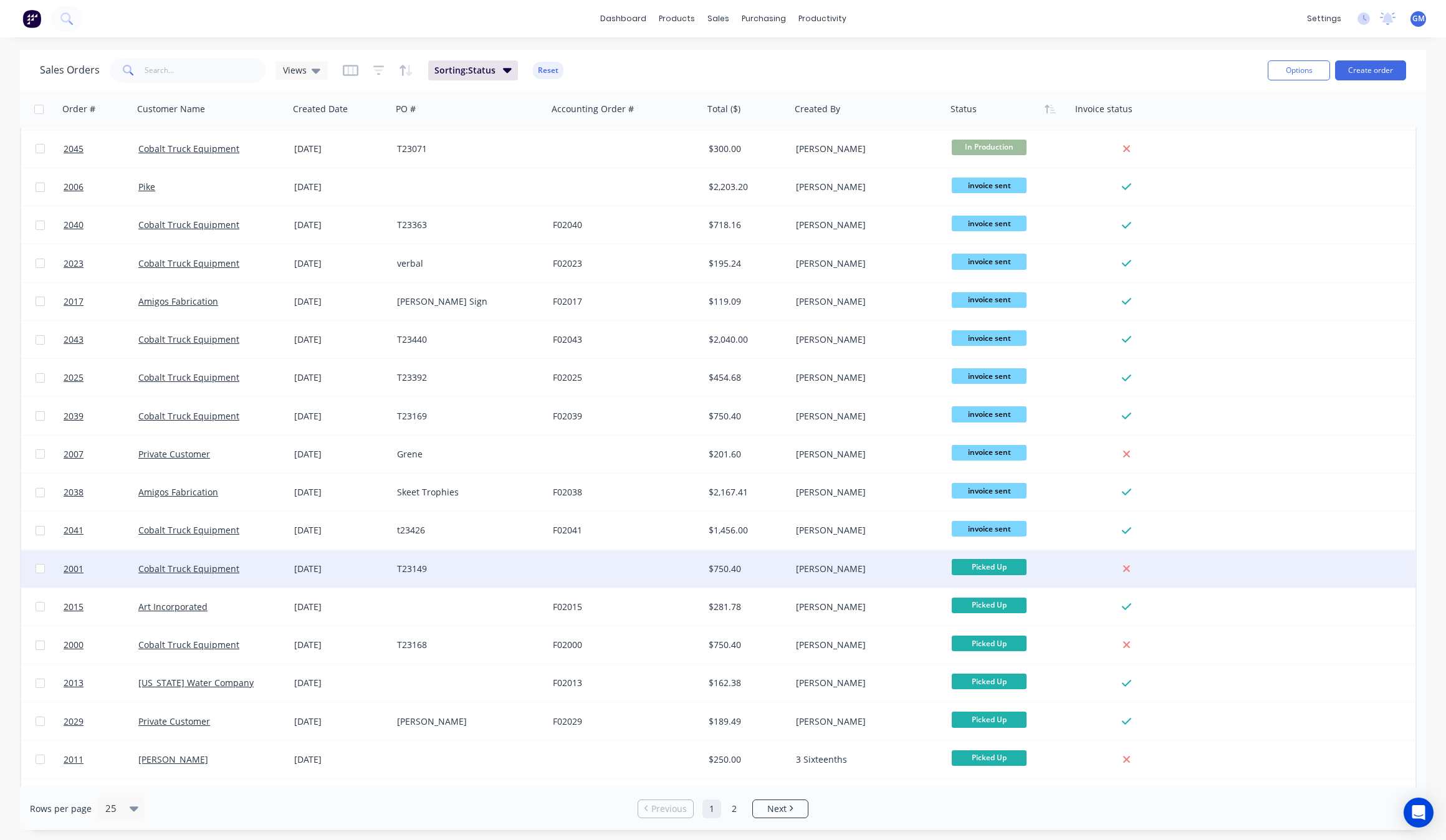
scroll to position [294, 0]
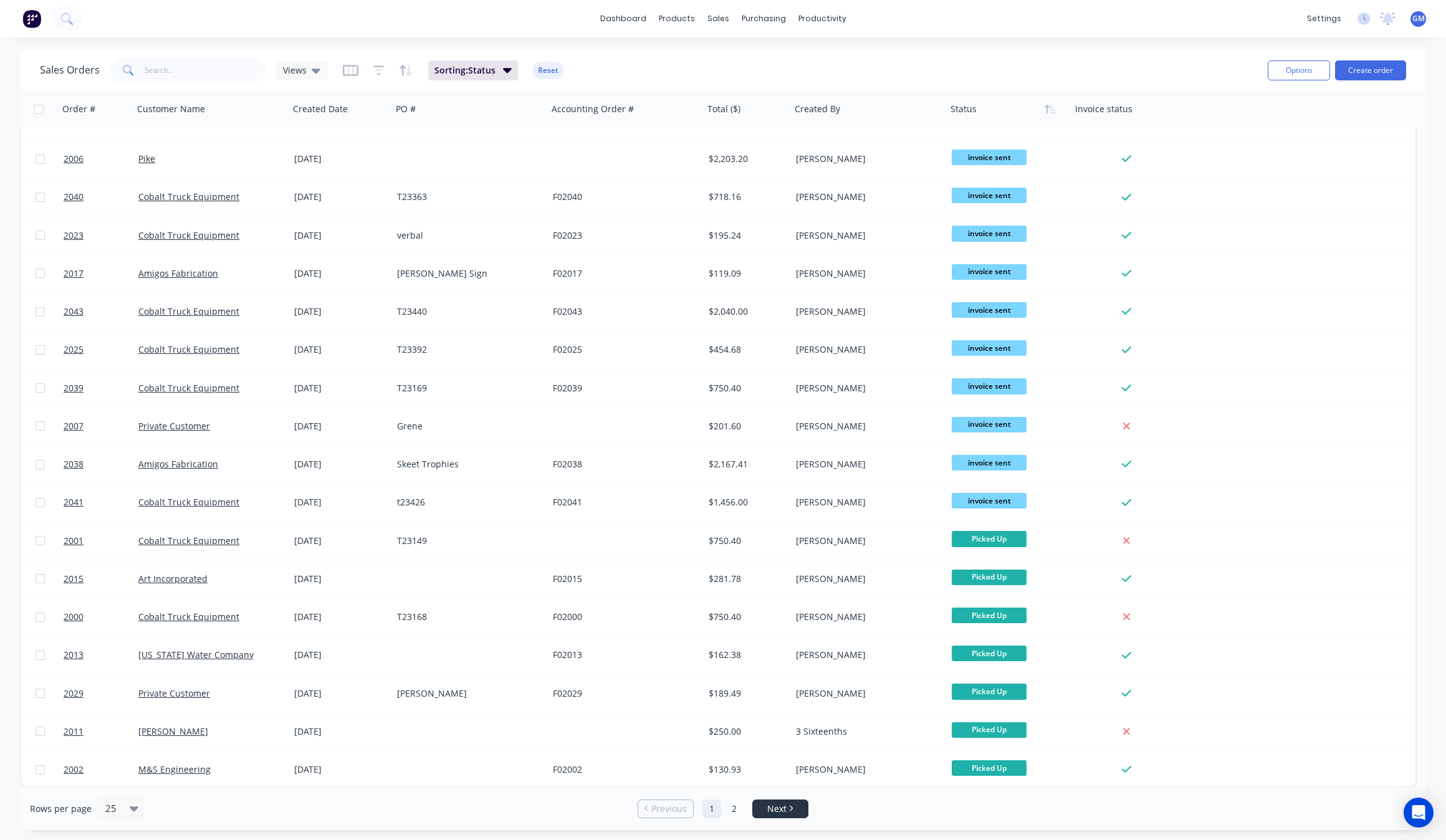
click at [771, 812] on span "Next" at bounding box center [776, 809] width 19 height 12
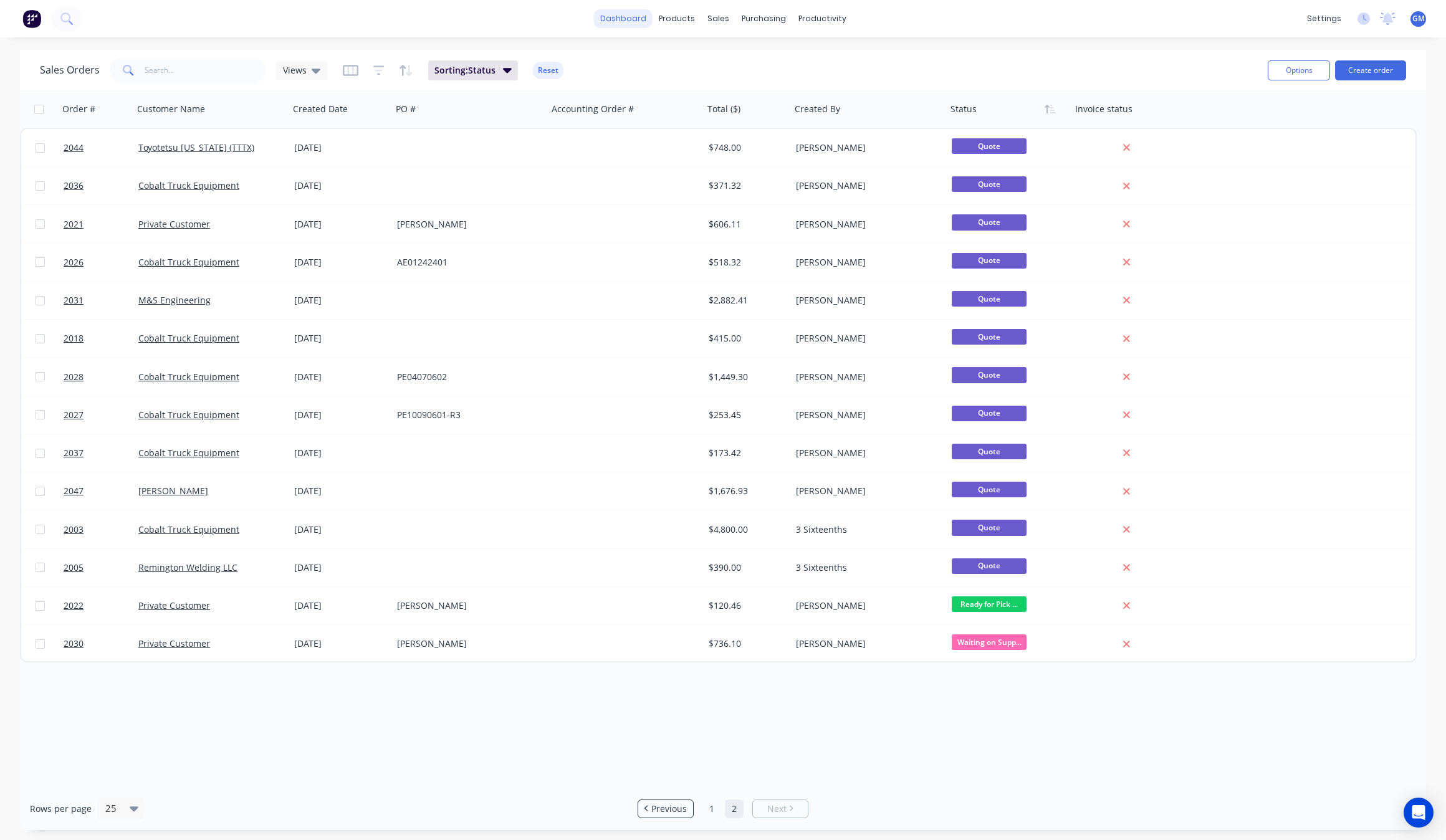
click at [614, 26] on link "dashboard" at bounding box center [623, 18] width 59 height 18
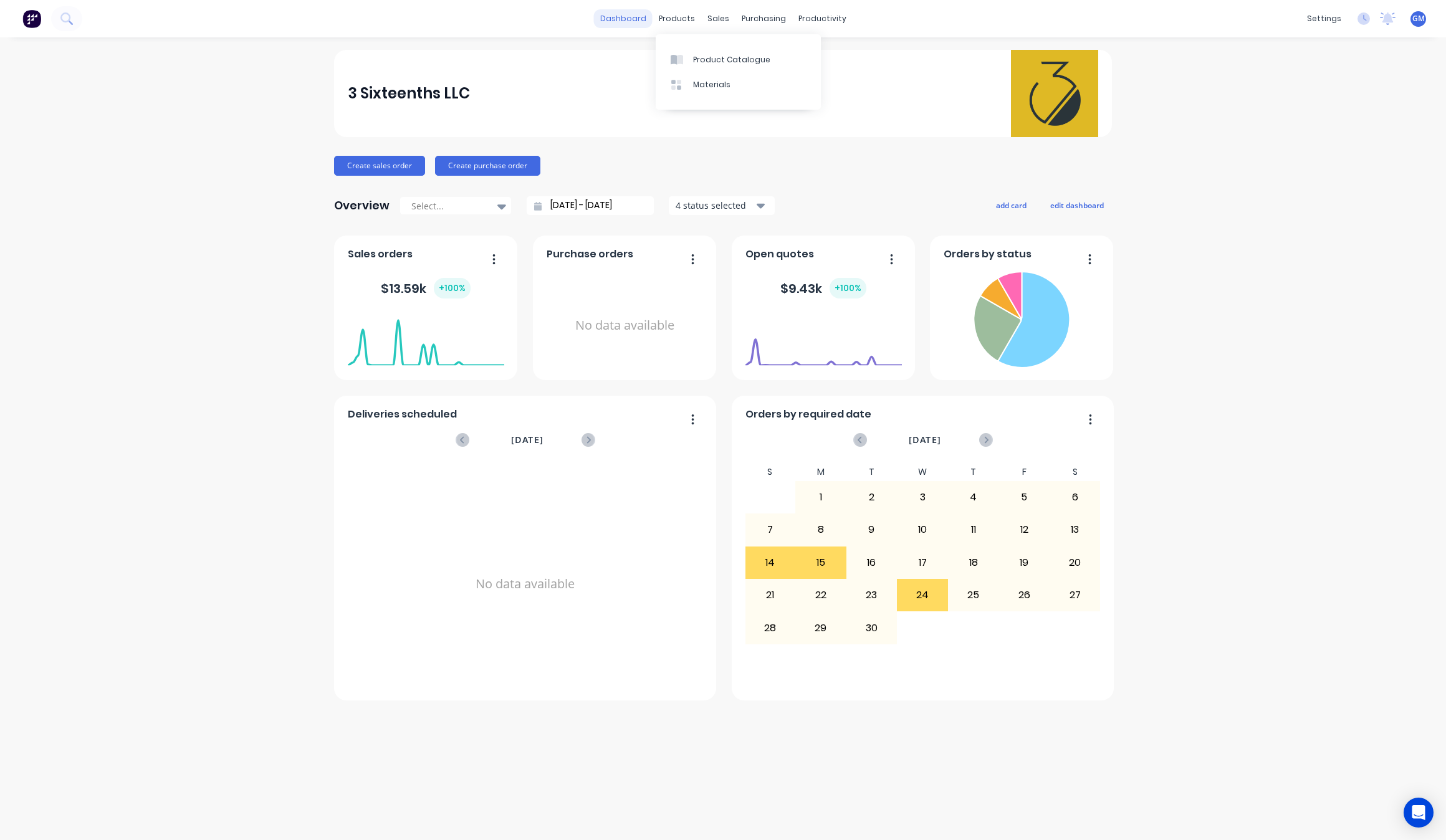
click at [627, 19] on link "dashboard" at bounding box center [623, 18] width 59 height 18
click at [686, 19] on div "products" at bounding box center [677, 18] width 49 height 18
click at [741, 49] on link "Sales Orders" at bounding box center [783, 59] width 165 height 25
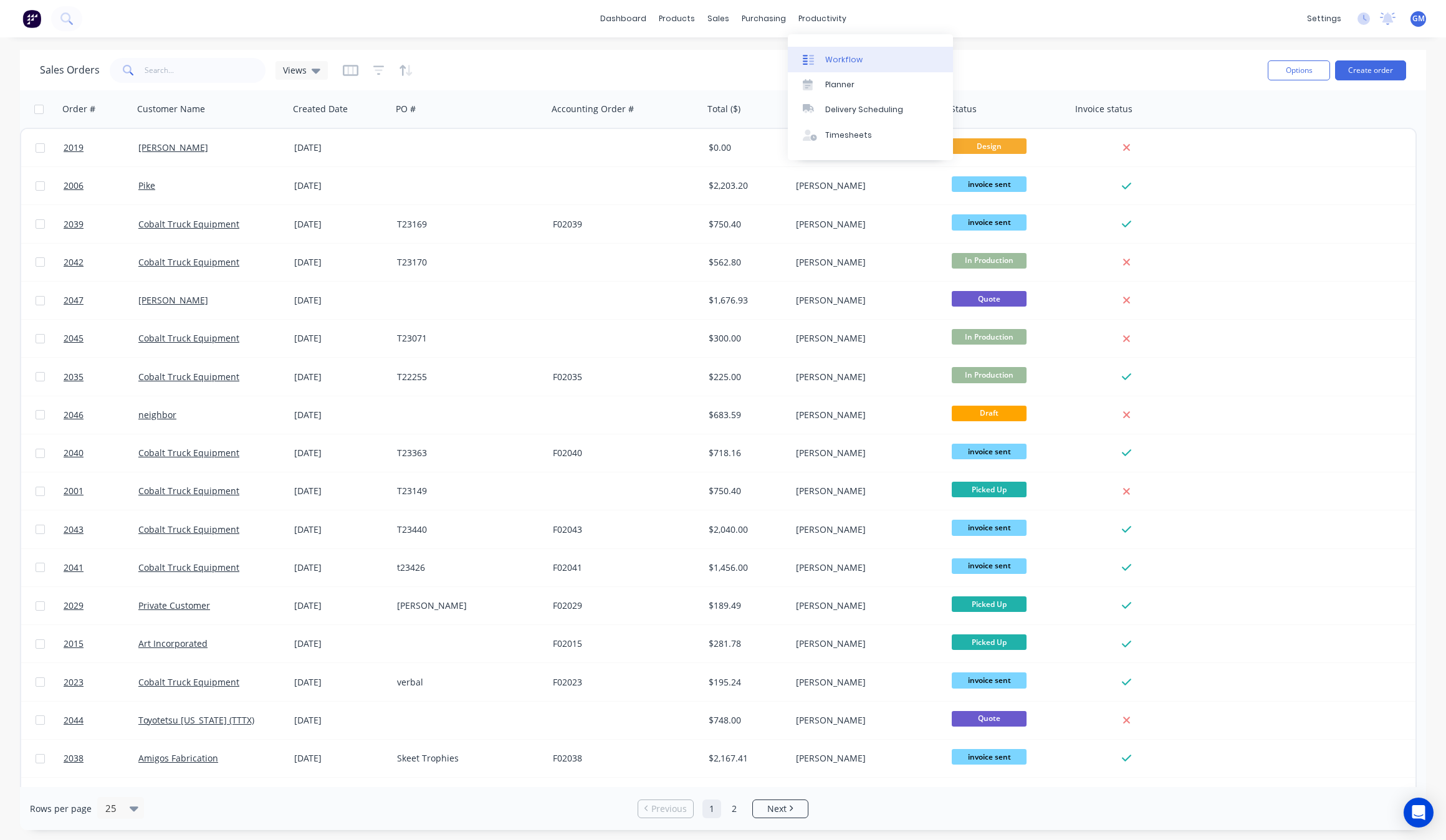
click at [824, 48] on link "Workflow" at bounding box center [871, 59] width 165 height 25
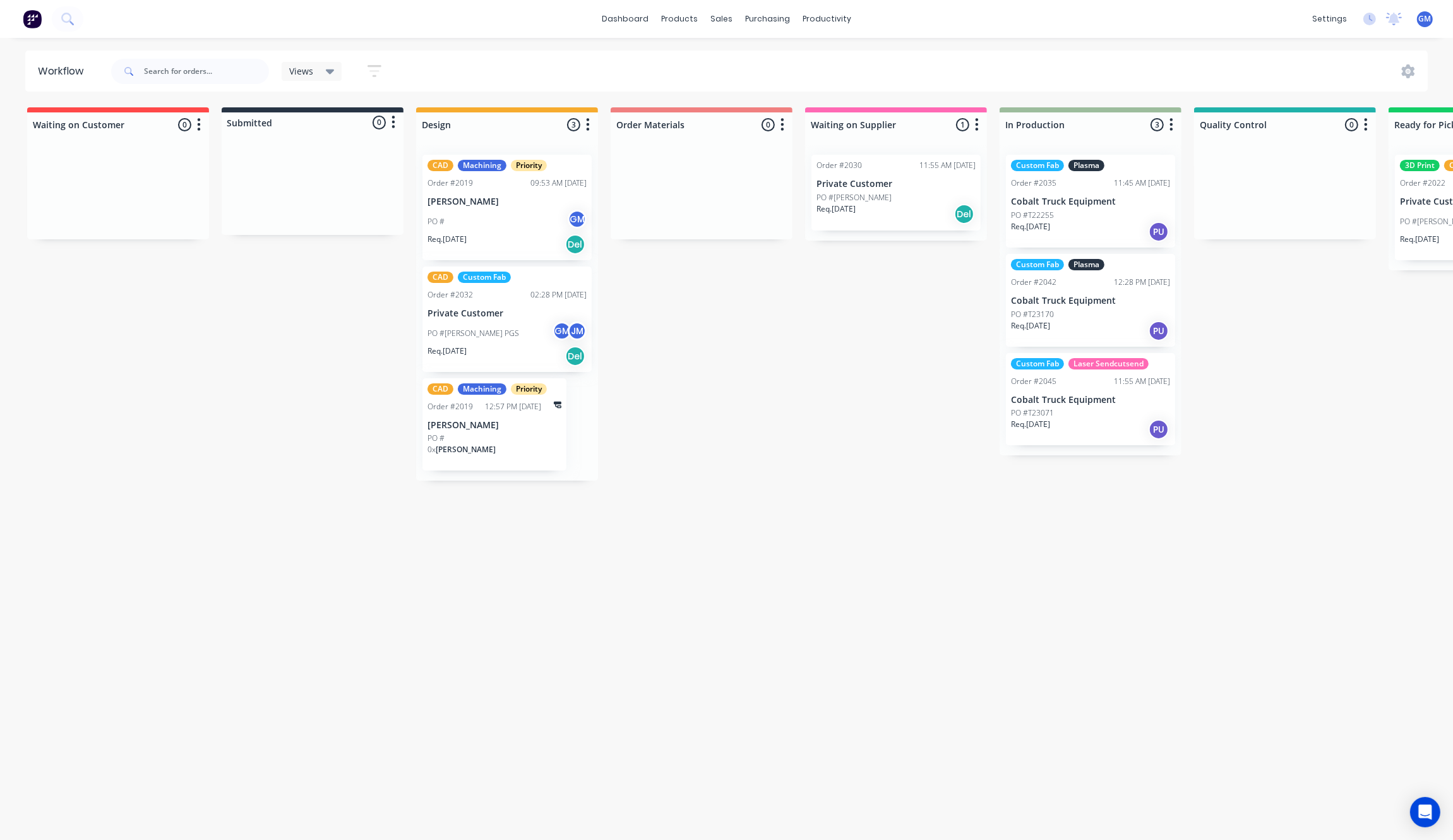
drag, startPoint x: 816, startPoint y: 357, endPoint x: 810, endPoint y: 361, distance: 7.2
click at [820, 351] on div "Waiting on Customer 0 Status colour #FF4949 hex #FF4949 Save Cancel Notificatio…" at bounding box center [1227, 470] width 2473 height 725
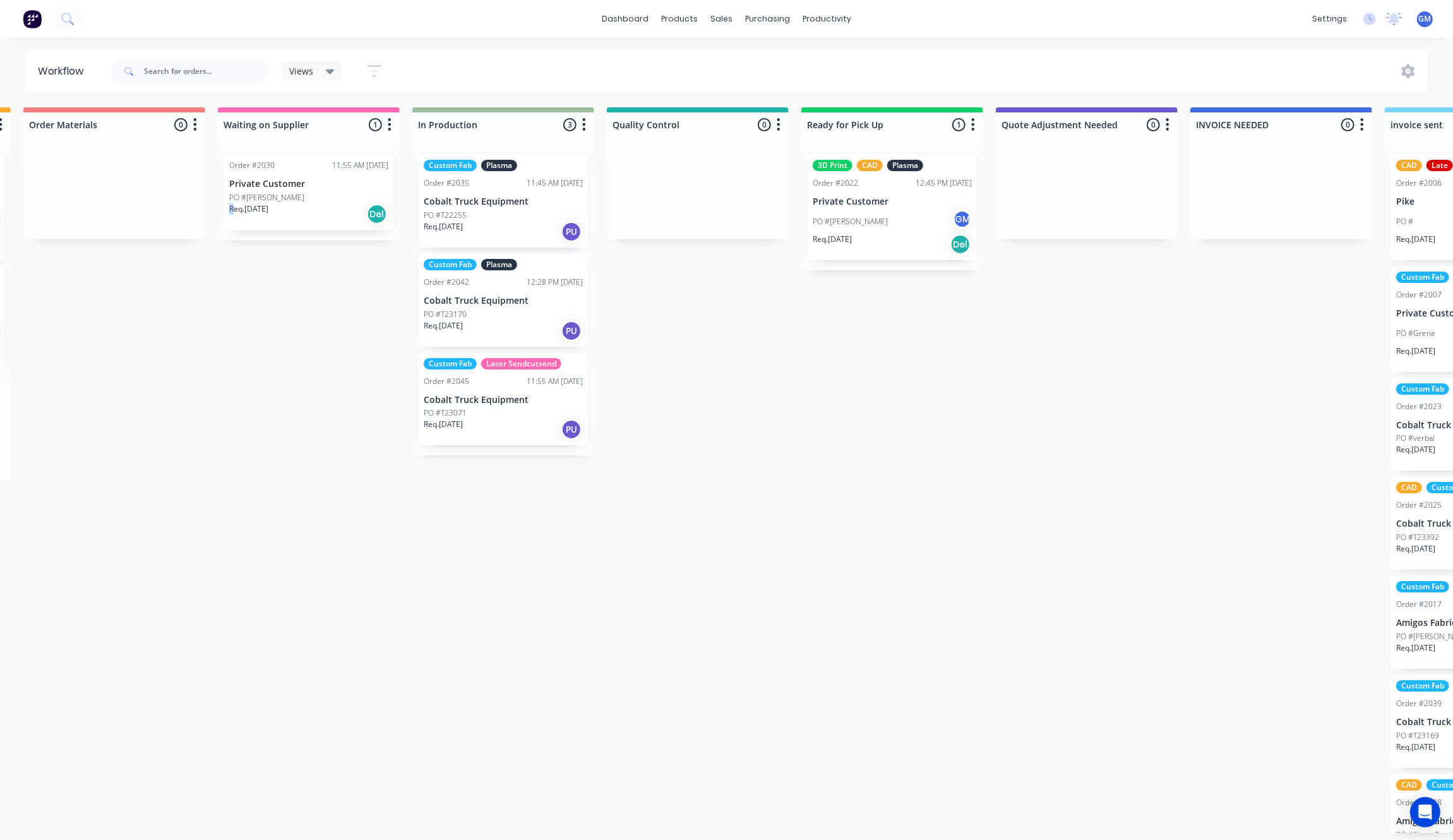
scroll to position [5, 452]
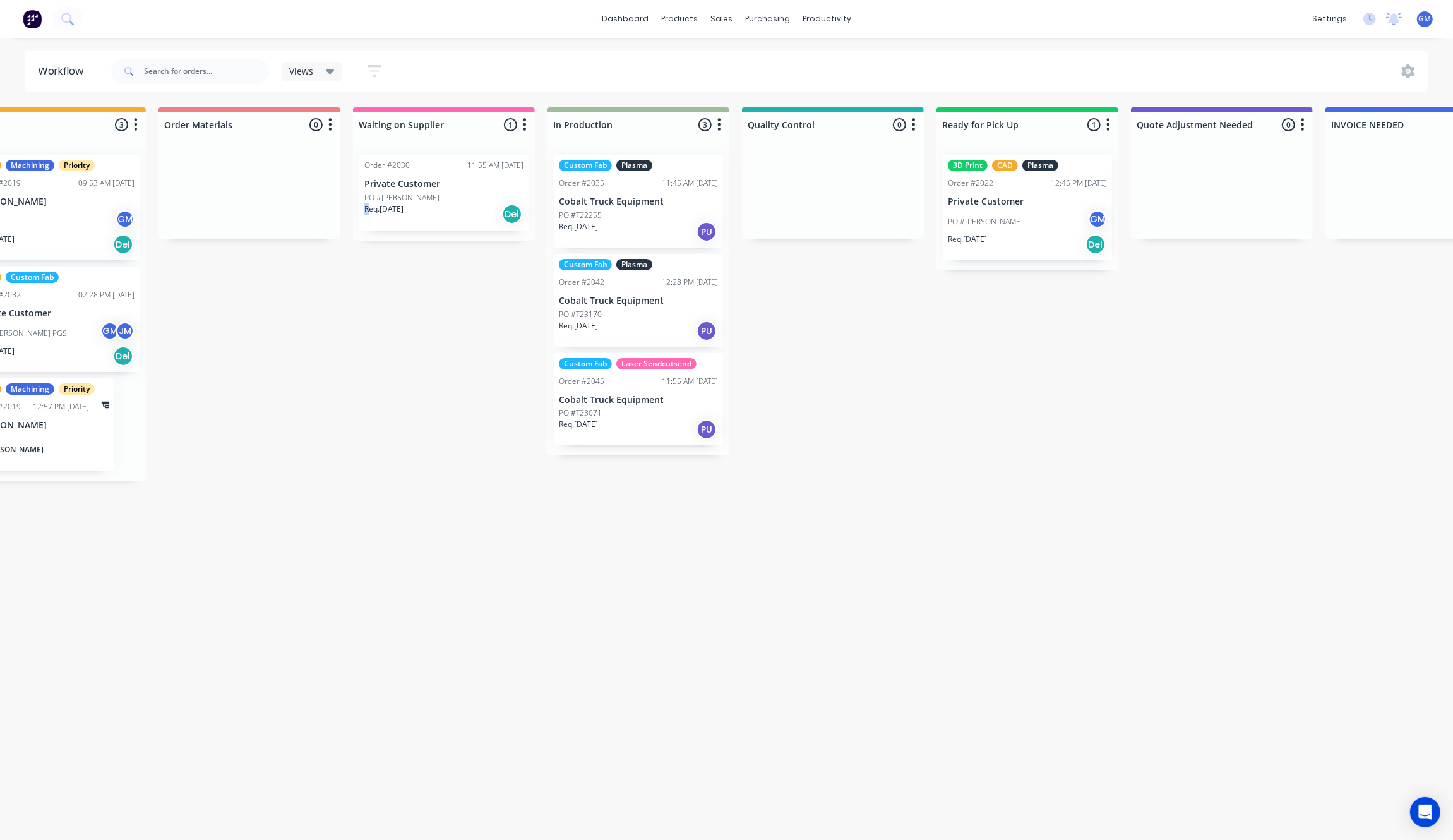
click at [495, 184] on div "Order #2030 11:55 AM [DATE] Private Customer PO #[PERSON_NAME] Req. [DATE] Del" at bounding box center [444, 193] width 170 height 76
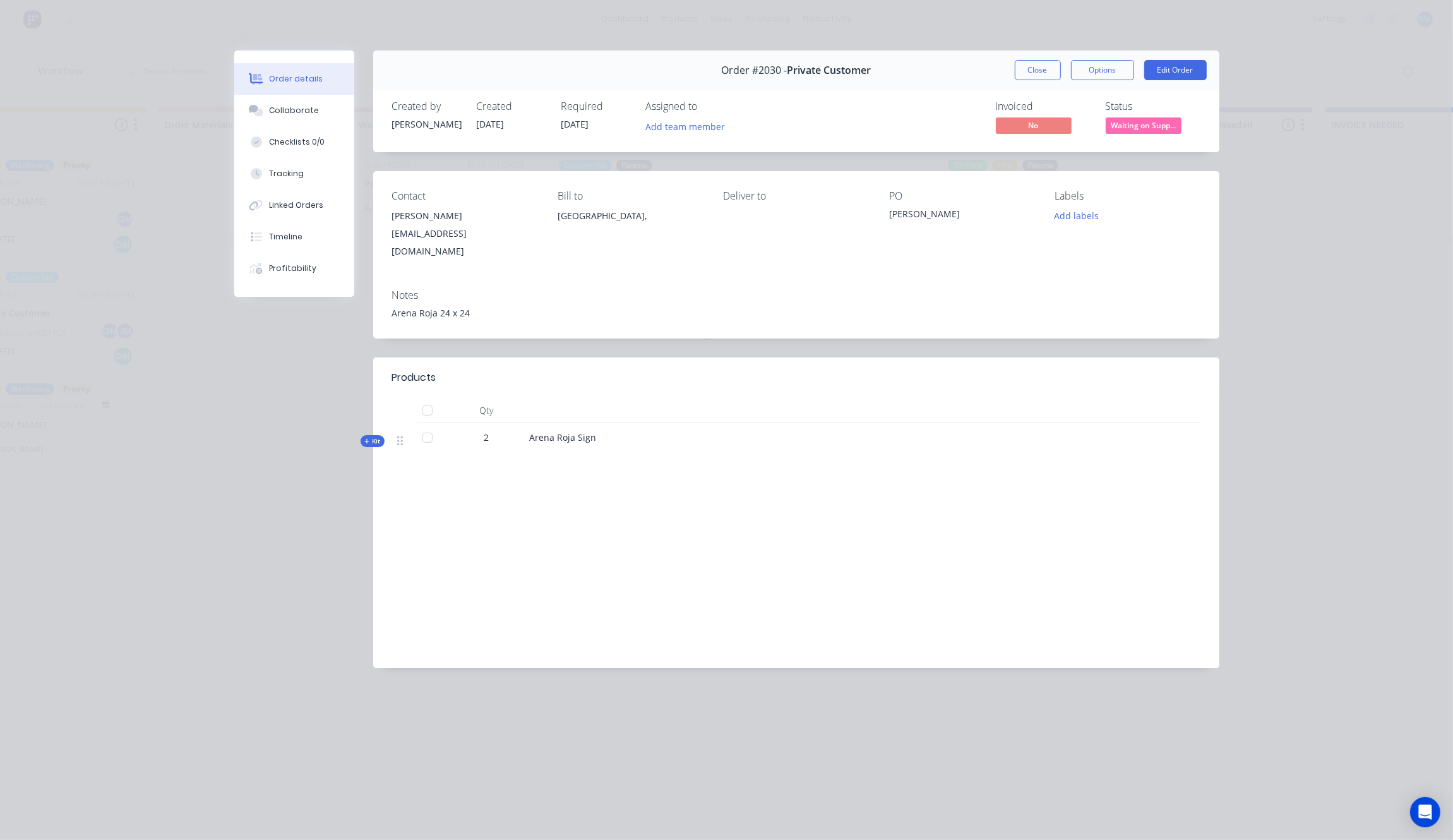
click at [480, 430] on div "2" at bounding box center [486, 437] width 66 height 13
click at [294, 109] on div "Collaborate" at bounding box center [294, 110] width 50 height 12
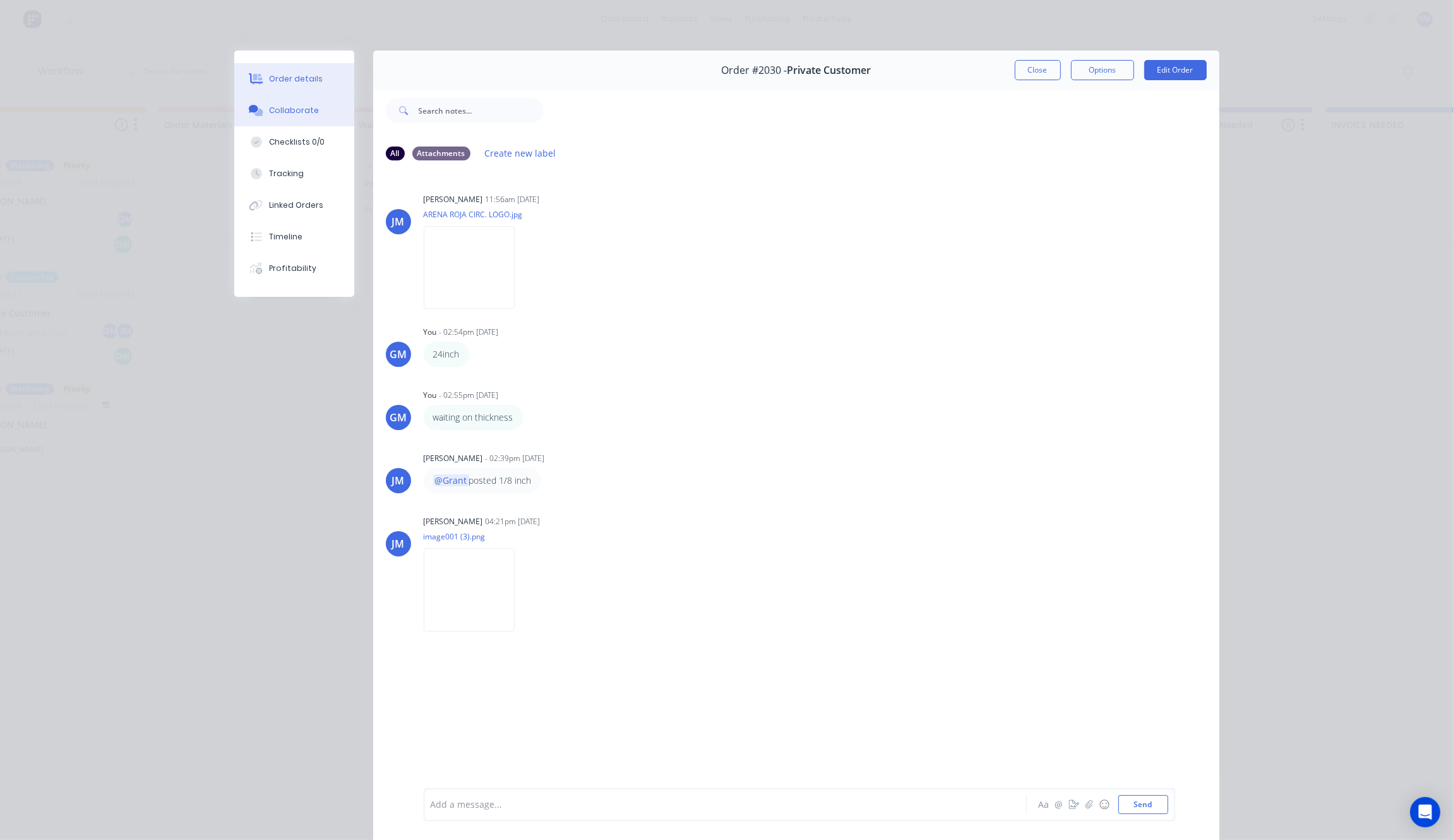
click at [305, 86] on button "Order details" at bounding box center [294, 79] width 120 height 32
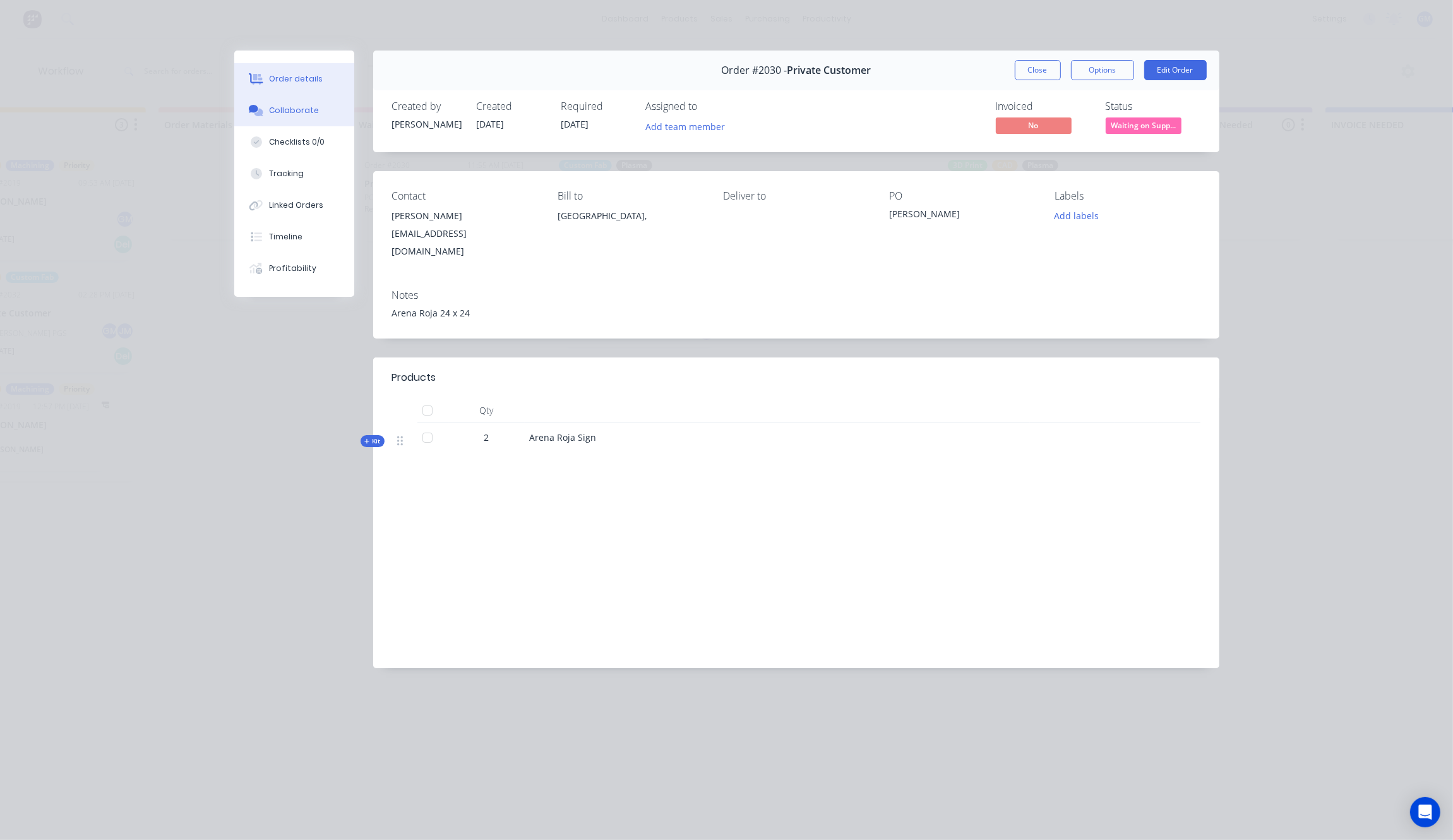
click at [305, 102] on button "Collaborate" at bounding box center [294, 110] width 120 height 32
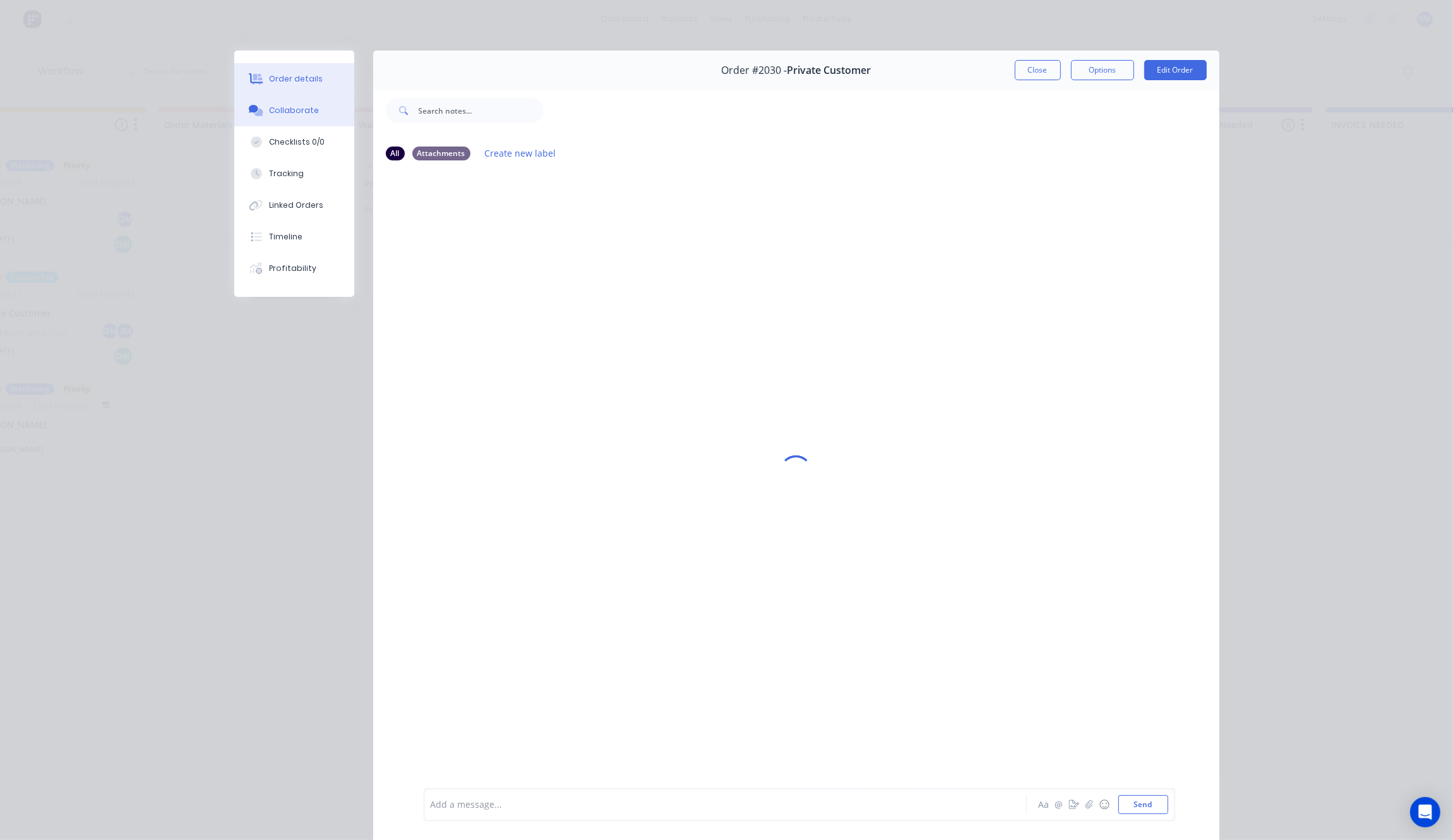
click at [310, 88] on button "Order details" at bounding box center [294, 79] width 120 height 32
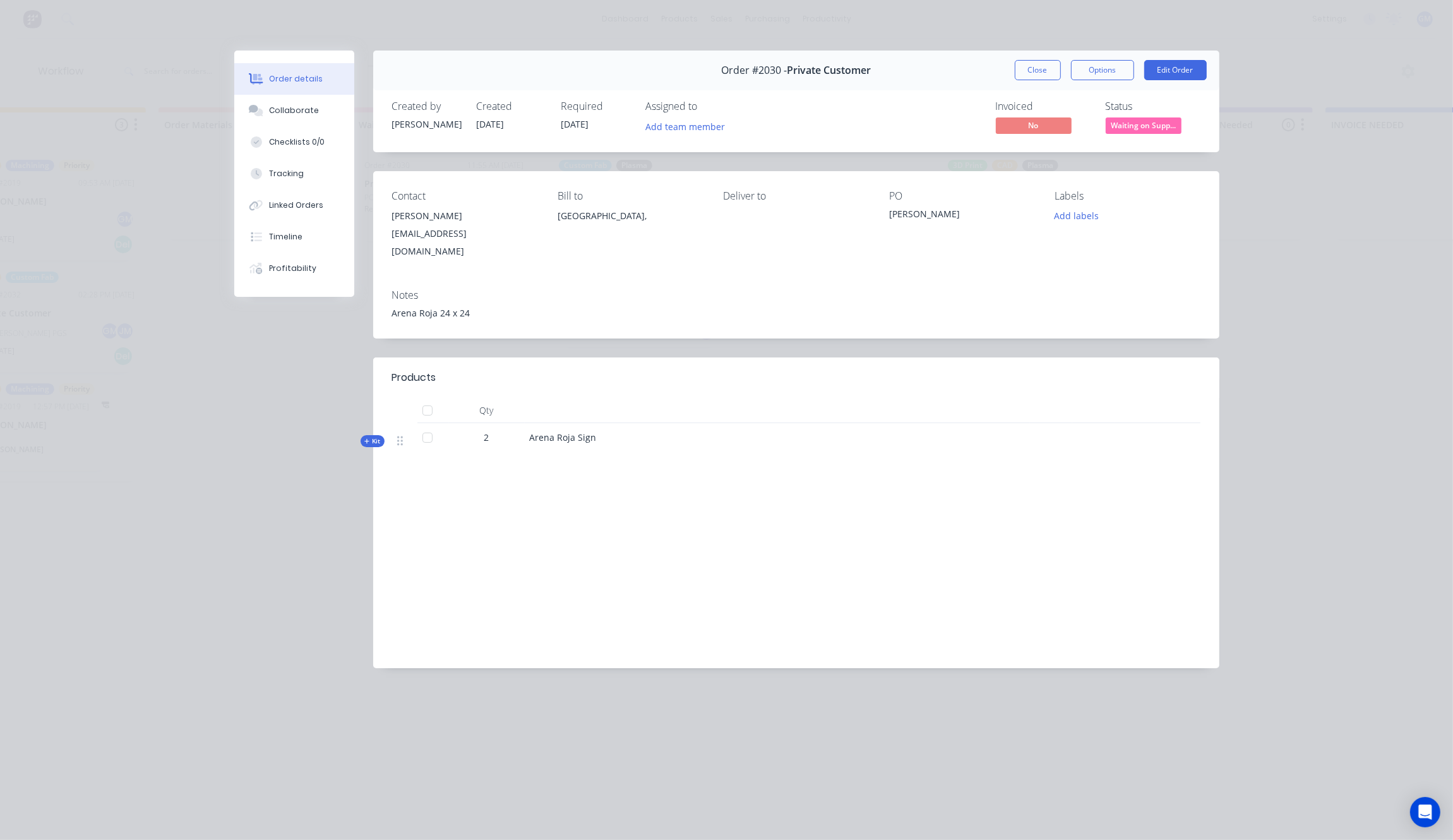
click at [733, 310] on div "Notes Arena Roja 24 x 24" at bounding box center [796, 308] width 847 height 60
drag, startPoint x: 502, startPoint y: 238, endPoint x: 383, endPoint y: 238, distance: 119.0
click at [383, 238] on div "Contact [PERSON_NAME] [EMAIL_ADDRESS][DOMAIN_NAME] Bill to [GEOGRAPHIC_DATA], D…" at bounding box center [796, 225] width 847 height 108
click at [216, 448] on div "Order details Collaborate Checklists 0/0 Tracking Linked Orders Timeline Profit…" at bounding box center [726, 420] width 1453 height 840
click at [235, 446] on div "Order #2030 - Private Customer Close Options Edit Order Created by [PERSON_NAME…" at bounding box center [727, 369] width 985 height 636
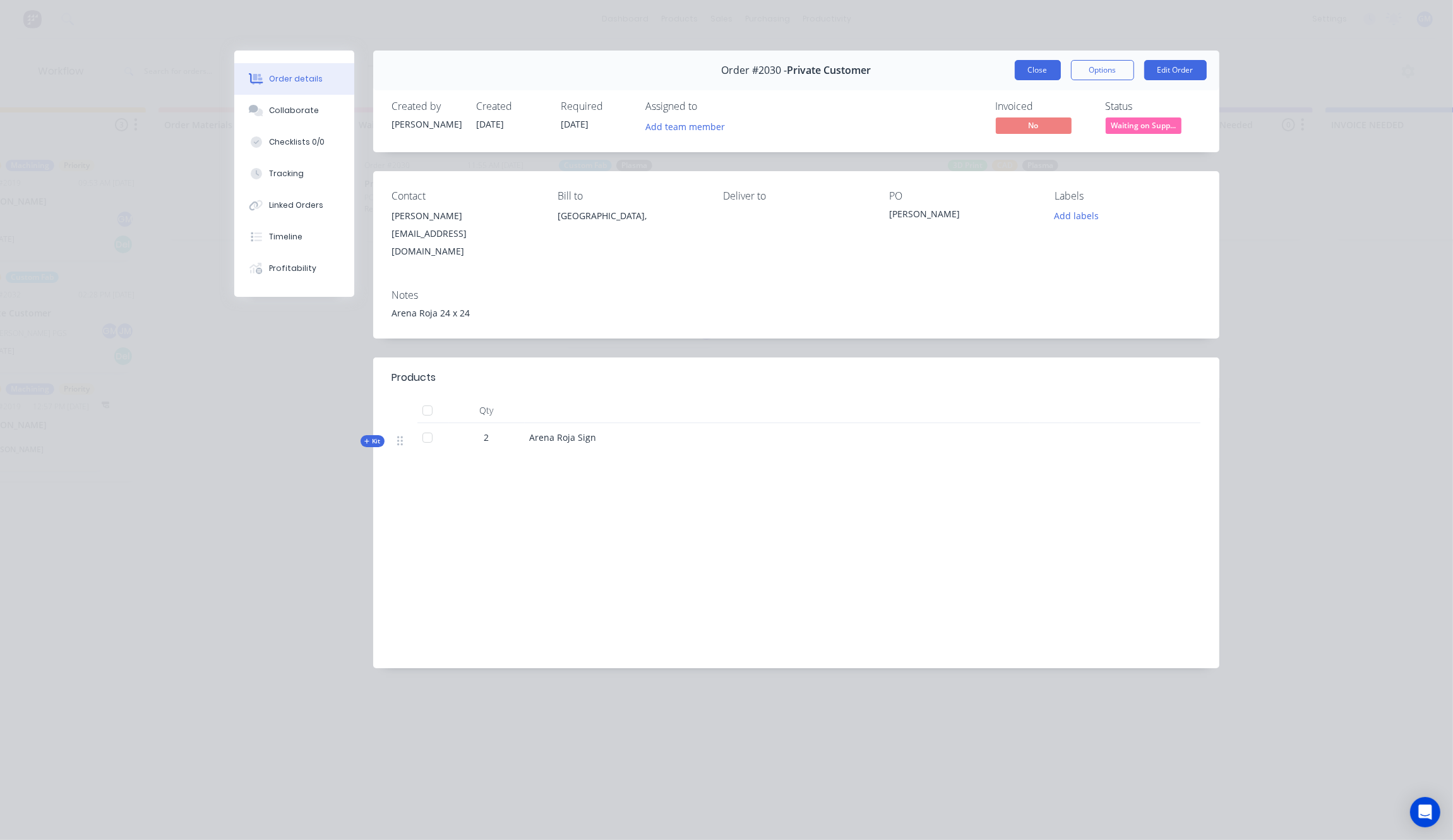
click at [1034, 77] on button "Close" at bounding box center [1039, 70] width 46 height 20
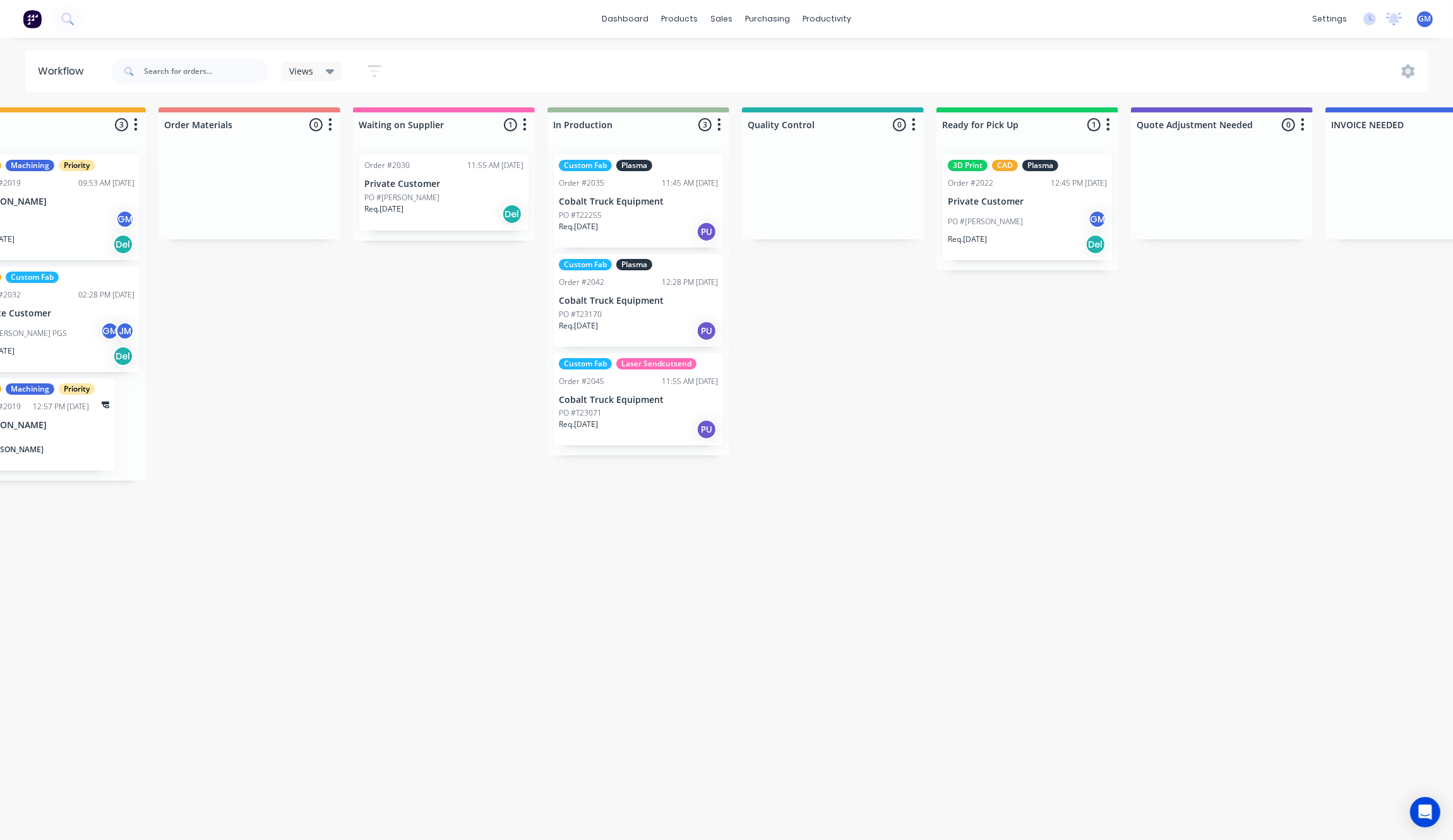
click at [399, 471] on div "Waiting on Customer 0 Status colour #FF4949 hex #FF4949 Save Cancel Notificatio…" at bounding box center [775, 470] width 2473 height 725
click at [1077, 453] on div "Waiting on Customer 0 Status colour #FF4949 hex #FF4949 Save Cancel Notificatio…" at bounding box center [775, 470] width 2473 height 725
